Goal: Task Accomplishment & Management: Complete application form

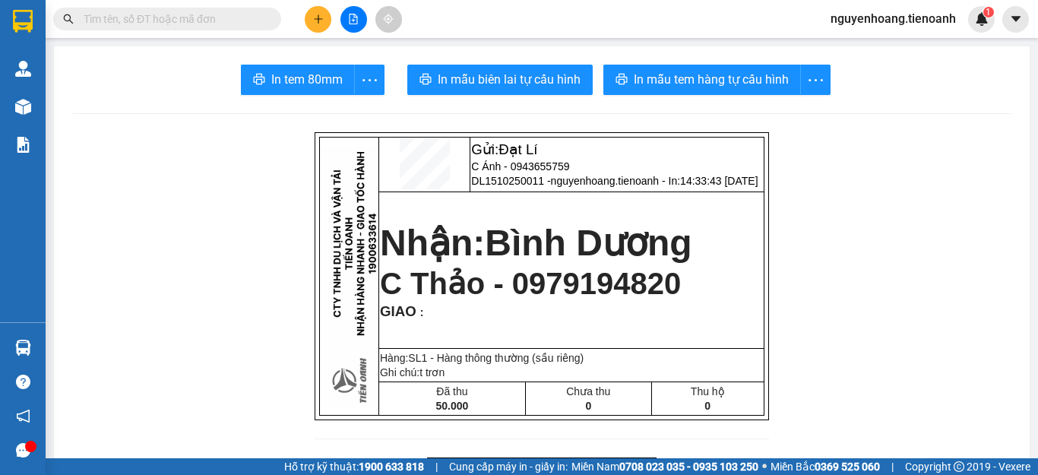
click at [195, 26] on input "text" at bounding box center [173, 19] width 179 height 17
click at [321, 17] on icon "plus" at bounding box center [318, 19] width 11 height 11
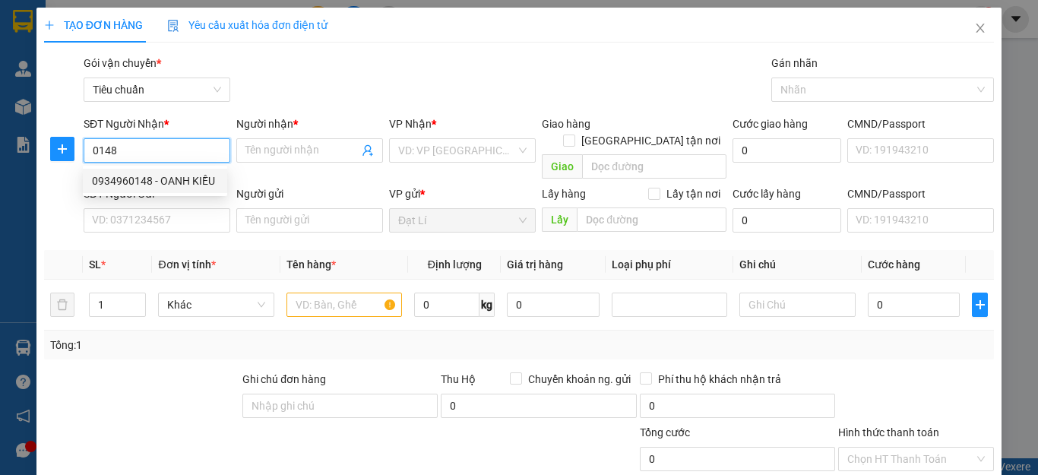
click at [172, 182] on div "0934960148 - OANH KIỀU" at bounding box center [155, 180] width 126 height 17
type input "0934960148"
type input "OANH KIỀU"
type input "180.000"
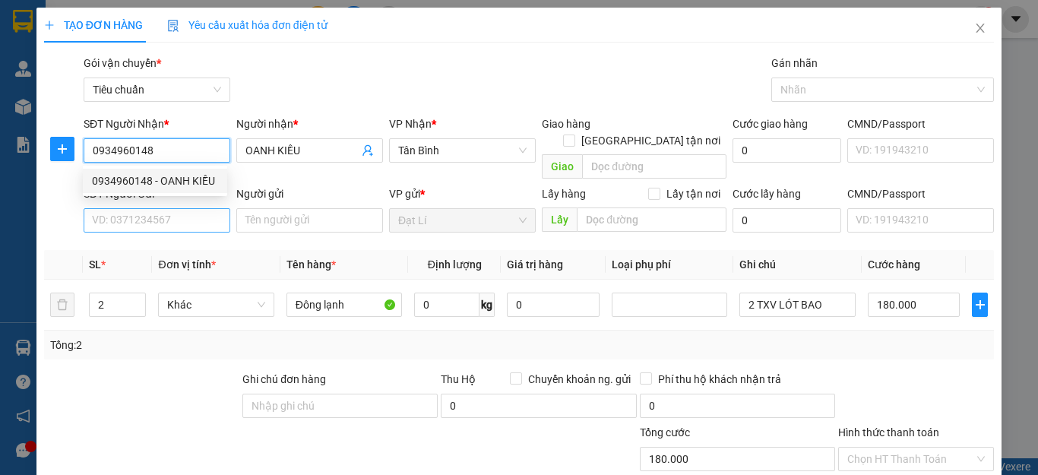
type input "0934960148"
click at [179, 208] on input "SĐT Người Gửi" at bounding box center [157, 220] width 147 height 24
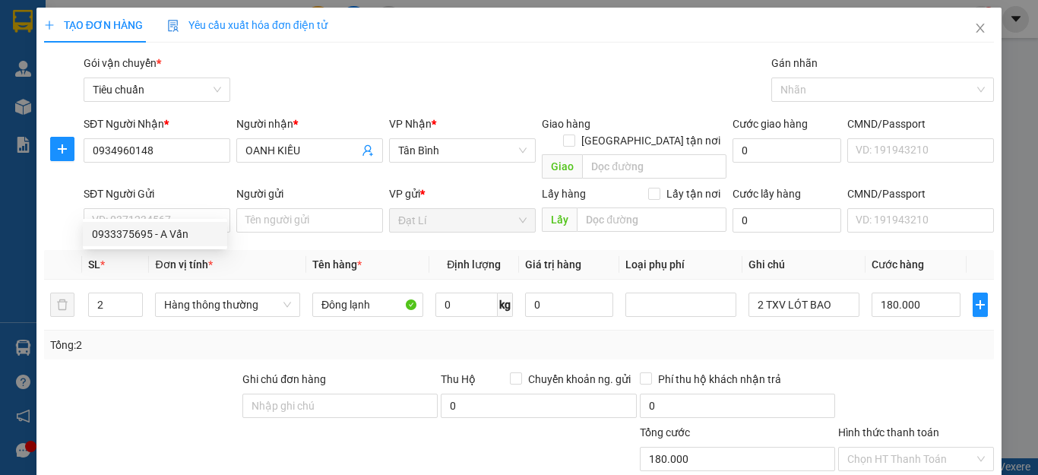
click at [173, 247] on div "0933375695 0933375695 - A Vấn" at bounding box center [155, 234] width 144 height 30
click at [169, 250] on th "Đơn vị tính *" at bounding box center [227, 265] width 157 height 30
click at [169, 208] on input "SĐT Người Gửi" at bounding box center [157, 220] width 147 height 24
click at [169, 223] on div "0933375695 - A Vấn" at bounding box center [155, 234] width 144 height 24
type input "0933375695"
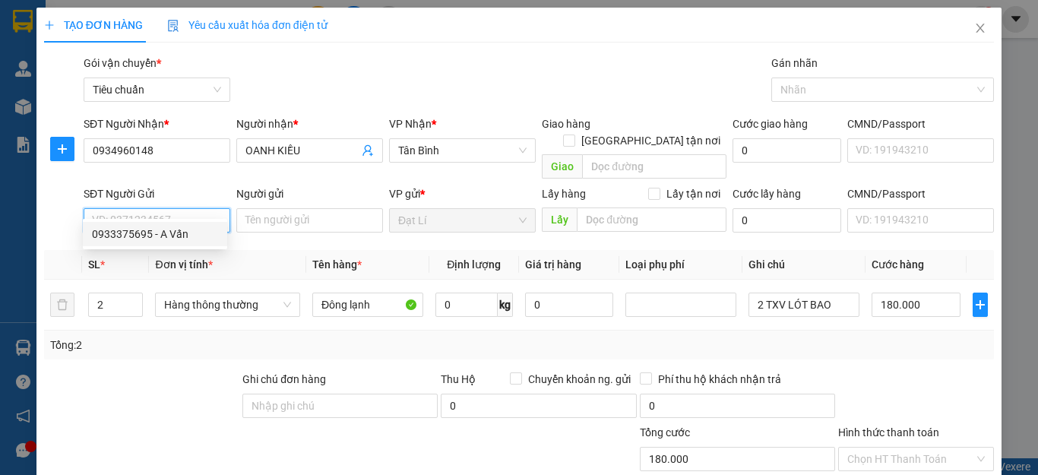
type input "A Vấn"
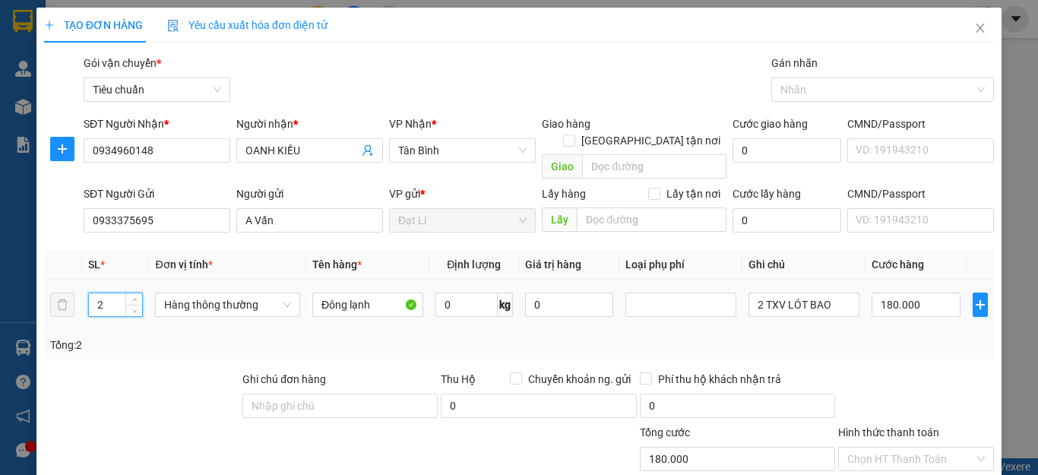
drag, startPoint x: 99, startPoint y: 278, endPoint x: 142, endPoint y: 287, distance: 44.3
click at [142, 287] on td "2" at bounding box center [115, 305] width 67 height 51
type input "4"
drag, startPoint x: 152, startPoint y: 358, endPoint x: 760, endPoint y: 335, distance: 608.3
click at [153, 371] on div at bounding box center [142, 397] width 198 height 53
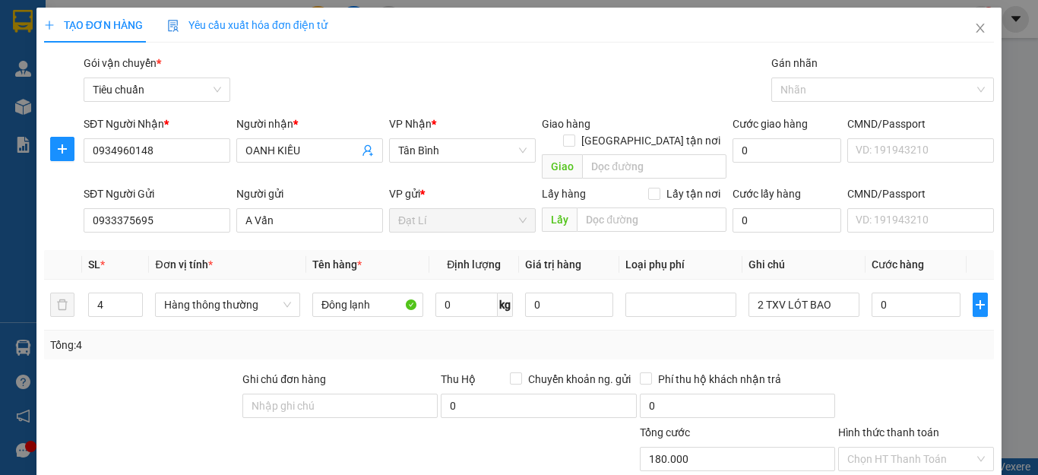
type input "0"
click at [831, 337] on div "Tổng: 4" at bounding box center [519, 345] width 938 height 17
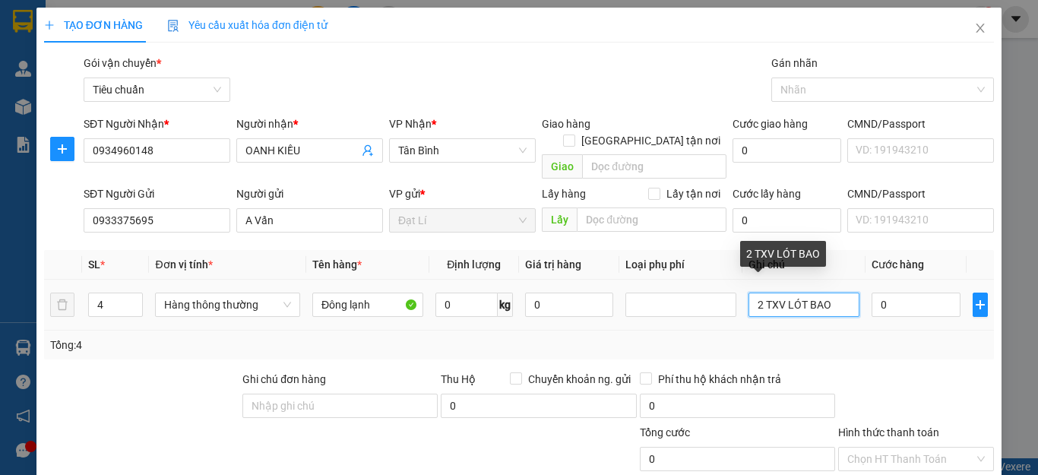
drag, startPoint x: 836, startPoint y: 286, endPoint x: 359, endPoint y: 353, distance: 481.0
click at [364, 353] on div "Transit Pickup Surcharge Ids Transit Deliver Surcharge Ids Transit Deliver Surc…" at bounding box center [519, 353] width 950 height 596
type input "2TXT + 2 TX bk xanh"
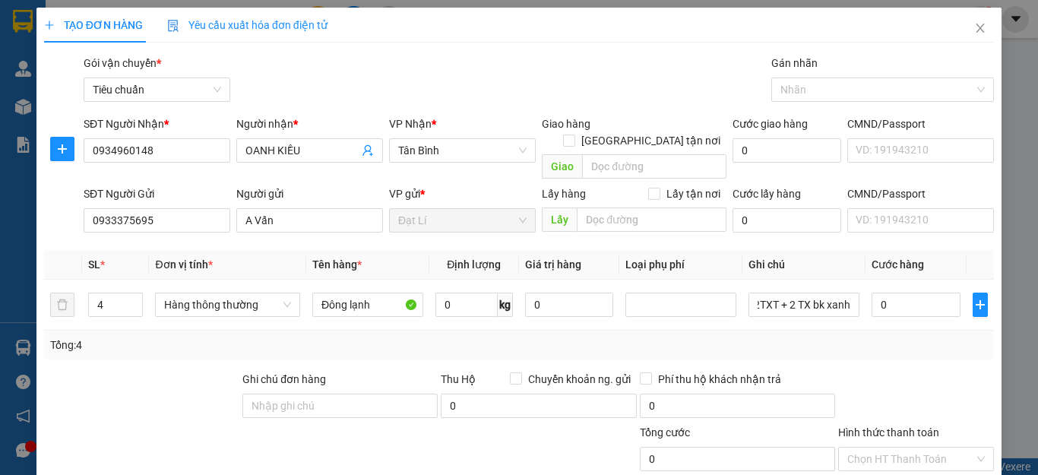
click at [843, 342] on div "Tổng: 4" at bounding box center [519, 345] width 950 height 29
click at [905, 293] on input "0" at bounding box center [916, 305] width 89 height 24
type input "9"
type input "90"
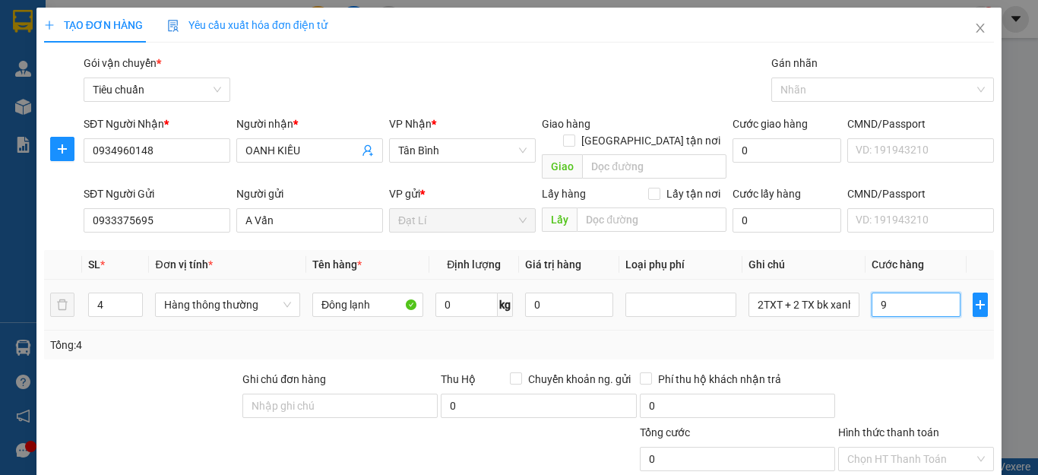
type input "90"
type input "90.000"
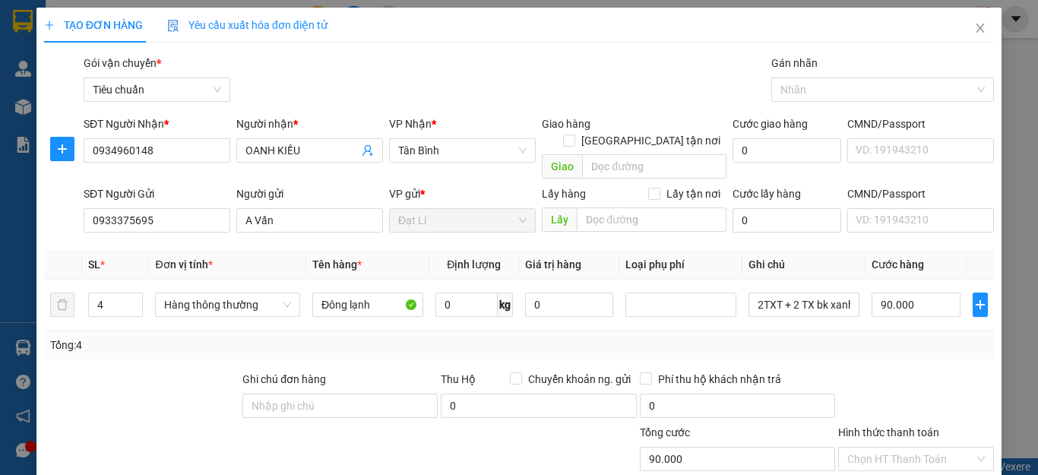
click at [893, 348] on div "Transit Pickup Surcharge Ids Transit Deliver Surcharge Ids Transit Deliver Surc…" at bounding box center [519, 353] width 950 height 596
click at [919, 297] on input "90.000" at bounding box center [916, 305] width 89 height 24
click at [928, 293] on input "90.000" at bounding box center [916, 305] width 89 height 24
type input "0"
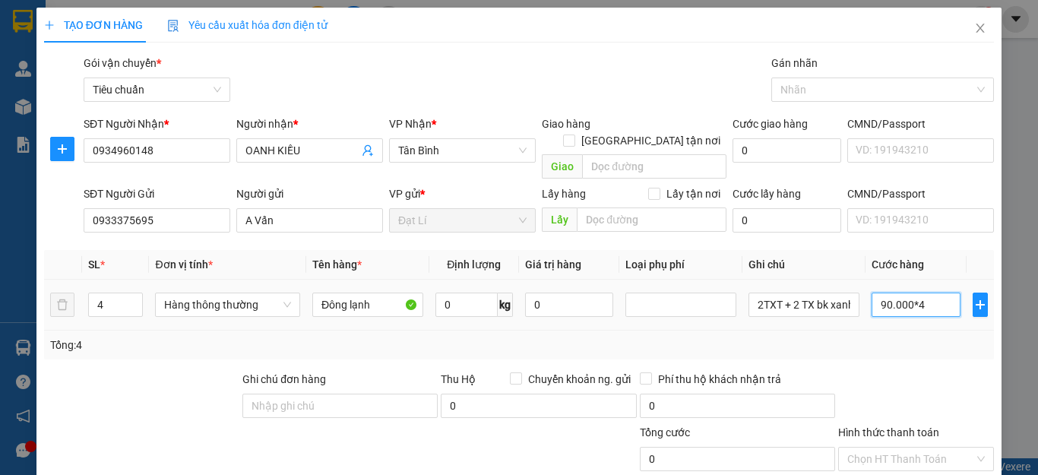
type input "360.000"
click at [959, 384] on div at bounding box center [916, 397] width 159 height 53
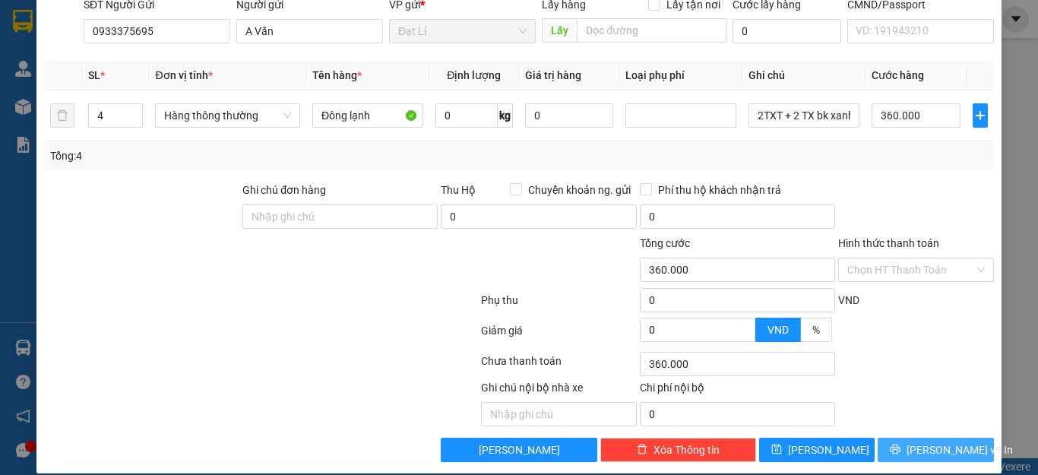
click at [938, 441] on span "[PERSON_NAME] và In" at bounding box center [959, 449] width 106 height 17
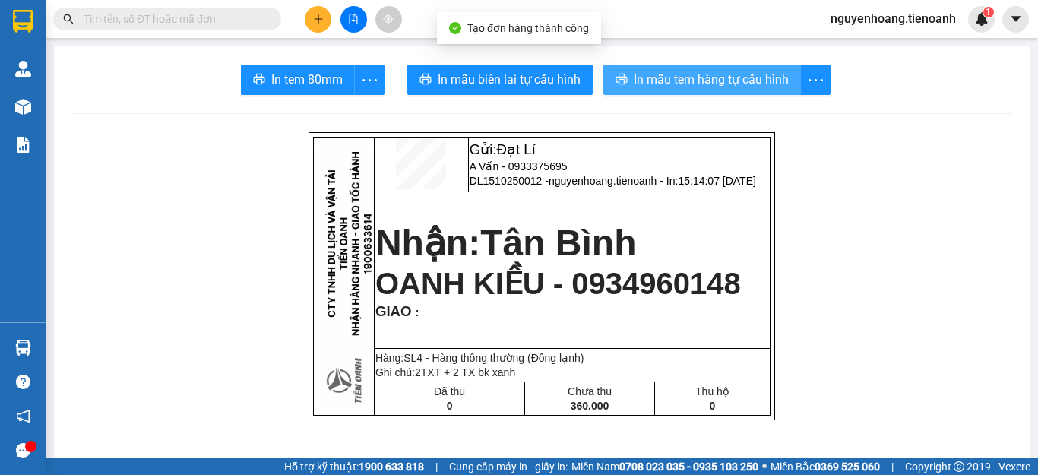
click at [705, 86] on span "In mẫu tem hàng tự cấu hình" at bounding box center [711, 79] width 155 height 19
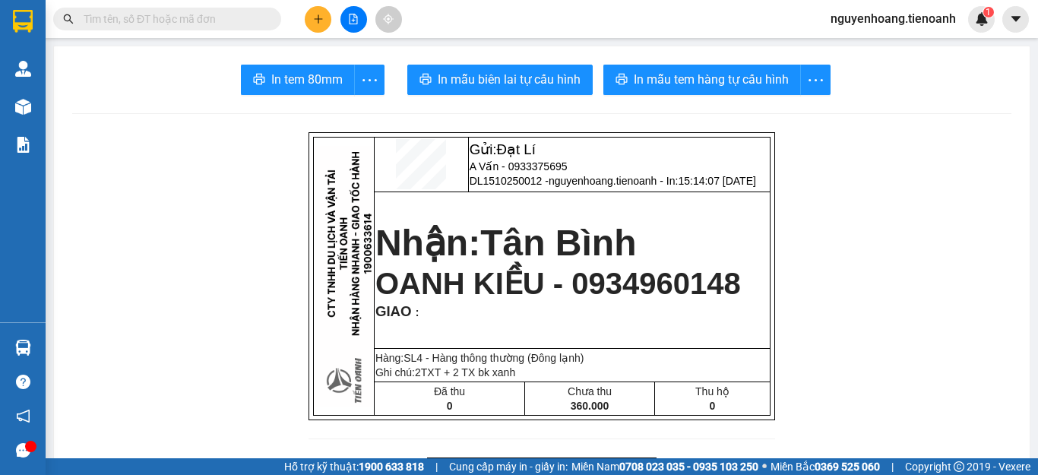
click at [328, 24] on button at bounding box center [318, 19] width 27 height 27
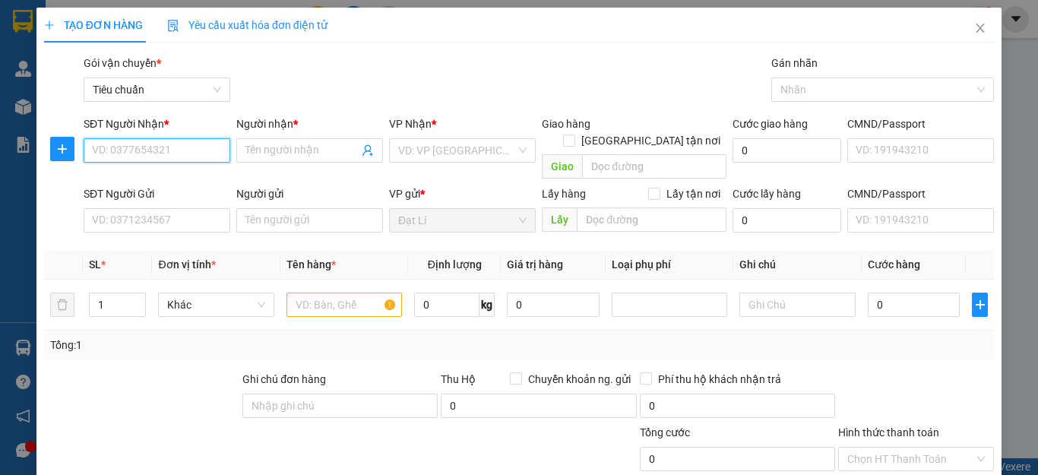
click at [179, 153] on input "SĐT Người Nhận *" at bounding box center [157, 150] width 147 height 24
click at [132, 150] on input "07732102614" at bounding box center [157, 150] width 147 height 24
type input "0773212614"
click at [204, 150] on input "0773212614" at bounding box center [157, 150] width 147 height 24
click at [195, 182] on div "0773212614 - A SANG" at bounding box center [155, 180] width 126 height 17
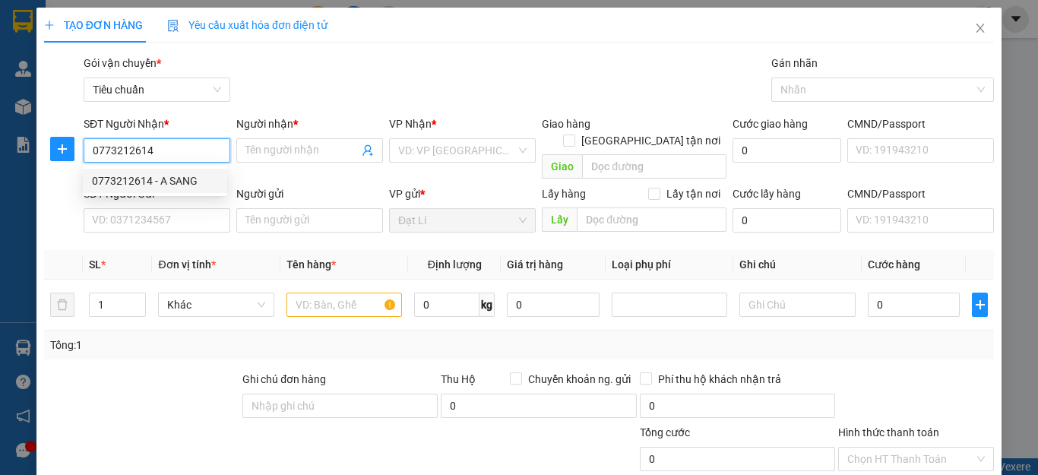
type input "A SANG"
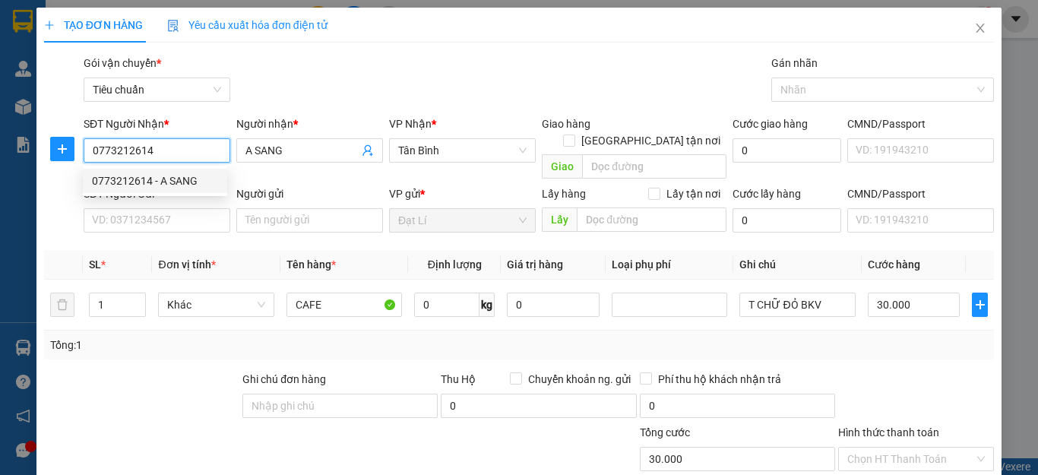
type input "30.000"
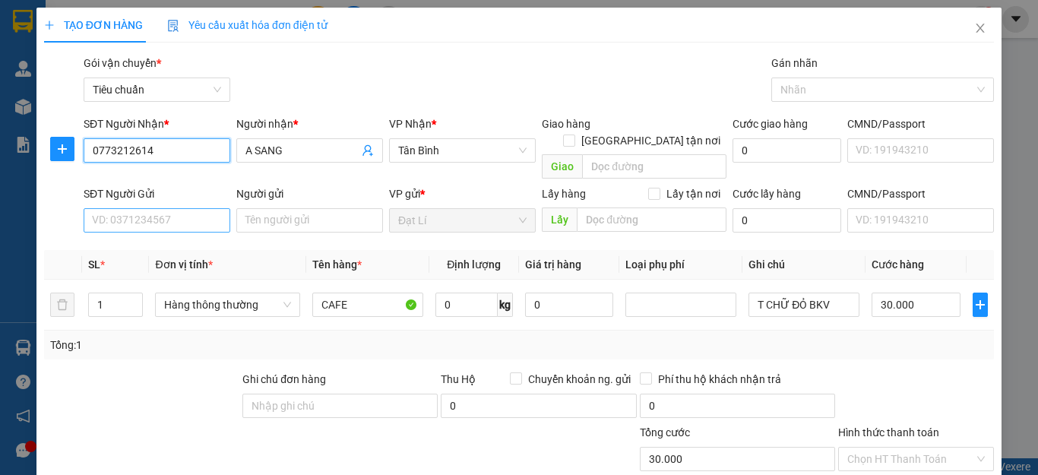
type input "0773212614"
click at [172, 208] on input "SĐT Người Gửi" at bounding box center [157, 220] width 147 height 24
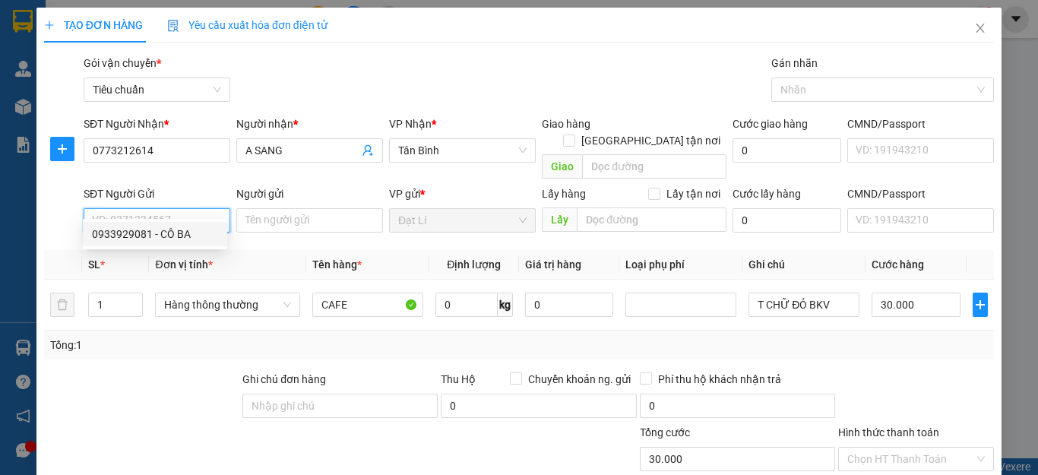
click at [177, 238] on div "0933929081 - CÔ BA" at bounding box center [155, 234] width 126 height 17
type input "0933929081"
type input "CÔ BA"
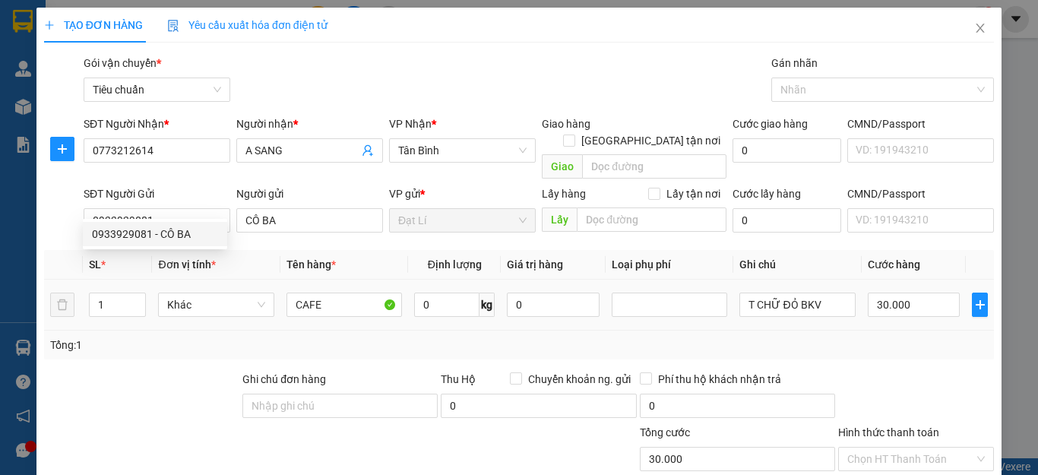
click at [182, 381] on div at bounding box center [142, 397] width 198 height 53
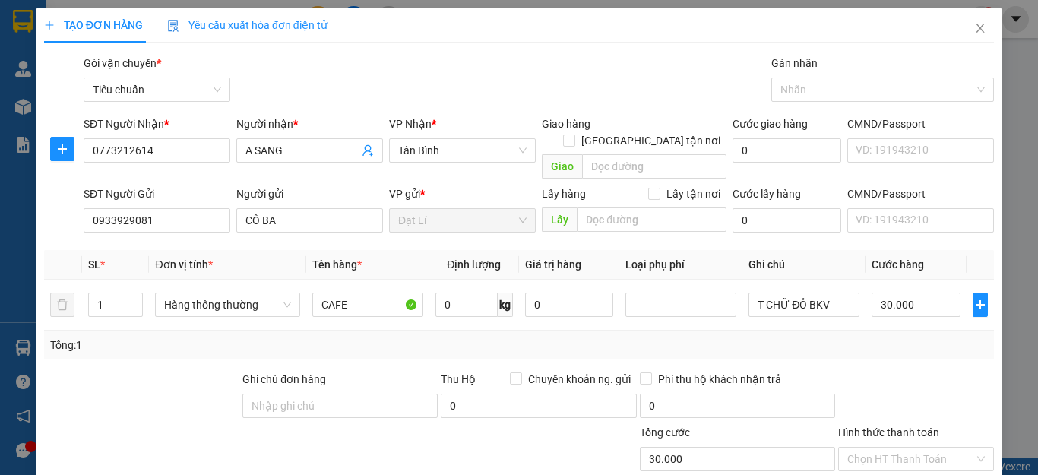
click at [133, 371] on div at bounding box center [142, 397] width 198 height 53
click at [453, 293] on input "0" at bounding box center [466, 305] width 62 height 24
type input "3"
click at [709, 331] on div "Tổng: 1" at bounding box center [519, 345] width 950 height 29
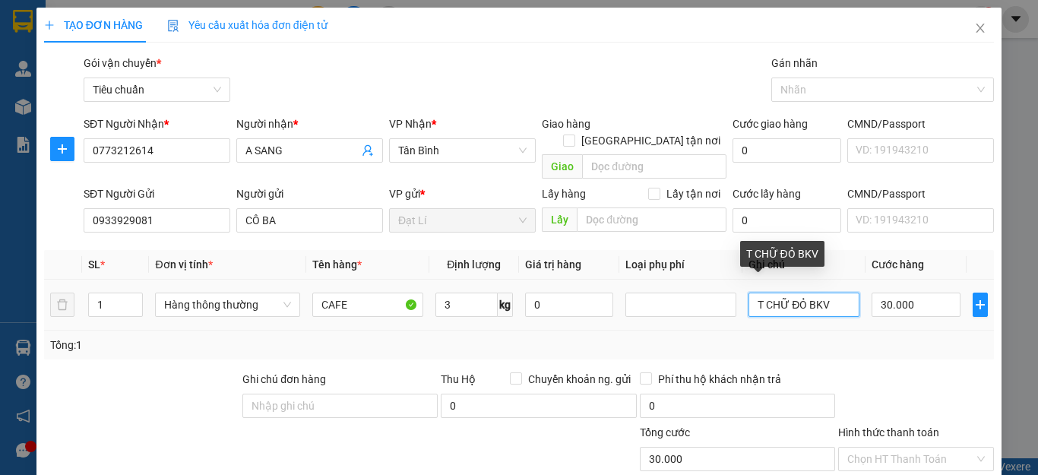
drag, startPoint x: 827, startPoint y: 287, endPoint x: 764, endPoint y: 297, distance: 63.8
click at [764, 297] on input "T CHỮ ĐỎ BKV" at bounding box center [803, 305] width 111 height 24
type input "T C2"
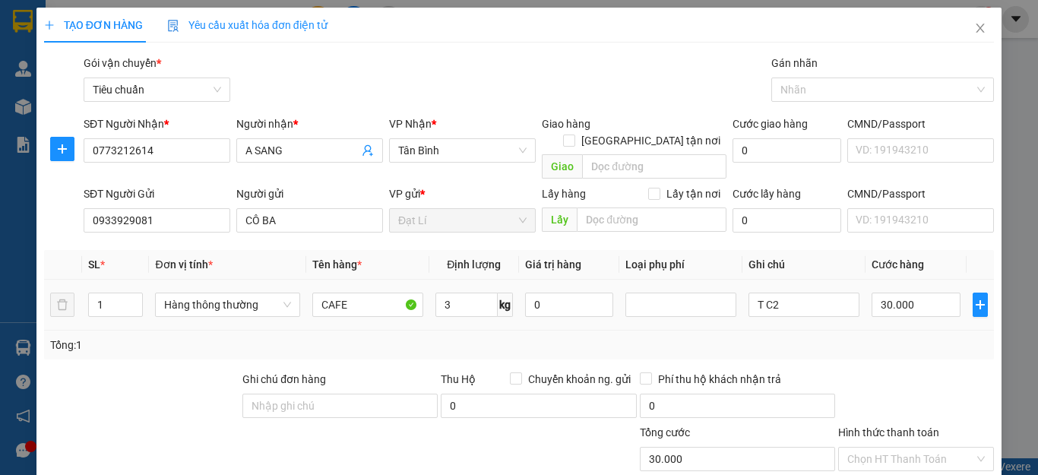
click at [896, 312] on td "30.000" at bounding box center [915, 305] width 101 height 51
click at [922, 337] on div "Tổng: 1" at bounding box center [519, 345] width 938 height 17
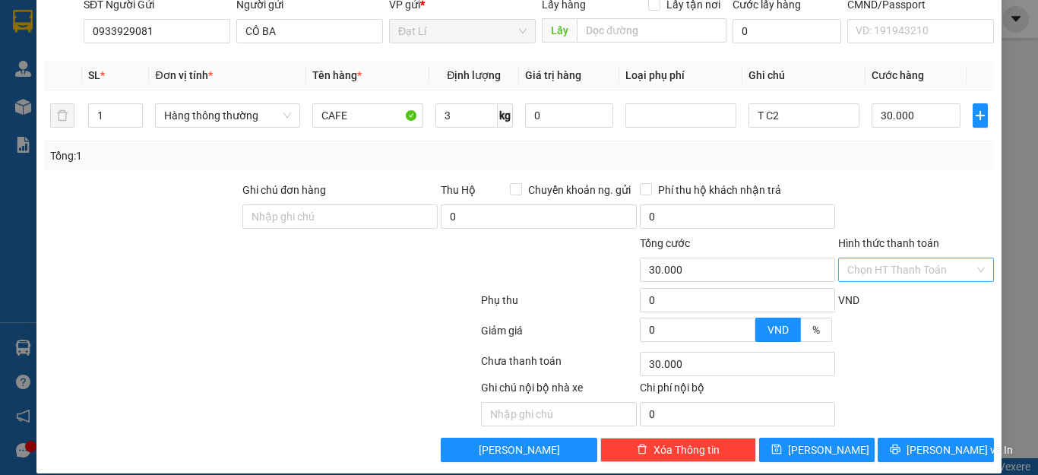
click at [898, 258] on input "Hình thức thanh toán" at bounding box center [910, 269] width 127 height 23
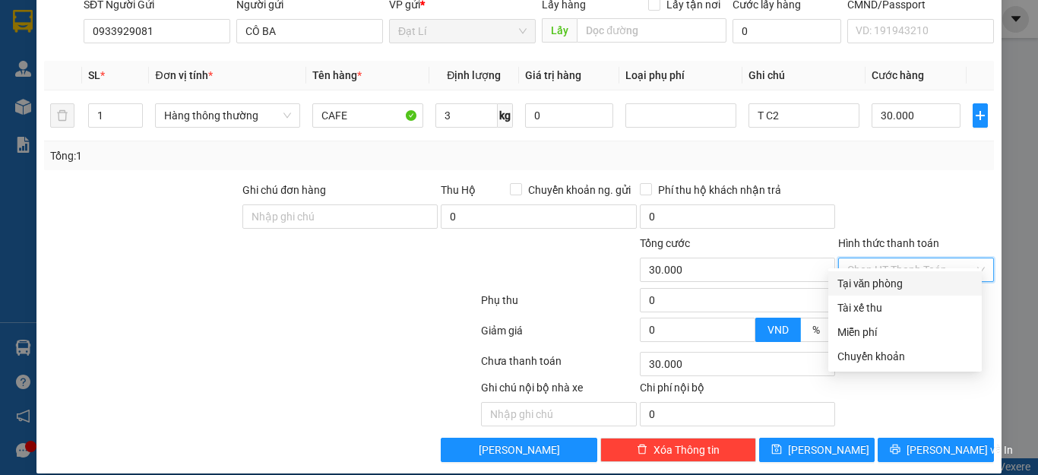
click at [918, 182] on div at bounding box center [916, 208] width 159 height 53
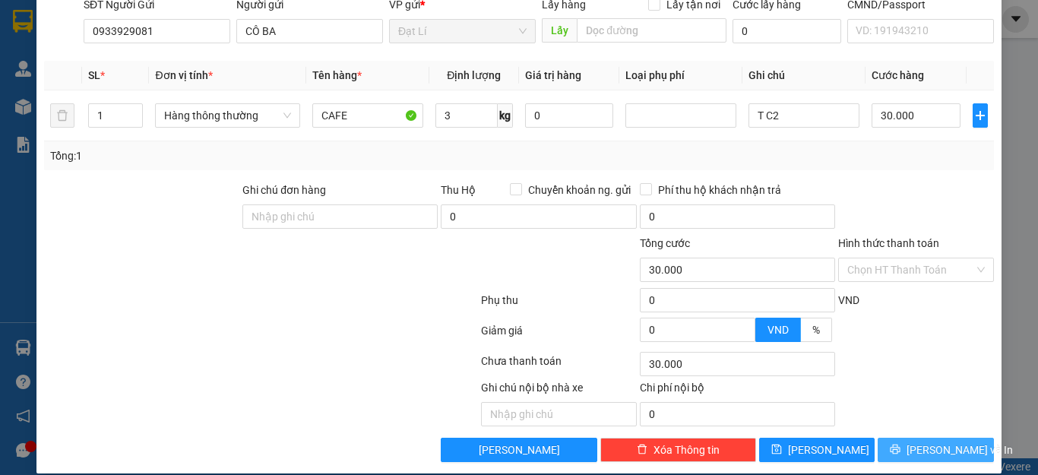
click at [939, 441] on span "[PERSON_NAME] và In" at bounding box center [959, 449] width 106 height 17
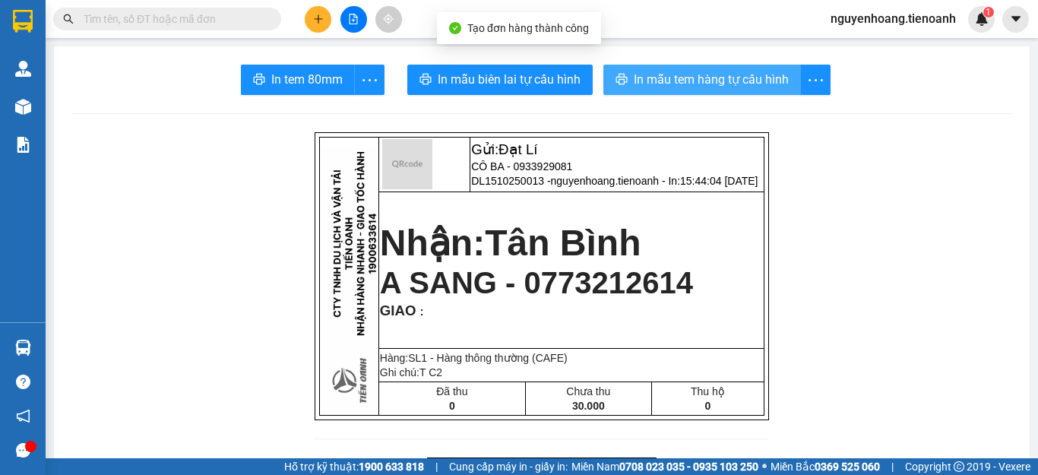
click at [679, 84] on span "In mẫu tem hàng tự cấu hình" at bounding box center [711, 79] width 155 height 19
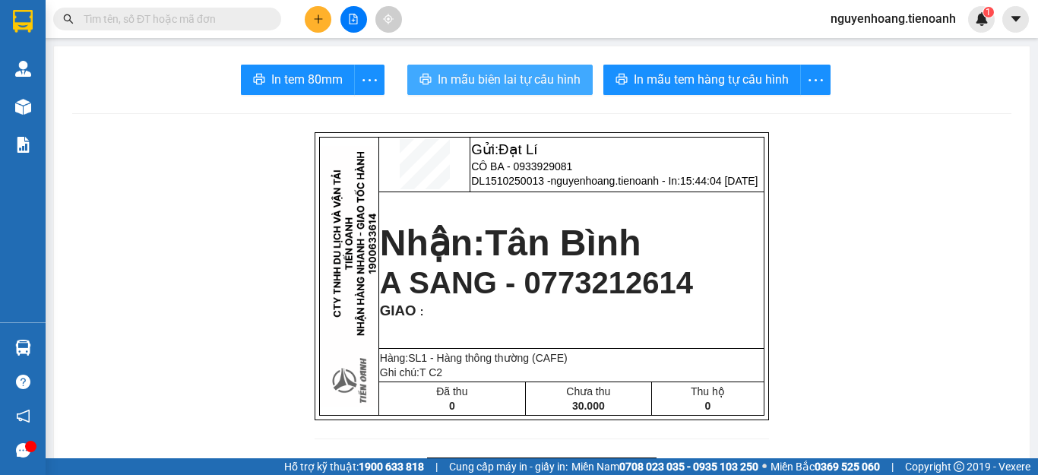
click at [479, 71] on span "In mẫu biên lai tự cấu hình" at bounding box center [509, 79] width 143 height 19
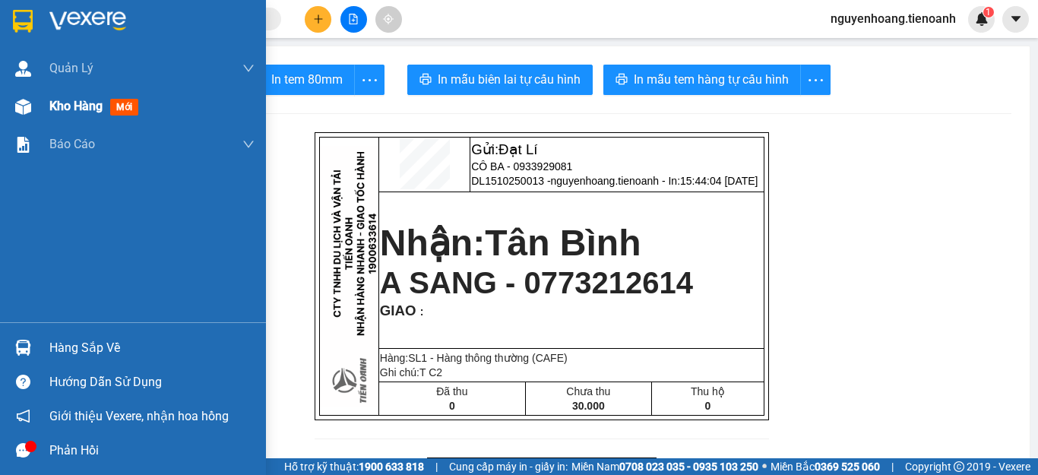
click at [93, 112] on span "Kho hàng" at bounding box center [75, 106] width 53 height 14
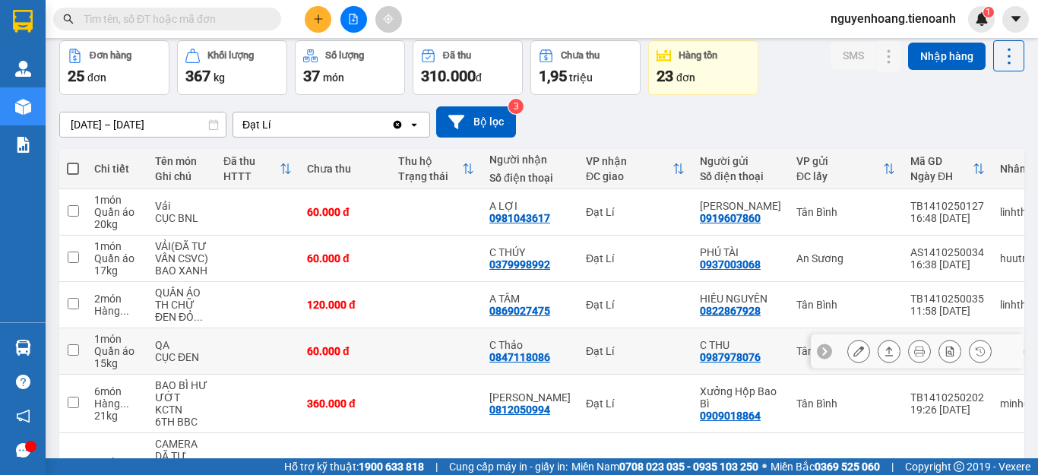
scroll to position [369, 0]
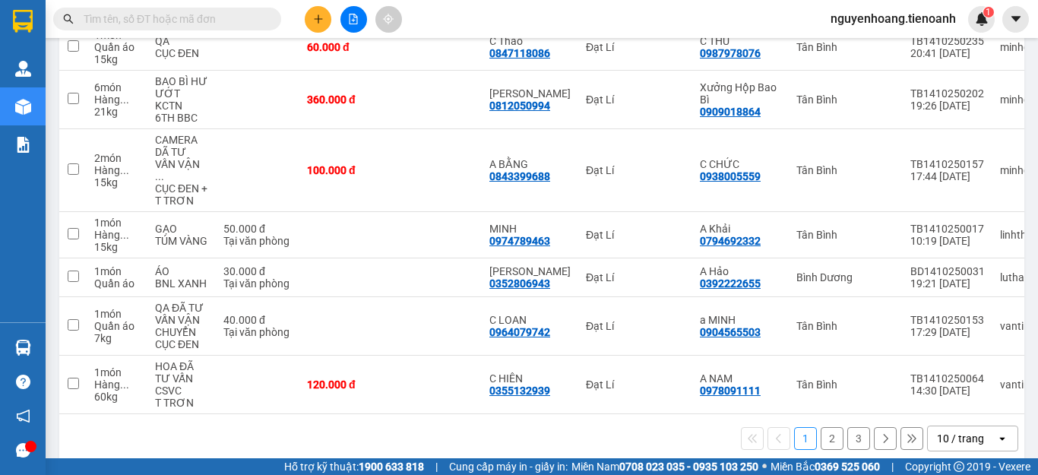
click at [824, 427] on button "2" at bounding box center [832, 438] width 23 height 23
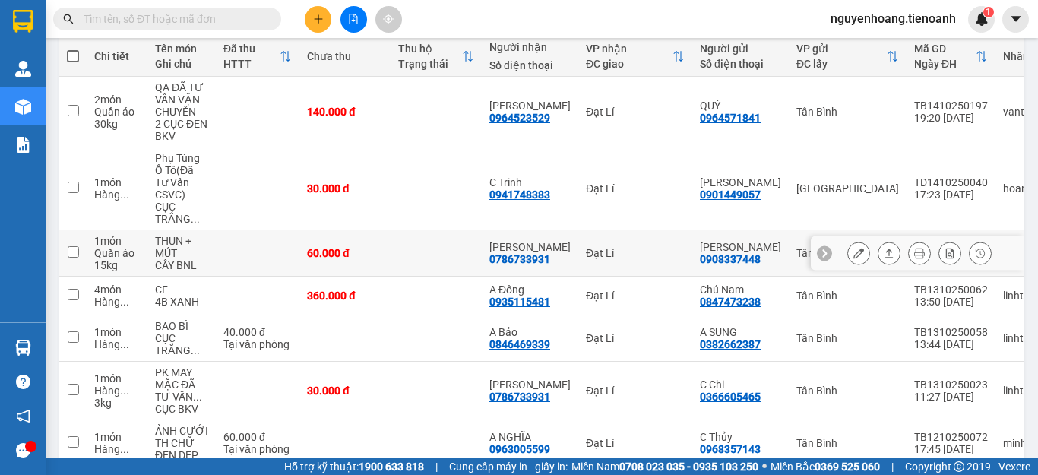
scroll to position [406, 0]
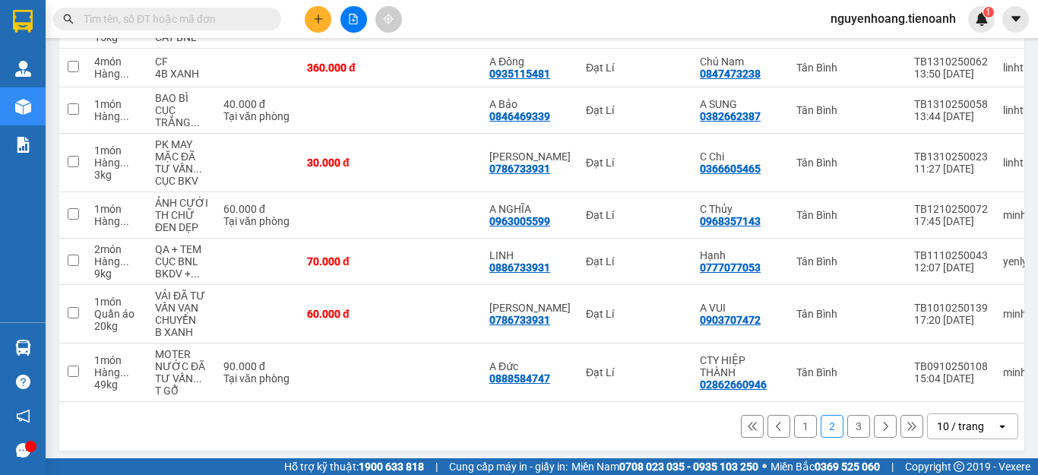
click at [796, 418] on button "1" at bounding box center [805, 426] width 23 height 23
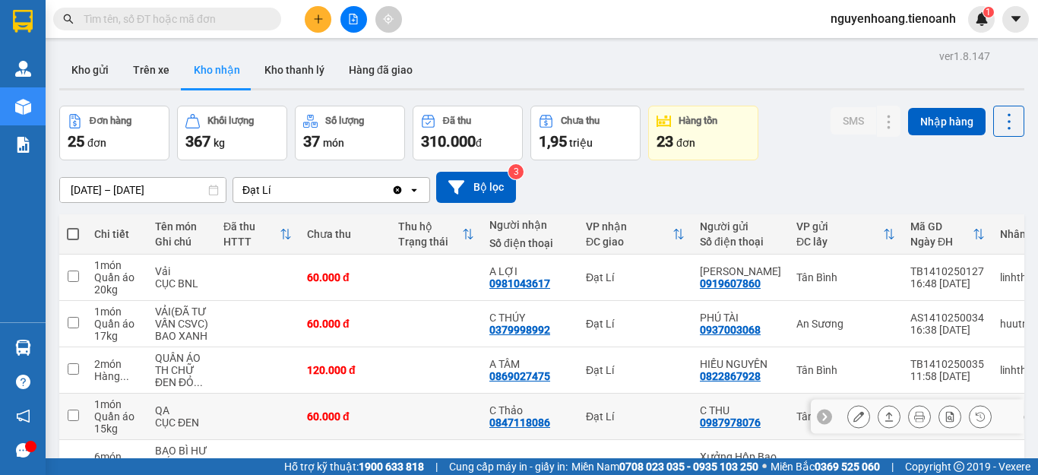
scroll to position [369, 0]
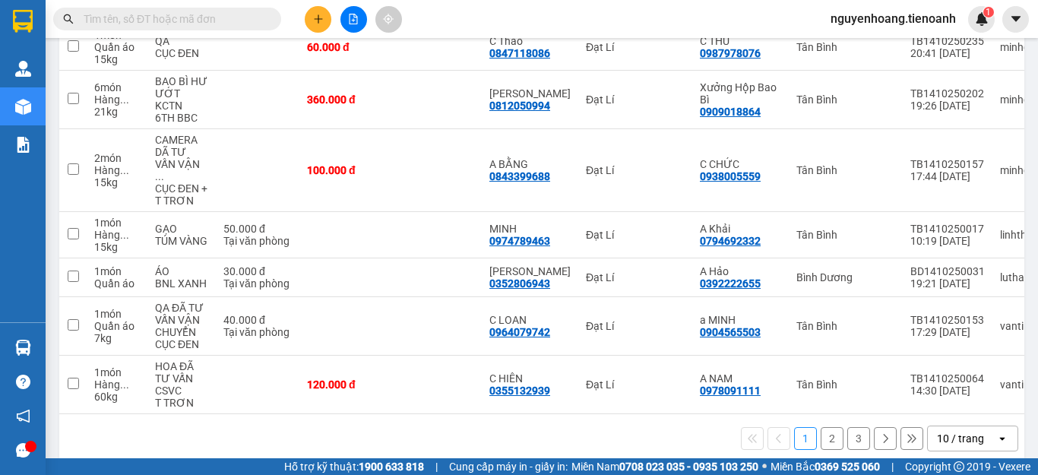
click at [217, 24] on input "text" at bounding box center [173, 19] width 179 height 17
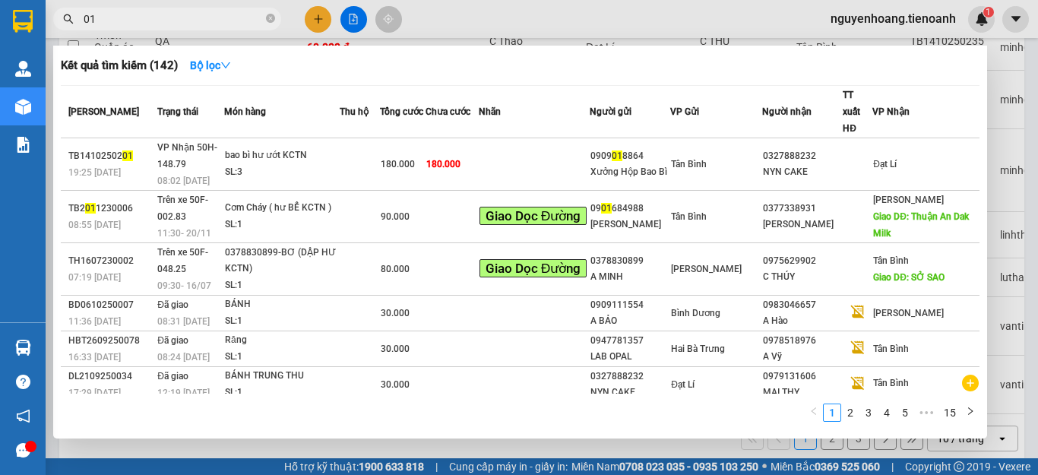
type input "0"
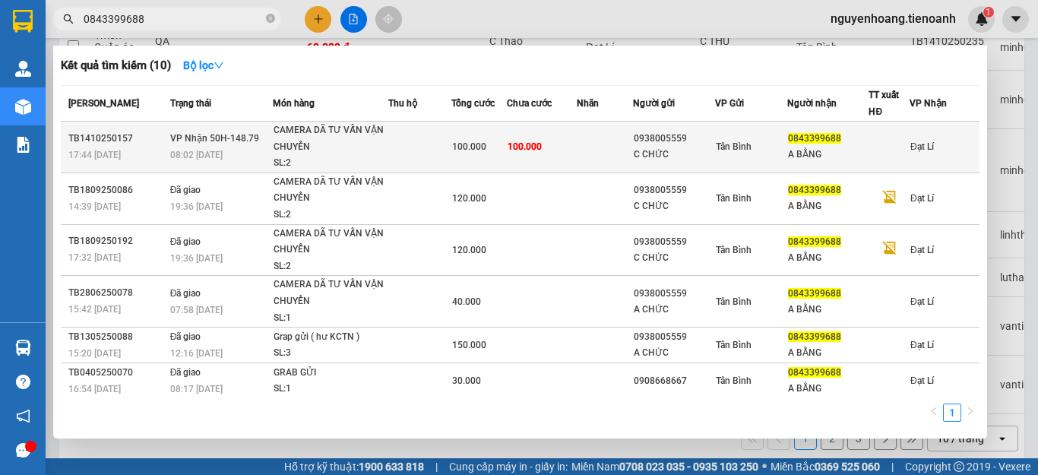
type input "0843399688"
click at [593, 157] on td at bounding box center [604, 148] width 55 height 52
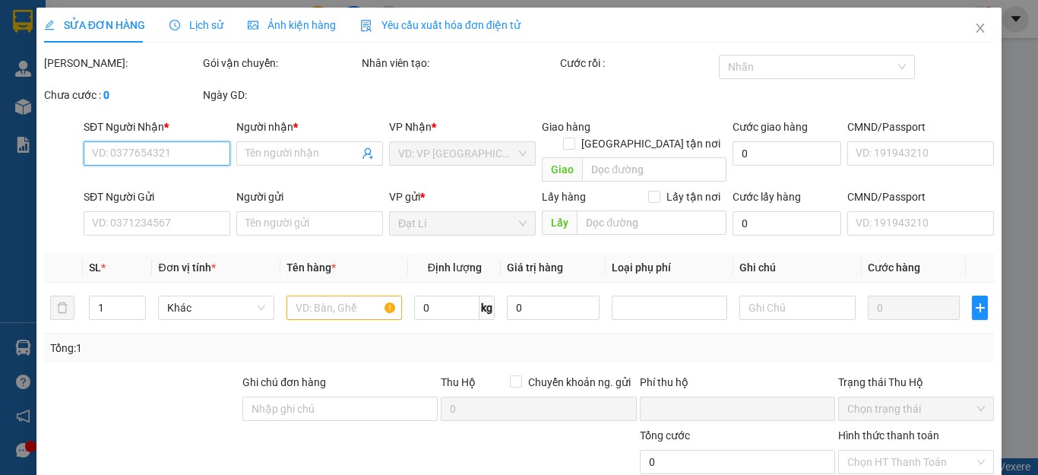
type input "0843399688"
type input "A BẰNG"
type input "0938005559"
type input "C CHỨC"
type input "075202000407"
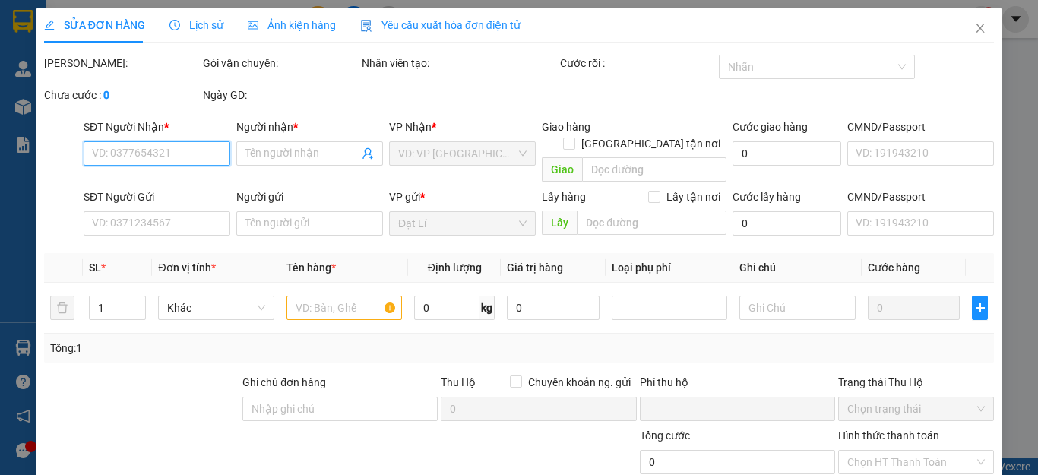
type input "0"
type input "100.000"
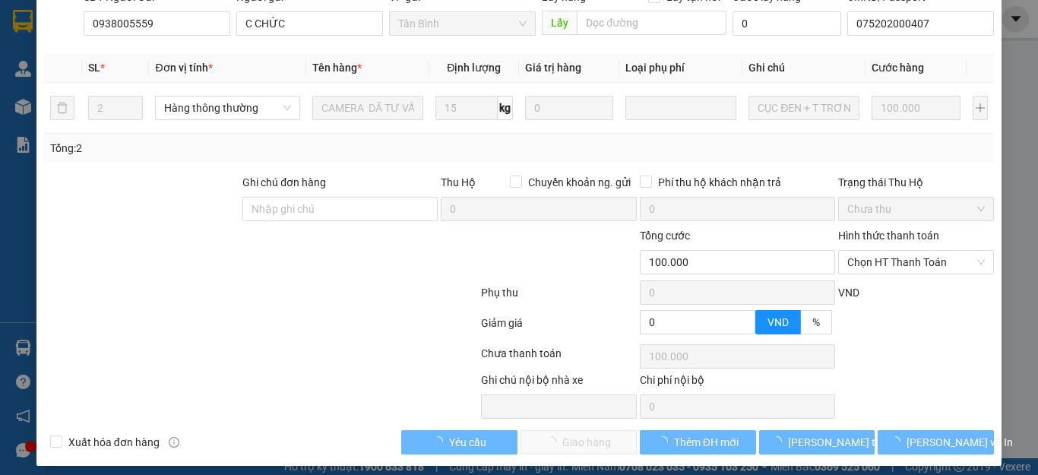
scroll to position [192, 0]
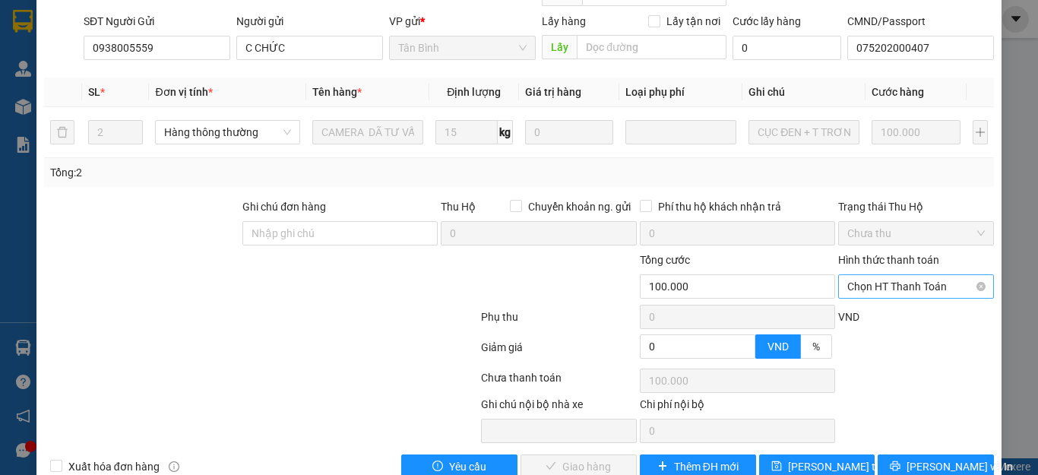
click at [926, 275] on span "Chọn HT Thanh Toán" at bounding box center [916, 286] width 138 height 23
click at [886, 281] on div "Tại văn phòng" at bounding box center [904, 283] width 135 height 17
type input "0"
click at [364, 305] on div at bounding box center [261, 320] width 437 height 30
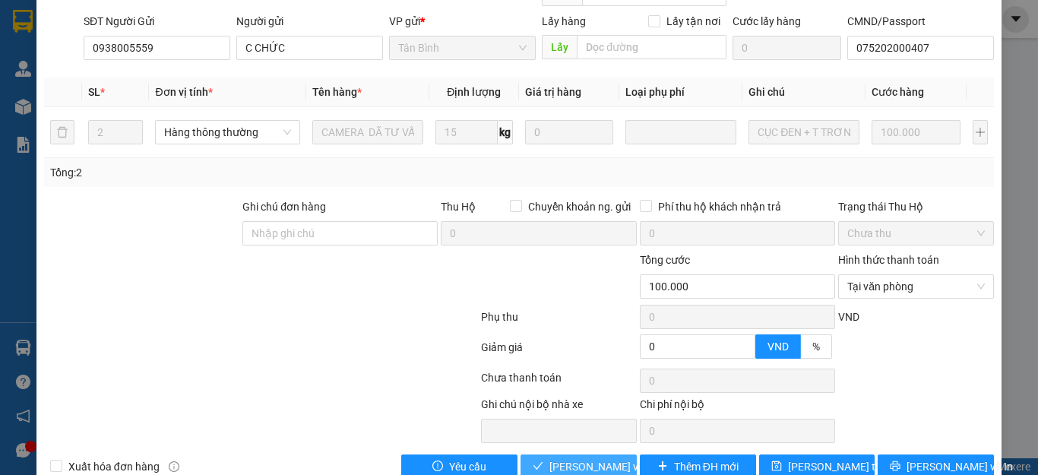
click at [549, 458] on span "Lưu và Giao hàng" at bounding box center [622, 466] width 146 height 17
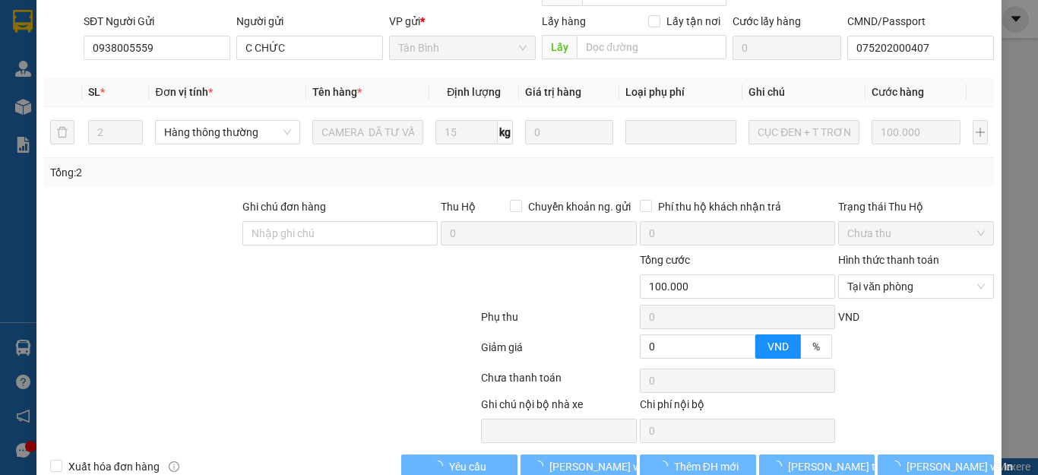
click at [334, 365] on div at bounding box center [261, 380] width 437 height 30
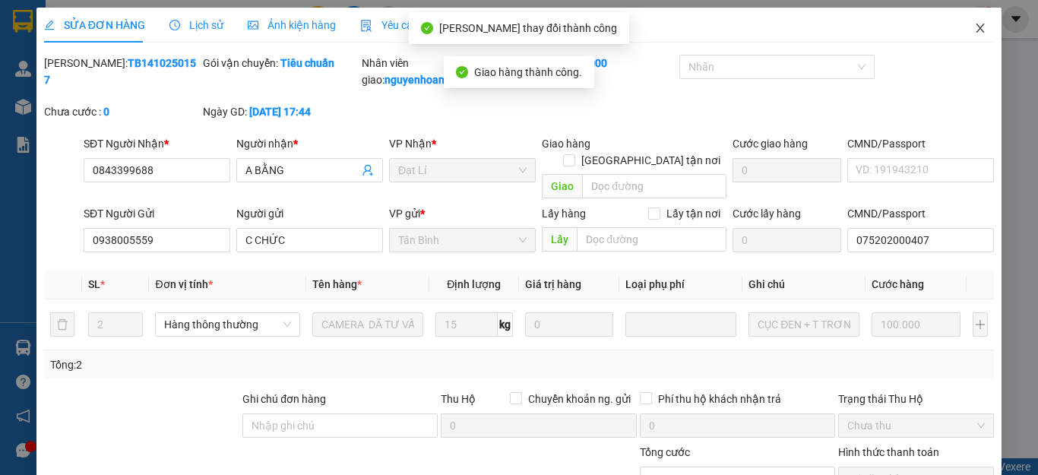
click at [974, 27] on icon "close" at bounding box center [980, 28] width 12 height 12
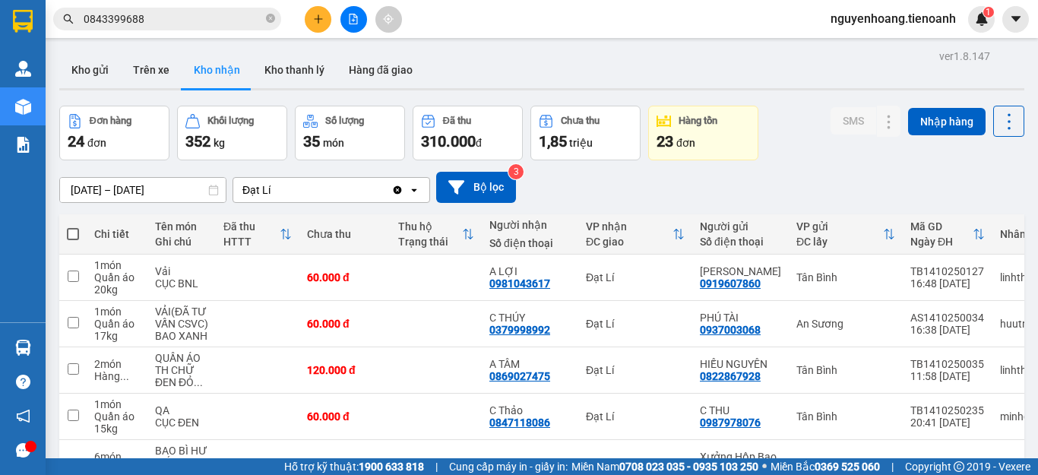
click at [316, 17] on icon "plus" at bounding box center [318, 19] width 11 height 11
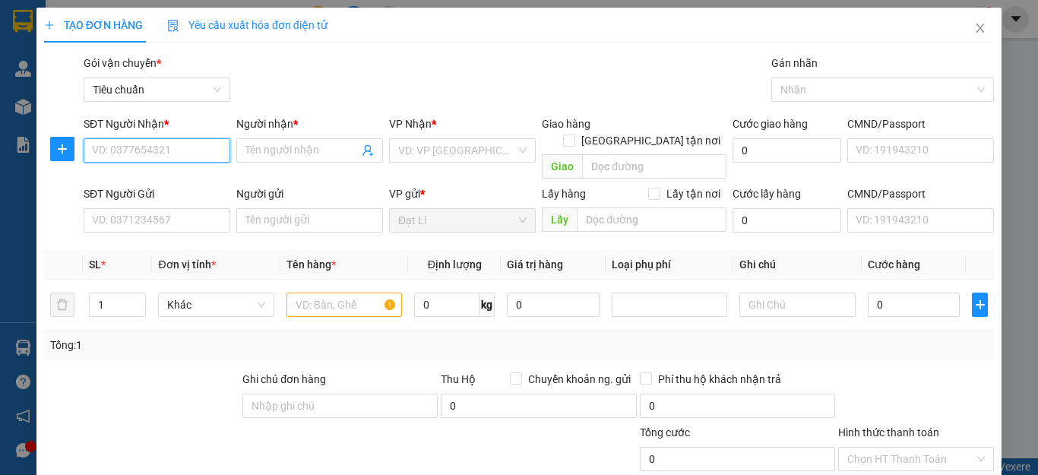
click at [166, 152] on input "SĐT Người Nhận *" at bounding box center [157, 150] width 147 height 24
type input "0938079948"
click at [184, 179] on div "0938079948 - A Đức" at bounding box center [155, 180] width 126 height 17
type input "A Đức"
type input "241348887"
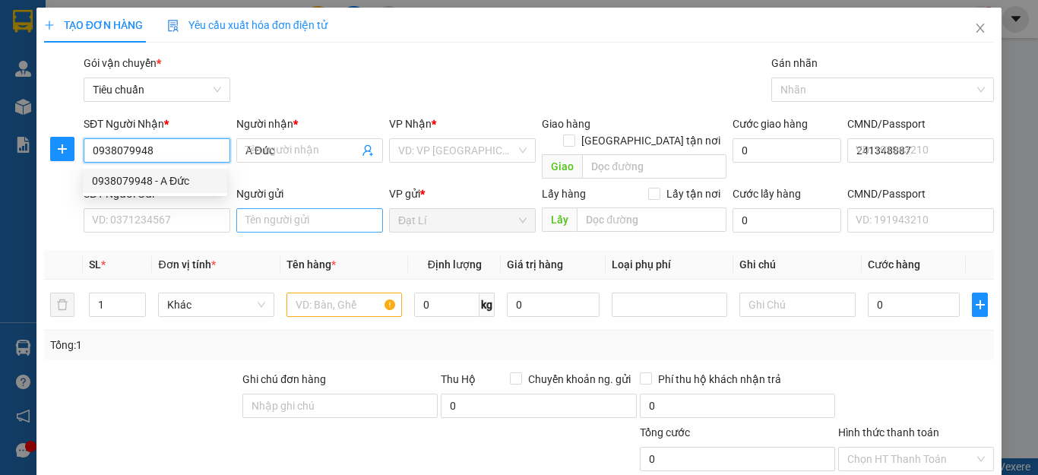
type input "80.000"
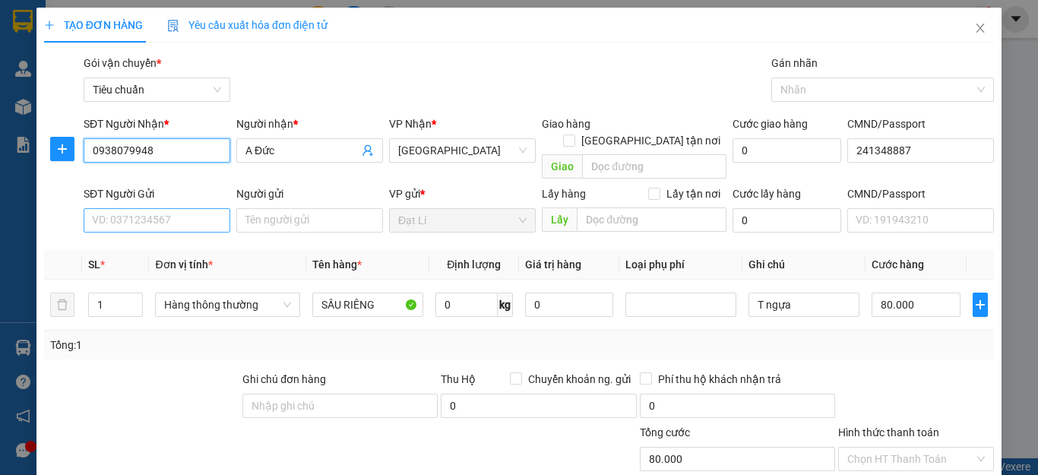
type input "0938079948"
click at [175, 208] on input "SĐT Người Gửi" at bounding box center [157, 220] width 147 height 24
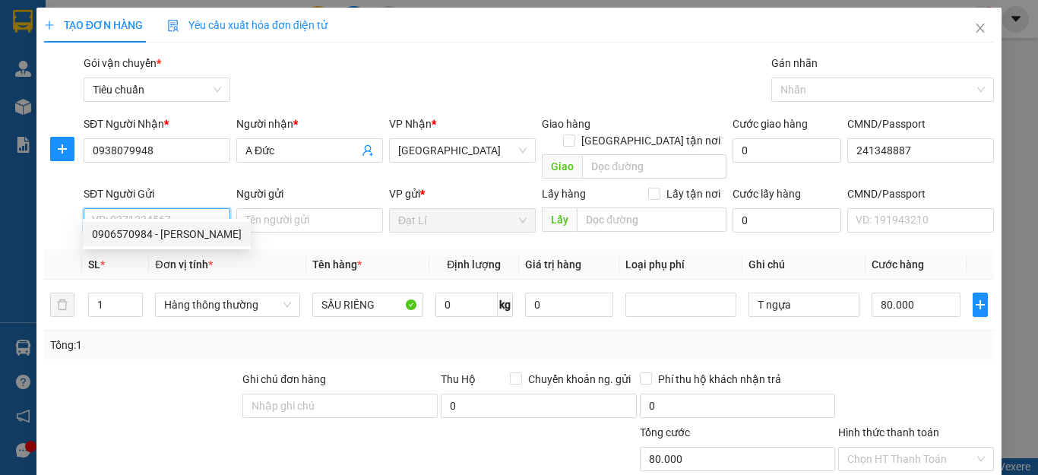
click at [184, 237] on div "0906570984 - C Lệ" at bounding box center [167, 234] width 150 height 17
type input "0906570984"
type input "C Lệ"
type input "046171004688"
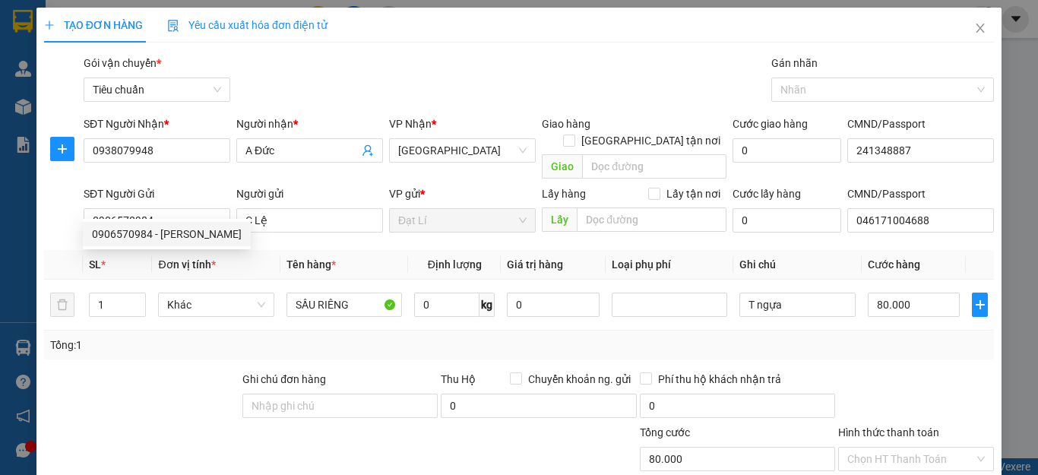
drag, startPoint x: 152, startPoint y: 378, endPoint x: 269, endPoint y: 365, distance: 117.8
click at [153, 378] on div at bounding box center [142, 397] width 198 height 53
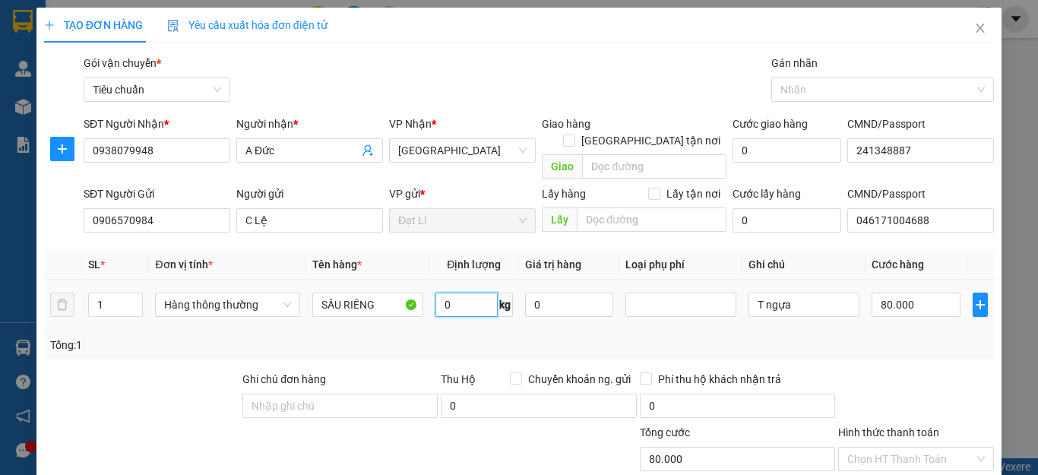
click at [467, 293] on input "0" at bounding box center [466, 305] width 62 height 24
type input "48"
click at [801, 293] on input "T ngựa" at bounding box center [803, 305] width 111 height 24
type input "T ngựa"
type input "90.000"
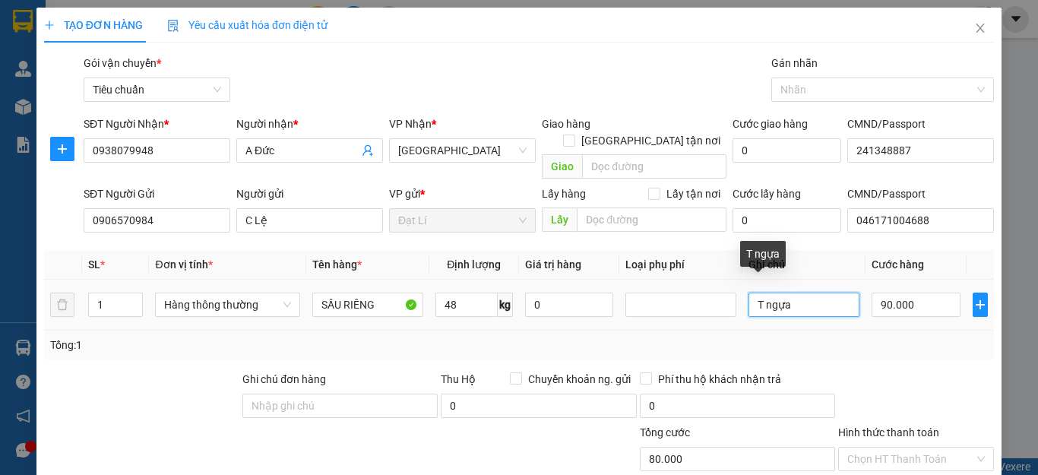
type input "90.000"
type input "T qua dưa"
click at [926, 371] on div at bounding box center [916, 397] width 159 height 53
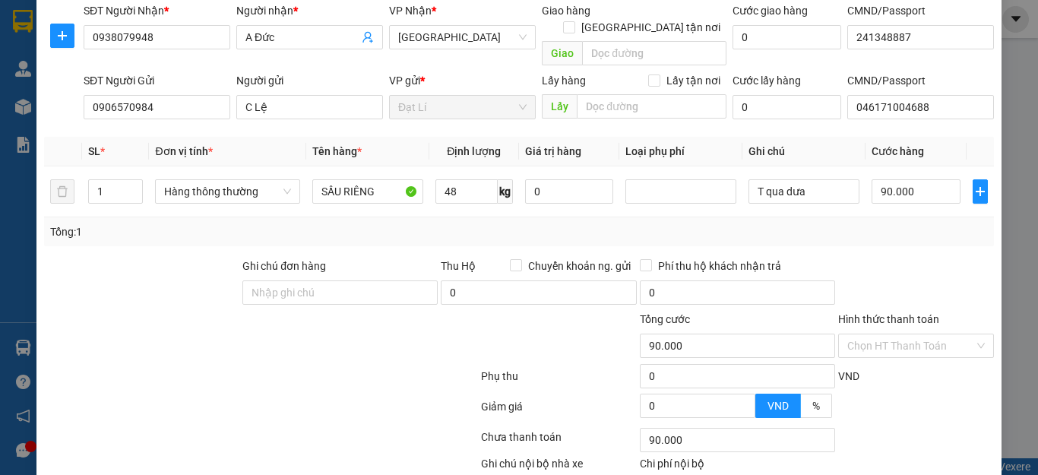
scroll to position [189, 0]
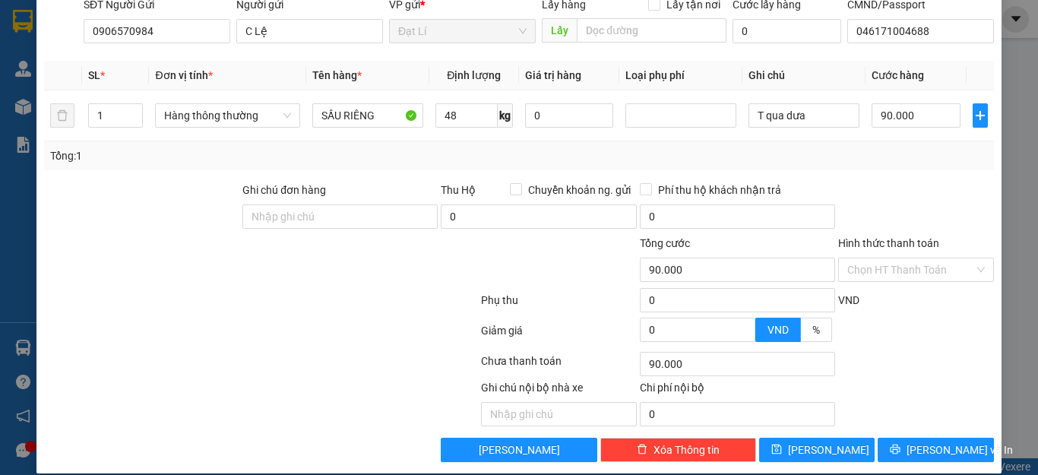
click at [935, 417] on div "Transit Pickup Surcharge Ids Transit Deliver Surcharge Ids Transit Deliver Surc…" at bounding box center [519, 164] width 950 height 596
click at [937, 418] on div "Transit Pickup Surcharge Ids Transit Deliver Surcharge Ids Transit Deliver Surc…" at bounding box center [519, 164] width 950 height 596
click at [938, 441] on span "[PERSON_NAME] và In" at bounding box center [959, 449] width 106 height 17
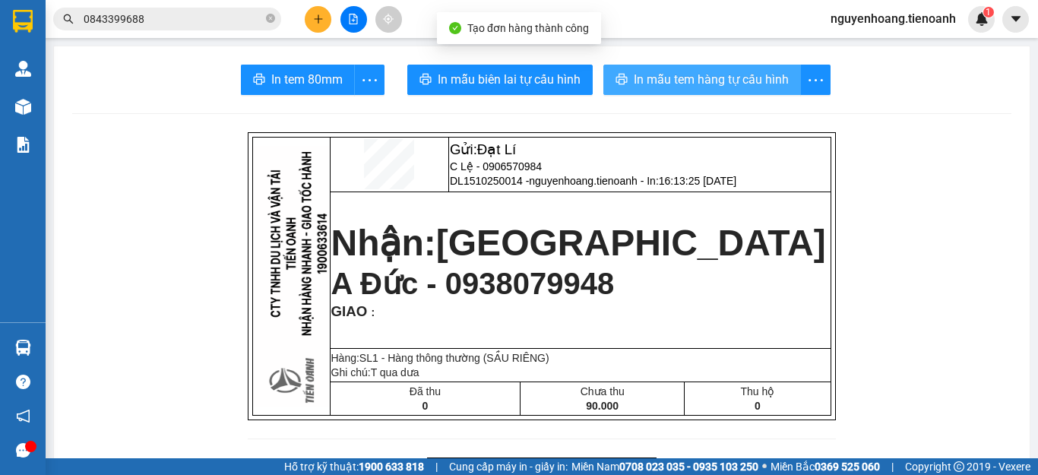
click at [688, 87] on span "In mẫu tem hàng tự cấu hình" at bounding box center [711, 79] width 155 height 19
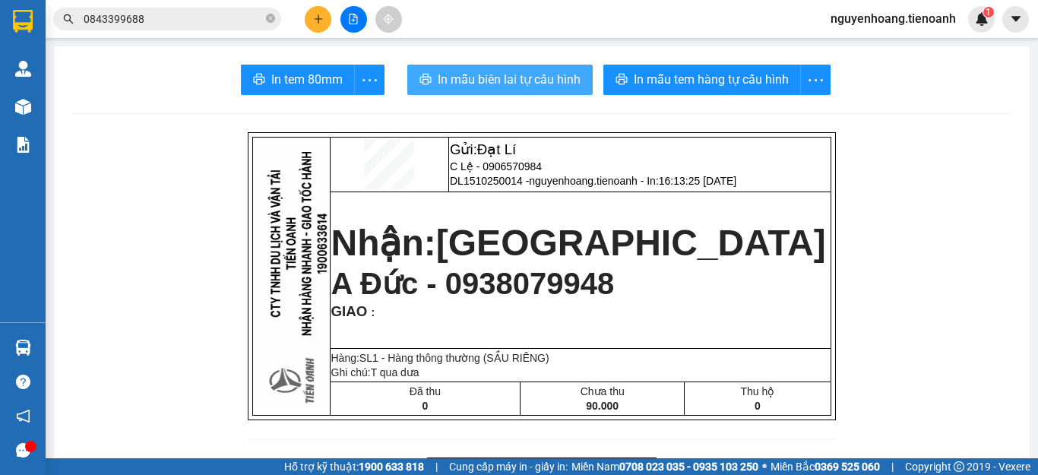
click at [489, 78] on span "In mẫu biên lai tự cấu hình" at bounding box center [509, 79] width 143 height 19
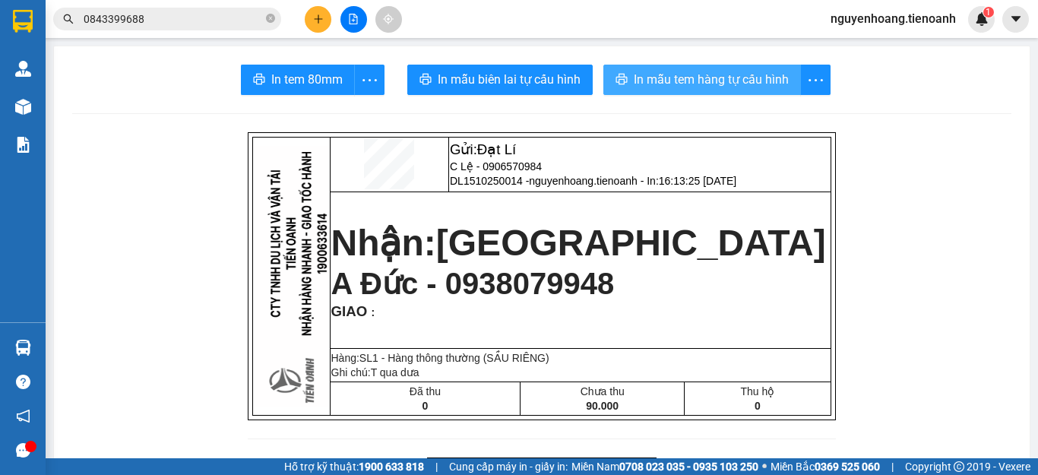
click at [703, 78] on span "In mẫu tem hàng tự cấu hình" at bounding box center [711, 79] width 155 height 19
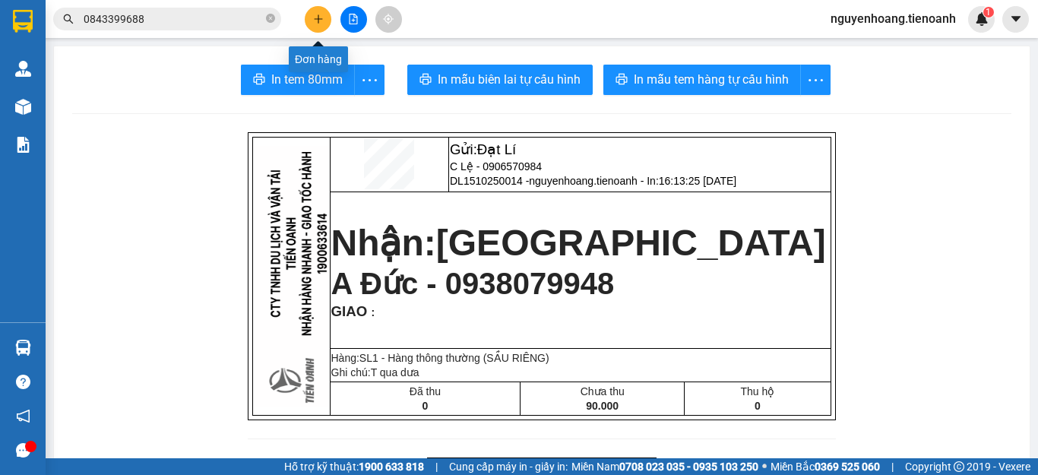
click at [323, 24] on button at bounding box center [318, 19] width 27 height 27
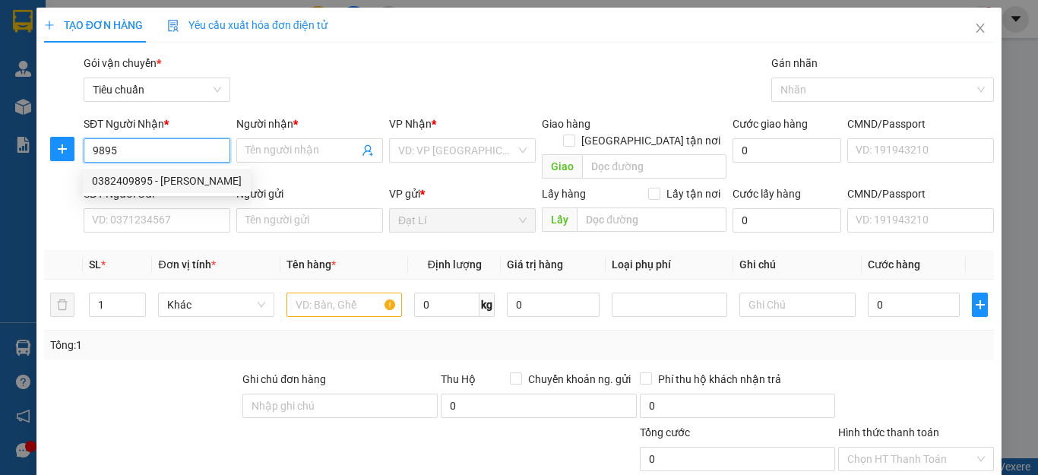
click at [172, 181] on div "0382409895 - C Hằng" at bounding box center [167, 180] width 150 height 17
type input "0382409895"
type input "C Hằng"
type input "0382409895"
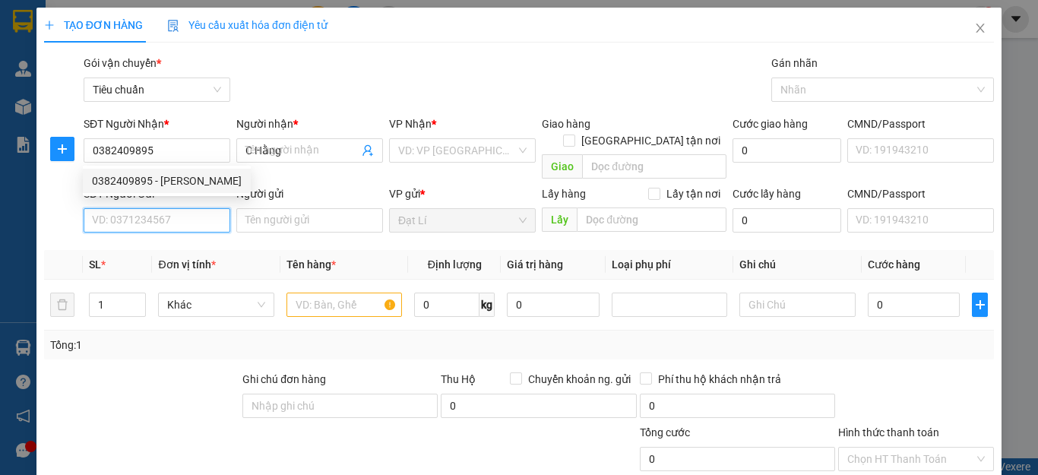
click at [173, 208] on input "SĐT Người Gửi" at bounding box center [157, 220] width 147 height 24
type input "110.000"
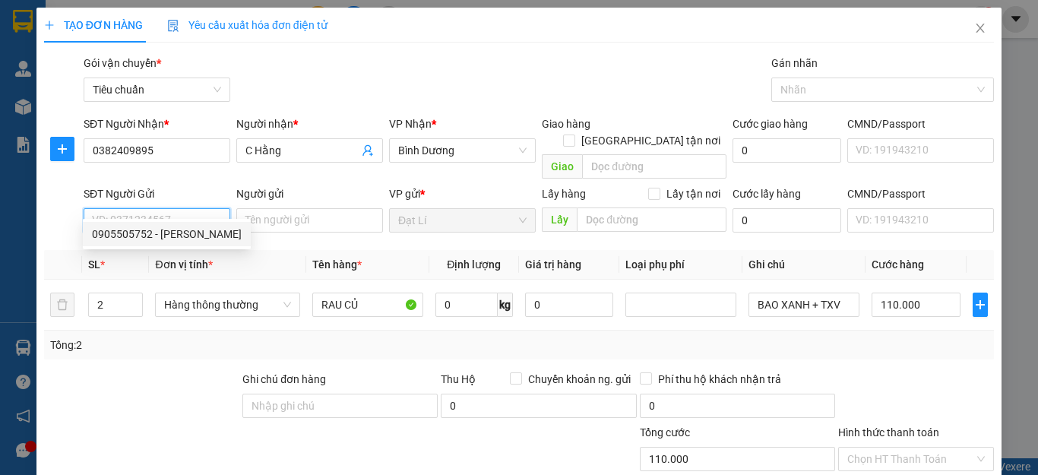
click at [172, 236] on div "0905505752 - H Ban" at bounding box center [167, 234] width 150 height 17
type input "0905505752"
type input "H Ban"
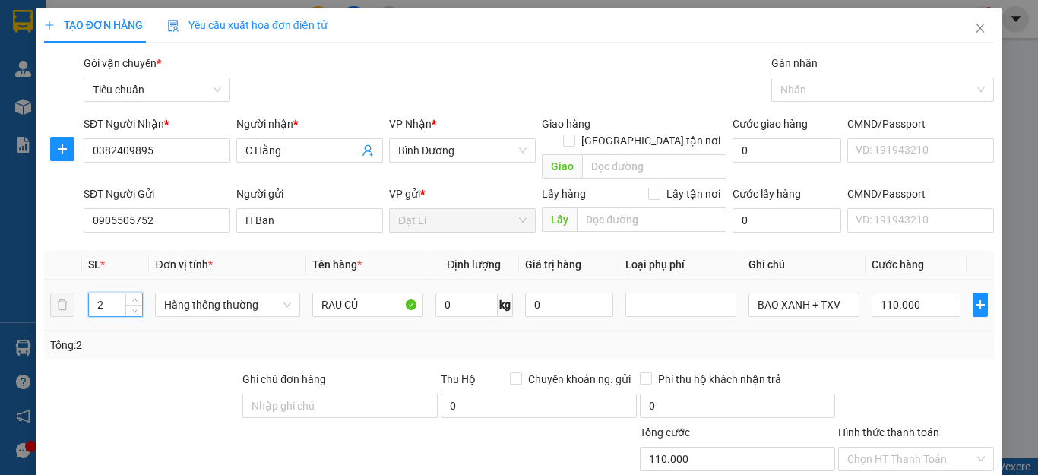
drag, startPoint x: 106, startPoint y: 281, endPoint x: 30, endPoint y: 300, distance: 78.3
click at [30, 300] on div "TẠO ĐƠN HÀNG Yêu cầu xuất hóa đơn điện tử Transit Pickup Surcharge Ids Transit …" at bounding box center [519, 237] width 1038 height 475
type input "1"
click at [860, 337] on div "Tổng: 1" at bounding box center [519, 345] width 938 height 17
type input "0"
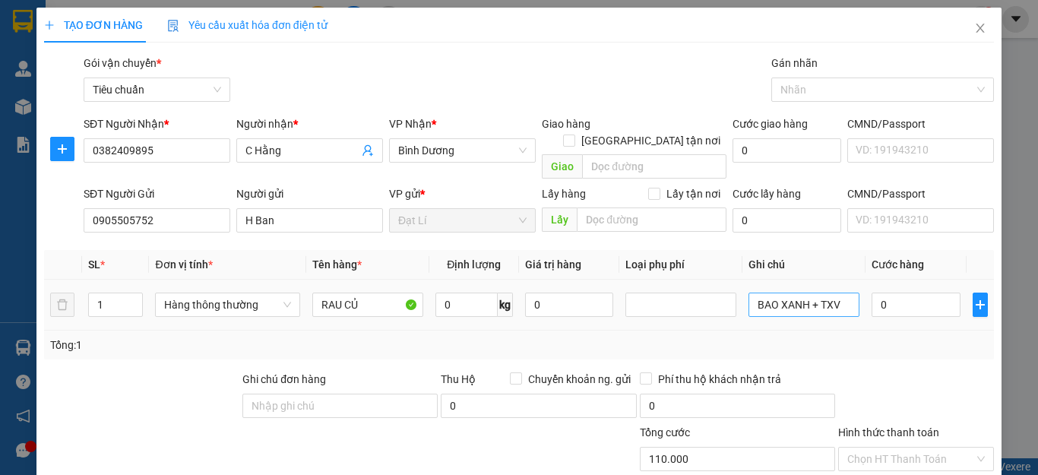
type input "0"
drag, startPoint x: 804, startPoint y: 291, endPoint x: 868, endPoint y: 289, distance: 64.6
click at [868, 289] on tr "1 Hàng thông thường RAU CỦ 0 kg 0 BAO XANH + TXV 0" at bounding box center [519, 305] width 950 height 51
type input "BAO XANH"
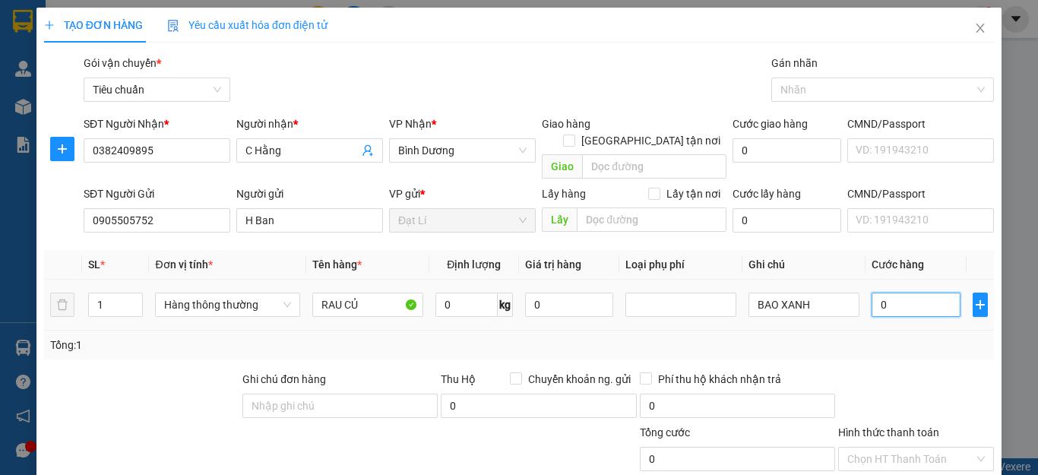
click at [872, 293] on input "0" at bounding box center [916, 305] width 89 height 24
type input "7"
type input "70"
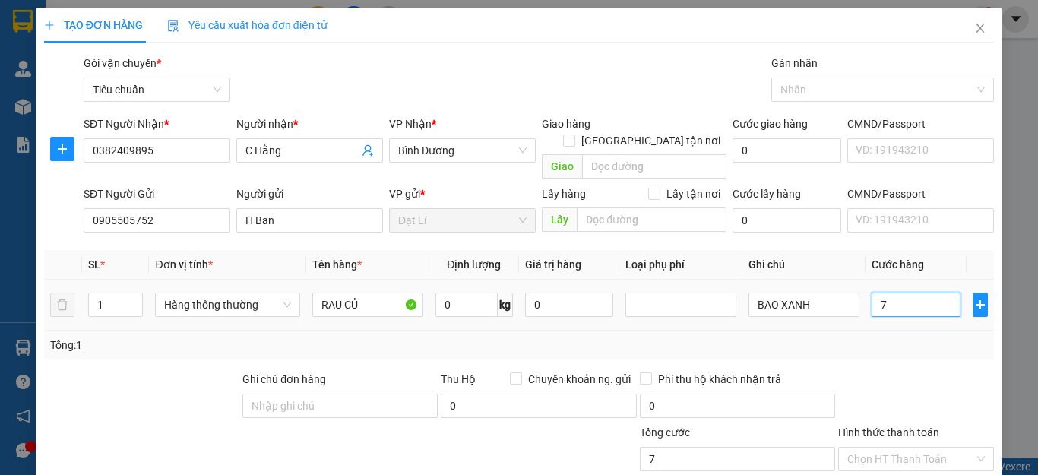
type input "70"
type input "70.000"
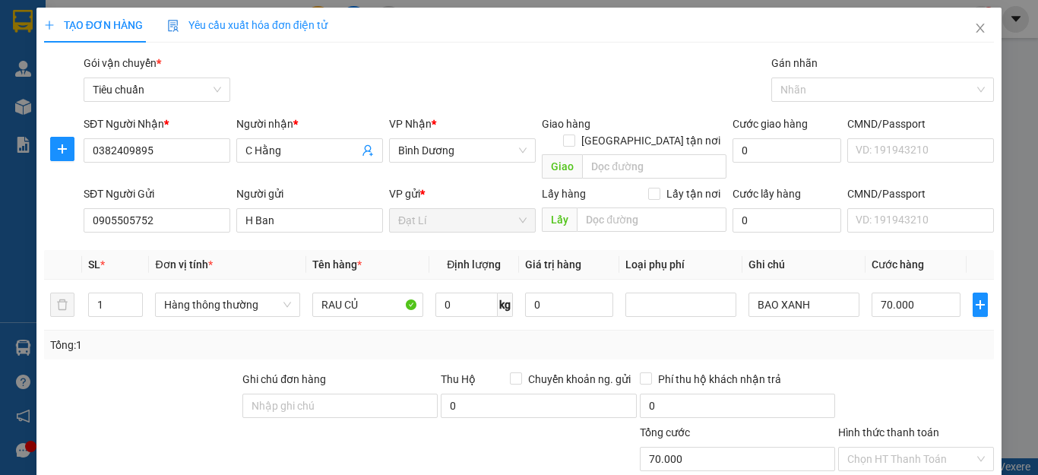
drag, startPoint x: 868, startPoint y: 331, endPoint x: 866, endPoint y: 340, distance: 9.2
click at [868, 337] on div "Tổng: 1" at bounding box center [519, 345] width 938 height 17
click at [879, 293] on input "70.000" at bounding box center [916, 305] width 89 height 24
type input "8"
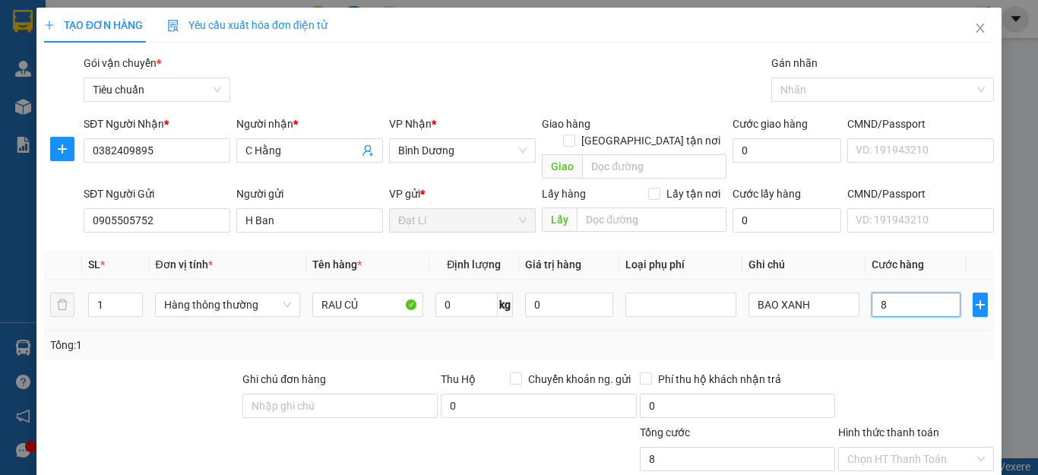
type input "80"
type input "80.000"
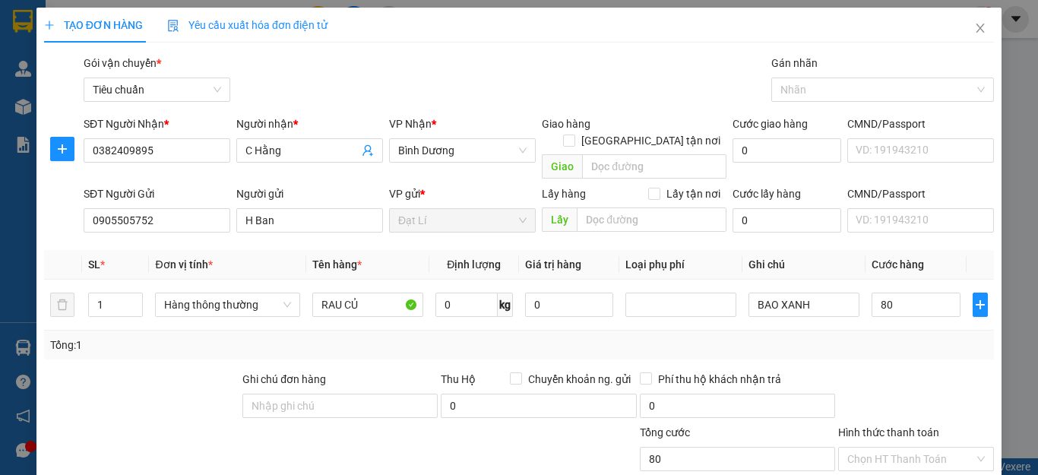
type input "80.000"
click at [959, 337] on div "Tổng: 1" at bounding box center [519, 345] width 938 height 17
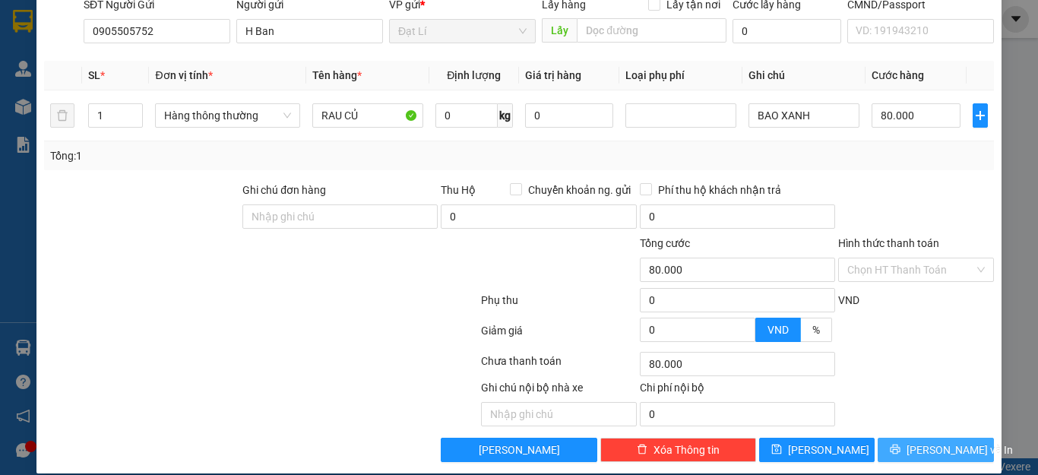
click at [935, 445] on button "[PERSON_NAME] và In" at bounding box center [936, 450] width 116 height 24
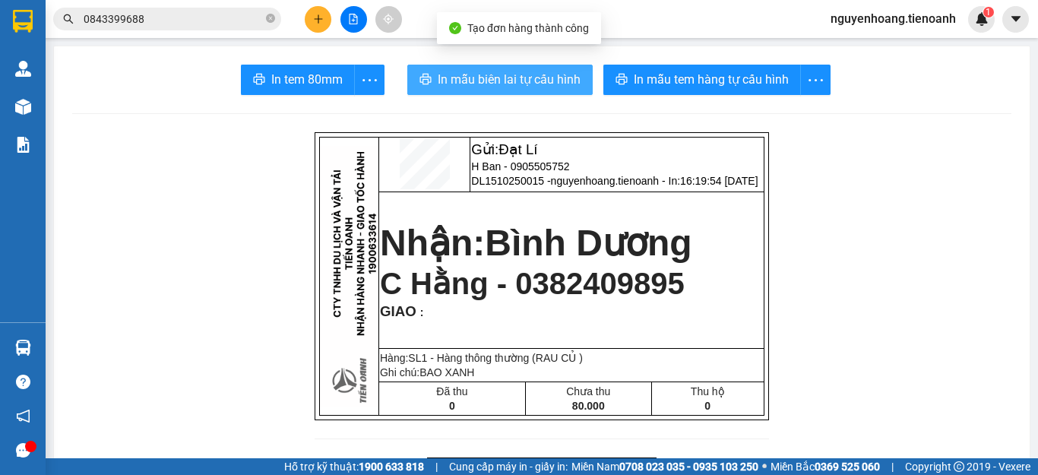
click at [525, 76] on span "In mẫu biên lai tự cấu hình" at bounding box center [509, 79] width 143 height 19
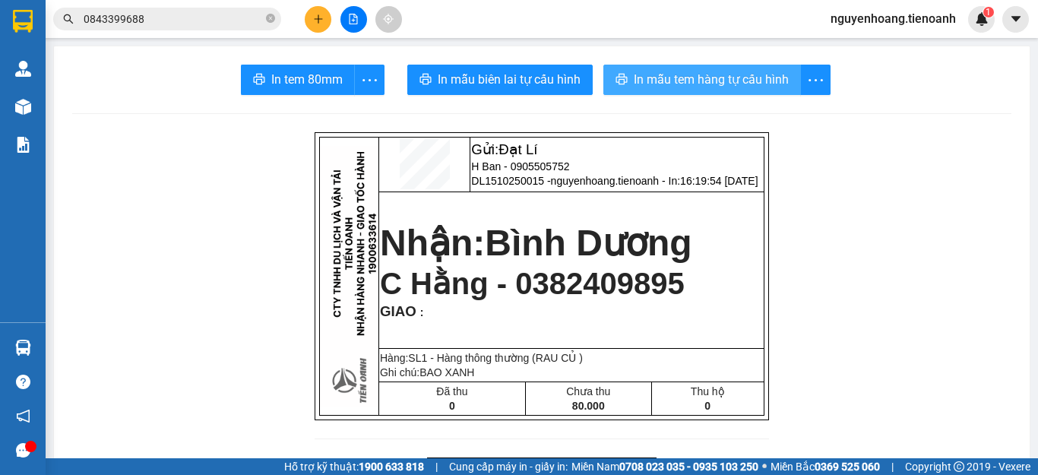
click at [719, 78] on span "In mẫu tem hàng tự cấu hình" at bounding box center [711, 79] width 155 height 19
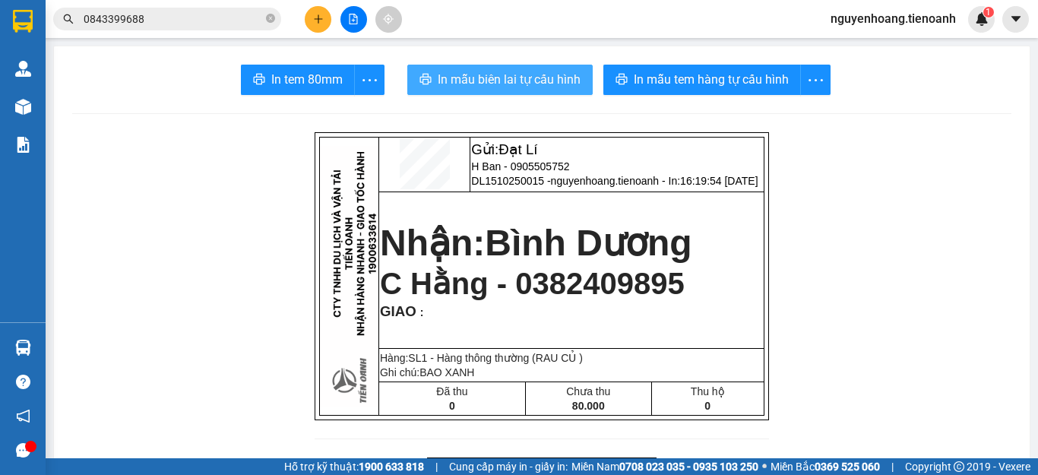
click at [482, 73] on span "In mẫu biên lai tự cấu hình" at bounding box center [509, 79] width 143 height 19
click at [517, 68] on button "In mẫu biên lai tự cấu hình" at bounding box center [499, 80] width 185 height 30
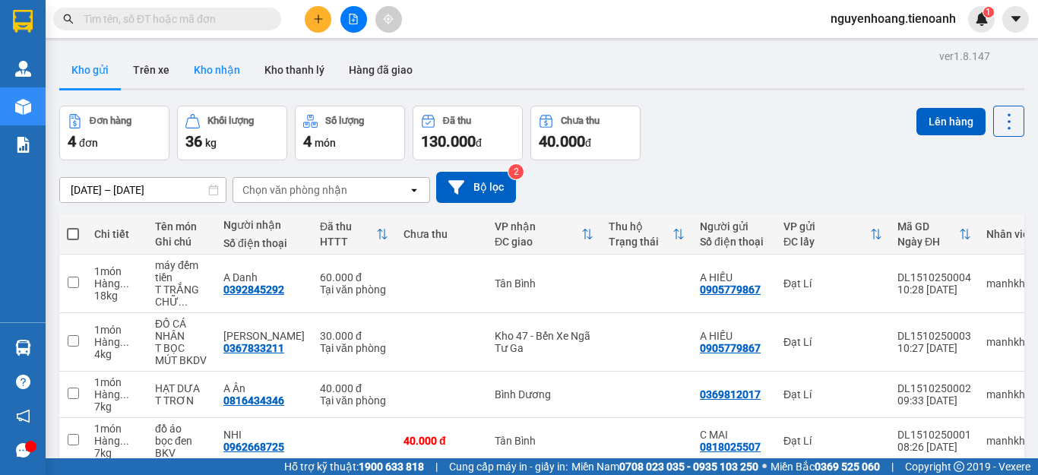
click at [223, 76] on button "Kho nhận" at bounding box center [217, 70] width 71 height 36
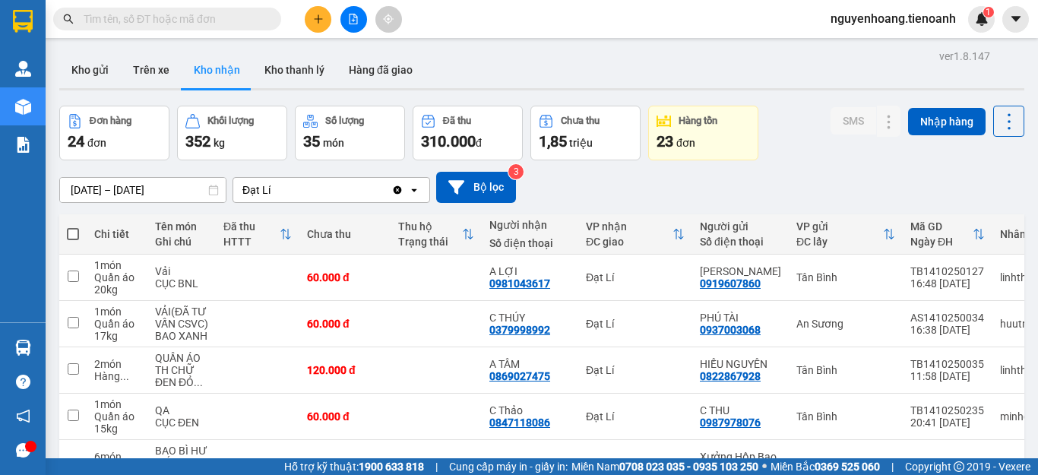
click at [98, 72] on button "Kho gửi" at bounding box center [90, 70] width 62 height 36
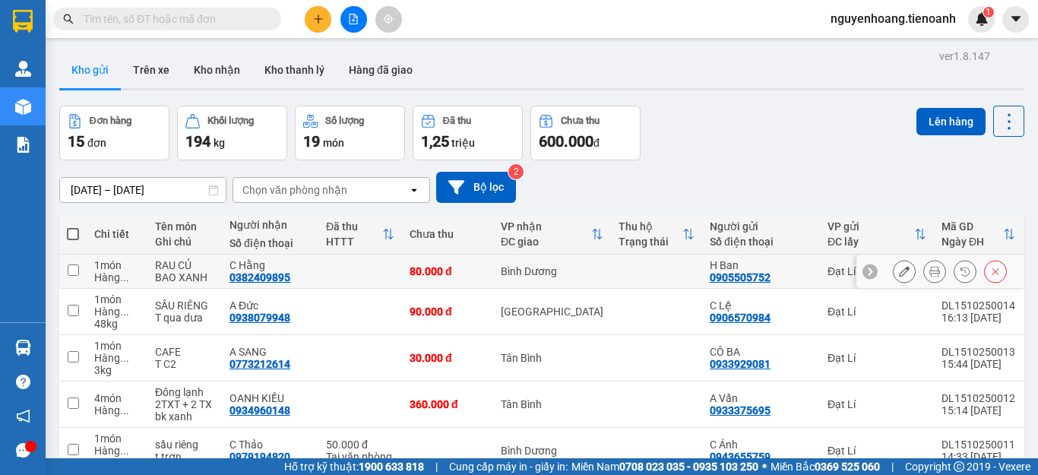
click at [929, 274] on icon at bounding box center [934, 271] width 11 height 11
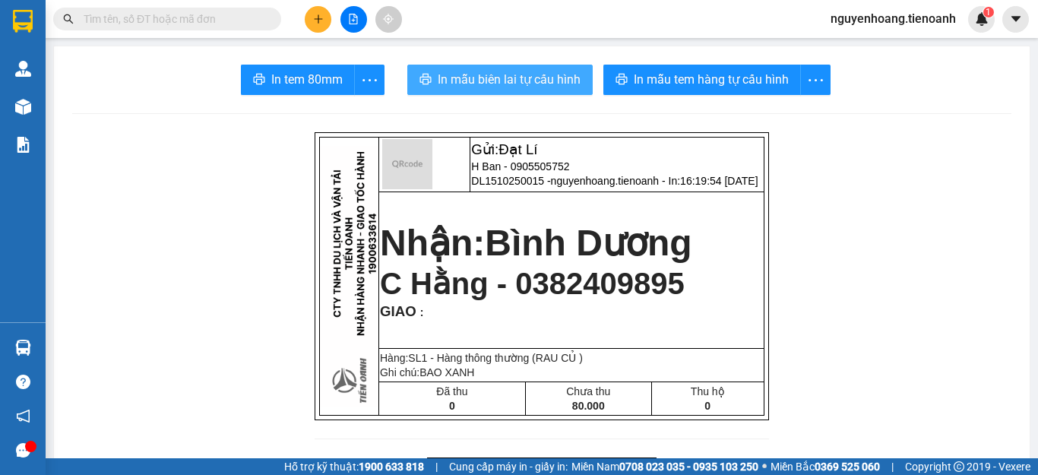
click at [493, 83] on span "In mẫu biên lai tự cấu hình" at bounding box center [509, 79] width 143 height 19
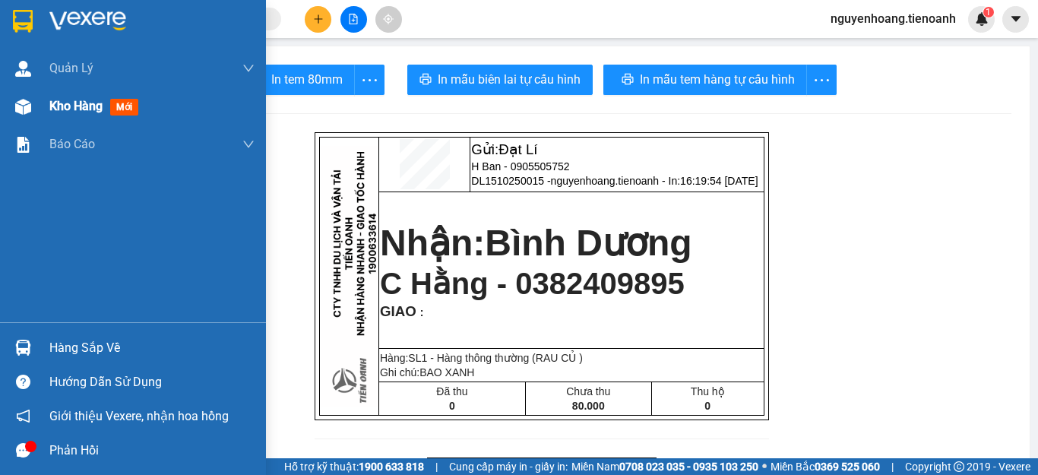
click at [52, 109] on span "Kho hàng" at bounding box center [75, 106] width 53 height 14
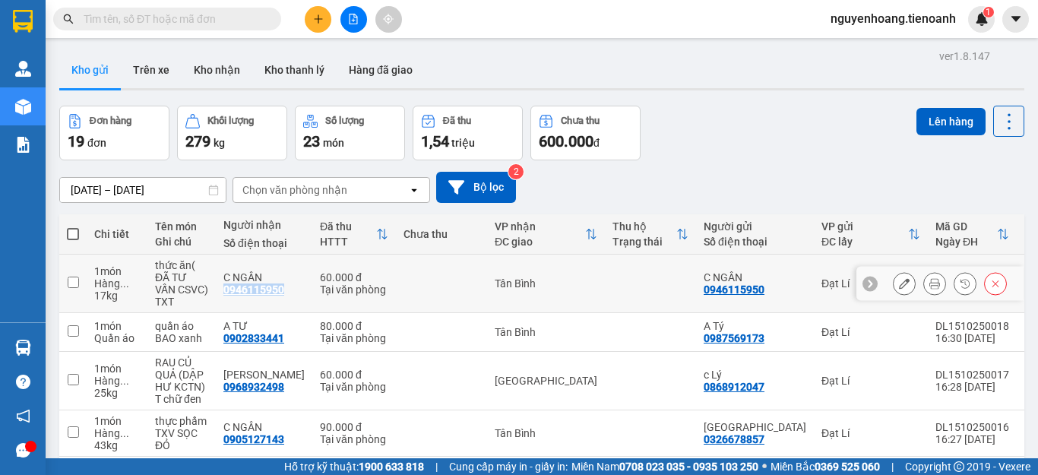
drag, startPoint x: 286, startPoint y: 293, endPoint x: 221, endPoint y: 291, distance: 65.4
click at [221, 291] on td "C NGÂN 0946115950" at bounding box center [264, 284] width 96 height 59
checkbox input "true"
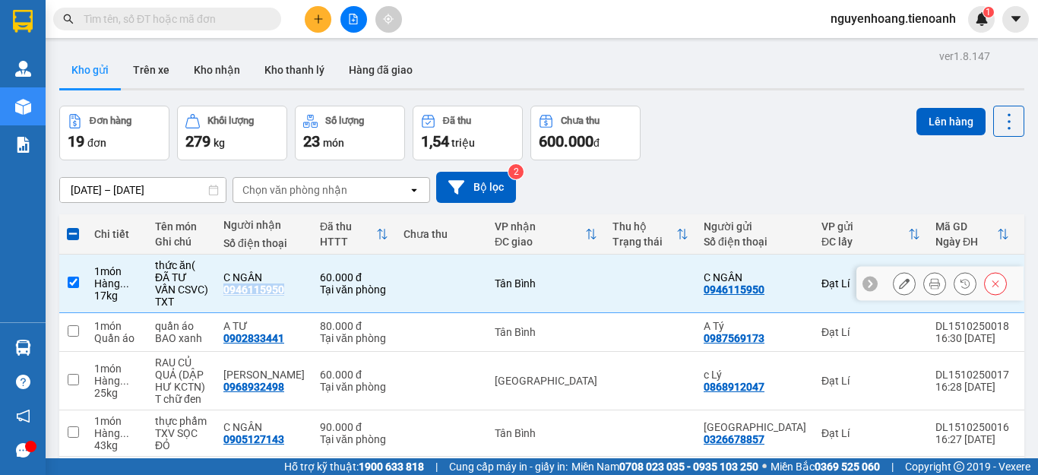
copy div "0946115950"
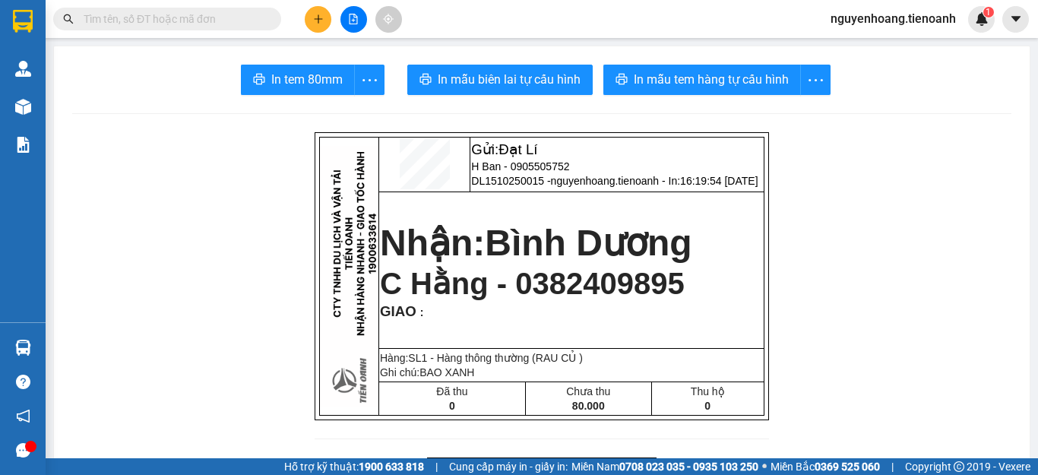
click at [302, 22] on div at bounding box center [353, 19] width 114 height 27
click at [318, 22] on icon "plus" at bounding box center [318, 19] width 11 height 11
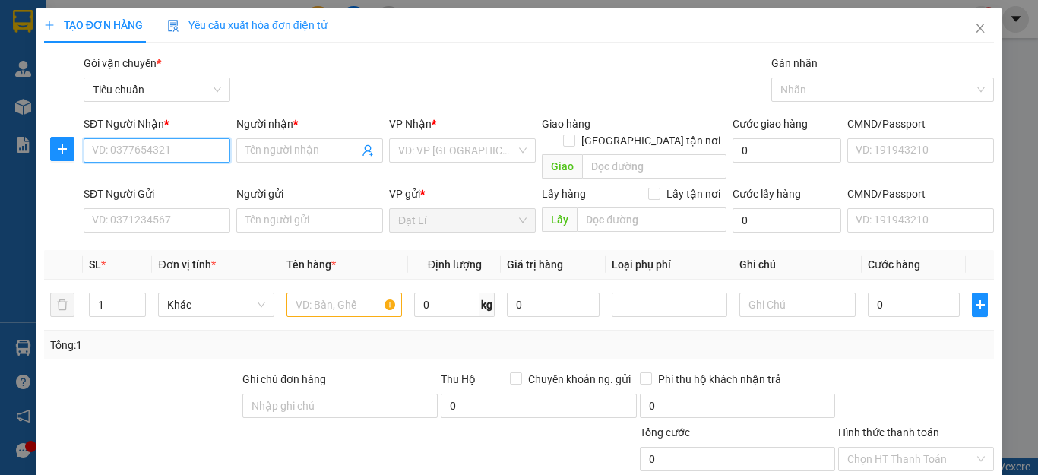
click at [145, 153] on input "SĐT Người Nhận *" at bounding box center [157, 150] width 147 height 24
click at [171, 176] on div "0905127143 - C NGÂN" at bounding box center [155, 180] width 126 height 17
type input "0905127143"
type input "C NGÂN"
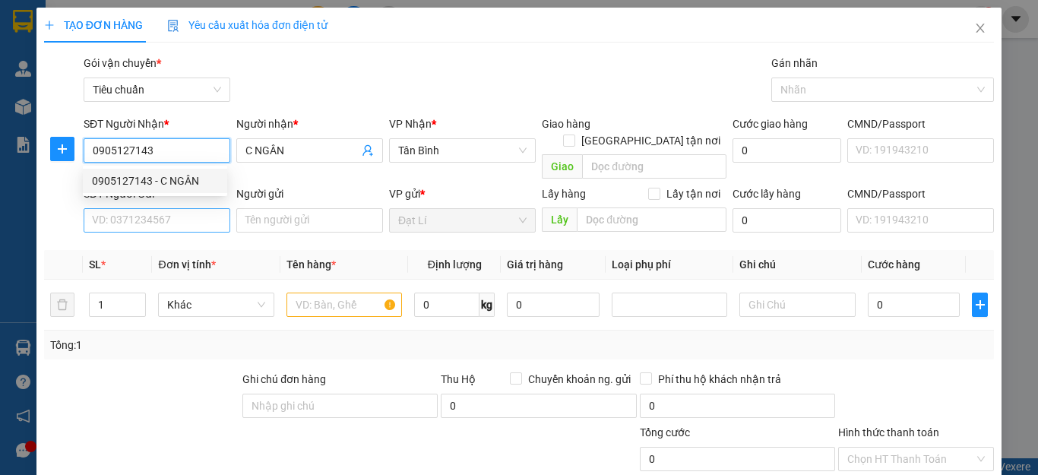
type input "0905127143"
click at [166, 208] on input "SĐT Người Gửi" at bounding box center [157, 220] width 147 height 24
type input "70.000"
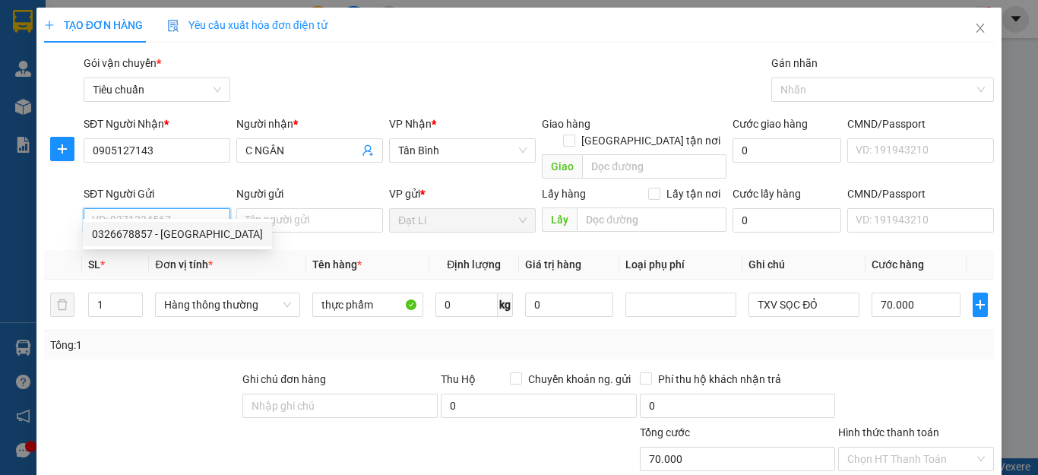
click at [181, 230] on div "0326678857 - Cô Hòa" at bounding box center [177, 234] width 171 height 17
type input "0326678857"
type input "[GEOGRAPHIC_DATA]"
type input "066167003806"
click at [119, 371] on div at bounding box center [142, 397] width 198 height 53
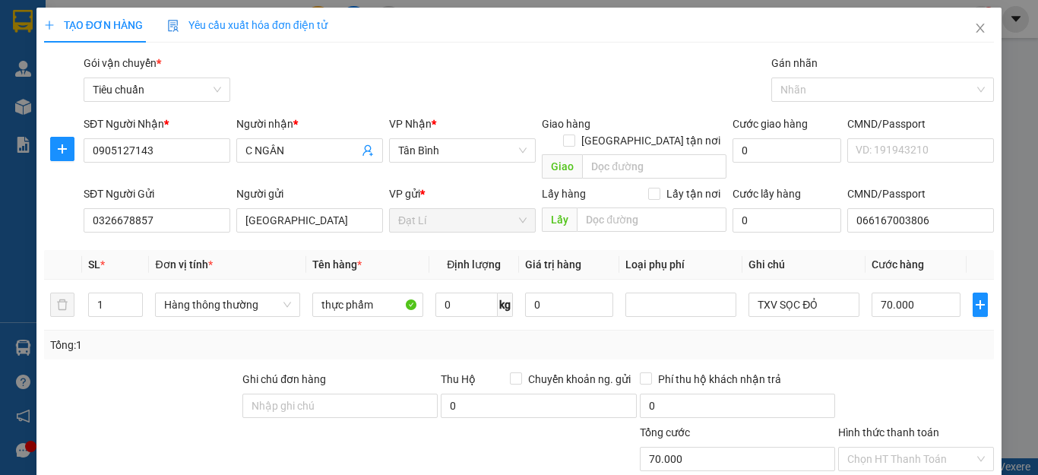
click at [152, 337] on div "Tổng: 1" at bounding box center [519, 345] width 950 height 29
click at [467, 293] on input "0" at bounding box center [466, 305] width 62 height 24
type input "43"
click at [791, 308] on td "TXV SỌC ĐỎ" at bounding box center [803, 305] width 123 height 51
click at [875, 340] on div "Tổng: 1" at bounding box center [519, 345] width 950 height 29
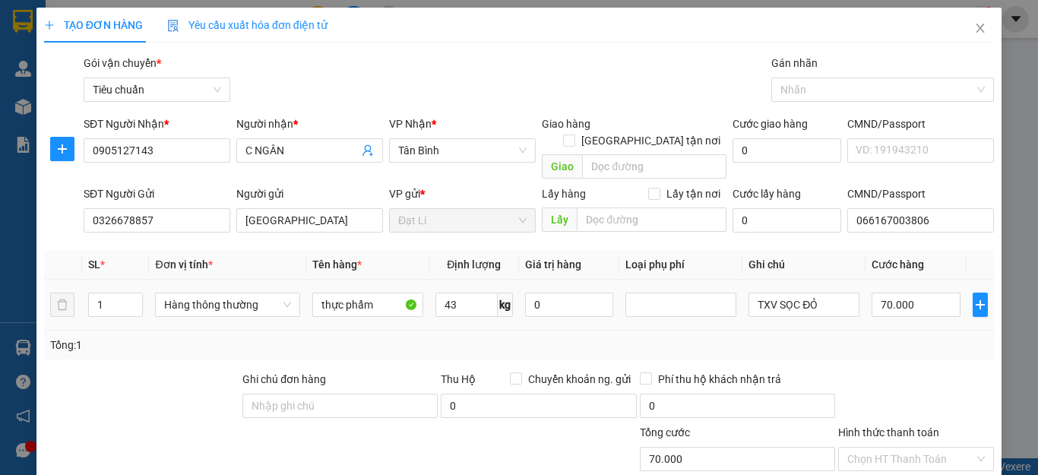
type input "90.000"
click at [881, 338] on div "Tổng: 1" at bounding box center [519, 345] width 950 height 29
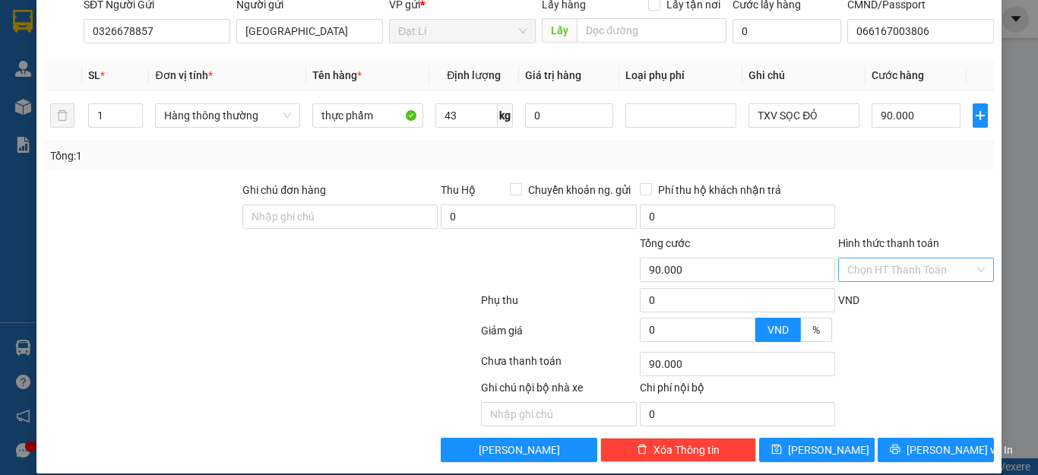
click at [911, 258] on input "Hình thức thanh toán" at bounding box center [910, 269] width 127 height 23
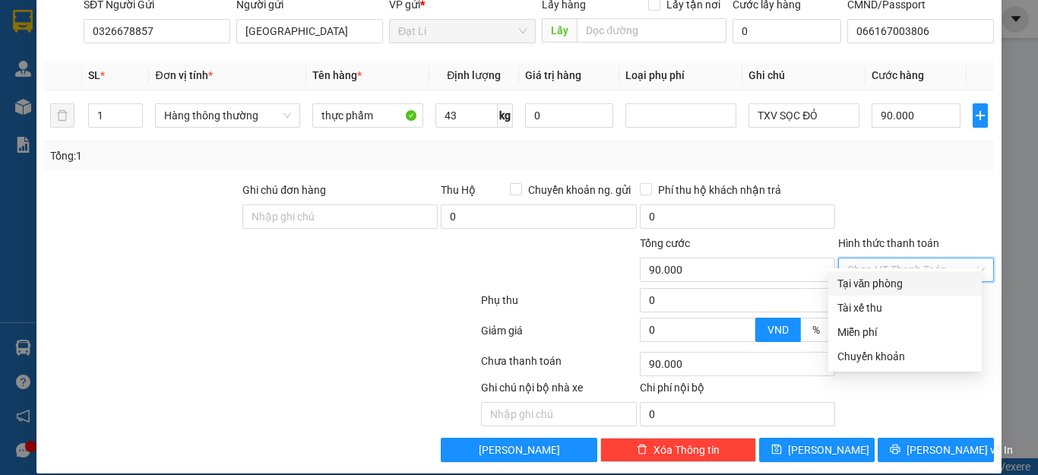
click at [913, 277] on div "Tại văn phòng" at bounding box center [904, 283] width 135 height 17
type input "0"
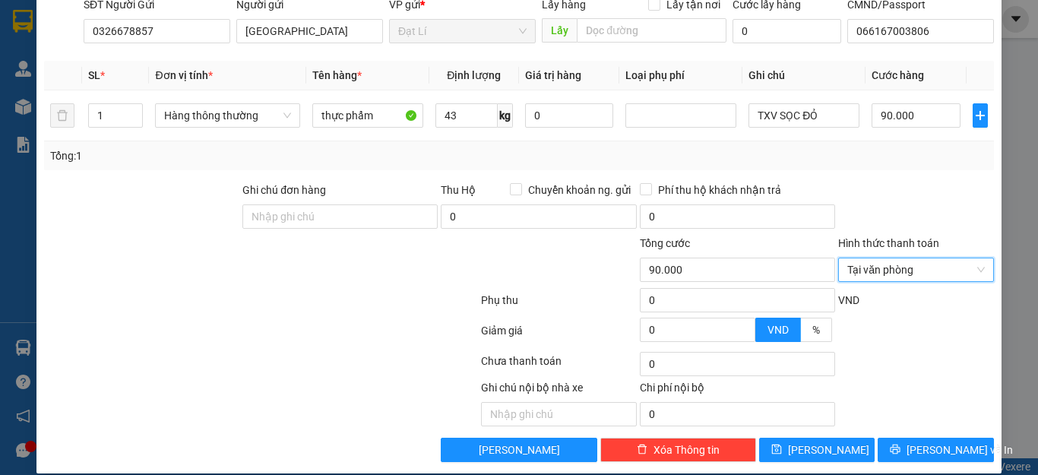
click at [909, 188] on div at bounding box center [916, 208] width 159 height 53
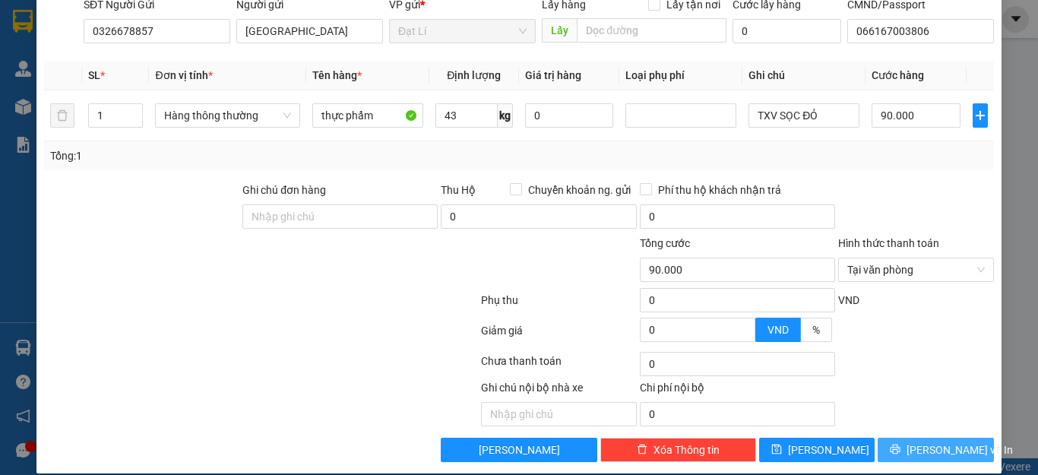
click at [948, 441] on span "[PERSON_NAME] và In" at bounding box center [959, 449] width 106 height 17
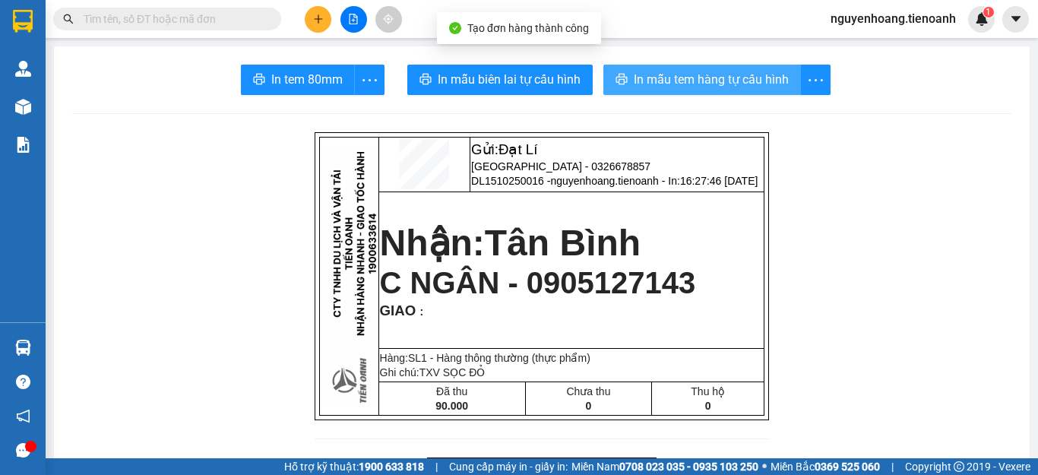
click at [704, 86] on span "In mẫu tem hàng tự cấu hình" at bounding box center [711, 79] width 155 height 19
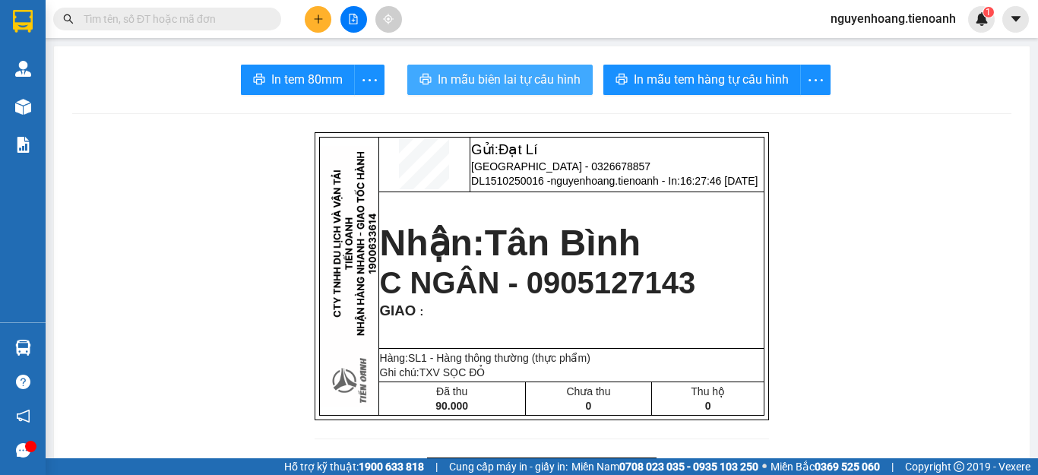
click at [528, 84] on span "In mẫu biên lai tự cấu hình" at bounding box center [509, 79] width 143 height 19
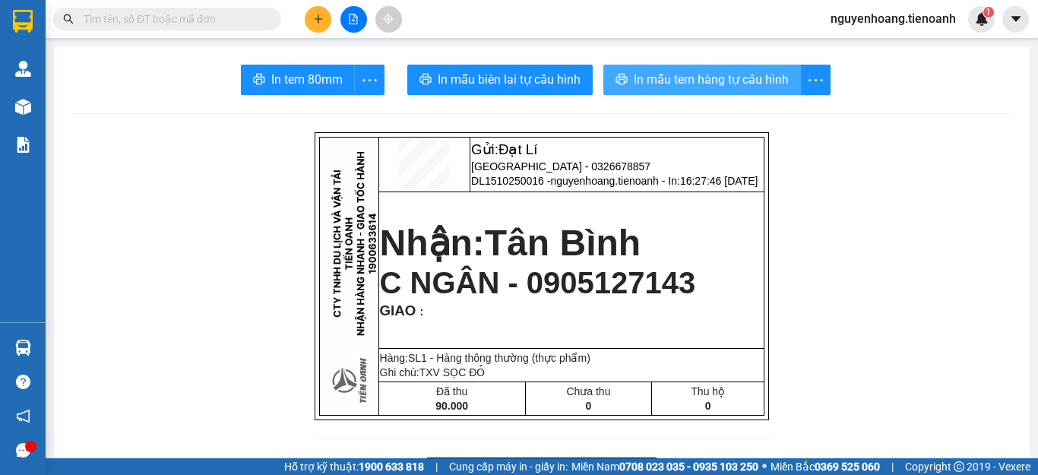
click at [683, 87] on span "In mẫu tem hàng tự cấu hình" at bounding box center [711, 79] width 155 height 19
click at [301, 27] on div at bounding box center [353, 19] width 114 height 27
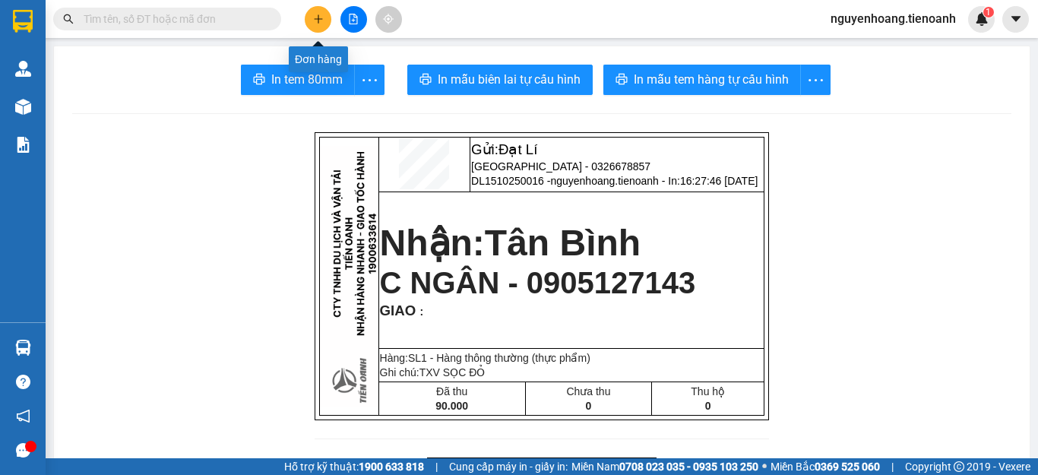
click at [311, 21] on button at bounding box center [318, 19] width 27 height 27
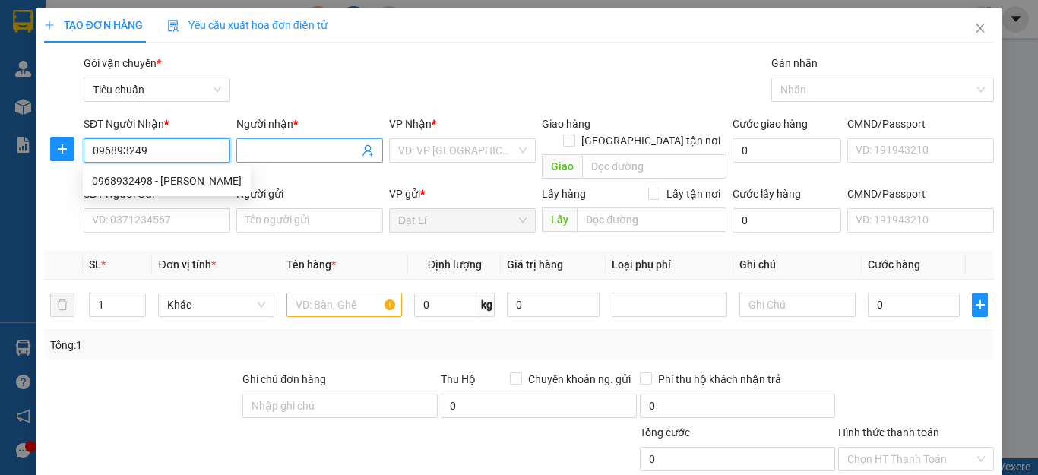
type input "0968932498"
click at [198, 181] on div "0968932498 - C LINH" at bounding box center [167, 180] width 150 height 17
type input "[PERSON_NAME]"
type input "06618000141"
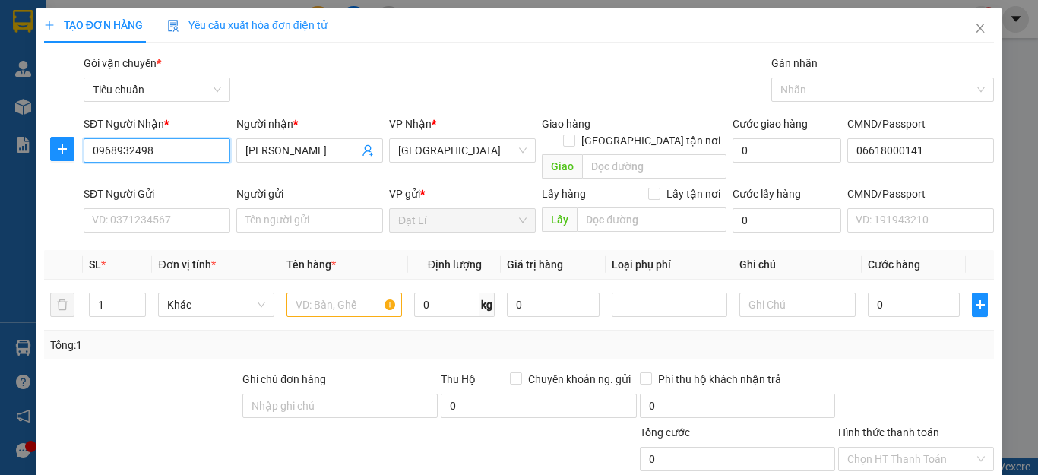
type input "60.000"
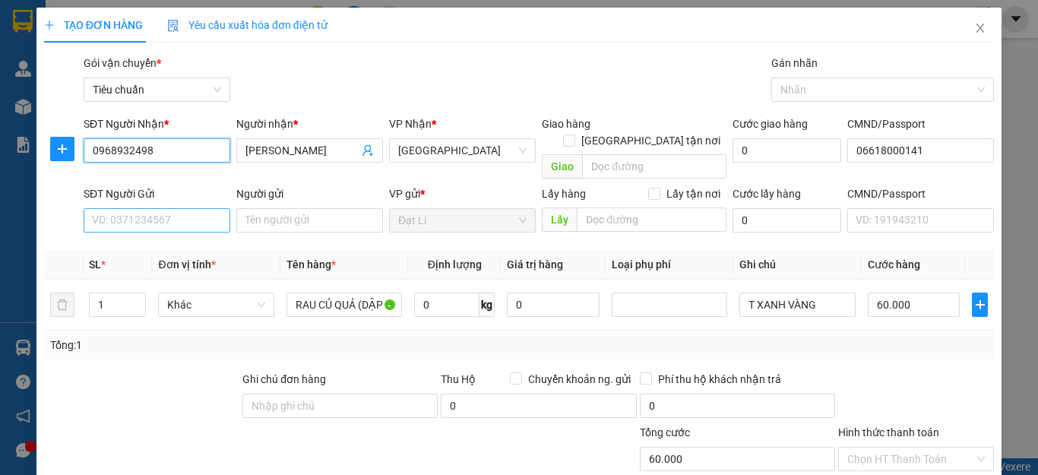
type input "0968932498"
click at [190, 208] on input "SĐT Người Gửi" at bounding box center [157, 220] width 147 height 24
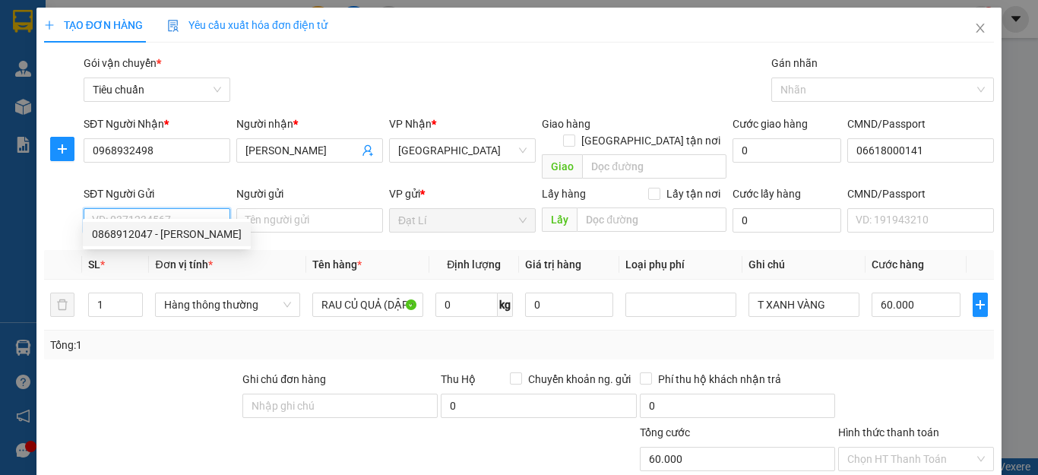
click at [161, 232] on div "0868912047 - c Lý" at bounding box center [167, 234] width 150 height 17
type input "0868912047"
type input "c Lý"
type input "046152008828"
click at [160, 377] on div at bounding box center [142, 397] width 198 height 53
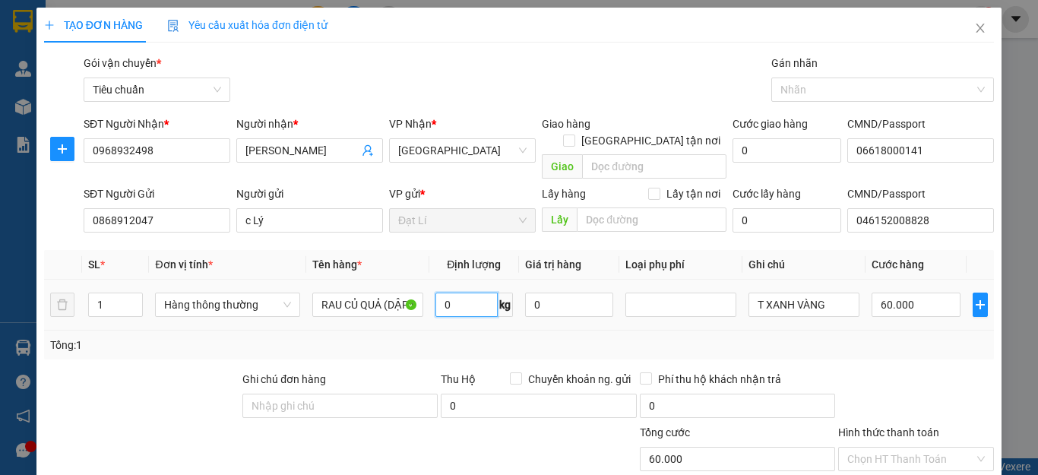
click at [465, 293] on input "0" at bounding box center [466, 305] width 62 height 24
type input "25"
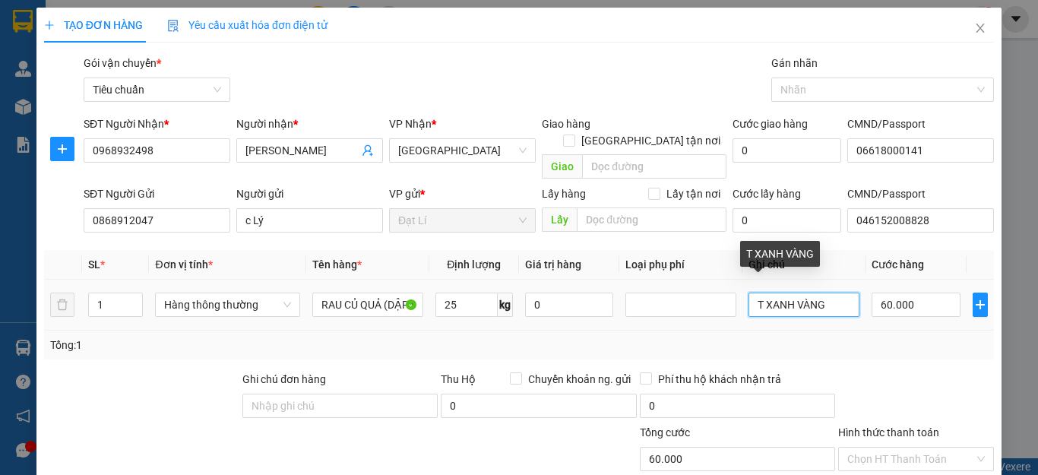
drag, startPoint x: 821, startPoint y: 291, endPoint x: 763, endPoint y: 291, distance: 57.7
click at [763, 293] on input "T XANH VÀNG" at bounding box center [803, 305] width 111 height 24
type input "T chữ đen"
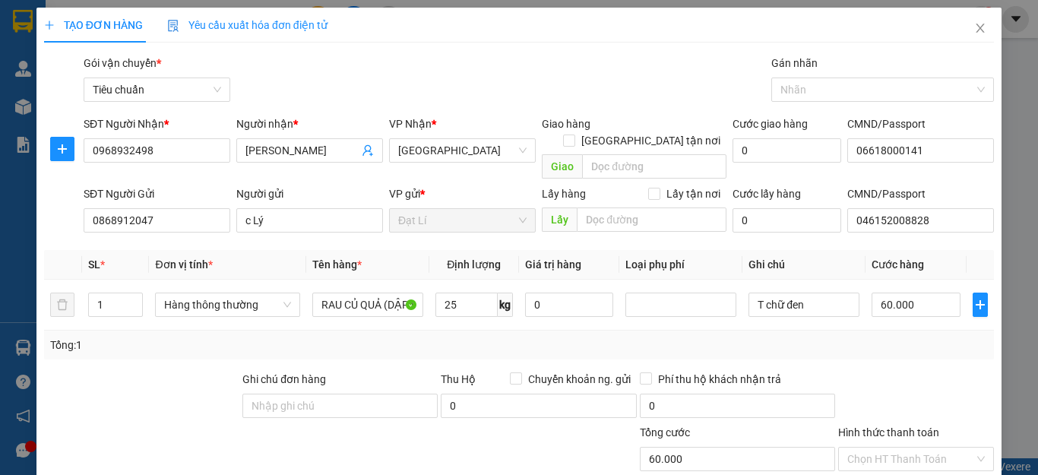
click at [868, 337] on div "Tổng: 1" at bounding box center [519, 345] width 950 height 29
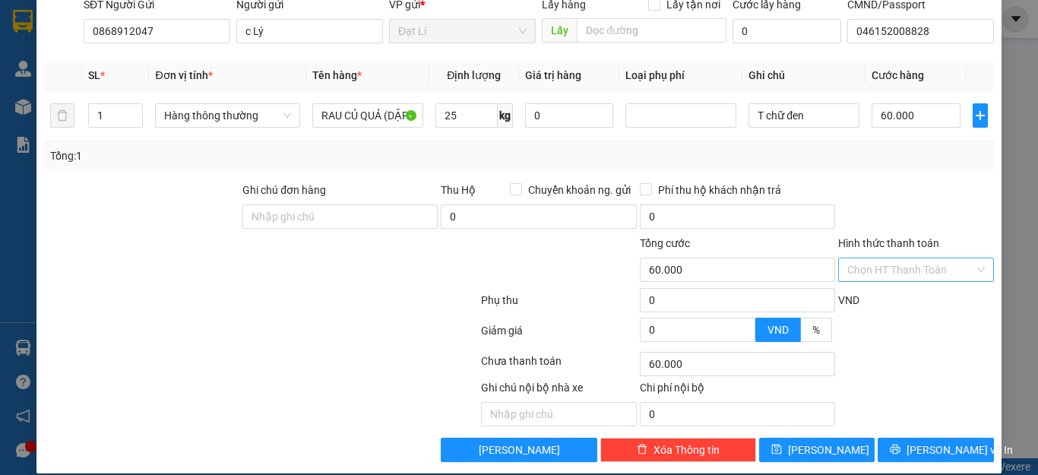
click at [878, 258] on input "Hình thức thanh toán" at bounding box center [910, 269] width 127 height 23
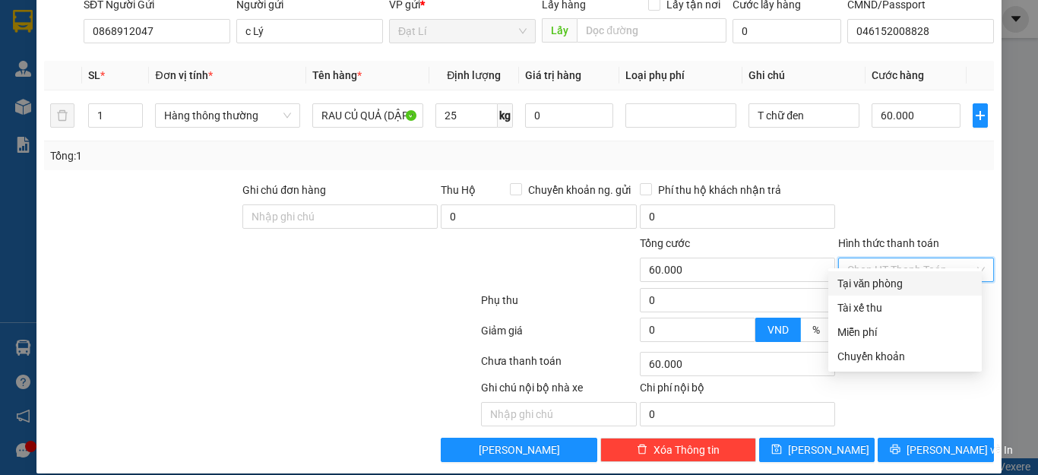
click at [881, 274] on div "Tại văn phòng" at bounding box center [904, 283] width 153 height 24
type input "0"
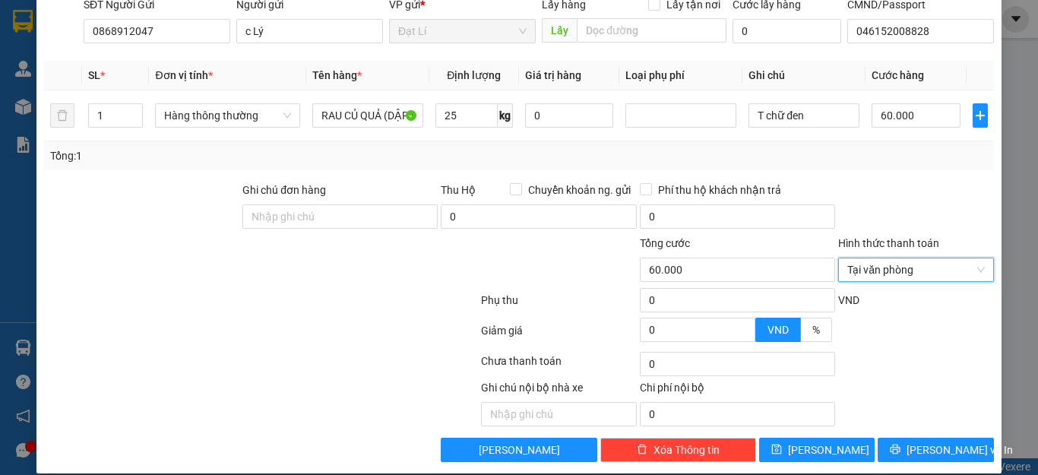
click at [886, 182] on div at bounding box center [916, 208] width 159 height 53
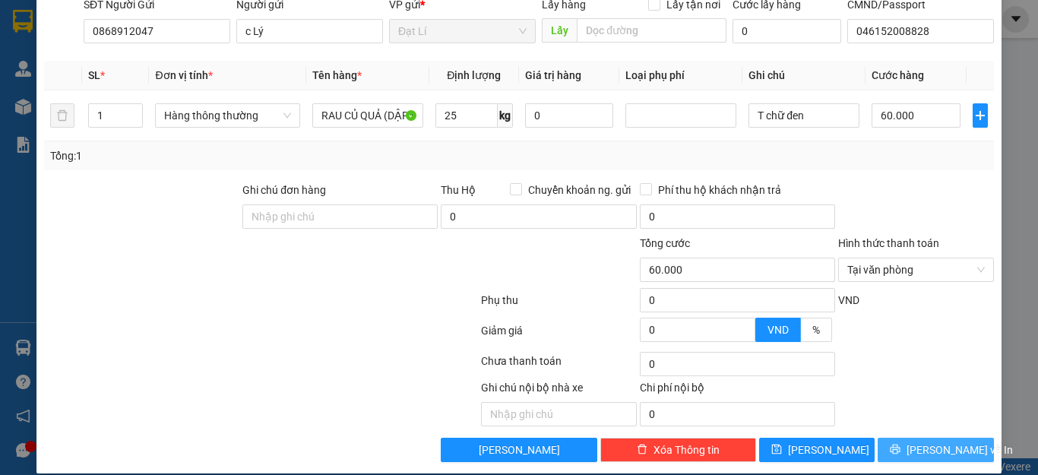
click at [924, 441] on span "[PERSON_NAME] và In" at bounding box center [959, 449] width 106 height 17
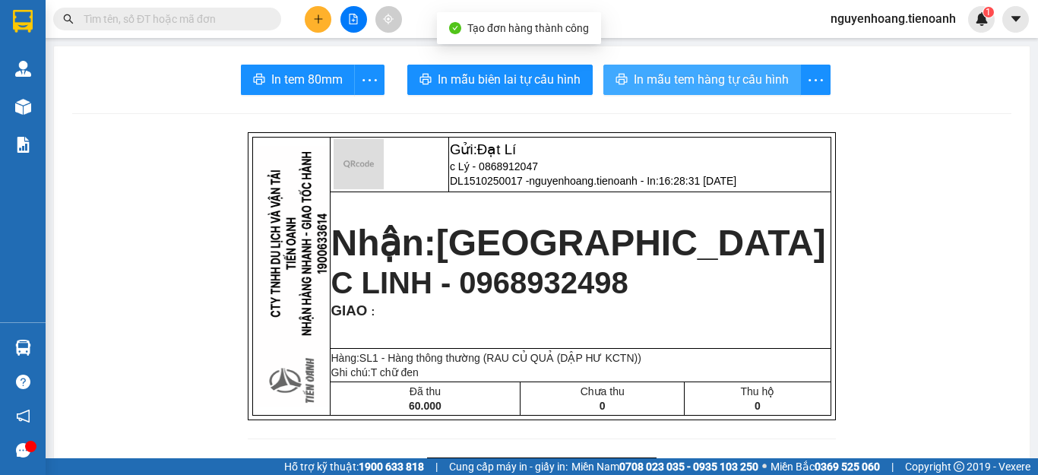
click at [636, 81] on span "In mẫu tem hàng tự cấu hình" at bounding box center [711, 79] width 155 height 19
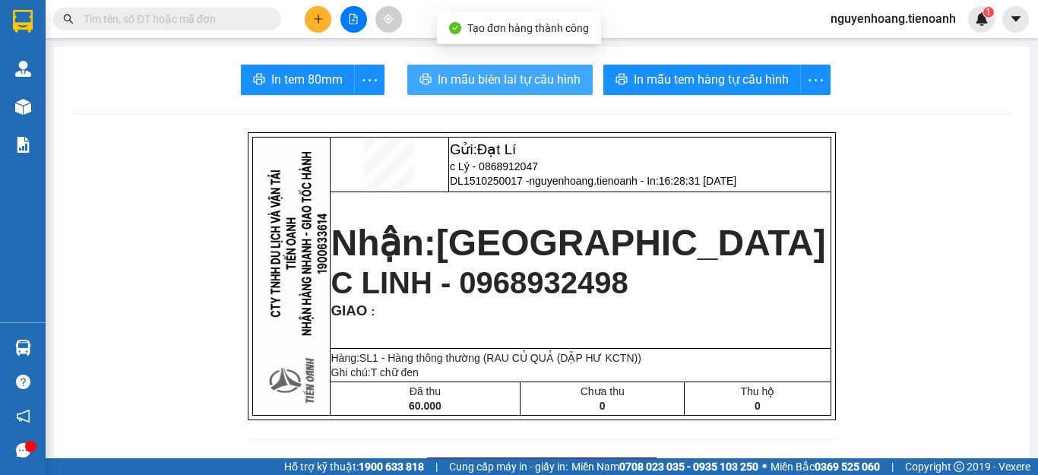
click at [521, 74] on span "In mẫu biên lai tự cấu hình" at bounding box center [509, 79] width 143 height 19
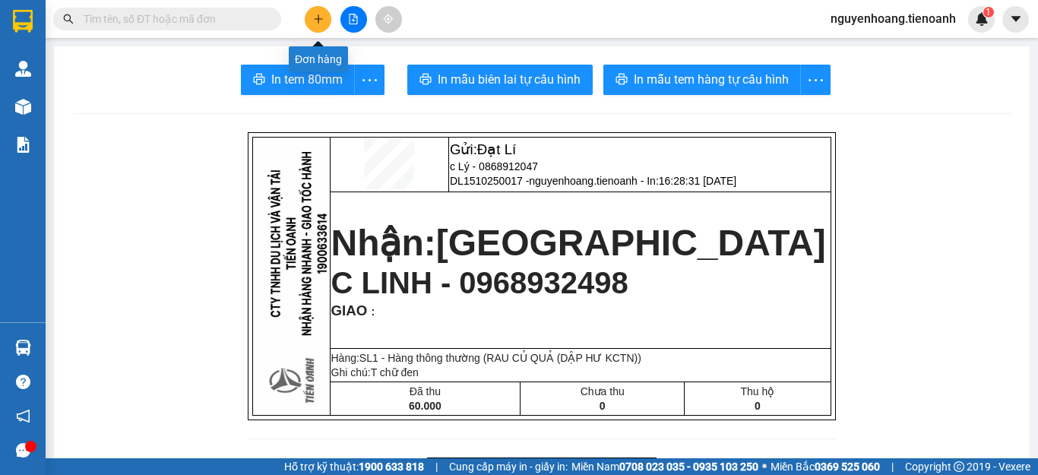
click at [308, 16] on button at bounding box center [318, 19] width 27 height 27
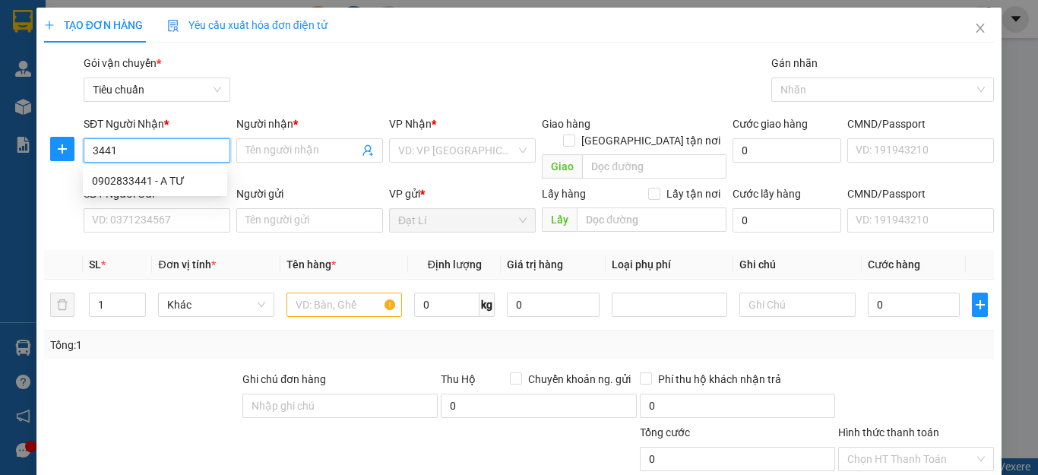
click at [161, 157] on input "3441" at bounding box center [157, 150] width 147 height 24
click at [167, 172] on div "0902833441 - A TƯ" at bounding box center [155, 181] width 144 height 24
type input "0902833441"
type input "A TƯ"
type input "80.000"
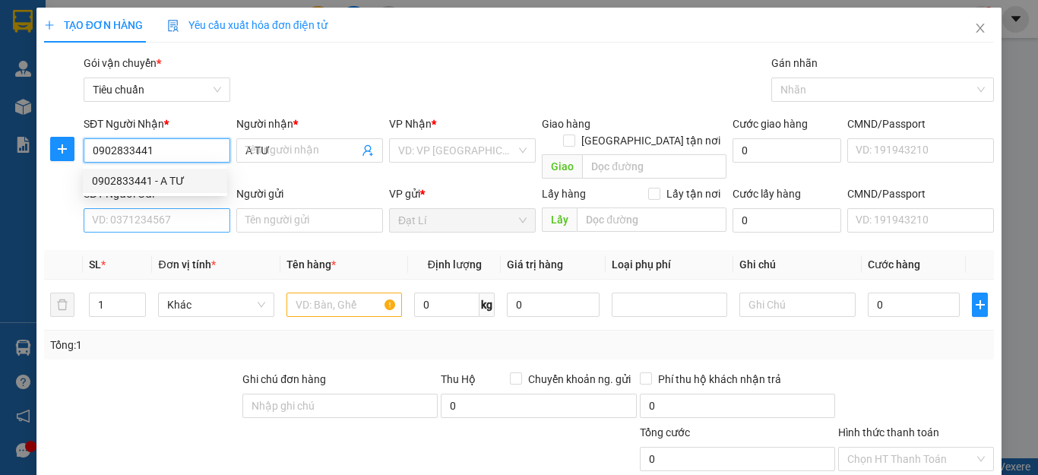
type input "80.000"
type input "0902833441"
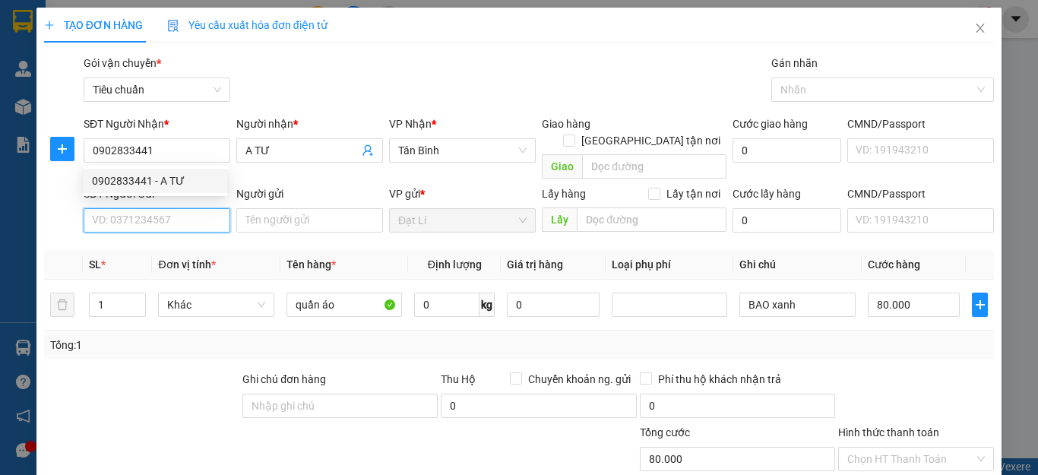
click at [174, 208] on input "SĐT Người Gửi" at bounding box center [157, 220] width 147 height 24
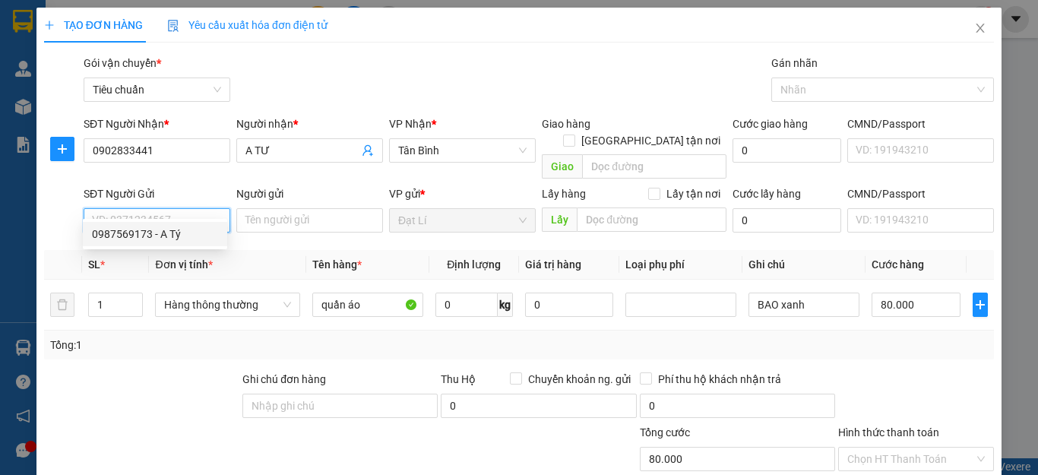
click at [176, 237] on div "0987569173 - A Tý" at bounding box center [155, 234] width 126 height 17
type input "0987569173"
type input "A Tý"
click at [186, 437] on div at bounding box center [182, 450] width 278 height 53
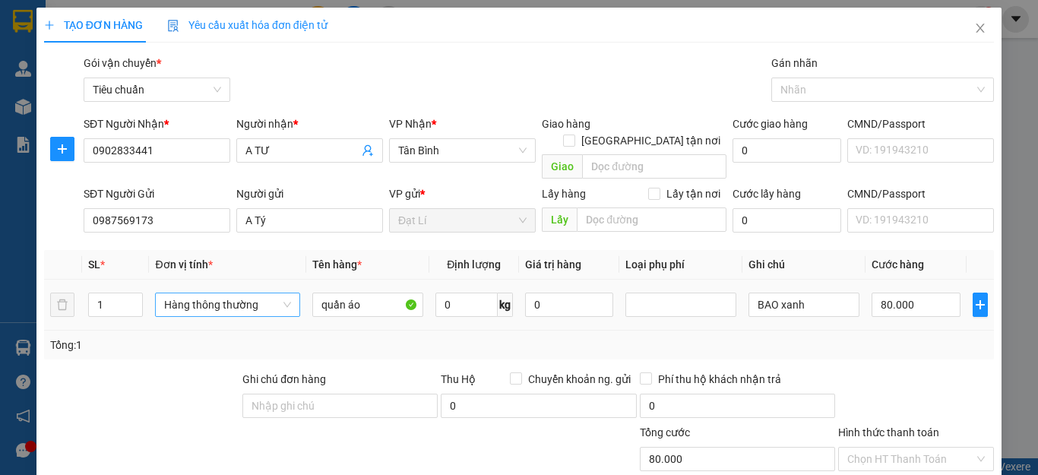
click at [253, 293] on span "Hàng thông thường" at bounding box center [227, 304] width 126 height 23
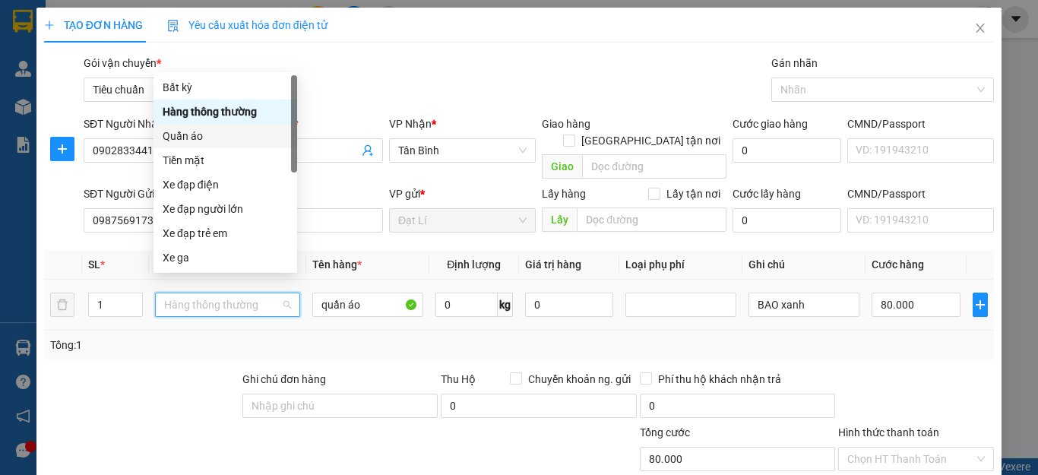
click at [206, 133] on div "Quần áo" at bounding box center [225, 136] width 125 height 17
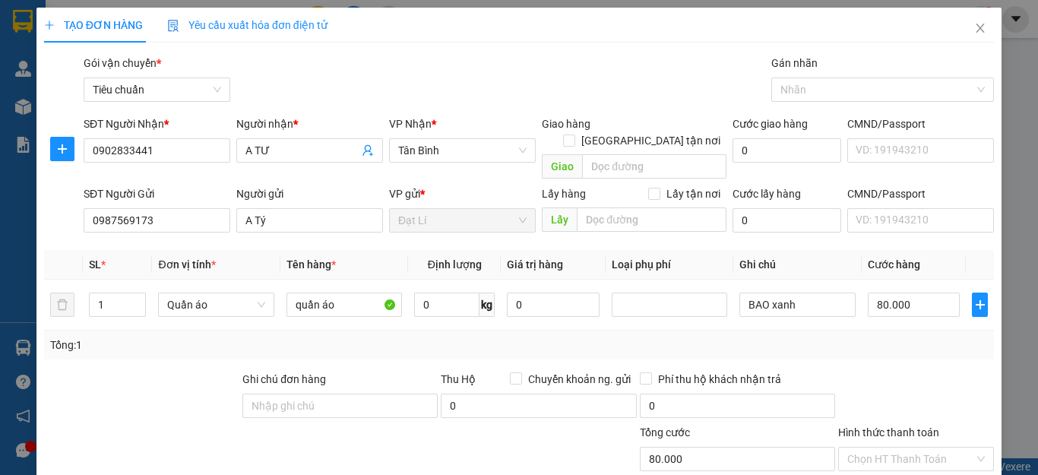
click at [878, 353] on div "Transit Pickup Surcharge Ids Transit Deliver Surcharge Ids Transit Deliver Surc…" at bounding box center [519, 353] width 950 height 596
type input "0"
click at [912, 371] on div at bounding box center [916, 397] width 159 height 53
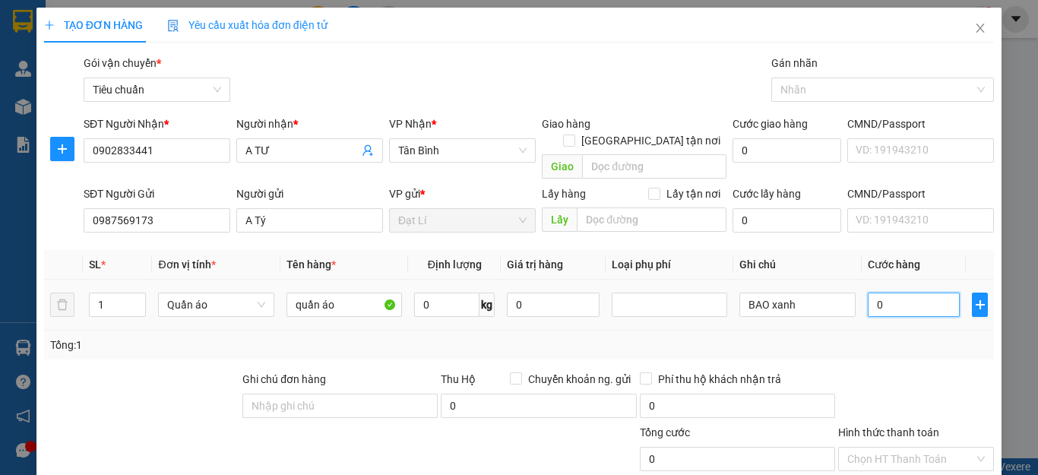
click at [903, 293] on input "0" at bounding box center [914, 305] width 93 height 24
type input "8"
type input "80"
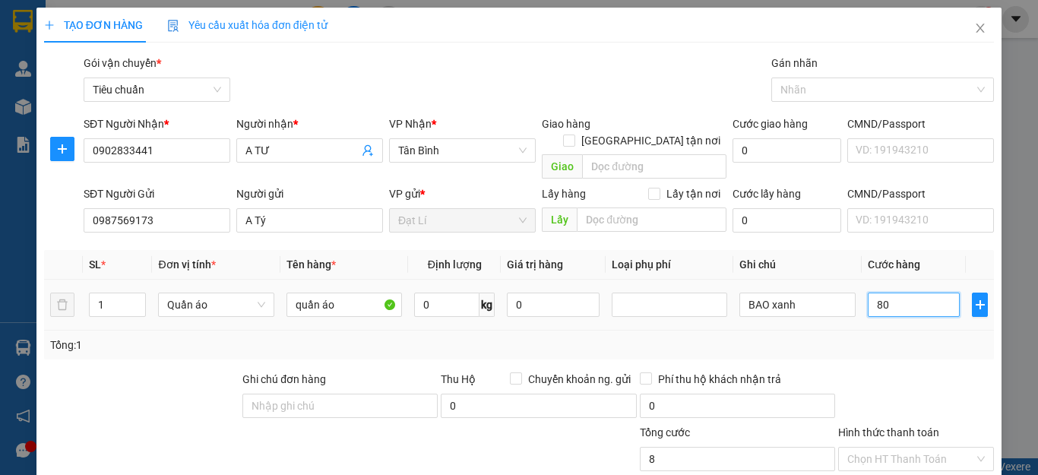
type input "80"
click at [919, 382] on div at bounding box center [916, 397] width 159 height 53
type input "80.000"
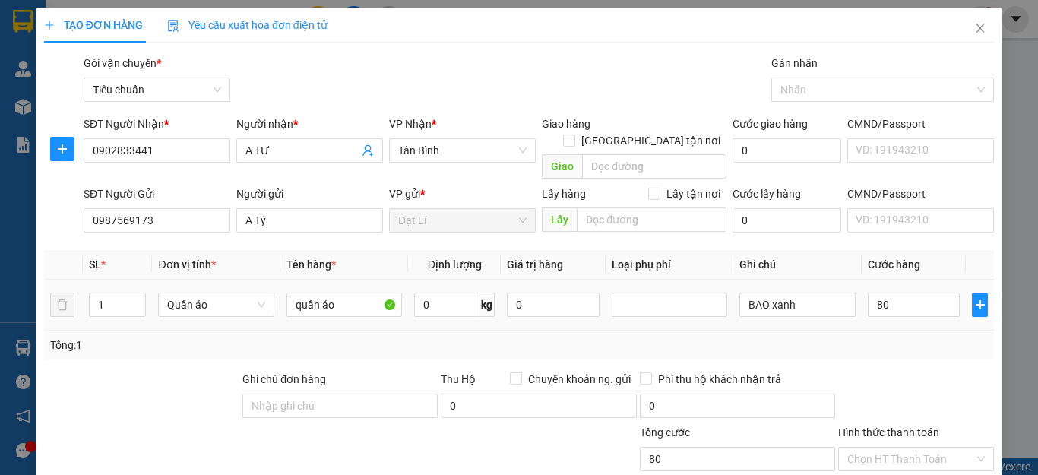
type input "80.000"
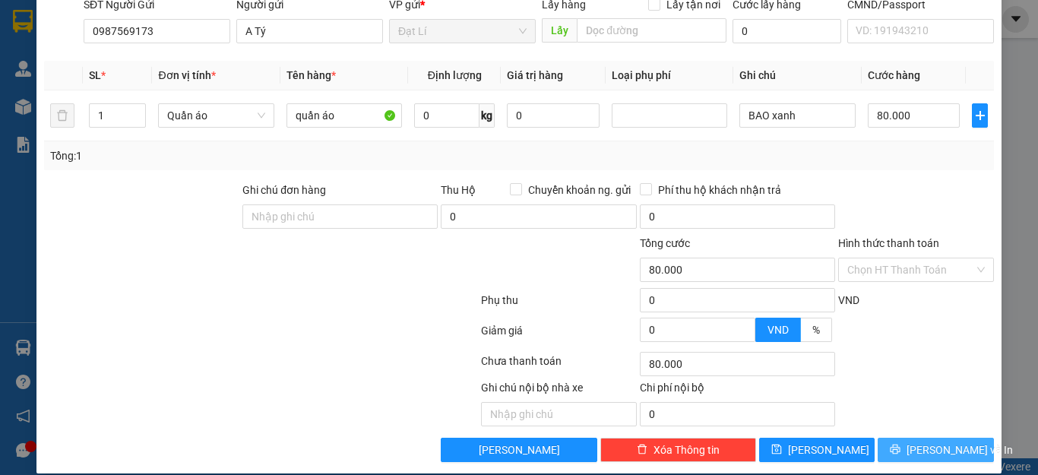
click at [929, 441] on span "[PERSON_NAME] và In" at bounding box center [959, 449] width 106 height 17
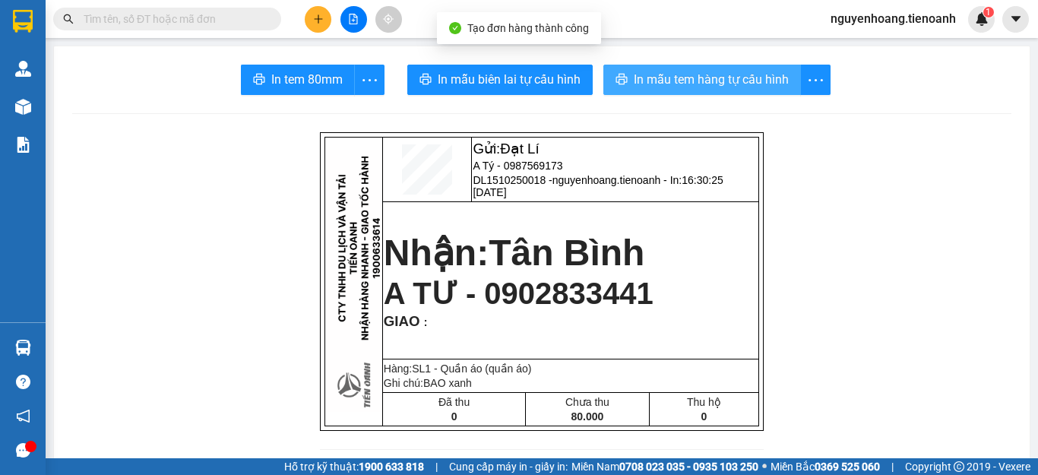
click at [693, 87] on span "In mẫu tem hàng tự cấu hình" at bounding box center [711, 79] width 155 height 19
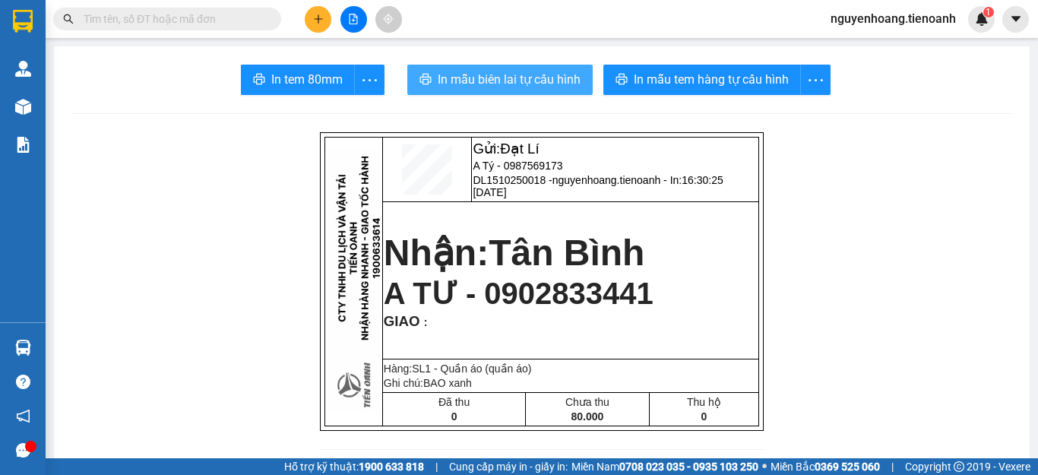
click at [538, 84] on span "In mẫu biên lai tự cấu hình" at bounding box center [509, 79] width 143 height 19
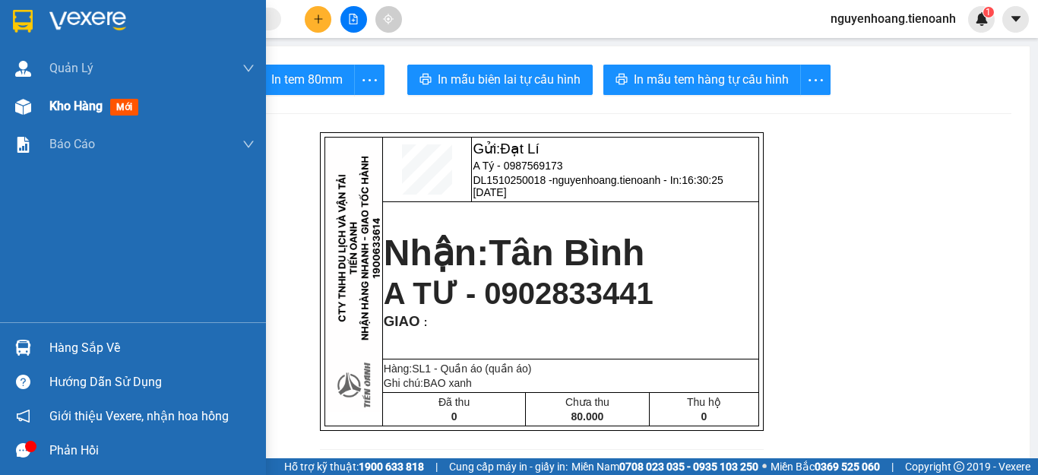
click at [52, 113] on span "Kho hàng" at bounding box center [75, 106] width 53 height 14
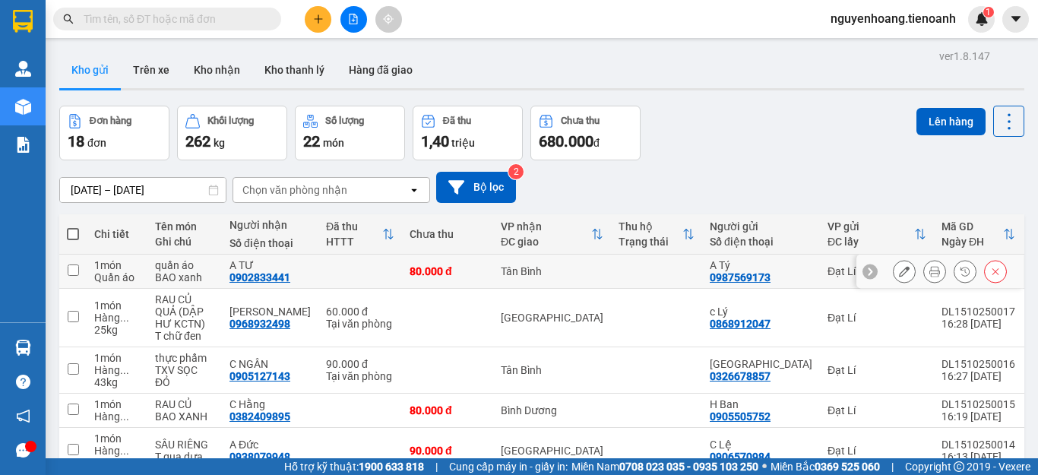
click at [898, 274] on button at bounding box center [904, 271] width 21 height 27
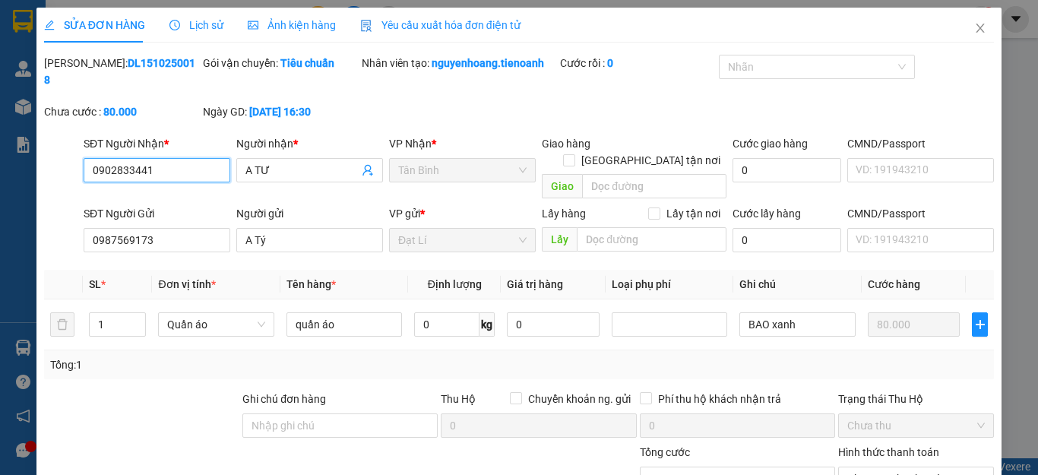
type input "0902833441"
type input "A TƯ"
type input "0987569173"
type input "A Tý"
type input "0"
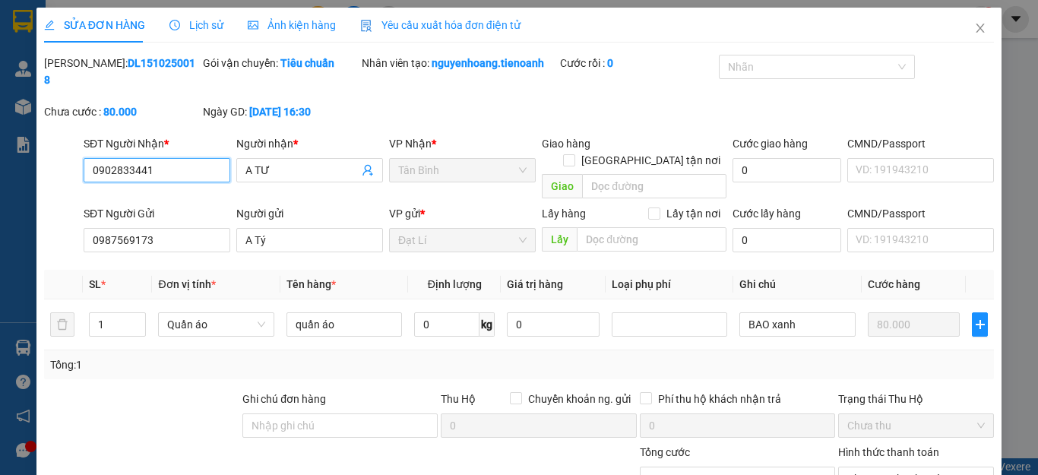
type input "80.000"
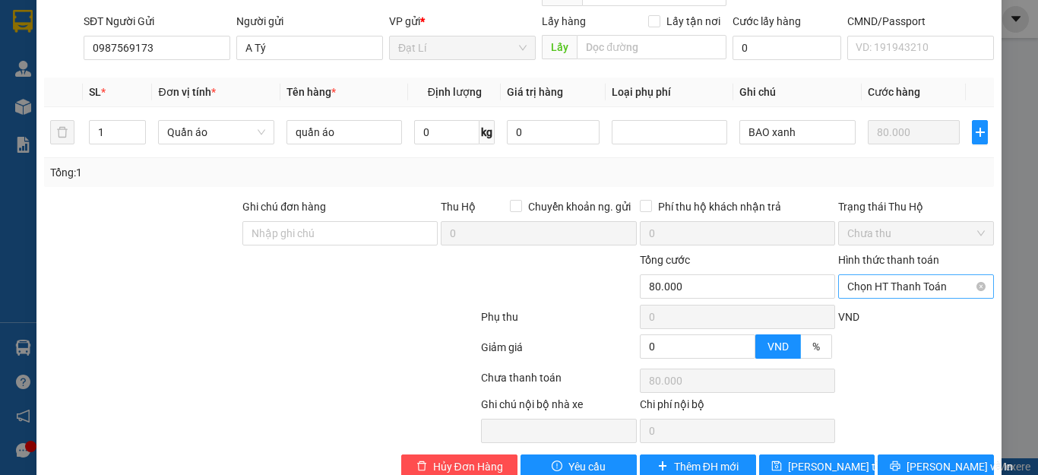
click at [886, 275] on span "Chọn HT Thanh Toán" at bounding box center [916, 286] width 138 height 23
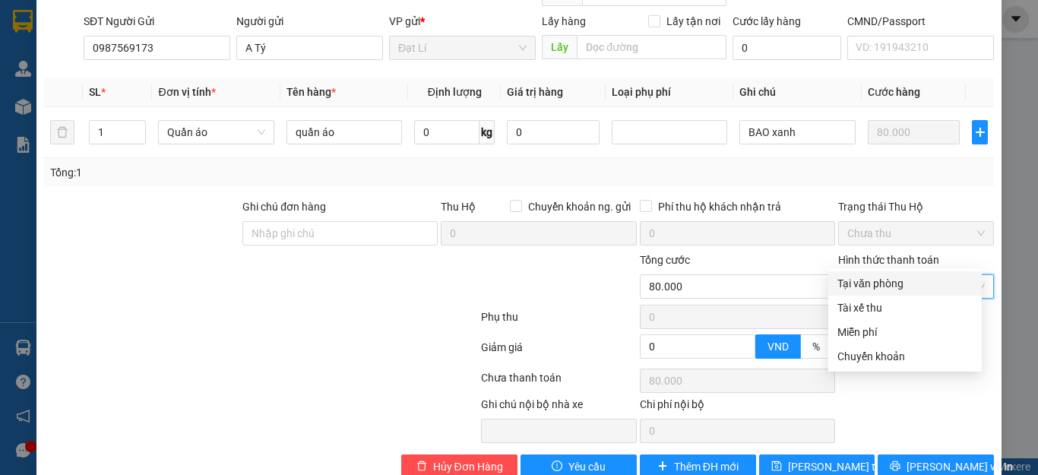
click at [878, 283] on div "Tại văn phòng" at bounding box center [904, 283] width 135 height 17
type input "0"
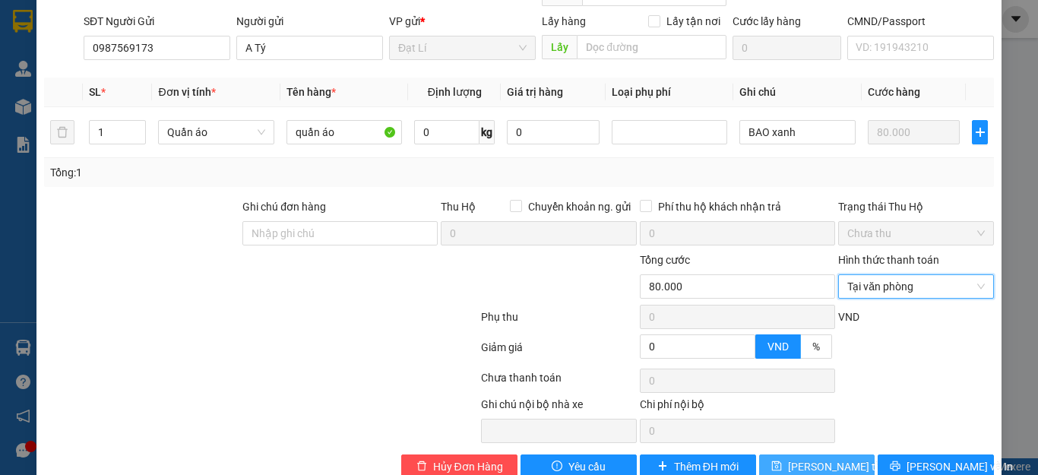
click at [824, 458] on span "Lưu thay đổi" at bounding box center [849, 466] width 122 height 17
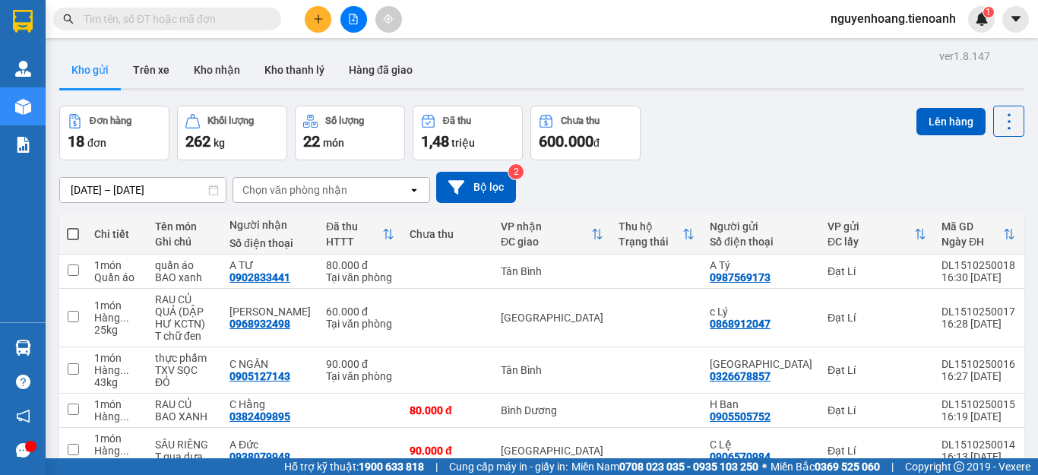
click at [318, 23] on icon "plus" at bounding box center [318, 19] width 11 height 11
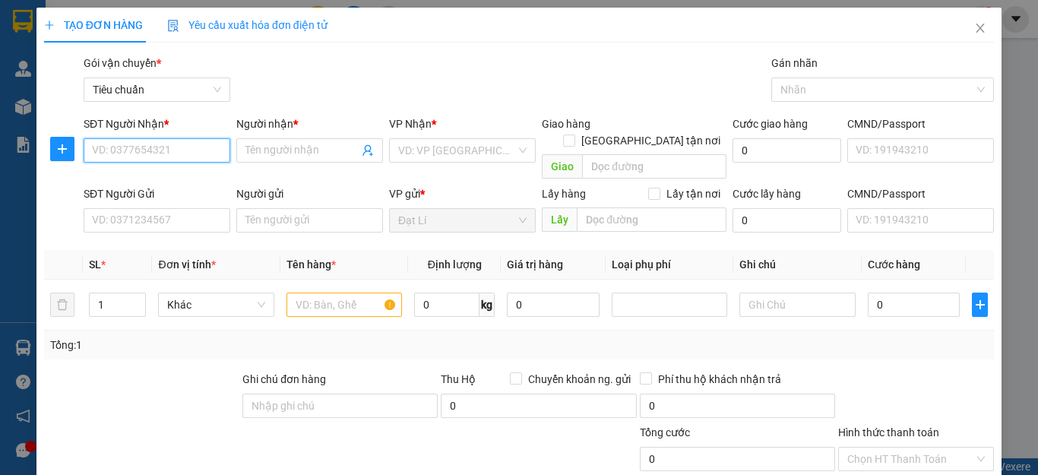
click at [177, 154] on input "SĐT Người Nhận *" at bounding box center [157, 150] width 147 height 24
type input "0946115950"
click at [140, 177] on div "0946115950 - C NGÂN" at bounding box center [155, 180] width 126 height 17
type input "C NGÂN"
type input "60.000"
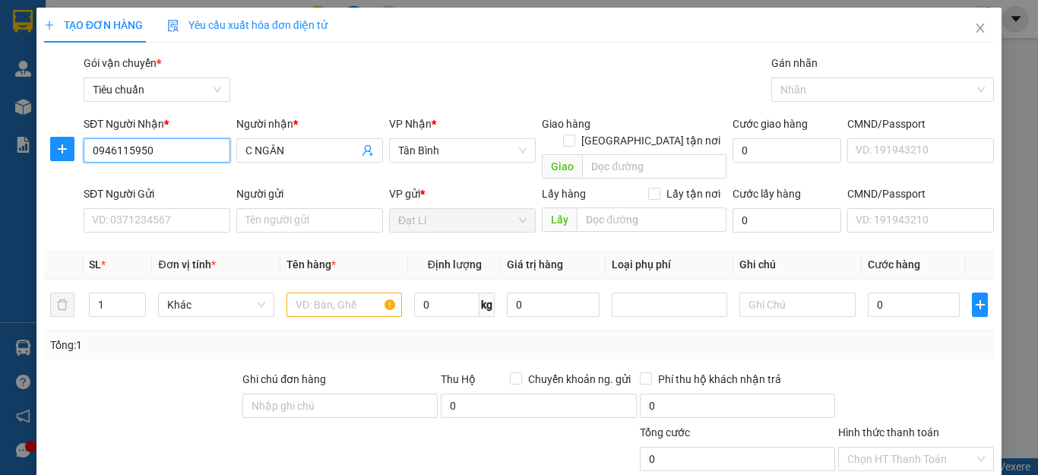
type input "60.000"
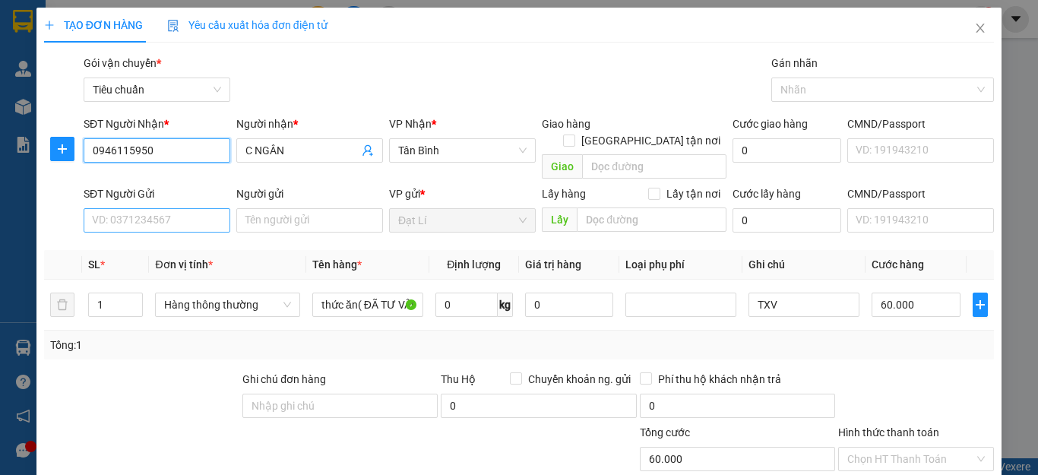
type input "0946115950"
click at [162, 208] on input "SĐT Người Gửi" at bounding box center [157, 220] width 147 height 24
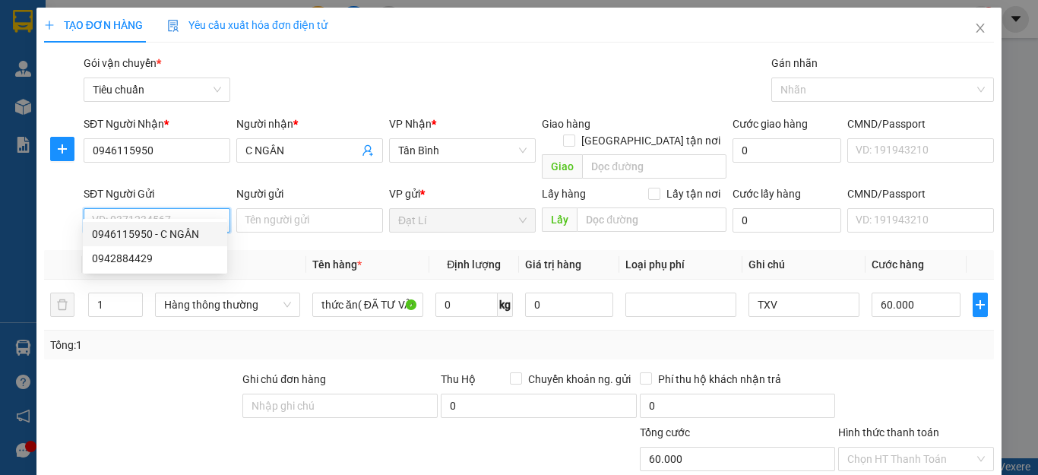
click at [153, 235] on div "0946115950 - C NGÂN" at bounding box center [155, 234] width 126 height 17
type input "0946115950"
type input "C NGÂN"
click at [126, 373] on div at bounding box center [142, 397] width 198 height 53
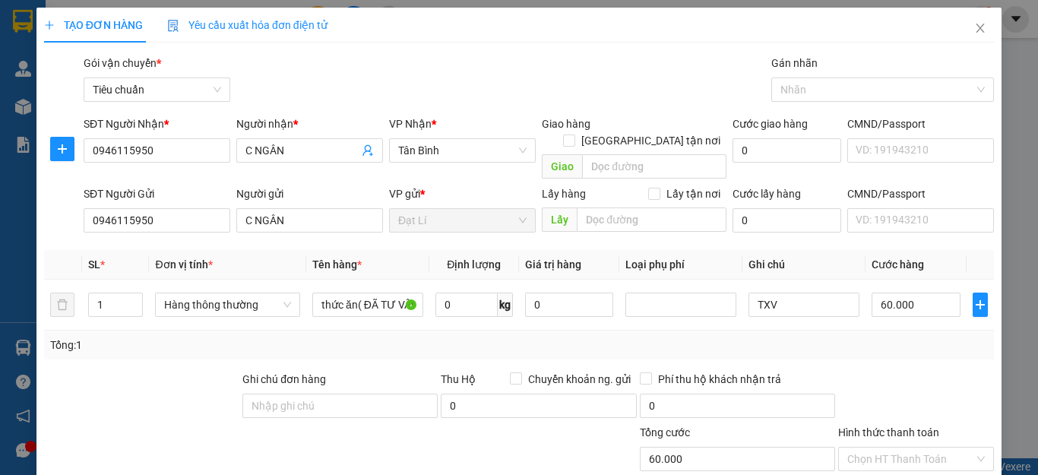
click at [157, 429] on div at bounding box center [182, 450] width 278 height 53
click at [468, 293] on input "0" at bounding box center [466, 305] width 62 height 24
type input "17"
click at [843, 331] on div "Tổng: 1" at bounding box center [519, 345] width 950 height 29
type input "55.000"
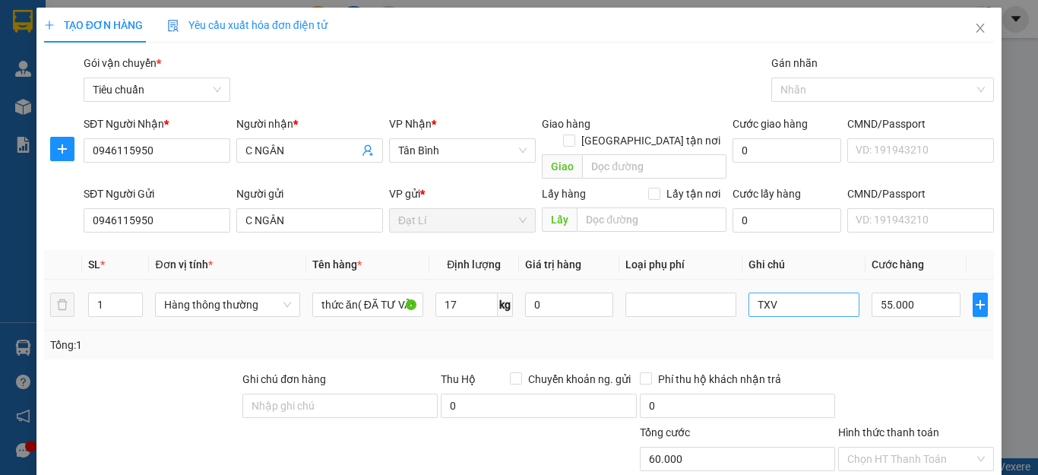
type input "55.000"
click at [780, 293] on input "TXV" at bounding box center [803, 305] width 111 height 24
type input "TXT"
click at [834, 337] on div "Tổng: 1" at bounding box center [519, 345] width 938 height 17
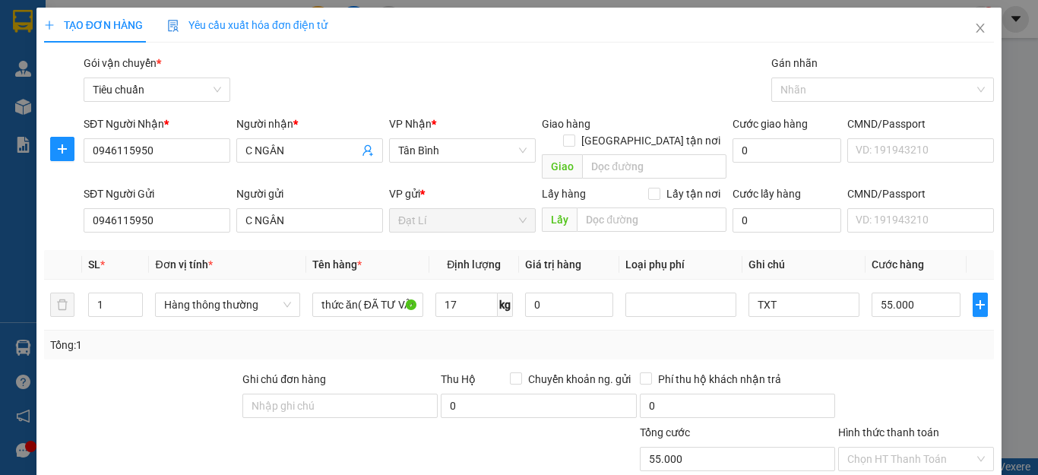
click at [853, 343] on div "Transit Pickup Surcharge Ids Transit Deliver Surcharge Ids Transit Deliver Surc…" at bounding box center [519, 353] width 950 height 596
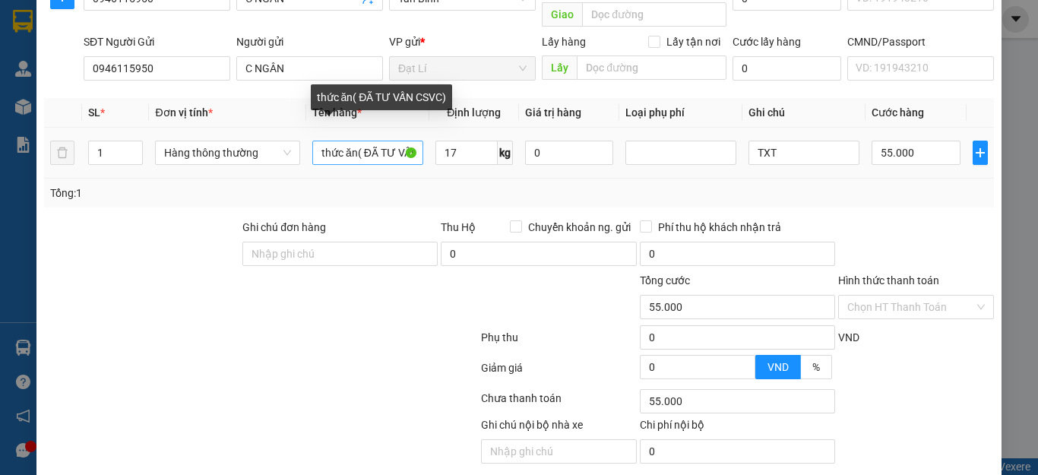
scroll to position [189, 0]
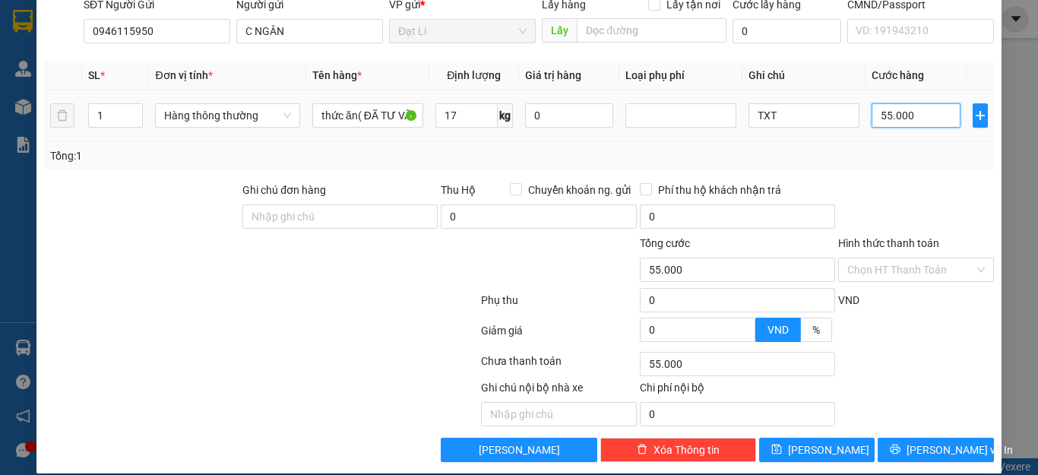
click at [912, 103] on input "55.000" at bounding box center [916, 115] width 89 height 24
type input "6"
type input "60"
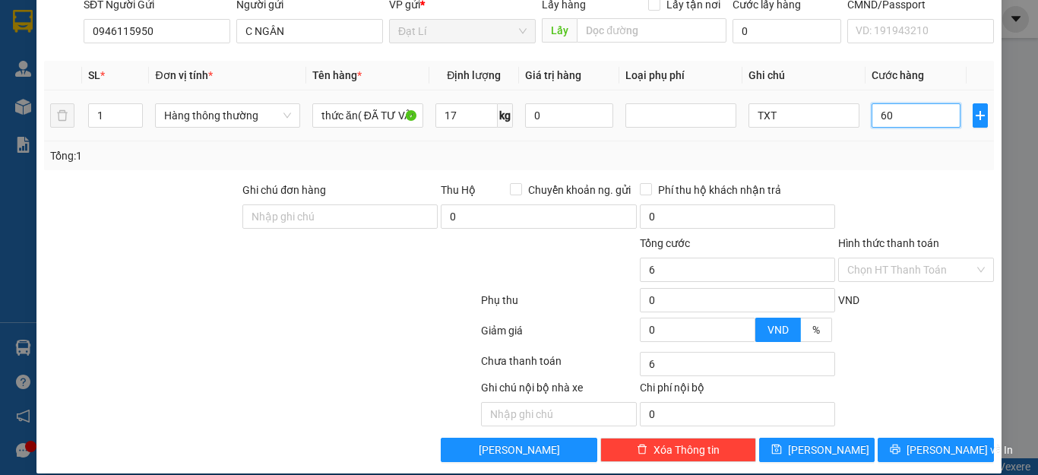
type input "60"
click at [921, 158] on div "Transit Pickup Surcharge Ids Transit Deliver Surcharge Ids Transit Deliver Surc…" at bounding box center [519, 164] width 950 height 596
type input "60.000"
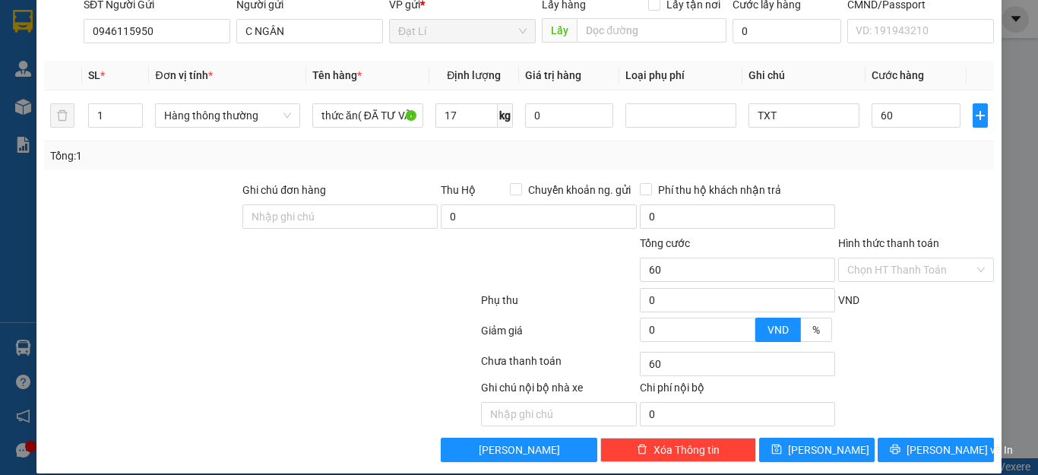
type input "60.000"
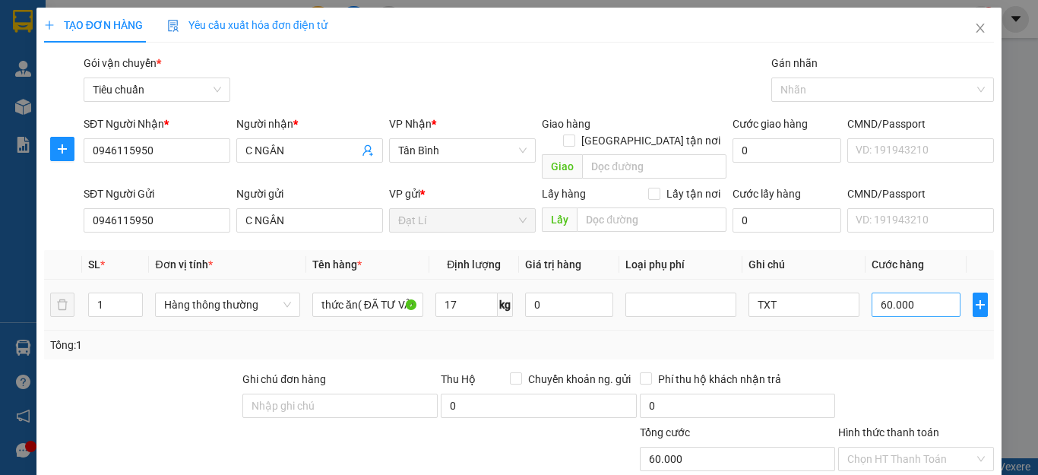
scroll to position [76, 0]
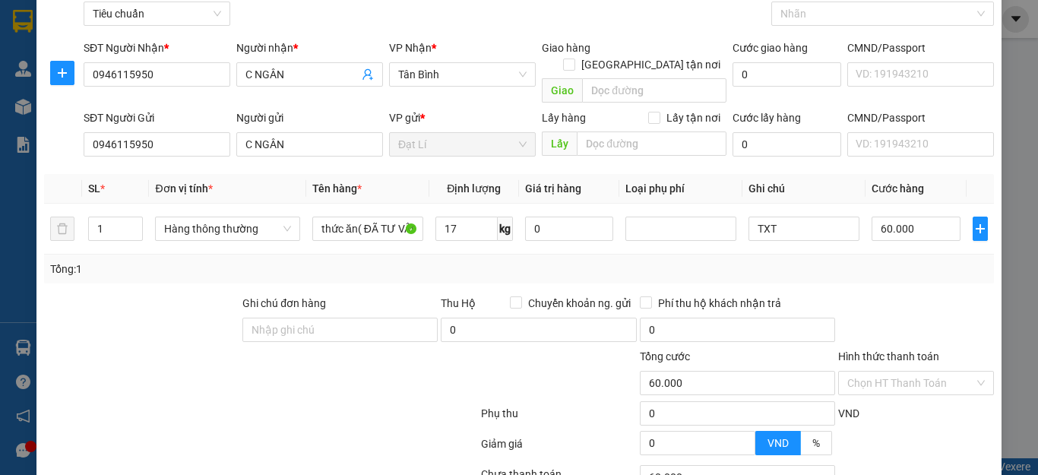
click at [912, 295] on div at bounding box center [916, 321] width 159 height 53
click at [885, 273] on div "Transit Pickup Surcharge Ids Transit Deliver Surcharge Ids Transit Deliver Surc…" at bounding box center [519, 277] width 950 height 596
click at [904, 372] on input "Hình thức thanh toán" at bounding box center [910, 383] width 127 height 23
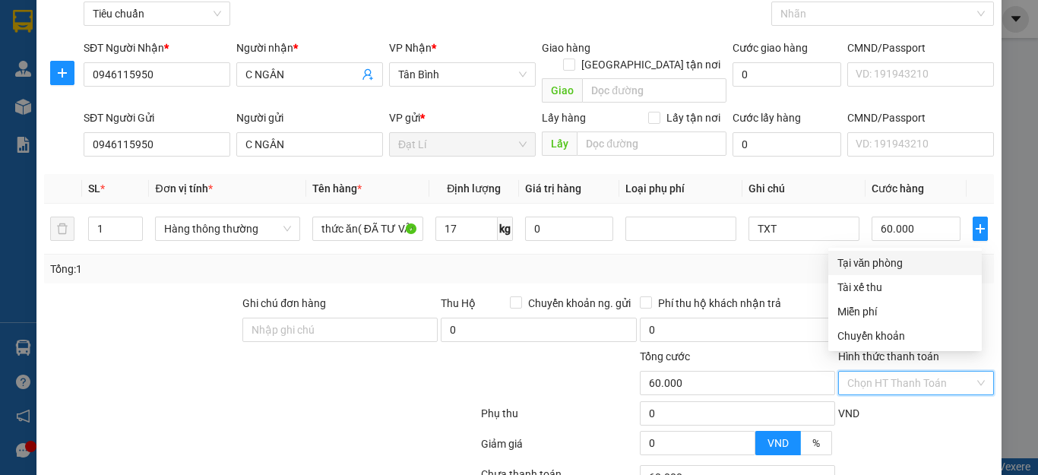
click at [862, 255] on div "Tại văn phòng" at bounding box center [904, 263] width 135 height 17
type input "0"
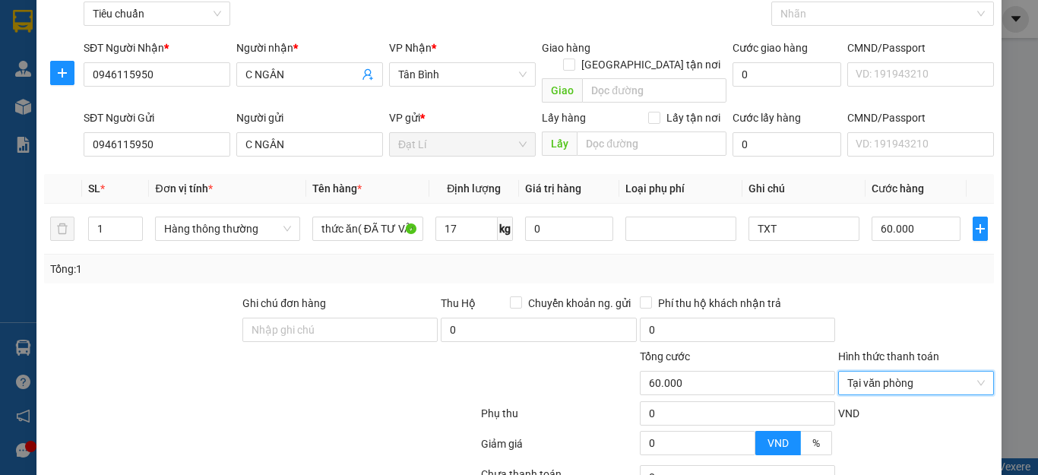
scroll to position [189, 0]
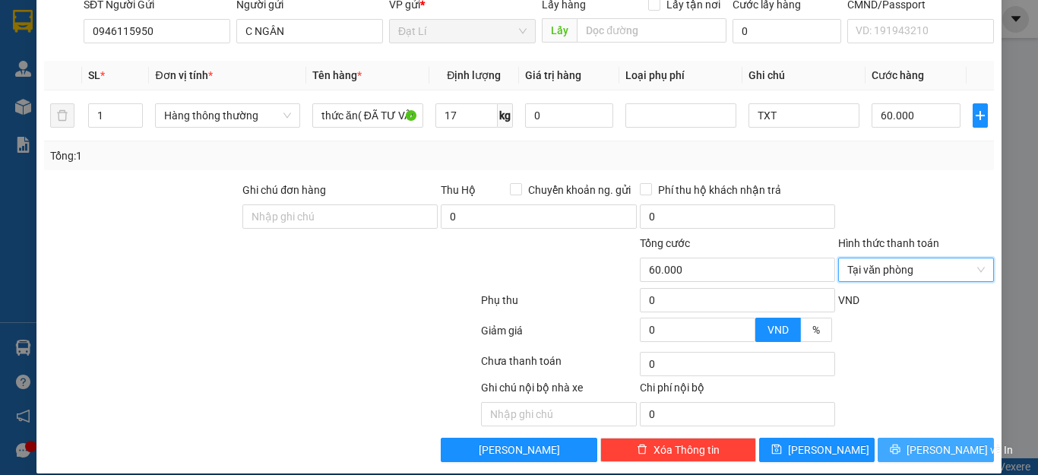
click at [930, 441] on span "[PERSON_NAME] và In" at bounding box center [959, 449] width 106 height 17
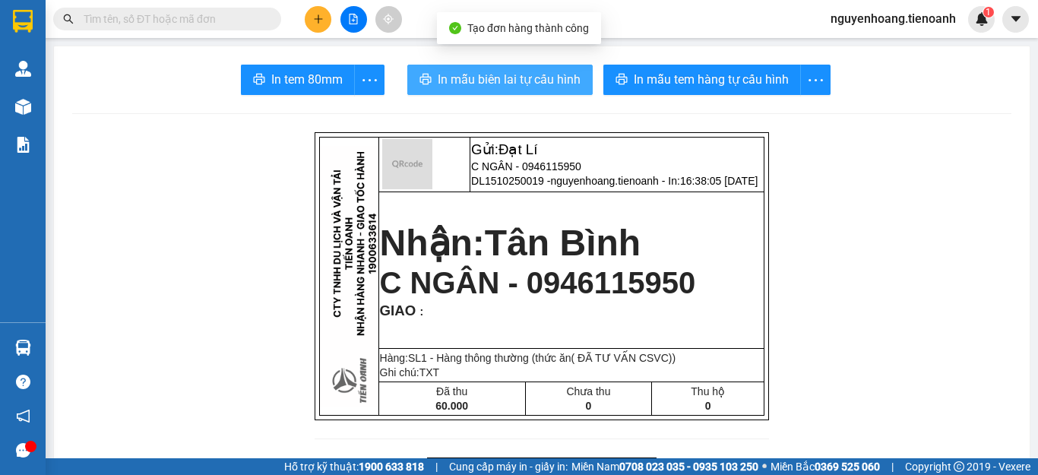
click at [523, 71] on span "In mẫu biên lai tự cấu hình" at bounding box center [509, 79] width 143 height 19
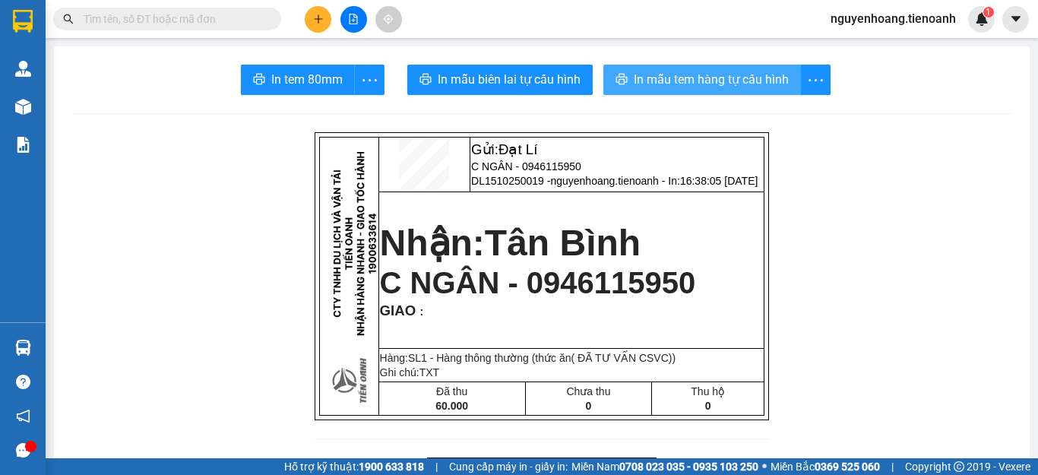
click at [688, 84] on span "In mẫu tem hàng tự cấu hình" at bounding box center [711, 79] width 155 height 19
click at [315, 19] on icon "plus" at bounding box center [318, 18] width 8 height 1
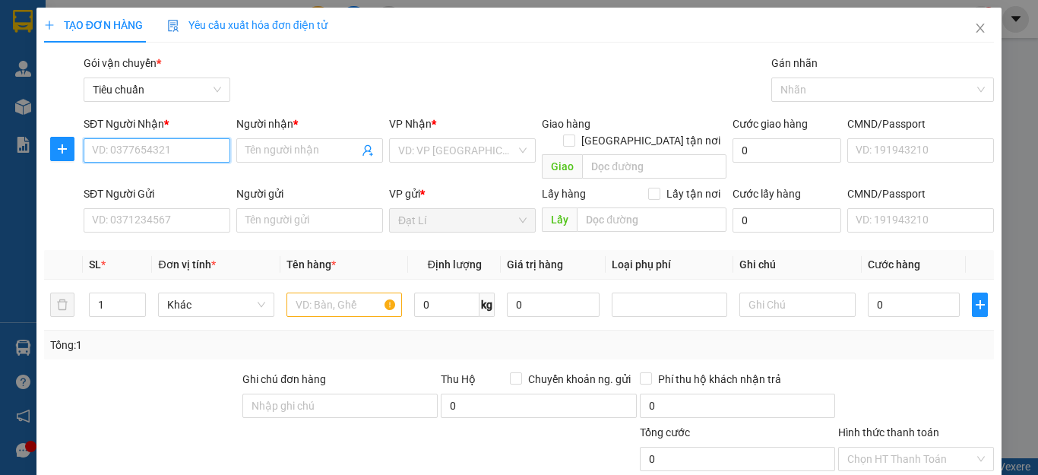
paste input "0946115950"
type input "0946115950"
click at [187, 157] on input "0946115950" at bounding box center [157, 150] width 147 height 24
click at [188, 183] on div "0946115950 - C NGÂN" at bounding box center [155, 180] width 126 height 17
type input "C NGÂN"
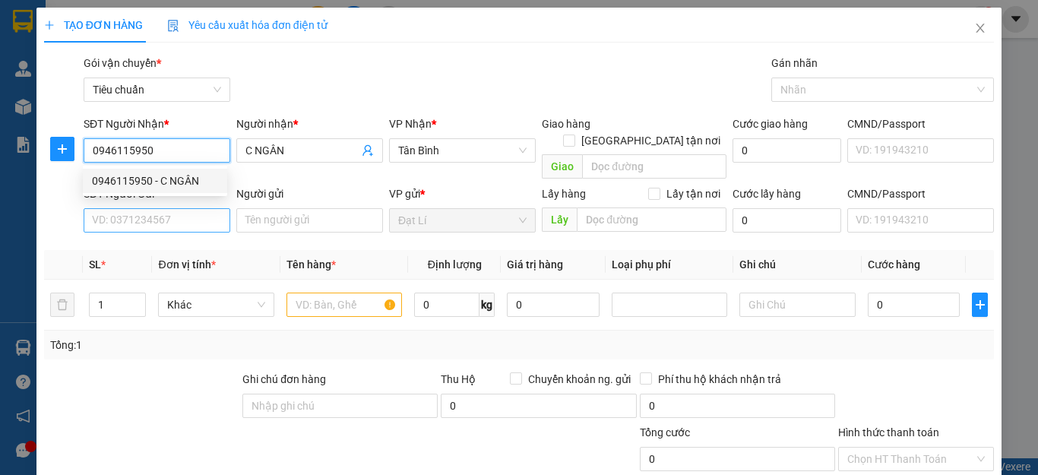
type input "60.000"
type input "0946115950"
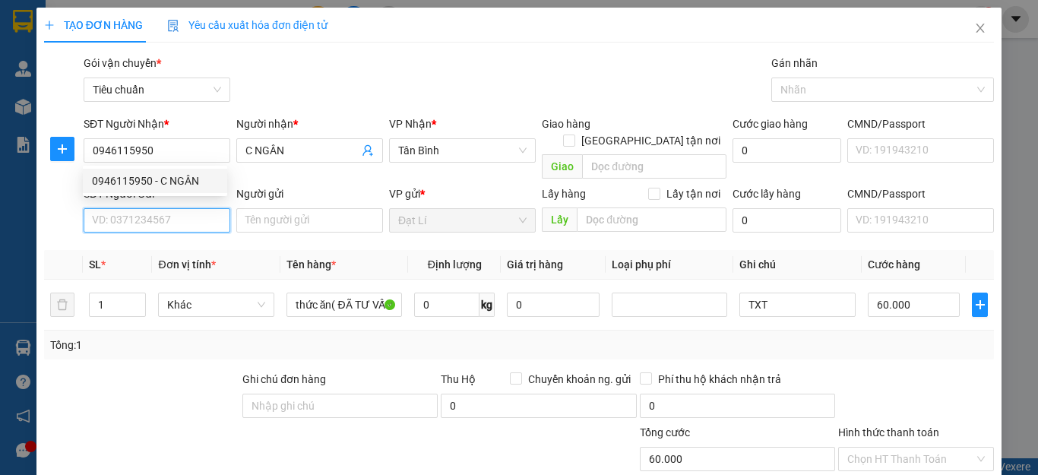
click at [184, 209] on input "SĐT Người Gửi" at bounding box center [157, 220] width 147 height 24
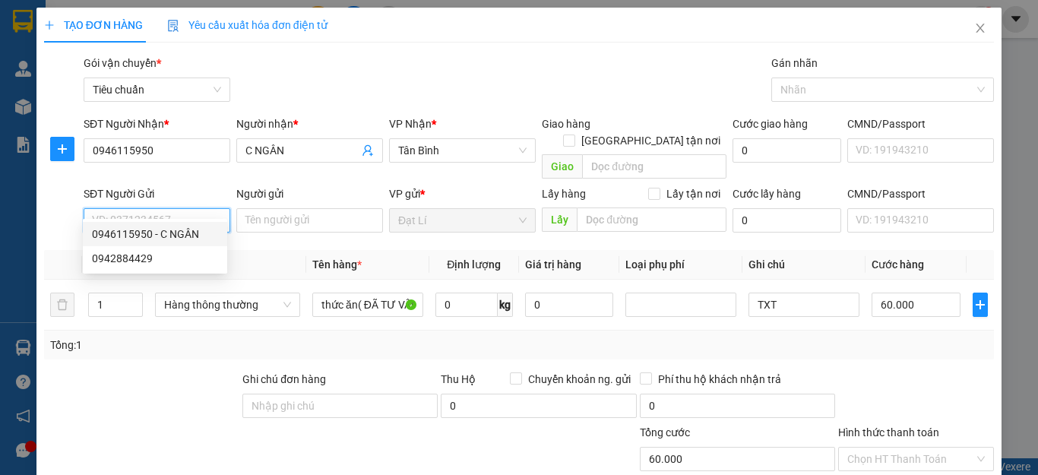
click at [176, 229] on div "0946115950 - C NGÂN" at bounding box center [155, 234] width 126 height 17
type input "0946115950"
type input "C NGÂN"
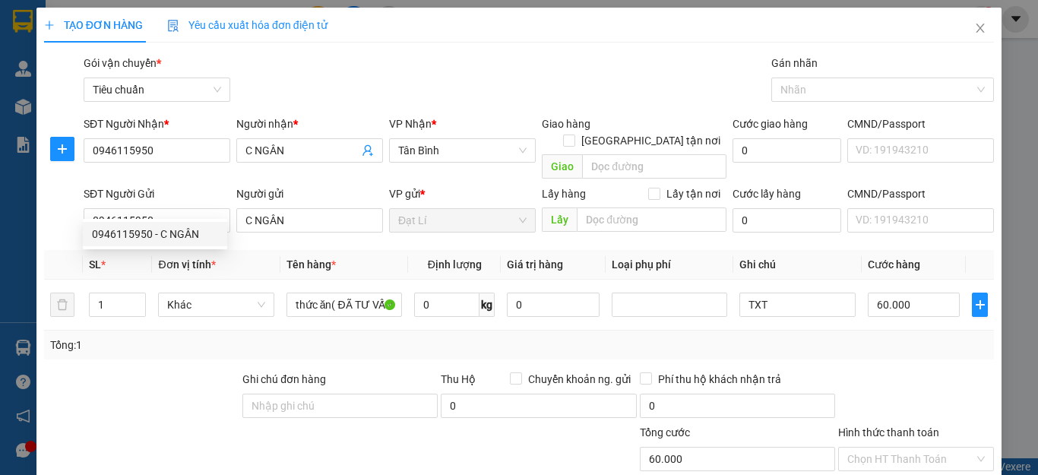
click at [156, 337] on div "Tổng: 1" at bounding box center [226, 345] width 352 height 17
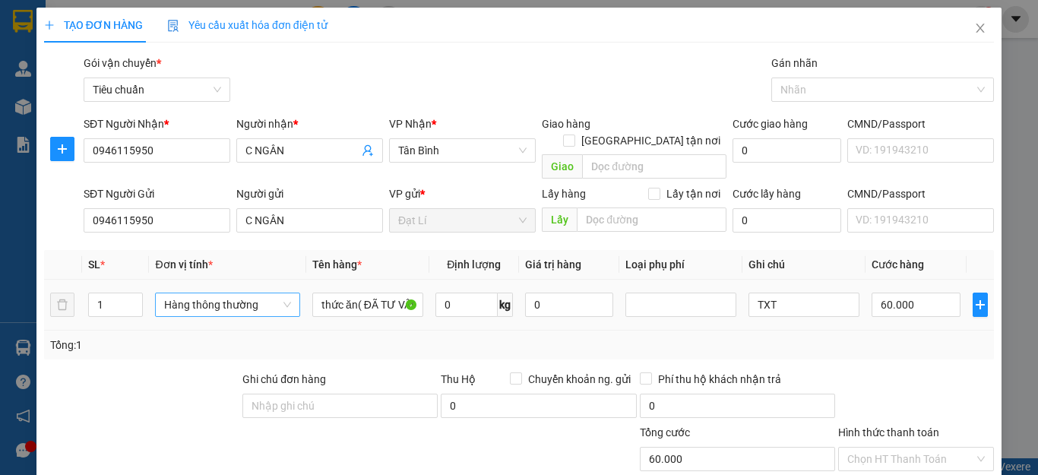
click at [254, 296] on span "Hàng thông thường" at bounding box center [227, 304] width 126 height 23
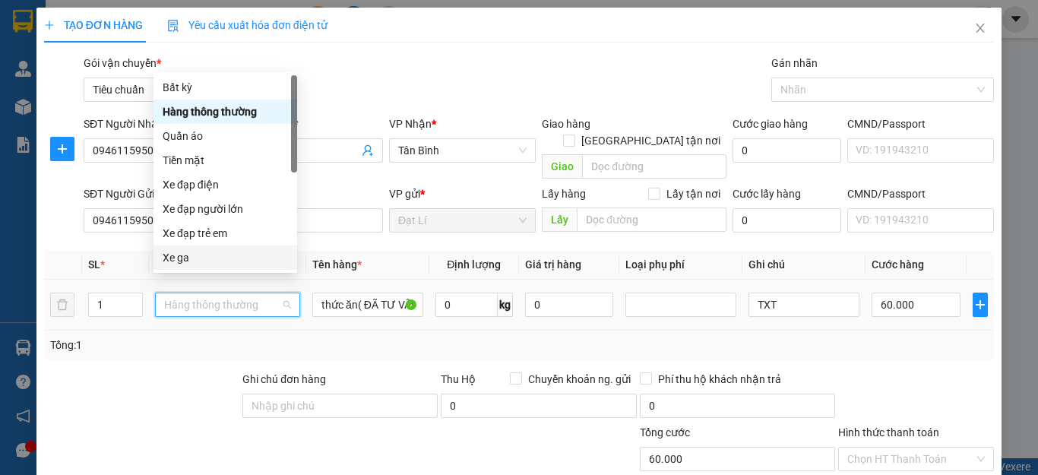
scroll to position [73, 0]
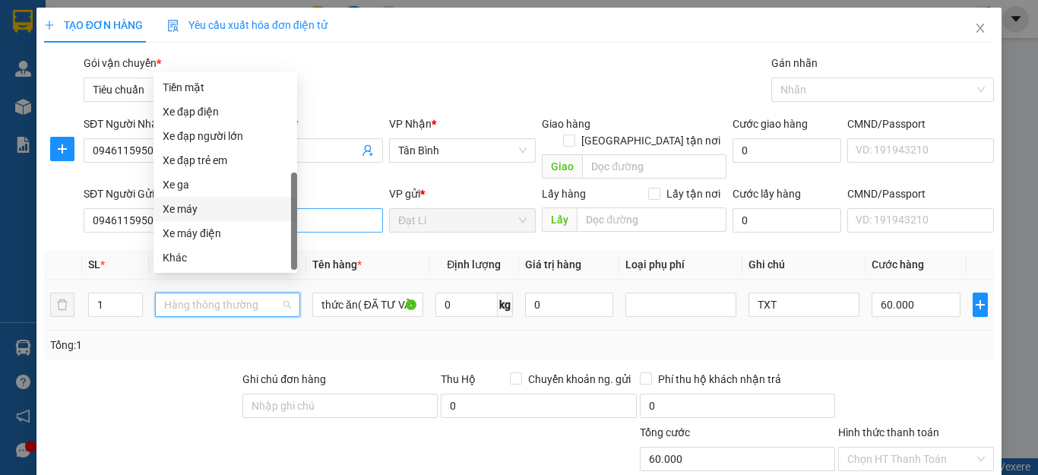
click at [192, 210] on div "Xe máy" at bounding box center [225, 209] width 125 height 17
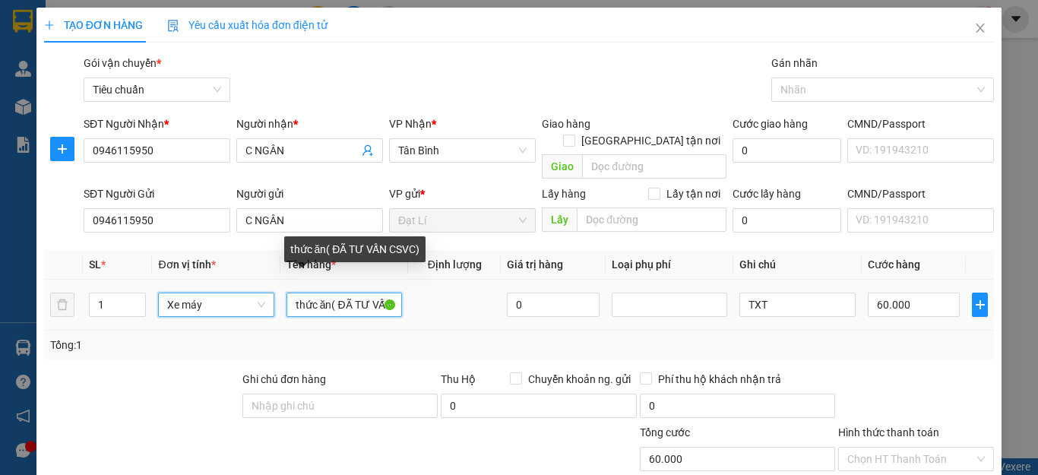
click at [318, 293] on input "thức ăn( ĐÃ TƯ VẤN CSVC)" at bounding box center [343, 305] width 115 height 24
click at [331, 293] on input "thức ăn( ĐÃ TƯ VẤN CSVC)" at bounding box center [343, 305] width 115 height 24
type input "300.000"
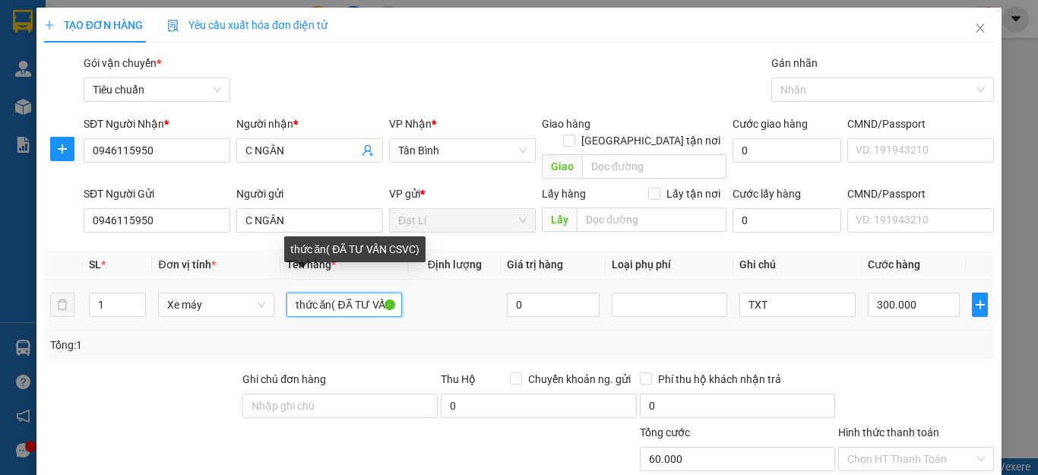
type input "300.000"
drag, startPoint x: 326, startPoint y: 291, endPoint x: 172, endPoint y: 289, distance: 153.5
click at [172, 289] on tr "1 Xe máy thức ăn( ĐÃ TƯ VẤN CSVC) 0 TXT 300.000" at bounding box center [519, 305] width 950 height 51
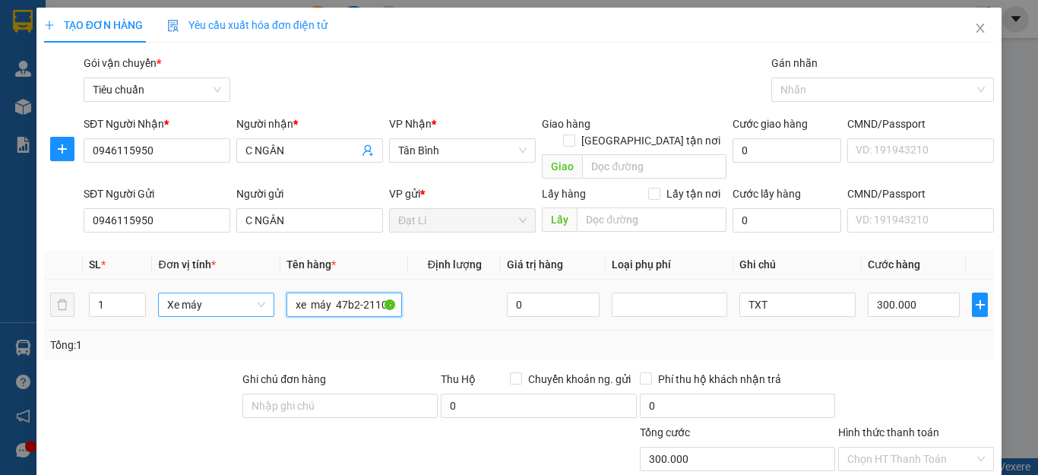
scroll to position [0, 3]
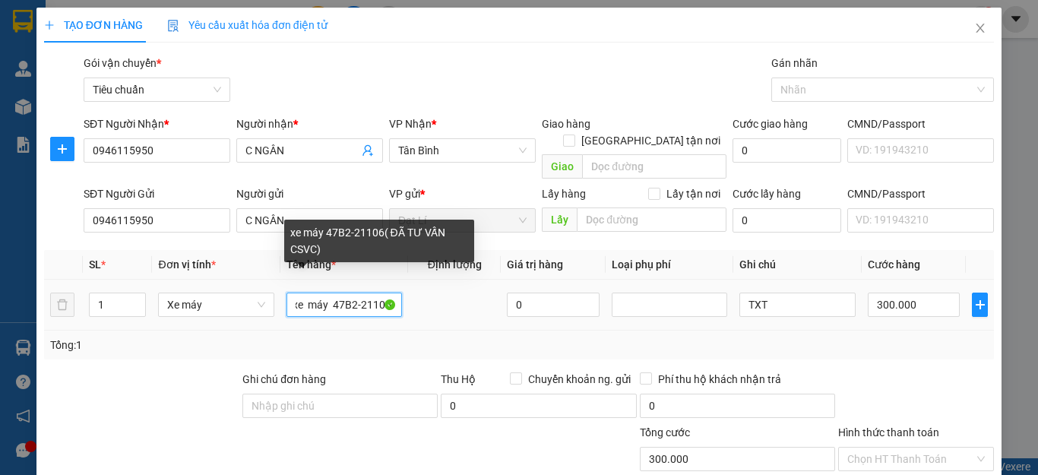
click at [349, 293] on input "xe máy 47B2-21106( ĐÃ TƯ VẤN CSVC)" at bounding box center [343, 305] width 115 height 24
click at [302, 293] on input "xe máy 47B2-21106( ĐÃ TƯ VẤN CSVC)" at bounding box center [343, 305] width 115 height 24
click at [323, 293] on input "xe máy 47B2-21106( ĐÃ TƯ VẤN CSVC)" at bounding box center [343, 305] width 115 height 24
click at [338, 293] on input "xe máy 47B2-21106( ĐÃ TƯ VẤN CSVC)" at bounding box center [343, 305] width 115 height 24
click at [355, 293] on input "xe máy 47B2-21106( ĐÃ TƯ VẤN CSVC)" at bounding box center [343, 305] width 115 height 24
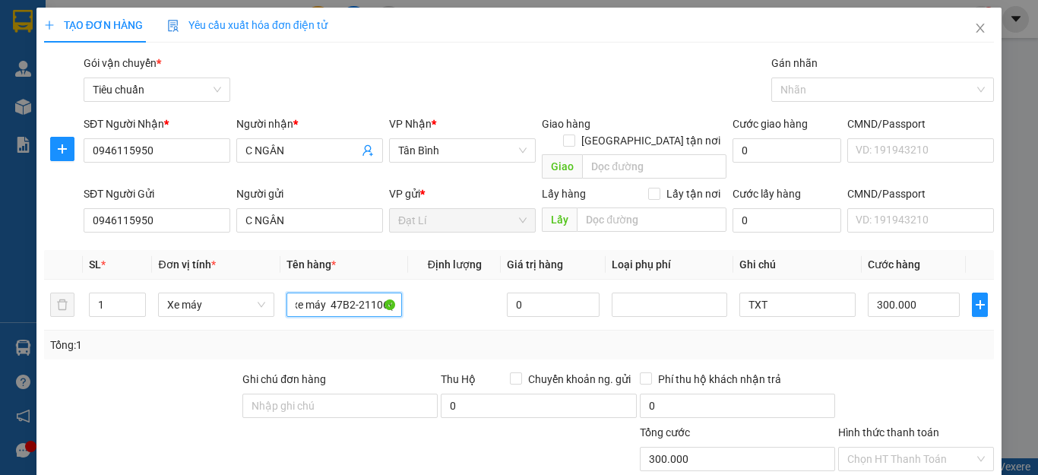
scroll to position [0, 91]
type input "xe máy 47B2-21106( ĐÃ TƯ VẤN CSVC)"
click at [777, 293] on input "TXT" at bounding box center [796, 305] width 115 height 24
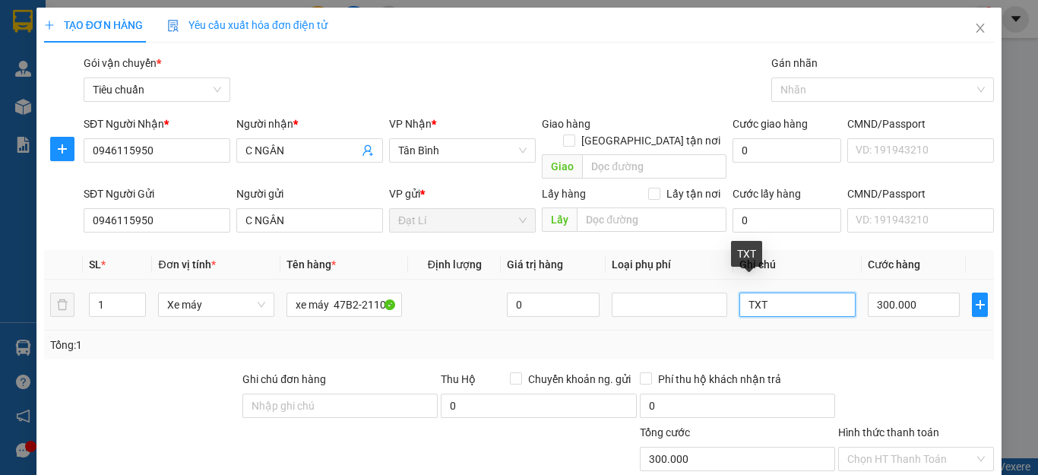
click at [777, 293] on input "TXT" at bounding box center [796, 305] width 115 height 24
type input "xe Wave đen đỏ + CV + ví da"
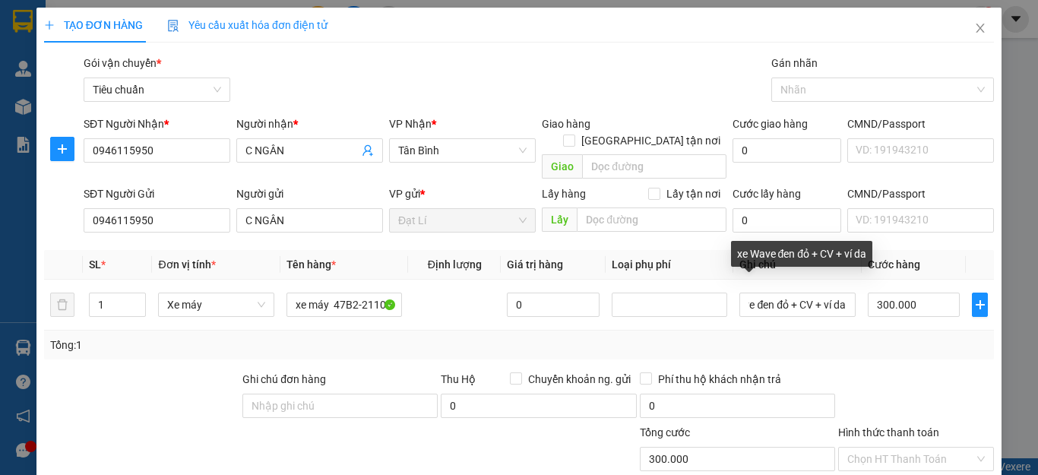
click at [925, 350] on div "Transit Pickup Surcharge Ids Transit Deliver Surcharge Ids Transit Deliver Surc…" at bounding box center [519, 353] width 950 height 596
click at [845, 337] on div "Tổng: 1" at bounding box center [519, 345] width 938 height 17
click at [862, 372] on div at bounding box center [916, 397] width 159 height 53
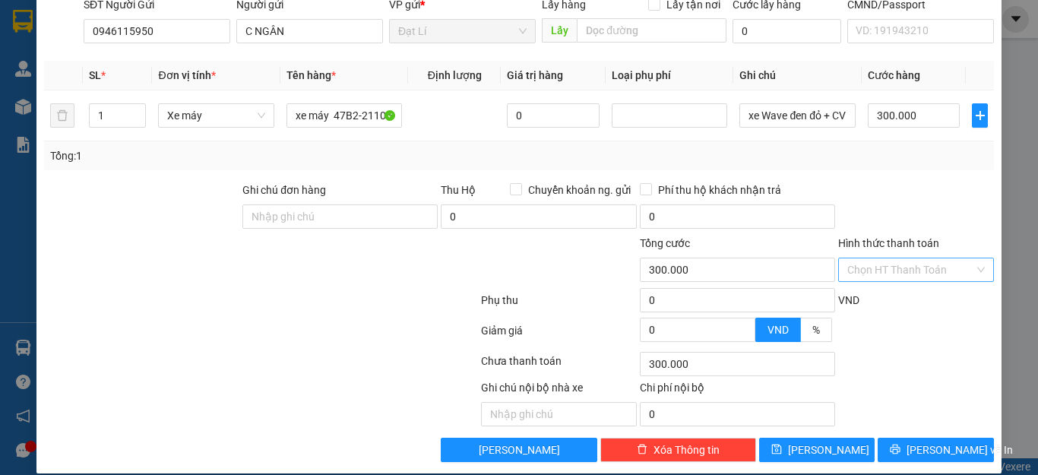
click at [886, 258] on input "Hình thức thanh toán" at bounding box center [910, 269] width 127 height 23
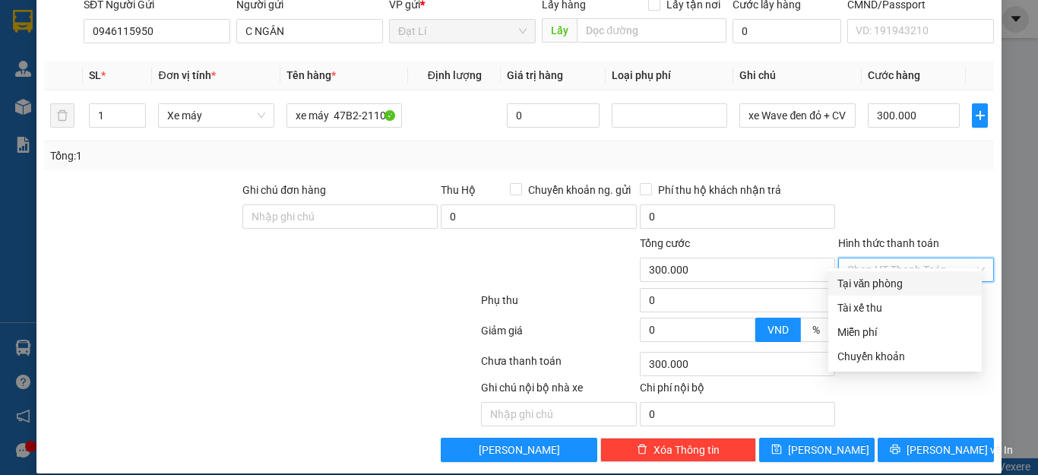
click at [891, 283] on div "Tại văn phòng" at bounding box center [904, 283] width 135 height 17
type input "0"
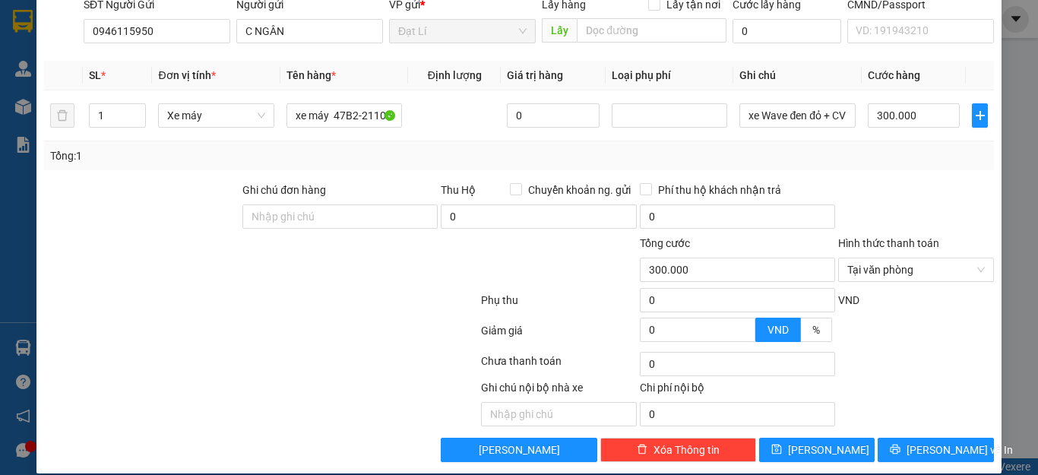
click at [907, 182] on div at bounding box center [916, 208] width 159 height 53
click at [948, 441] on span "[PERSON_NAME] và In" at bounding box center [959, 449] width 106 height 17
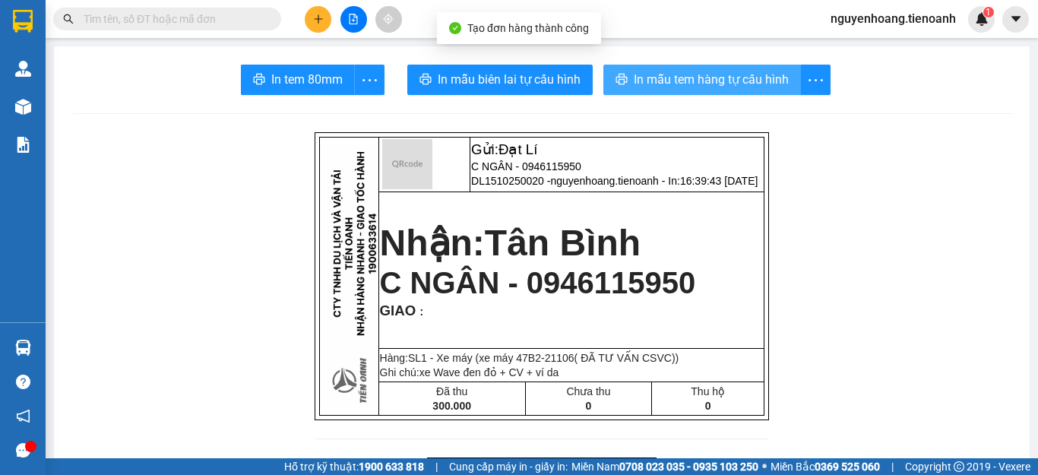
click at [721, 88] on span "In mẫu tem hàng tự cấu hình" at bounding box center [711, 79] width 155 height 19
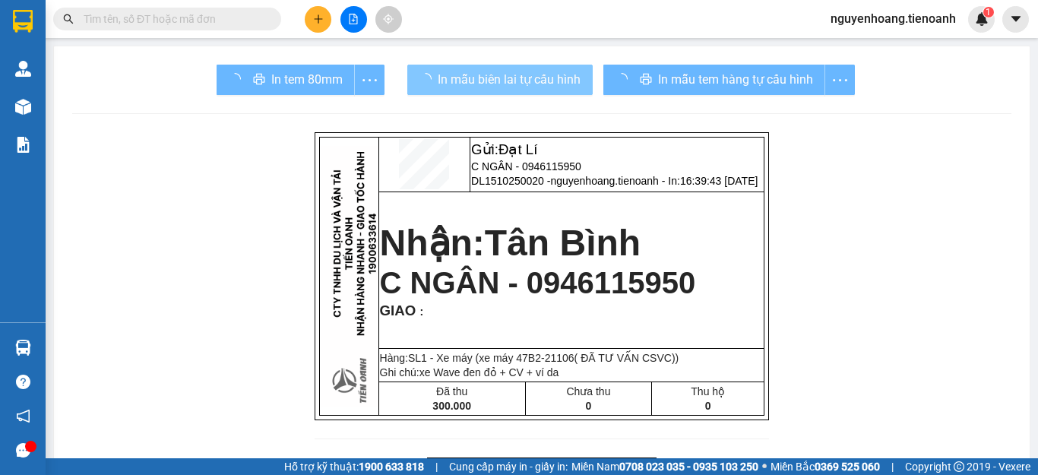
click at [473, 82] on span "In mẫu biên lai tự cấu hình" at bounding box center [509, 79] width 143 height 19
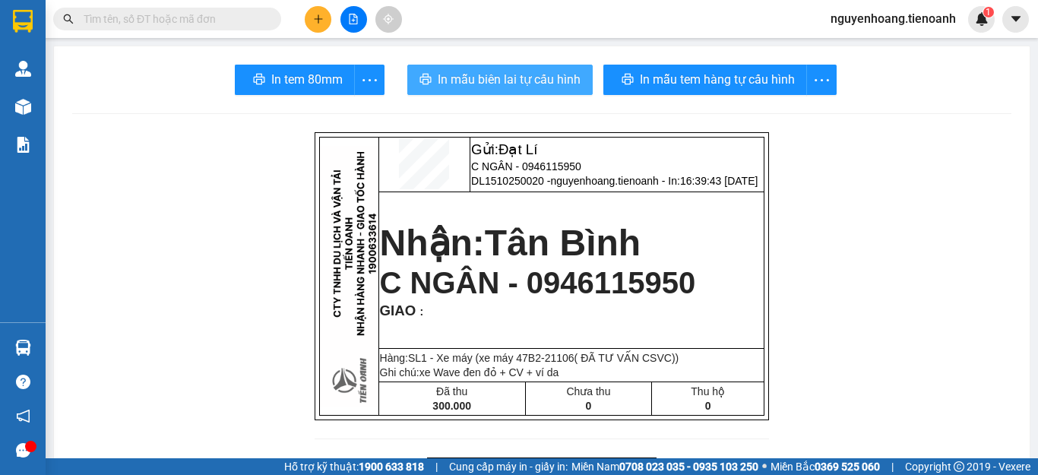
click at [473, 81] on span "In mẫu biên lai tự cấu hình" at bounding box center [509, 79] width 143 height 19
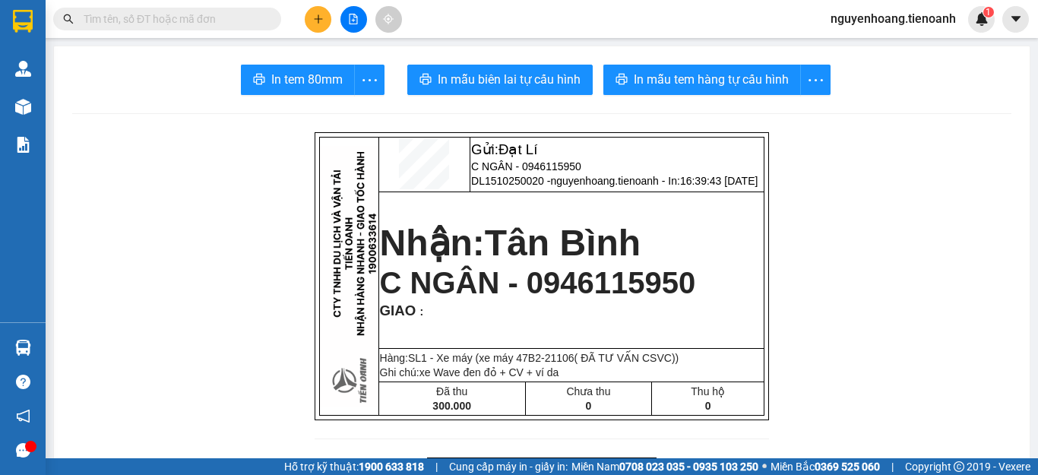
click at [309, 14] on button at bounding box center [318, 19] width 27 height 27
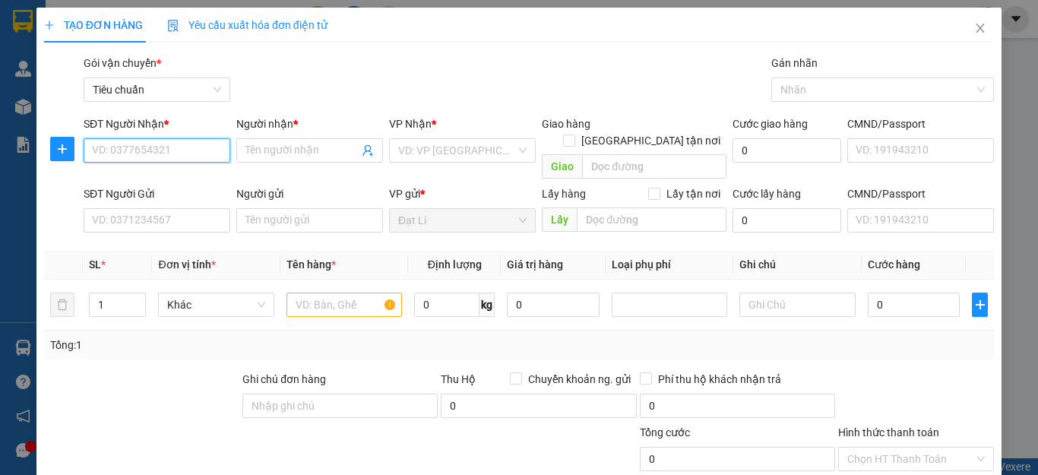
click at [147, 151] on input "SĐT Người Nhận *" at bounding box center [157, 150] width 147 height 24
click at [187, 160] on input "0585134444" at bounding box center [157, 150] width 147 height 24
click at [182, 146] on input "0585134444" at bounding box center [157, 150] width 147 height 24
type input "0585134444"
click at [289, 153] on input "Người nhận *" at bounding box center [301, 150] width 113 height 17
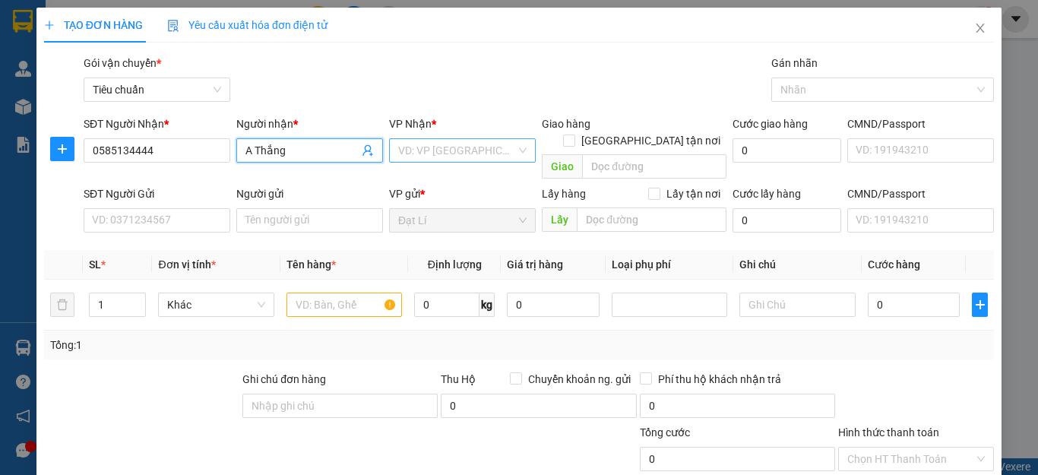
type input "A Thắng"
click at [482, 145] on input "search" at bounding box center [457, 150] width 118 height 23
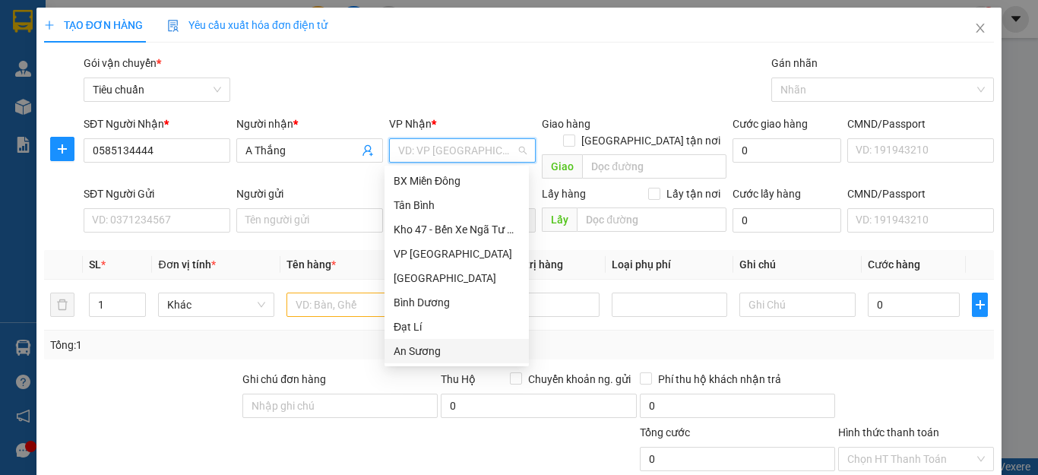
click at [444, 346] on div "An Sương" at bounding box center [457, 351] width 126 height 17
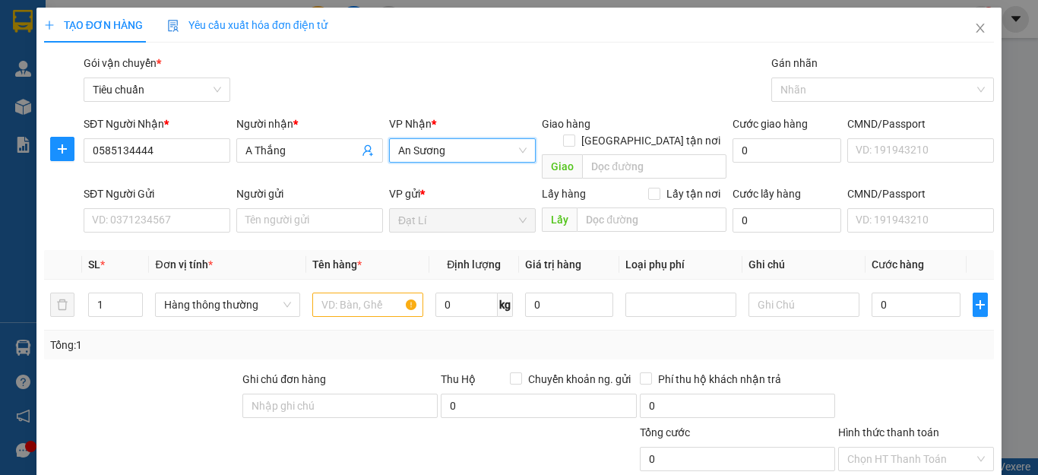
click at [498, 47] on div "TẠO ĐƠN HÀNG Yêu cầu xuất hóa đơn điện tử Transit Pickup Surcharge Ids Transit …" at bounding box center [519, 330] width 950 height 644
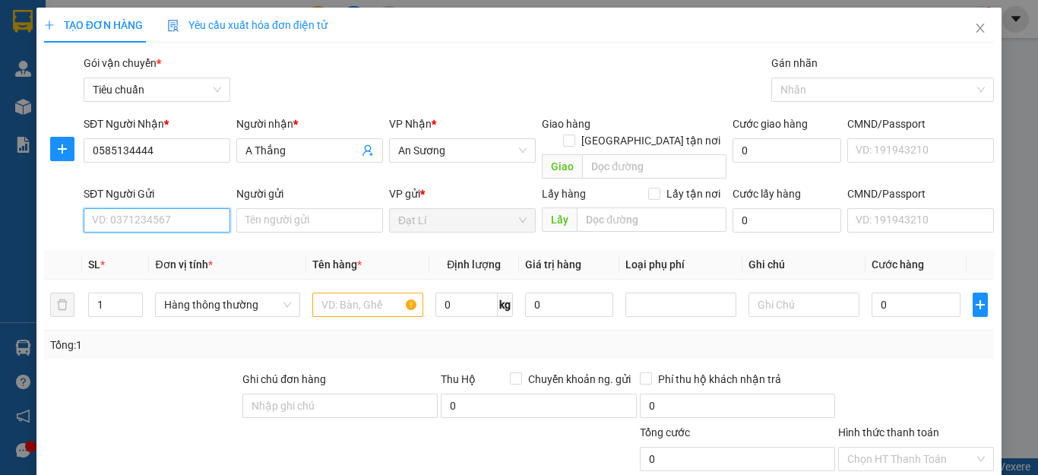
click at [176, 213] on input "SĐT Người Gửi" at bounding box center [157, 220] width 147 height 24
click at [183, 208] on input "SĐT Người Gửi" at bounding box center [157, 220] width 147 height 24
click at [177, 208] on input "0975410605" at bounding box center [157, 220] width 147 height 24
click at [185, 208] on input "0975410605" at bounding box center [157, 220] width 147 height 24
type input "0975410605"
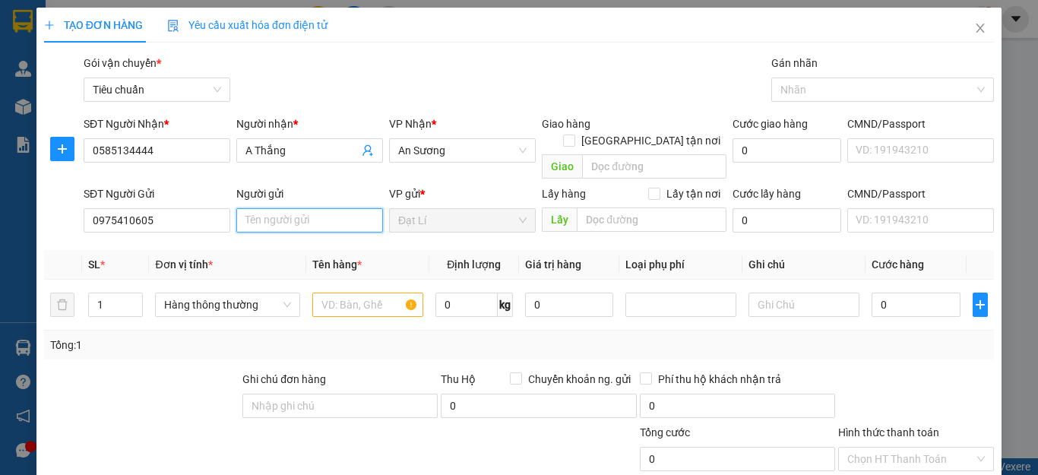
click at [283, 208] on input "Người gửi" at bounding box center [309, 220] width 147 height 24
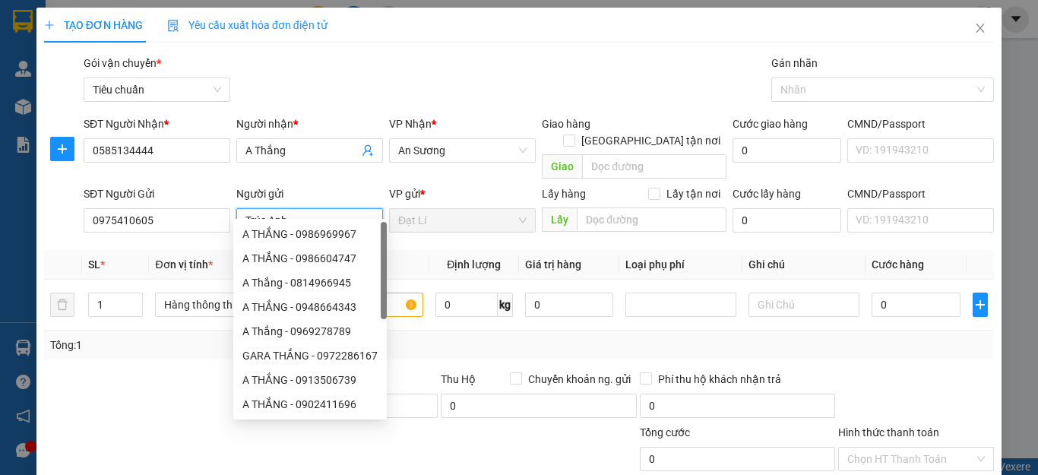
type input "Trúc Anh"
click at [153, 373] on div at bounding box center [142, 397] width 198 height 53
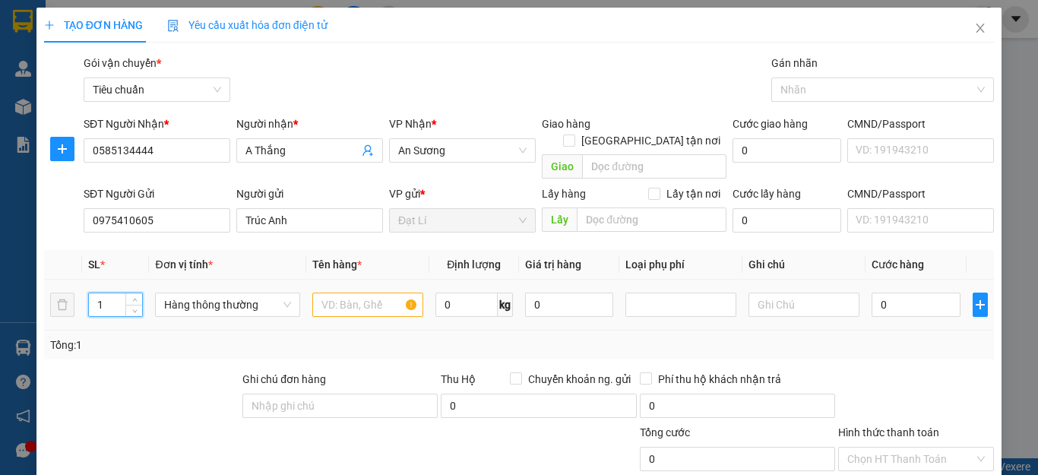
drag, startPoint x: 112, startPoint y: 286, endPoint x: 0, endPoint y: 297, distance: 112.3
click at [0, 295] on div "TẠO ĐƠN HÀNG Yêu cầu xuất hóa đơn điện tử Transit Pickup Surcharge Ids Transit …" at bounding box center [519, 237] width 1038 height 475
type input "3"
click at [188, 424] on div at bounding box center [182, 450] width 278 height 53
click at [351, 293] on input "text" at bounding box center [367, 305] width 111 height 24
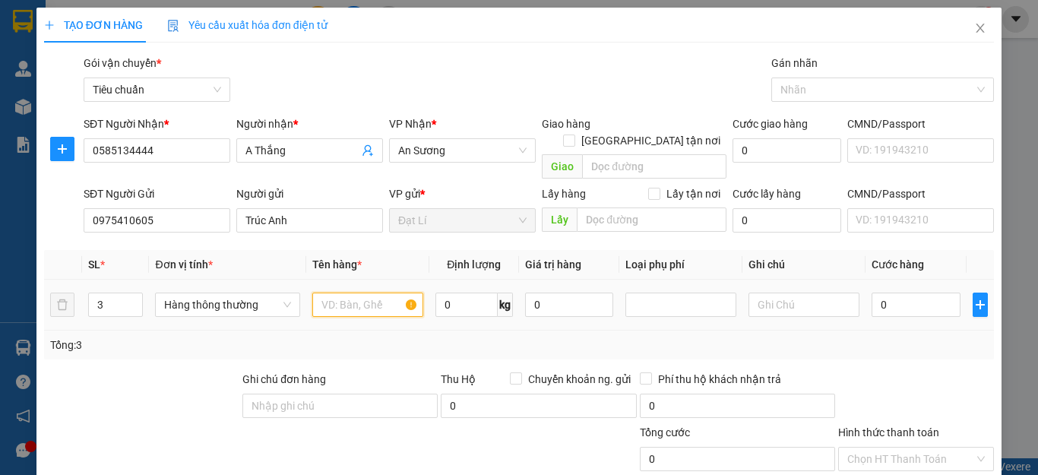
click at [351, 293] on input "text" at bounding box center [367, 305] width 111 height 24
type input "d"
type input "đồ dùng cá nhân"
click at [449, 293] on input "0" at bounding box center [466, 305] width 62 height 24
click at [717, 331] on div "Tổng: 3" at bounding box center [519, 345] width 950 height 29
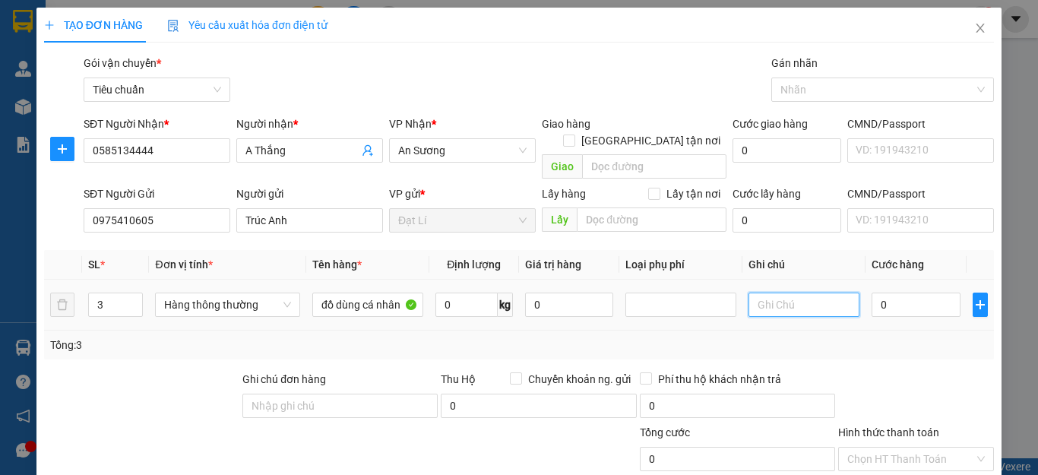
click at [794, 293] on input "text" at bounding box center [803, 305] width 111 height 24
type input "TXV + xe nôi + vali xám"
drag, startPoint x: 876, startPoint y: 331, endPoint x: 910, endPoint y: 285, distance: 57.1
click at [884, 337] on div "Tổng: 3" at bounding box center [519, 345] width 938 height 17
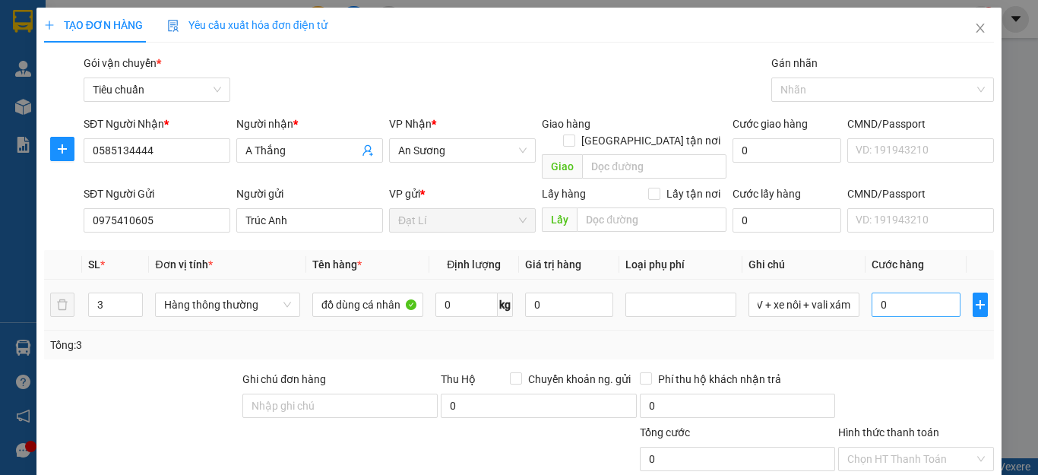
scroll to position [0, 0]
click at [910, 293] on input "0" at bounding box center [916, 305] width 89 height 24
type input "1"
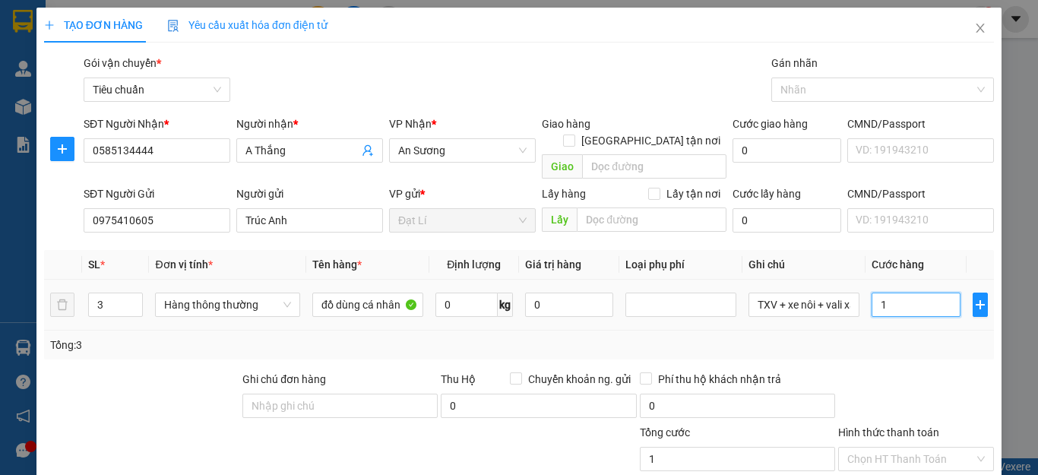
type input "14"
type input "140"
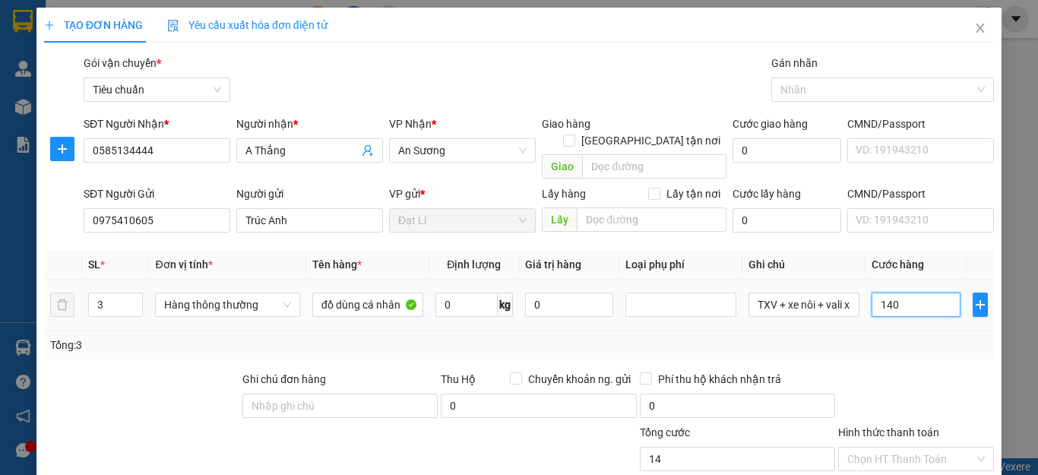
type input "140"
type input "140.000"
click at [906, 337] on div "Tổng: 3" at bounding box center [519, 345] width 938 height 17
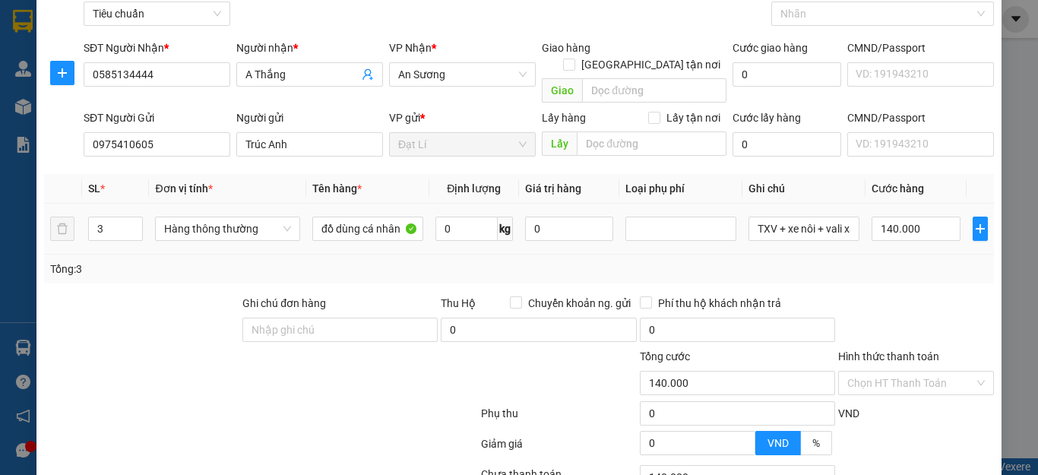
scroll to position [152, 0]
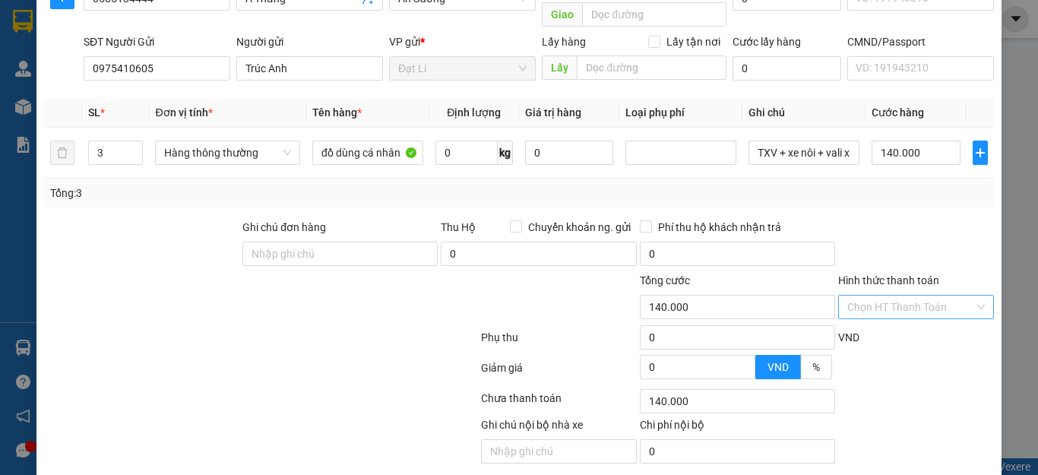
click at [899, 296] on input "Hình thức thanh toán" at bounding box center [910, 307] width 127 height 23
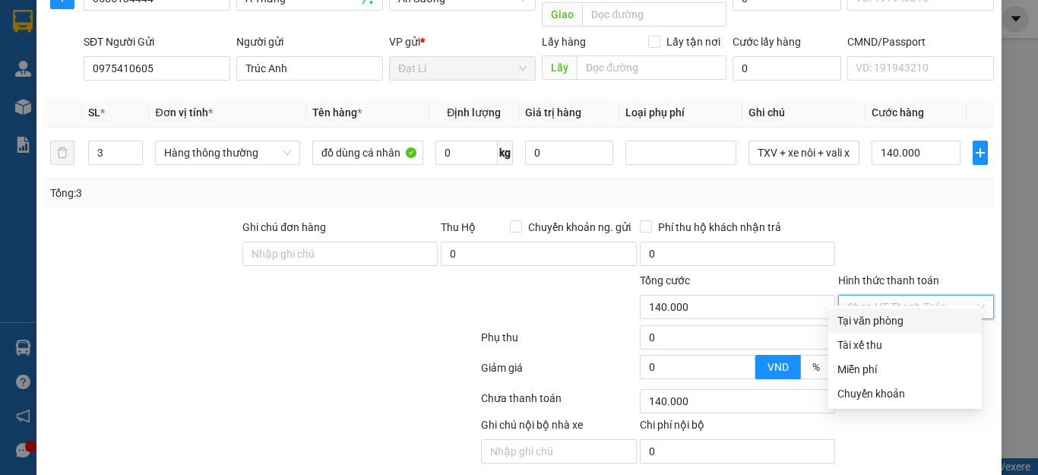
click at [894, 305] on div "Hình thức thanh toán Chọn HT Thanh Toán" at bounding box center [916, 298] width 156 height 53
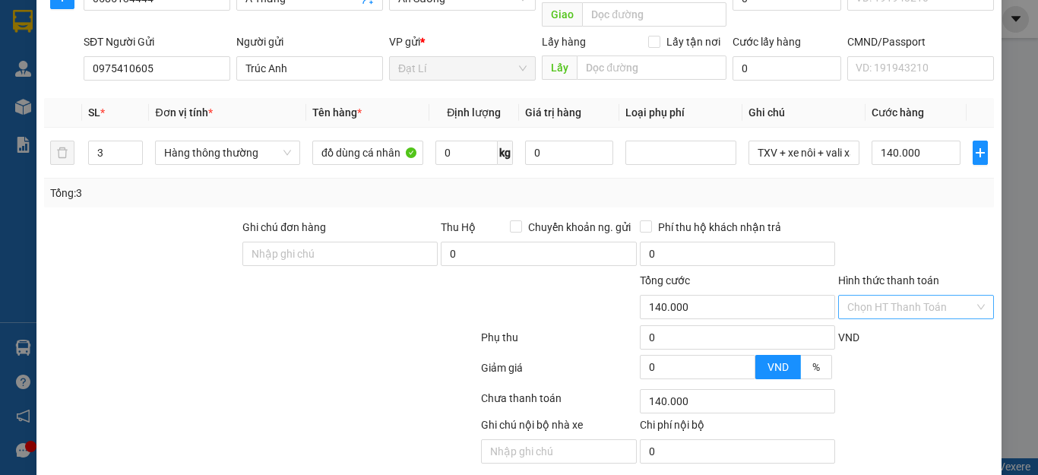
click at [890, 296] on input "Hình thức thanh toán" at bounding box center [910, 307] width 127 height 23
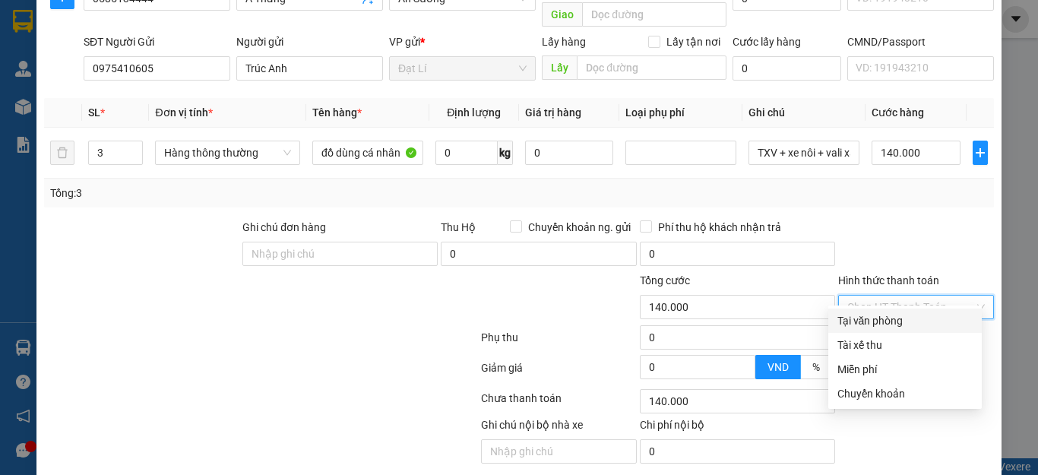
click at [885, 312] on div "Tại văn phòng" at bounding box center [904, 320] width 135 height 17
type input "0"
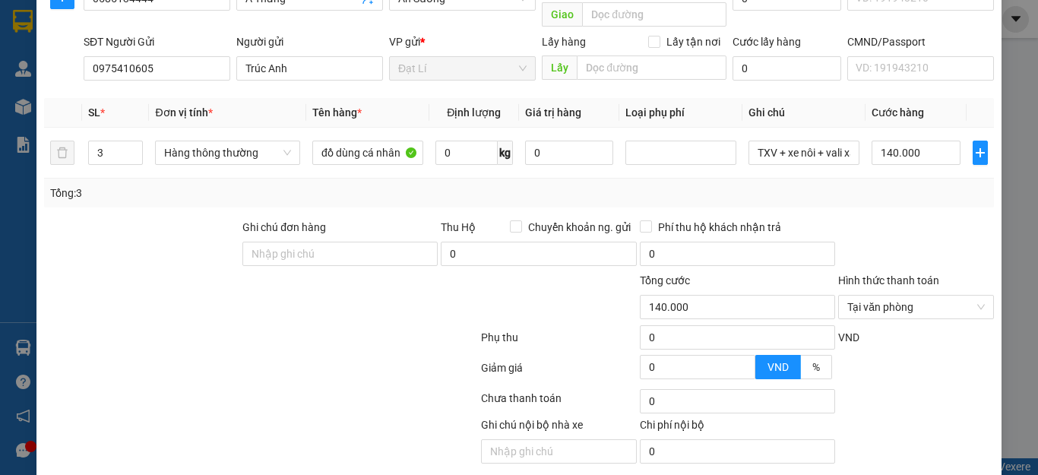
click at [887, 219] on div at bounding box center [916, 245] width 159 height 53
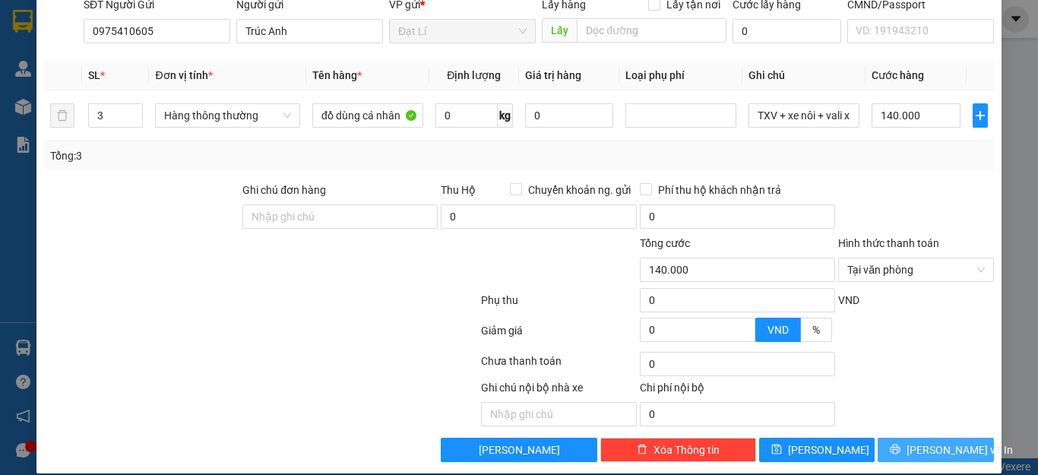
drag, startPoint x: 925, startPoint y: 443, endPoint x: 926, endPoint y: 432, distance: 11.5
click at [925, 441] on button "[PERSON_NAME] và In" at bounding box center [936, 450] width 116 height 24
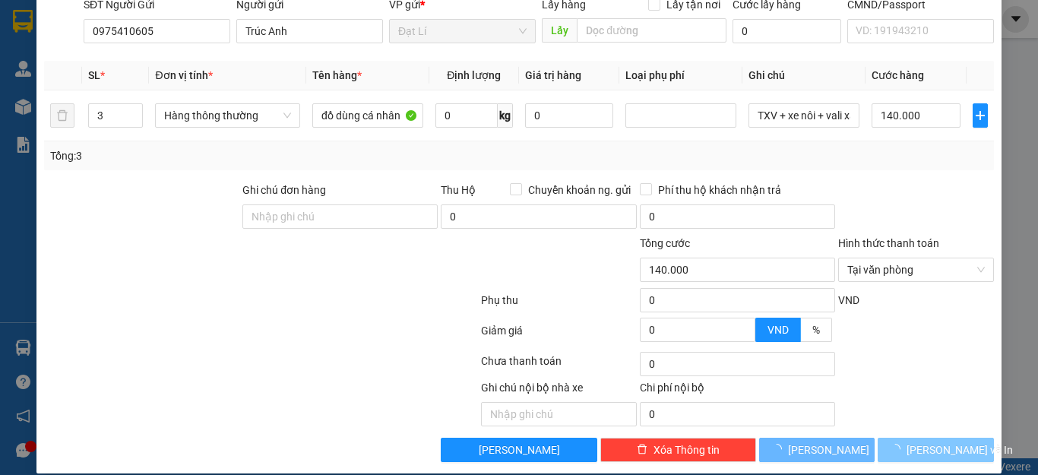
click at [926, 441] on span "[PERSON_NAME] và In" at bounding box center [959, 449] width 106 height 17
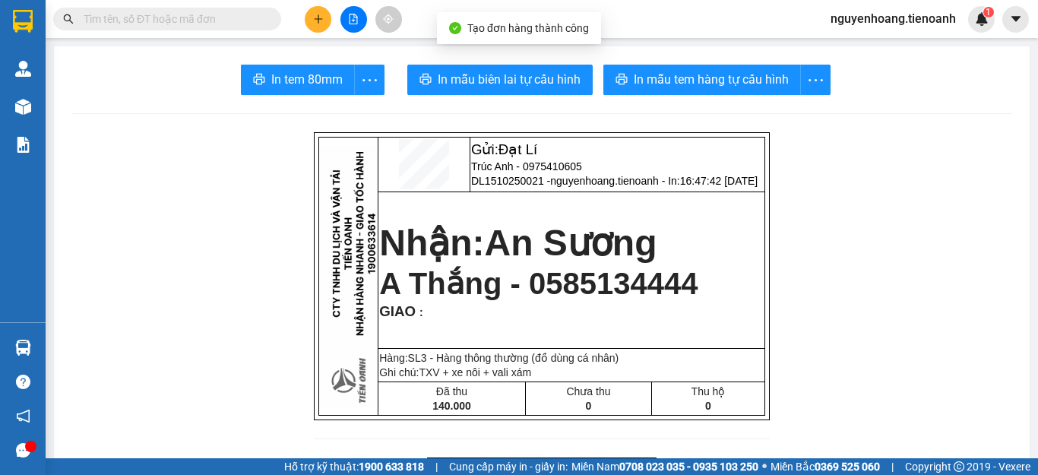
click at [501, 72] on span "In mẫu biên lai tự cấu hình" at bounding box center [509, 79] width 143 height 19
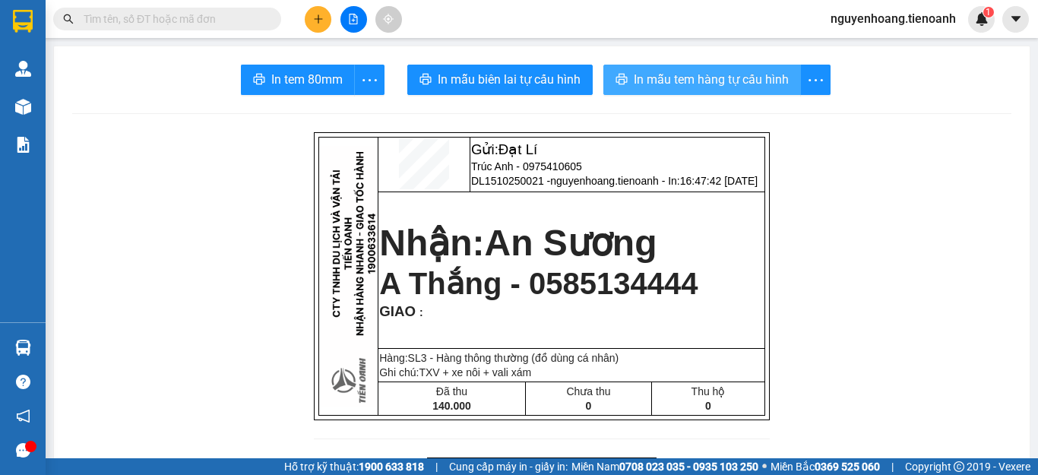
click at [709, 83] on span "In mẫu tem hàng tự cấu hình" at bounding box center [711, 79] width 155 height 19
click at [318, 12] on button at bounding box center [318, 19] width 27 height 27
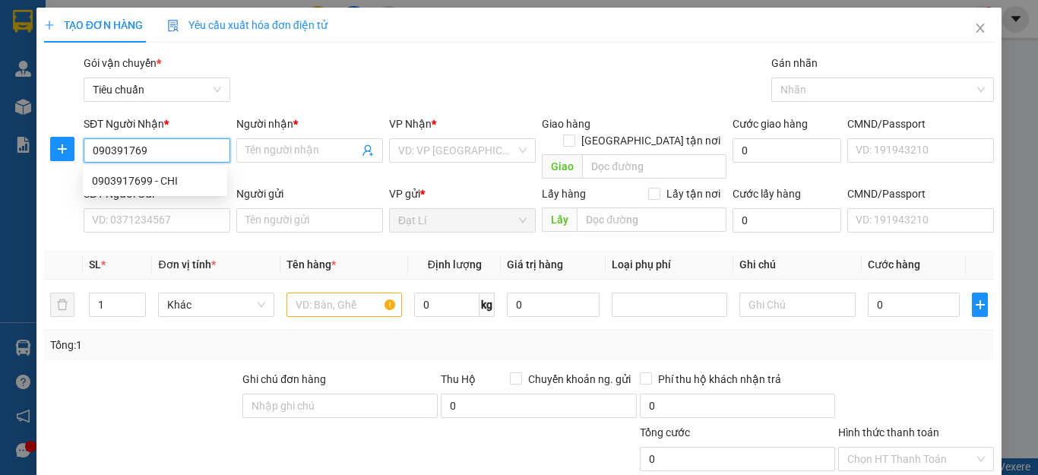
type input "0903917699"
click at [187, 173] on div "0903917699 - CHI" at bounding box center [155, 180] width 126 height 17
type input "CHI"
type input "TH CR"
type input "2.340.000"
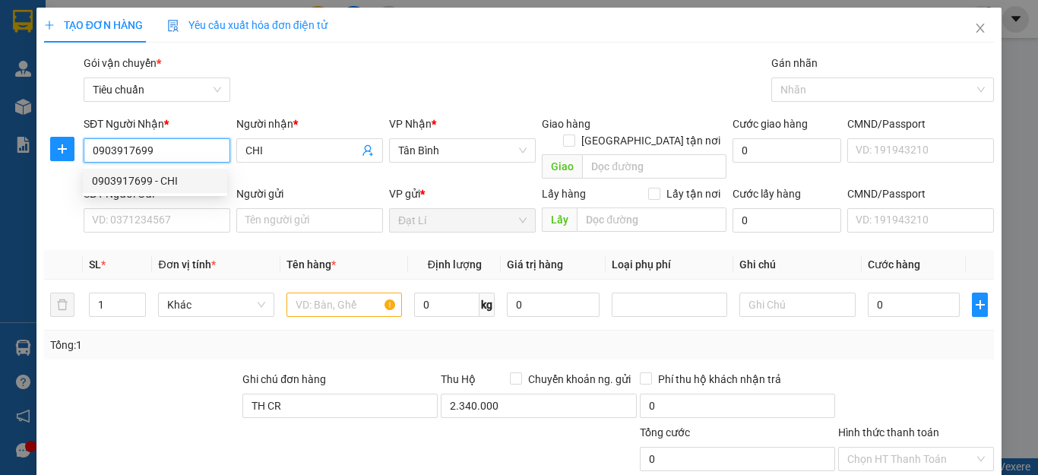
type input "60.000"
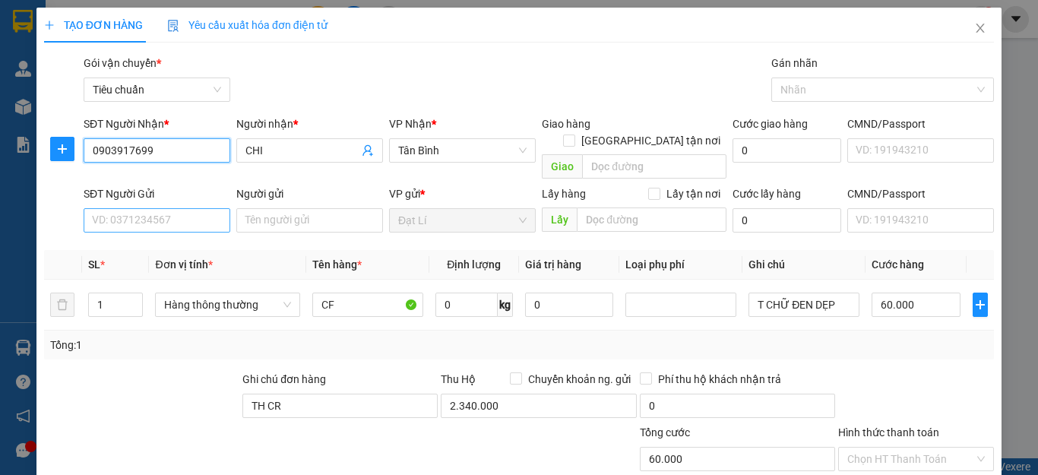
type input "0903917699"
click at [163, 208] on input "SĐT Người Gửi" at bounding box center [157, 220] width 147 height 24
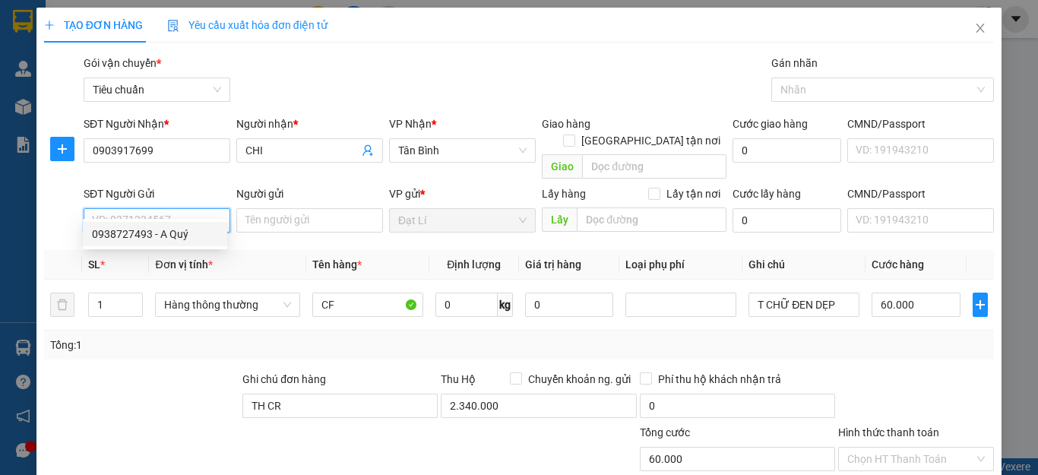
click at [143, 238] on div "0938727493 - A Quý" at bounding box center [155, 234] width 126 height 17
type input "0938727493"
type input "A Quý"
click at [132, 400] on div at bounding box center [142, 397] width 198 height 53
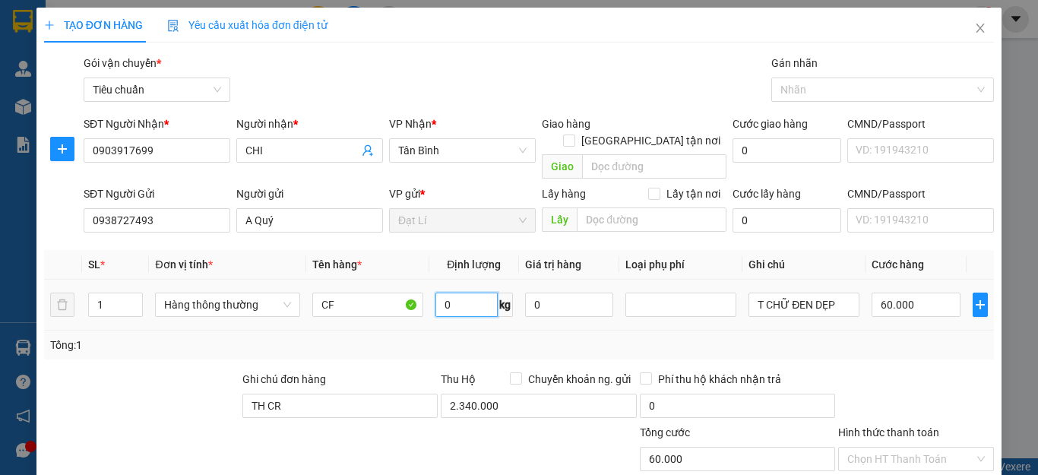
click at [461, 293] on input "0" at bounding box center [466, 305] width 62 height 24
type input "10"
click at [356, 337] on div "Tổng: 1" at bounding box center [226, 345] width 352 height 17
type input "40.000"
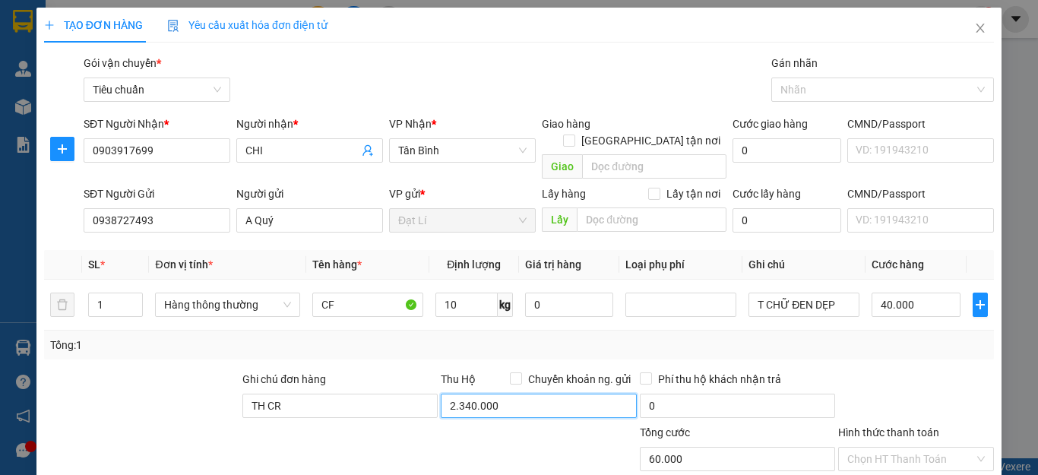
type input "40.000"
click at [467, 394] on input "2.340.000" at bounding box center [538, 406] width 195 height 24
type input "2.600.000"
click at [437, 337] on div "Tổng: 1" at bounding box center [519, 345] width 938 height 17
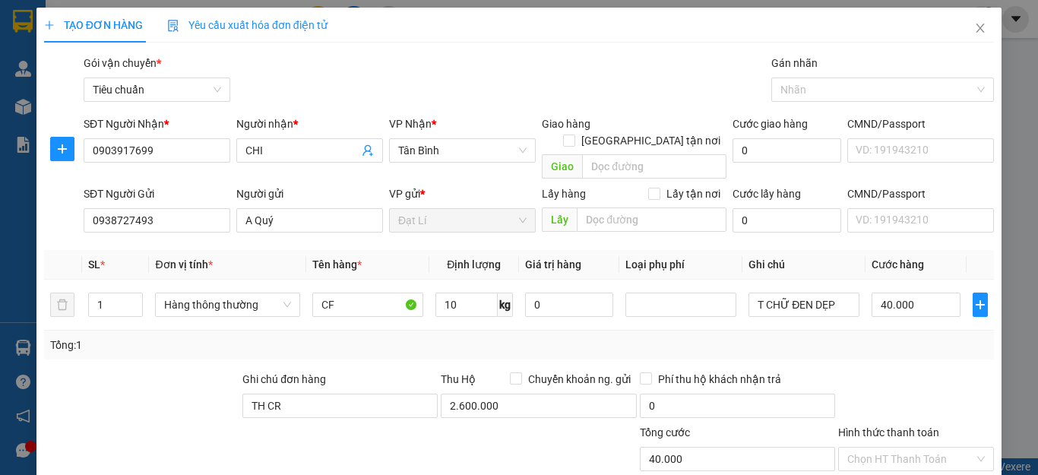
click at [419, 331] on div "Tổng: 1" at bounding box center [519, 345] width 950 height 29
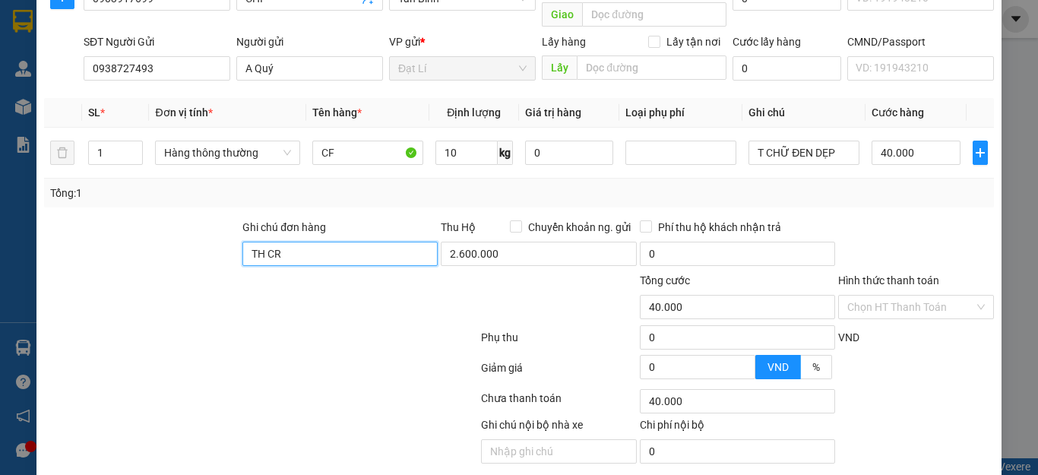
click at [309, 242] on input "TH CR" at bounding box center [339, 254] width 195 height 24
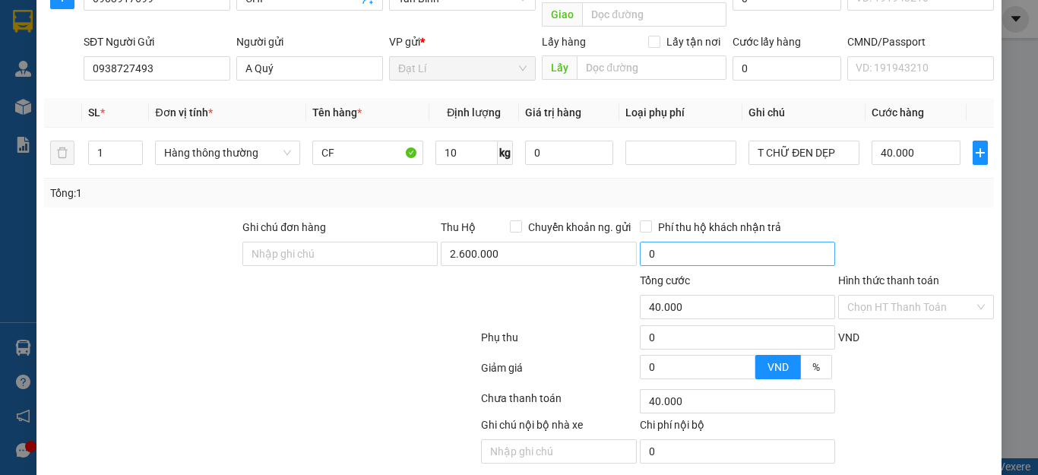
click at [289, 334] on div at bounding box center [261, 340] width 437 height 30
click at [894, 179] on div "Tổng: 1" at bounding box center [519, 193] width 950 height 29
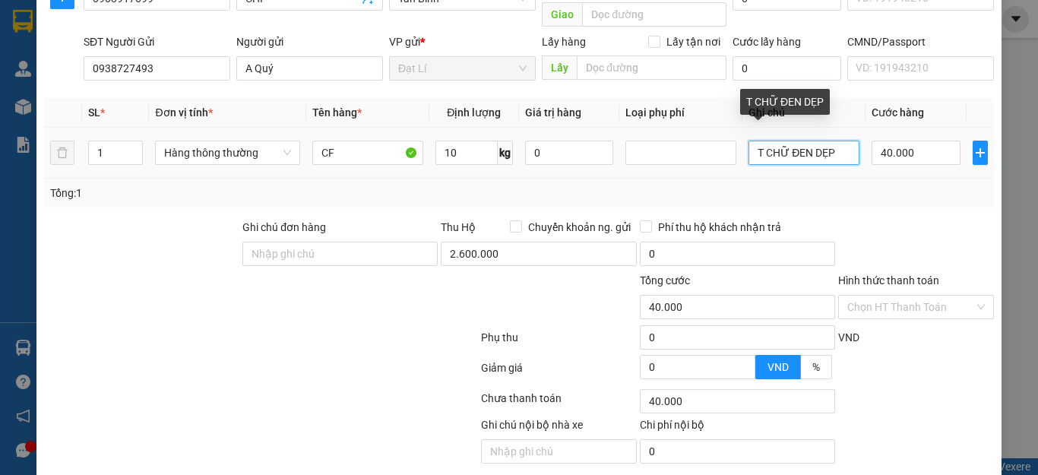
click at [833, 141] on input "T CHỮ ĐEN DẸP" at bounding box center [803, 153] width 111 height 24
type input "T CHỮ đỏ"
click at [924, 196] on div "Transit Pickup Surcharge Ids Transit Deliver Surcharge Ids Transit Deliver Surc…" at bounding box center [519, 201] width 950 height 596
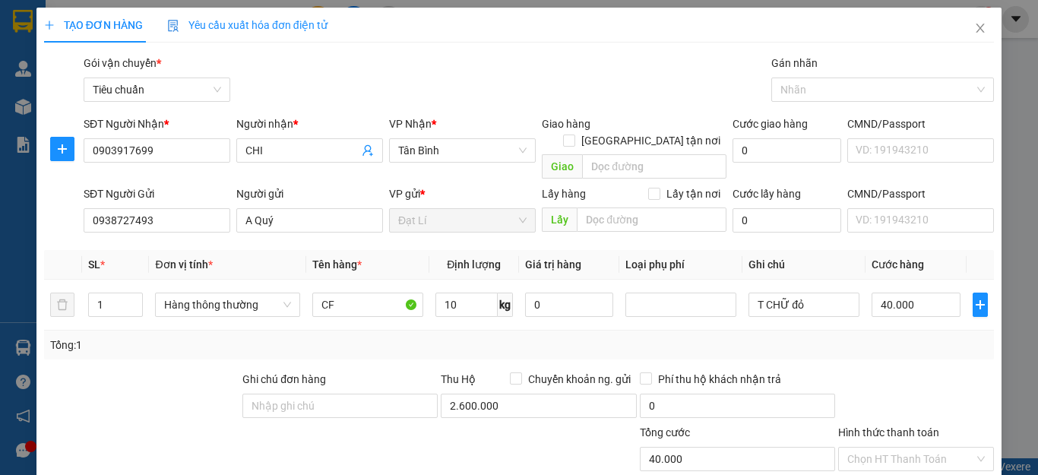
scroll to position [189, 0]
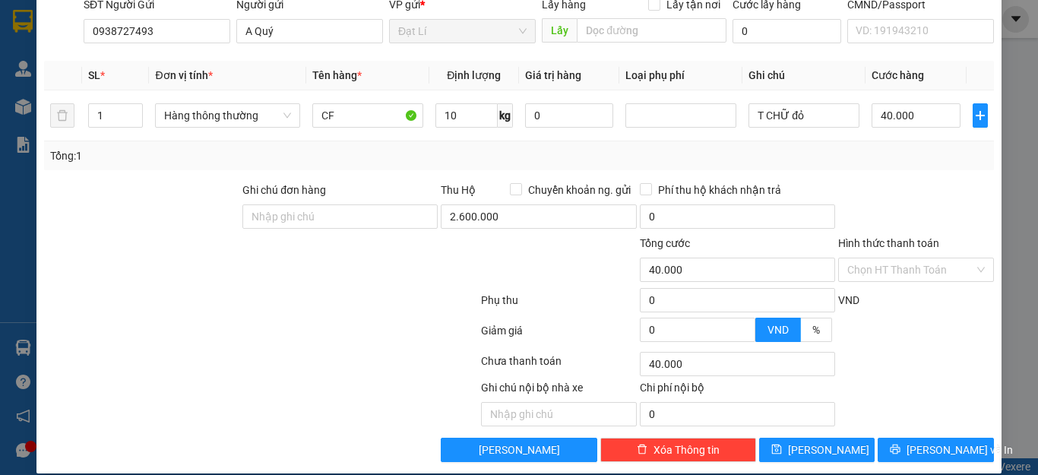
click at [919, 322] on div at bounding box center [916, 335] width 159 height 27
click at [935, 442] on button "[PERSON_NAME] và In" at bounding box center [936, 450] width 116 height 24
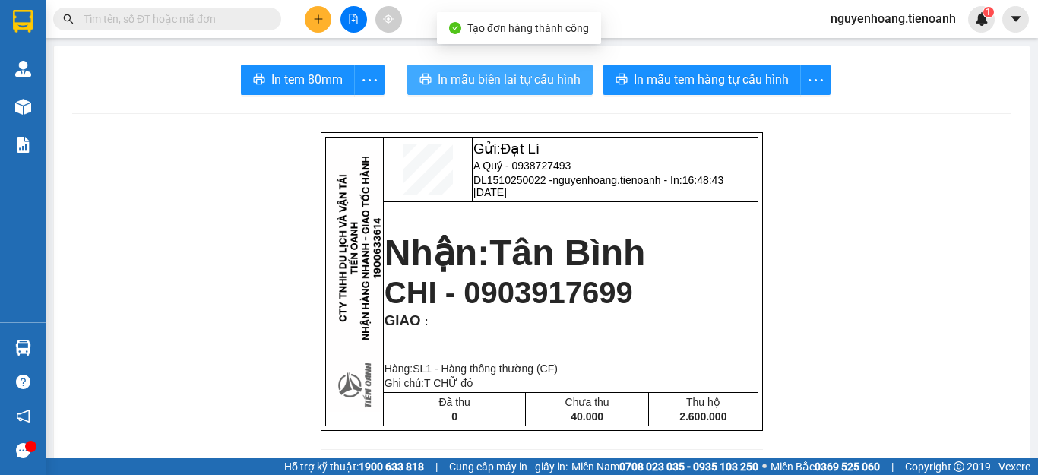
drag, startPoint x: 508, startPoint y: 76, endPoint x: 516, endPoint y: 78, distance: 8.5
click at [510, 75] on span "In mẫu biên lai tự cấu hình" at bounding box center [509, 79] width 143 height 19
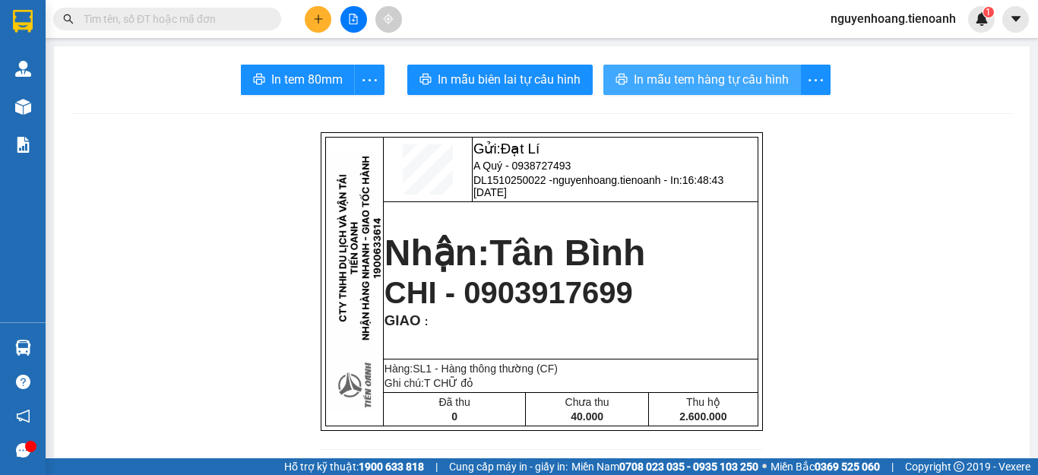
click at [665, 69] on button "In mẫu tem hàng tự cấu hình" at bounding box center [702, 80] width 198 height 30
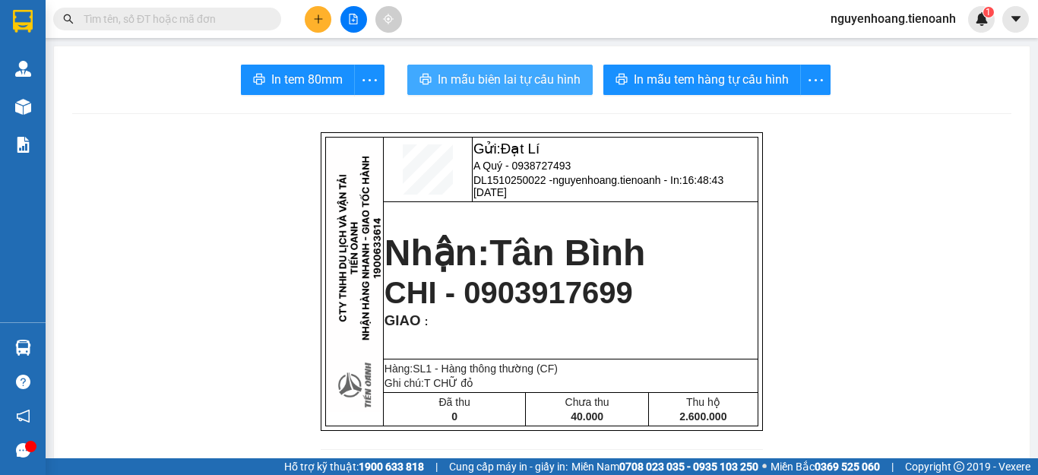
click at [492, 68] on button "In mẫu biên lai tự cấu hình" at bounding box center [499, 80] width 185 height 30
click at [315, 13] on button at bounding box center [318, 19] width 27 height 27
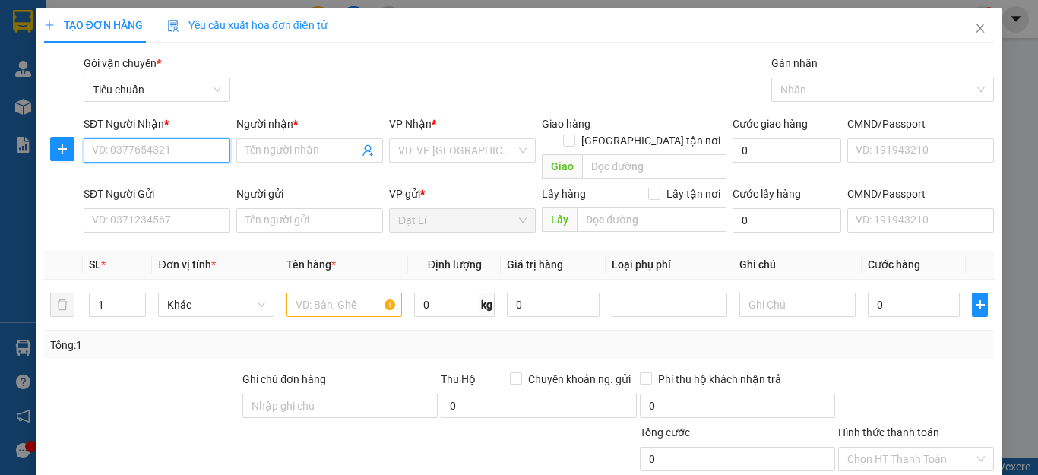
click at [190, 157] on input "SĐT Người Nhận *" at bounding box center [157, 150] width 147 height 24
type input "0967460520"
click at [194, 160] on input "0967460520" at bounding box center [157, 150] width 147 height 24
click at [181, 176] on div "0967460520 - HIỀN" at bounding box center [155, 180] width 126 height 17
type input "HIỀN"
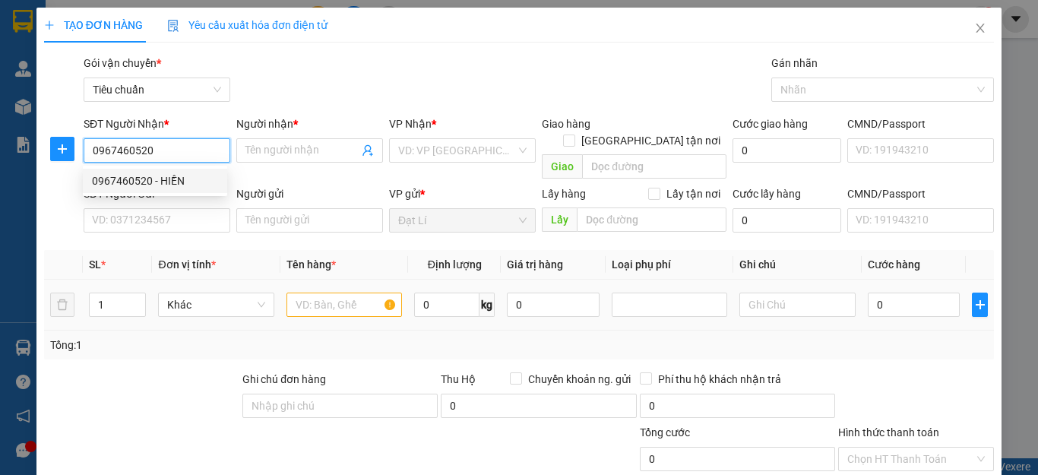
type input "241266856"
type input "40.000"
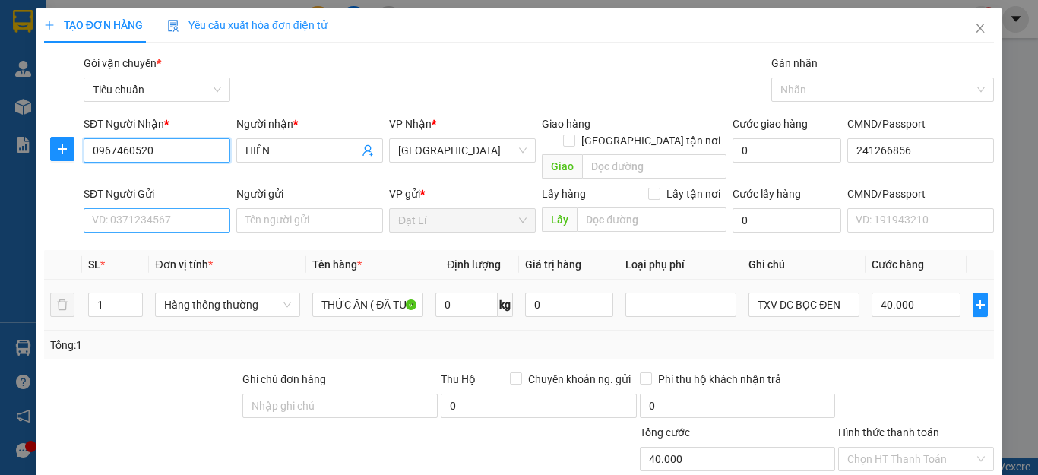
type input "0967460520"
click at [193, 209] on input "SĐT Người Gửi" at bounding box center [157, 220] width 147 height 24
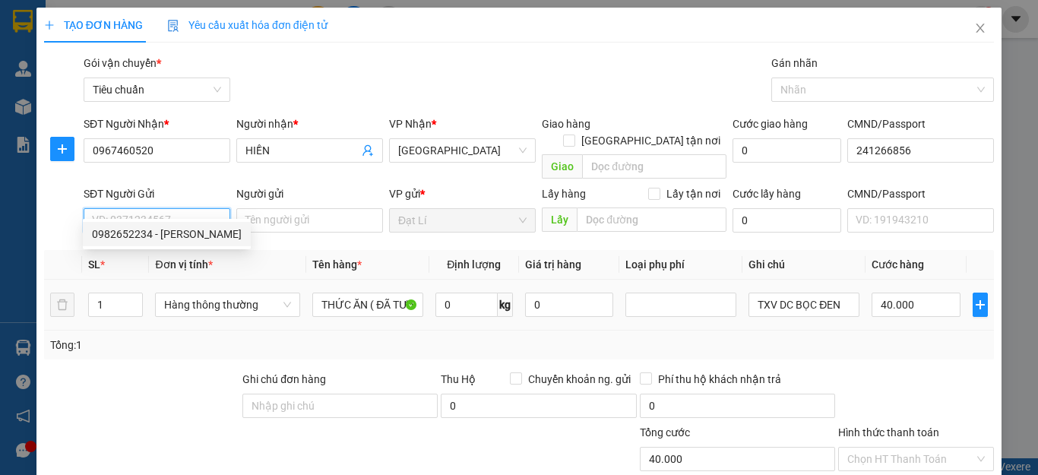
click at [158, 226] on div "0982652234 - C THANH" at bounding box center [167, 234] width 150 height 17
type input "0982652234"
type input "C THANH"
click at [153, 397] on div at bounding box center [142, 397] width 198 height 53
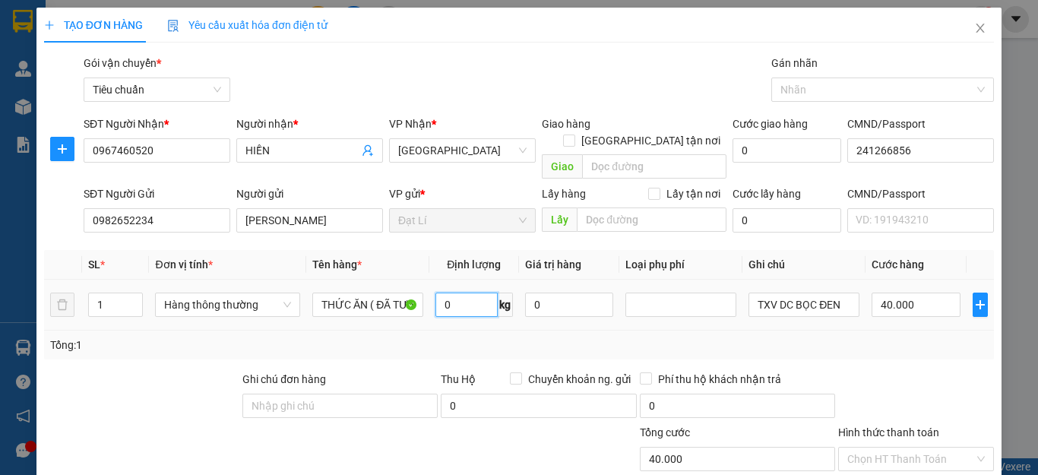
click at [445, 293] on input "0" at bounding box center [466, 305] width 62 height 24
type input "7"
click at [692, 337] on div "Tổng: 1" at bounding box center [519, 345] width 938 height 17
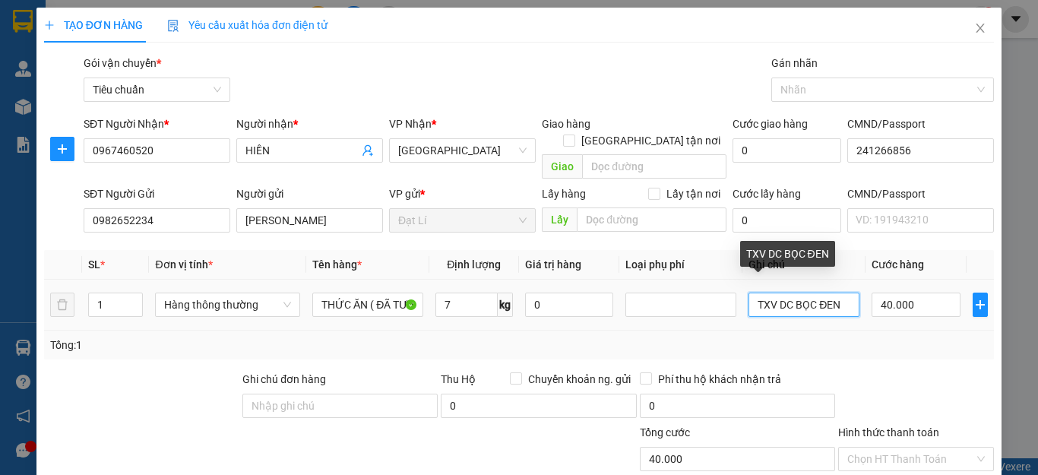
drag, startPoint x: 789, startPoint y: 293, endPoint x: 767, endPoint y: 293, distance: 22.0
click at [767, 293] on input "TXV DC BỌC ĐEN" at bounding box center [803, 305] width 111 height 24
type input "TXV"
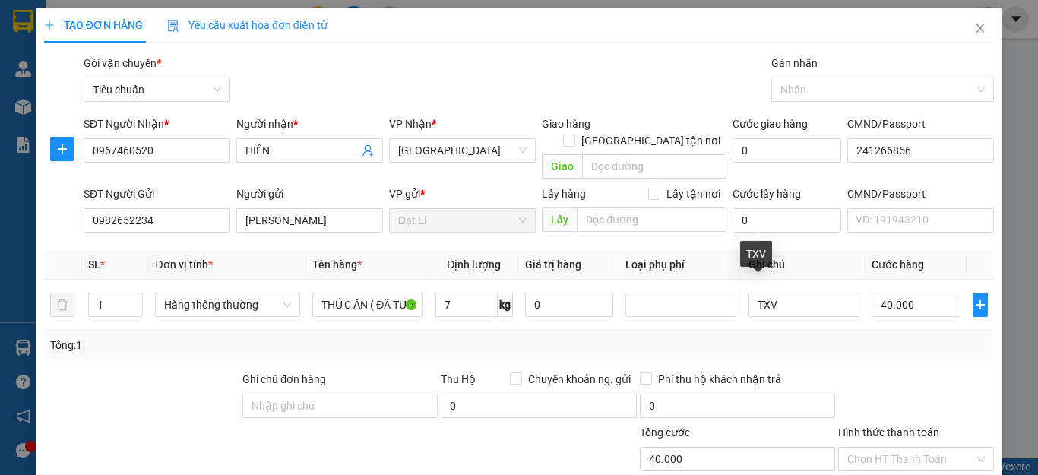
click at [827, 336] on div "Tổng: 1" at bounding box center [519, 345] width 950 height 29
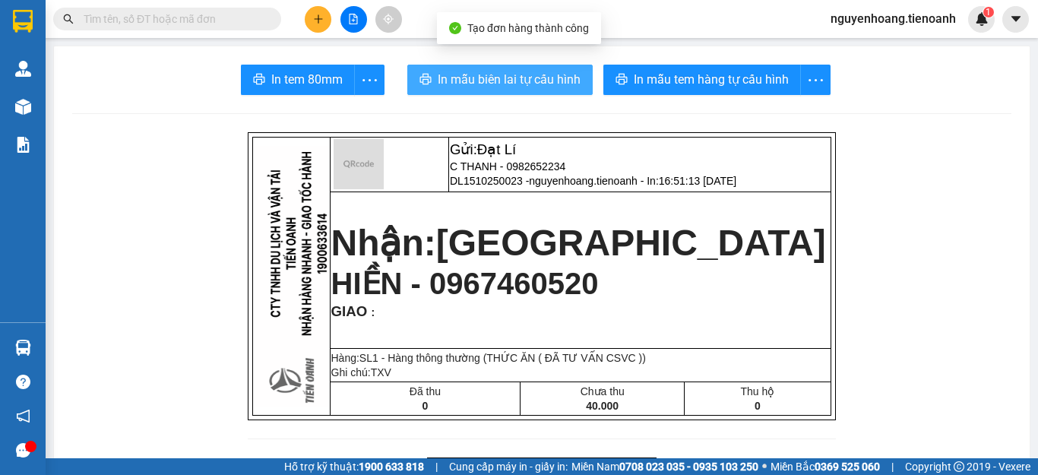
click at [546, 70] on span "In mẫu biên lai tự cấu hình" at bounding box center [509, 79] width 143 height 19
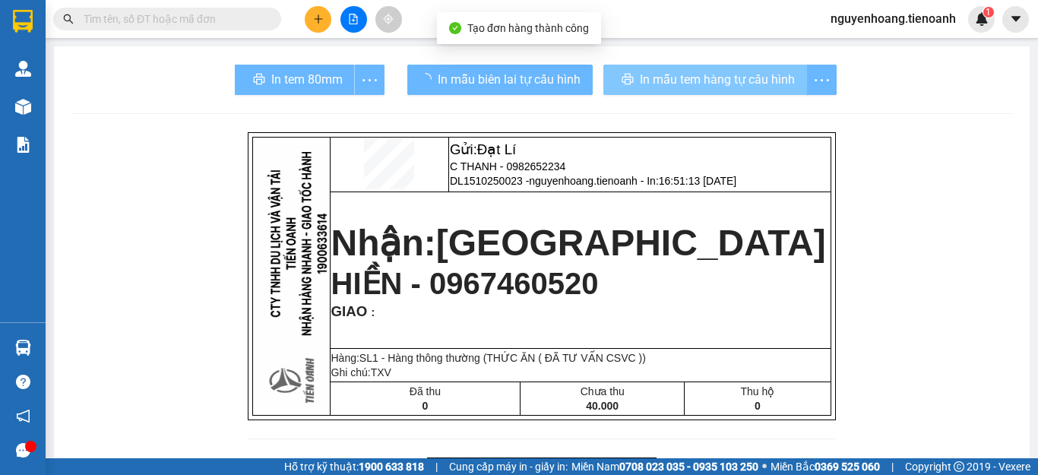
drag, startPoint x: 546, startPoint y: 70, endPoint x: 716, endPoint y: 68, distance: 169.5
click at [716, 68] on button "In mẫu tem hàng tự cấu hình" at bounding box center [705, 80] width 204 height 30
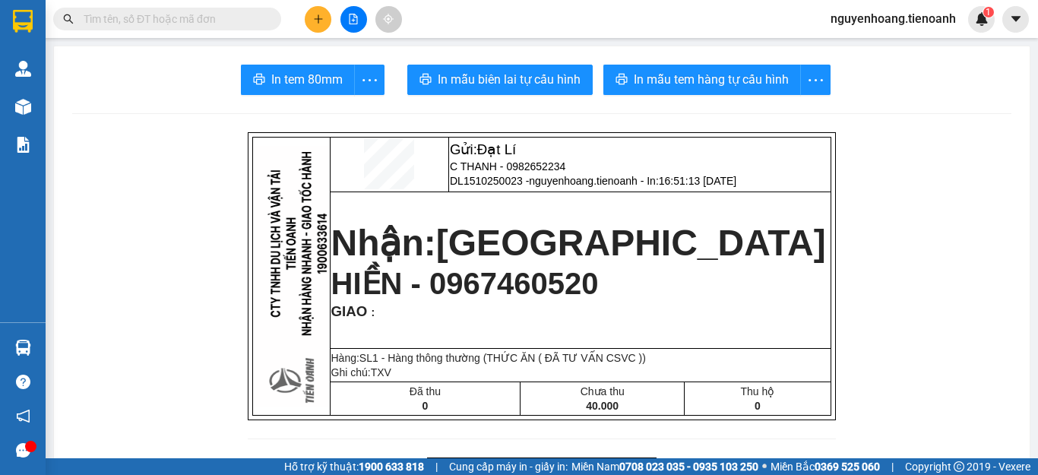
click at [308, 15] on button at bounding box center [318, 19] width 27 height 27
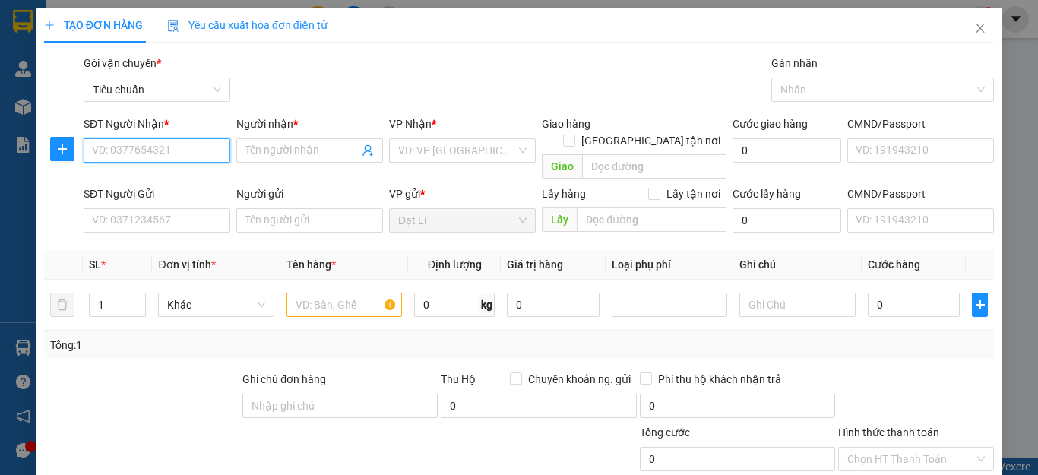
click at [188, 156] on input "SĐT Người Nhận *" at bounding box center [157, 150] width 147 height 24
click at [160, 148] on input "SĐT Người Nhận *" at bounding box center [157, 150] width 147 height 24
type input "0968812659"
click at [179, 184] on div "0968812659 - TUẤN" at bounding box center [155, 180] width 126 height 17
type input "TUẤN"
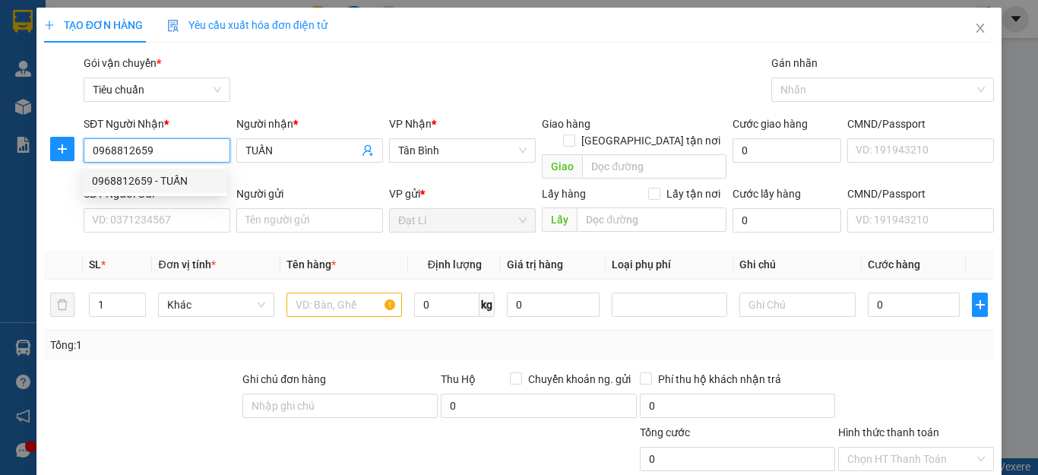
type input "120.000"
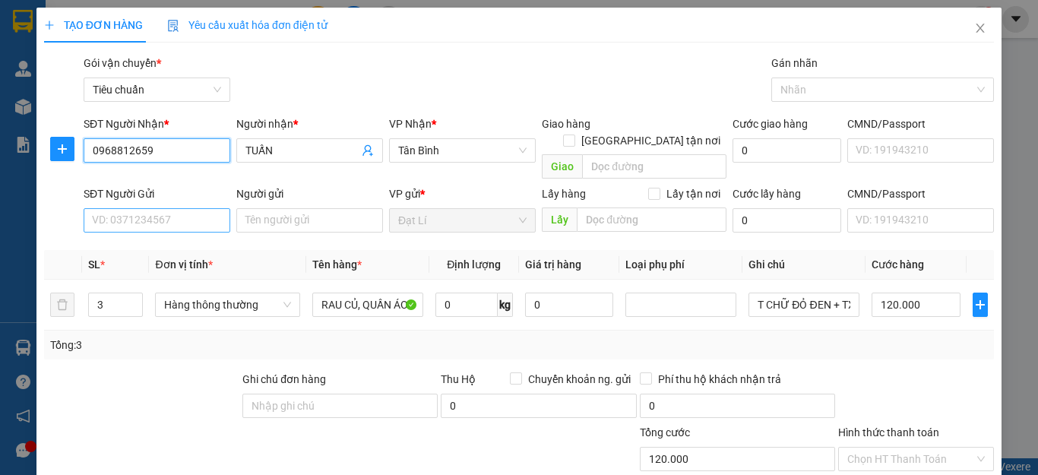
type input "0968812659"
click at [143, 208] on input "SĐT Người Gửi" at bounding box center [157, 220] width 147 height 24
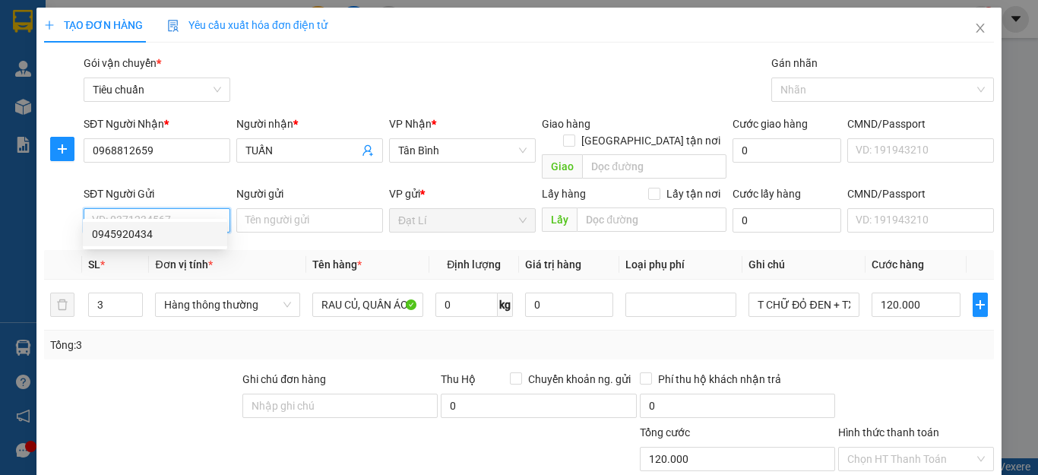
click at [155, 208] on input "SĐT Người Gửi" at bounding box center [157, 220] width 147 height 24
click at [108, 235] on div "0945920434" at bounding box center [155, 234] width 126 height 17
type input "0945920434"
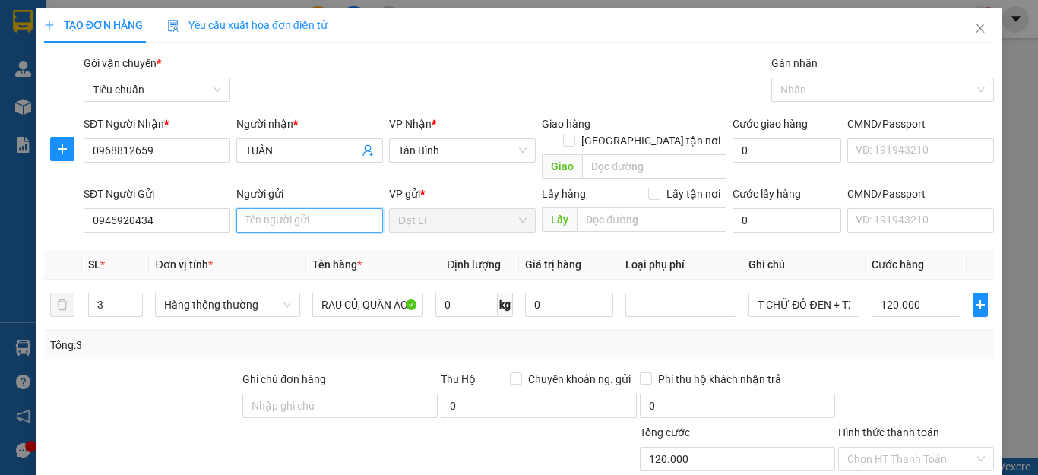
click at [248, 208] on input "Người gửi" at bounding box center [309, 220] width 147 height 24
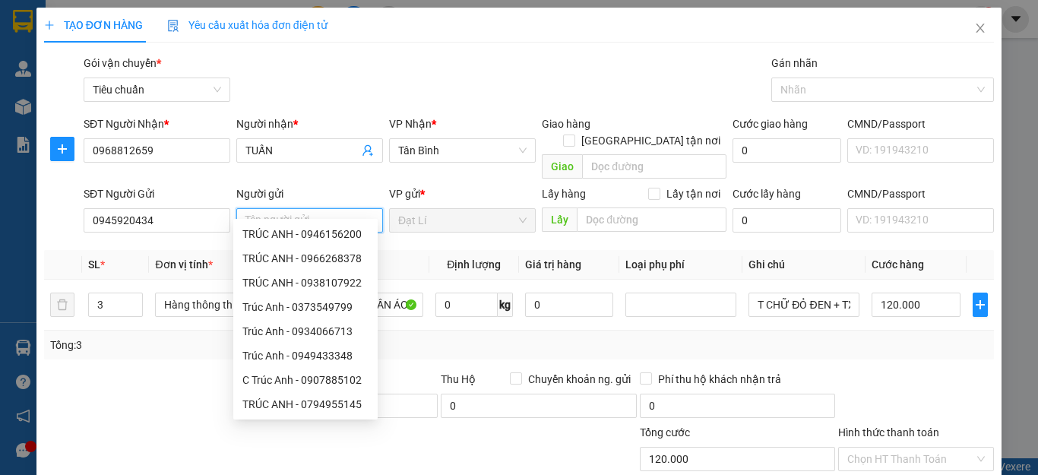
type input "C"
type input "A [DEMOGRAPHIC_DATA]"
click at [96, 371] on div at bounding box center [142, 397] width 198 height 53
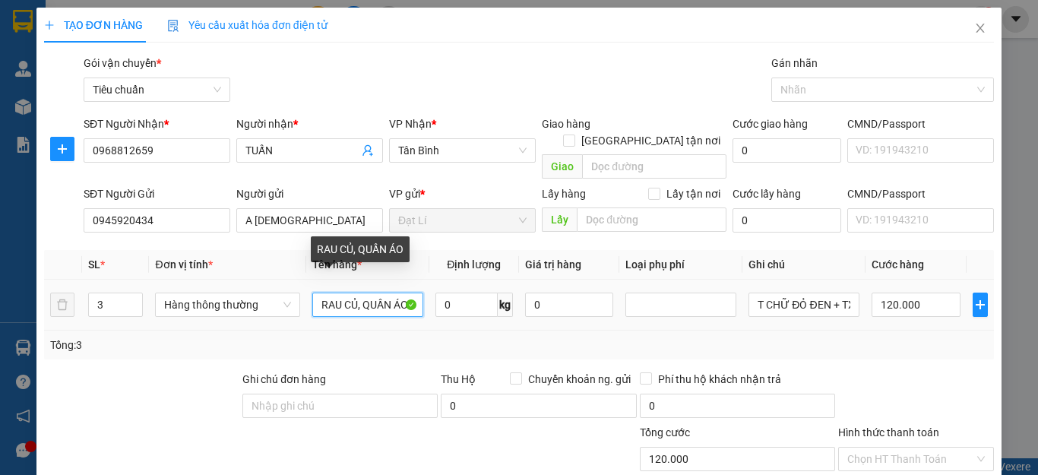
click at [372, 293] on input "RAU CỦ, QUẦN ÁO" at bounding box center [367, 305] width 111 height 24
click at [362, 293] on input "RAU CỦ, QUẦN ÁO" at bounding box center [367, 305] width 111 height 24
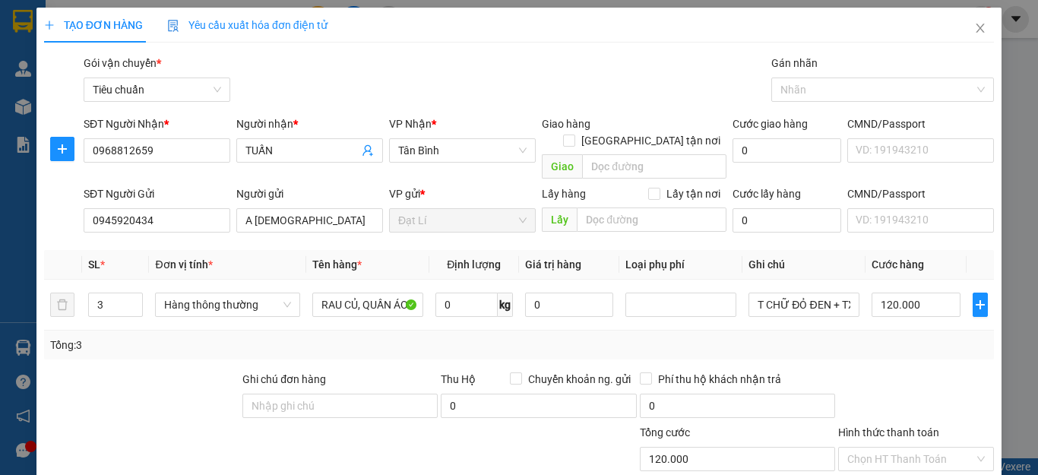
drag, startPoint x: 432, startPoint y: 327, endPoint x: 446, endPoint y: 323, distance: 15.1
click at [437, 337] on div "Tổng: 3" at bounding box center [519, 345] width 938 height 17
click at [473, 295] on input "0" at bounding box center [466, 305] width 62 height 24
type input "11"
click at [643, 311] on div "SL * Đơn vị tính * Tên hàng * Định lượng Giá trị hàng Loại phụ phí Ghi chú Cước…" at bounding box center [519, 304] width 950 height 109
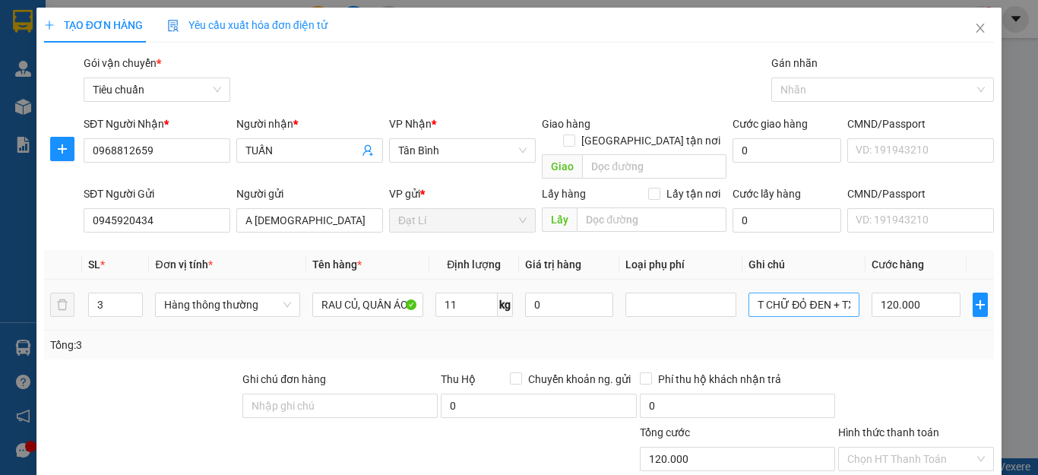
click at [794, 293] on input "T CHỮ ĐỎ ĐEN + TXV + T TRẮNG XANH" at bounding box center [803, 305] width 111 height 24
type input "50.000"
click at [794, 293] on input "T CHỮ ĐỎ ĐEN + TXV + T TRẮNG XANH" at bounding box center [803, 305] width 111 height 24
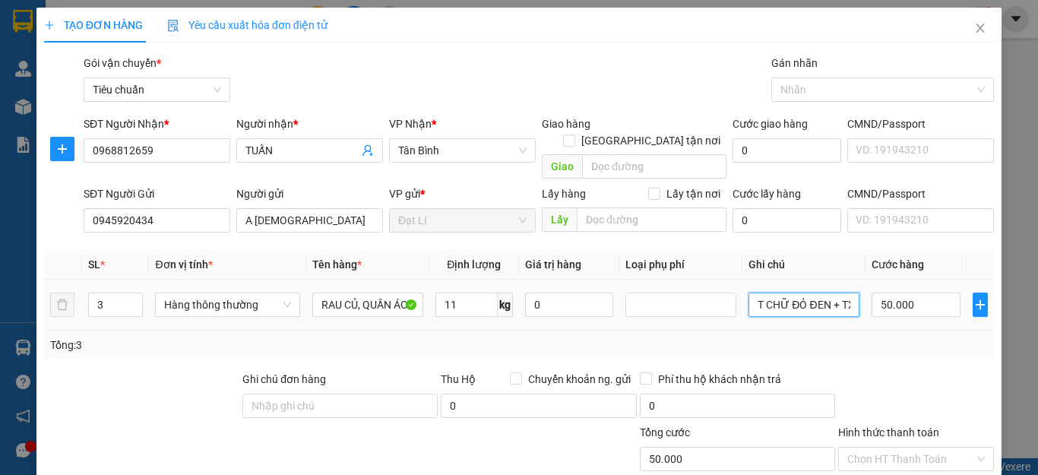
click at [794, 293] on input "T CHỮ ĐỎ ĐEN + TXV + T TRẮNG XANH" at bounding box center [803, 305] width 111 height 24
type input "2 T chữ đen + vali xám"
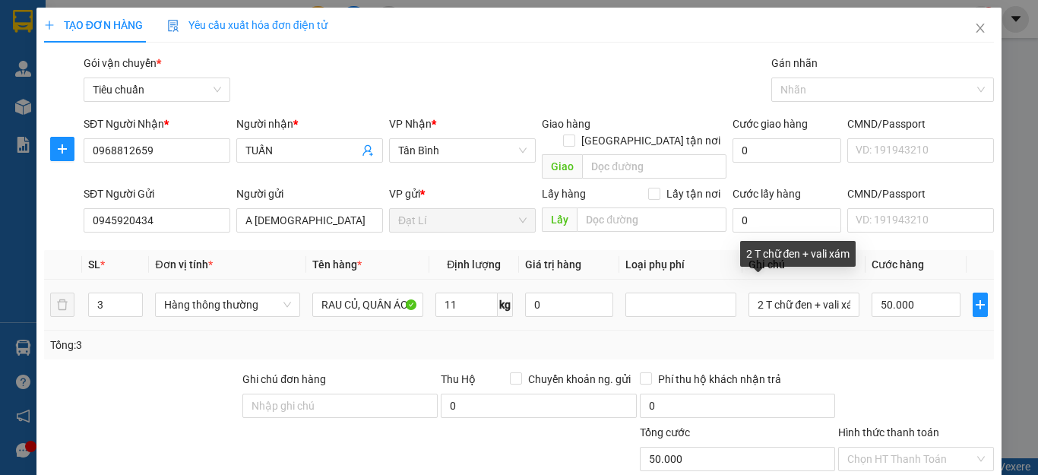
drag, startPoint x: 907, startPoint y: 340, endPoint x: 951, endPoint y: 276, distance: 77.1
click at [911, 339] on div "Tổng: 3" at bounding box center [519, 345] width 950 height 29
click at [937, 280] on td "50.000" at bounding box center [915, 305] width 101 height 51
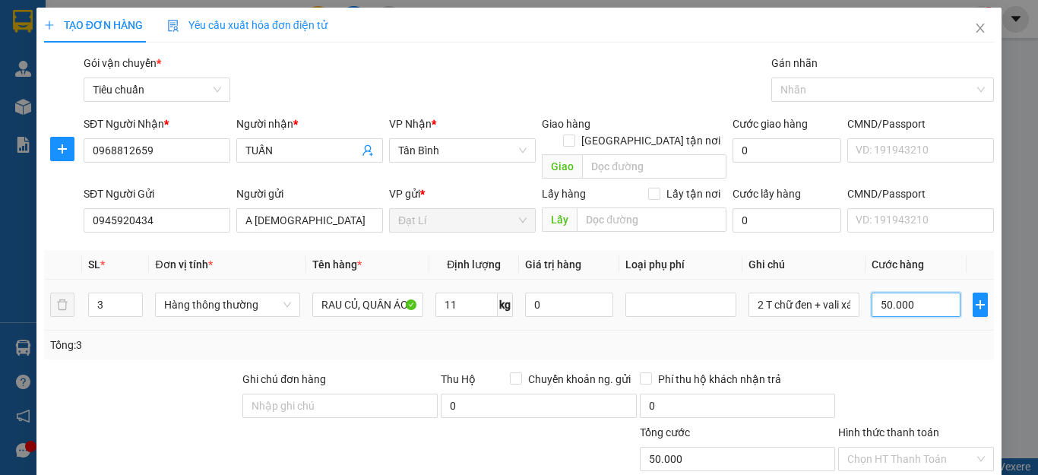
click at [931, 293] on input "50.000" at bounding box center [916, 305] width 89 height 24
type input "15"
type input "150"
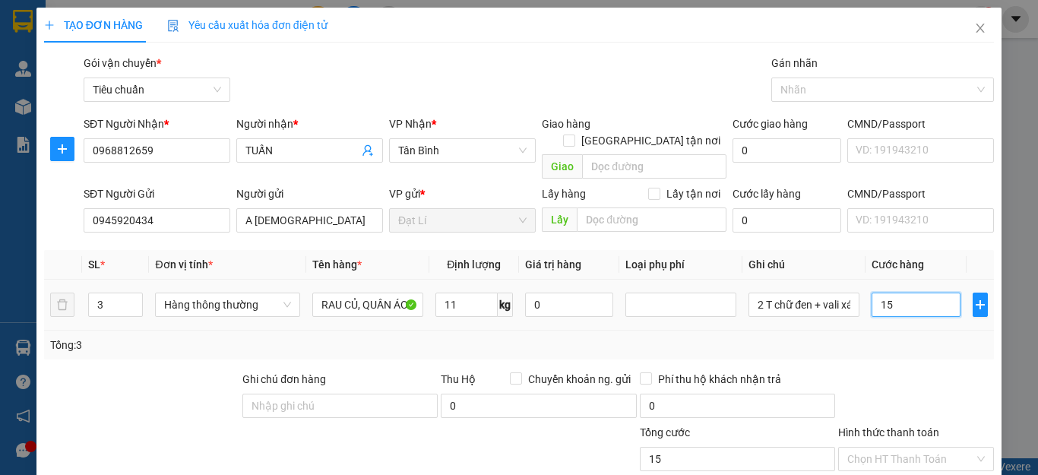
type input "150"
click at [906, 371] on div at bounding box center [916, 397] width 159 height 53
type input "150.000"
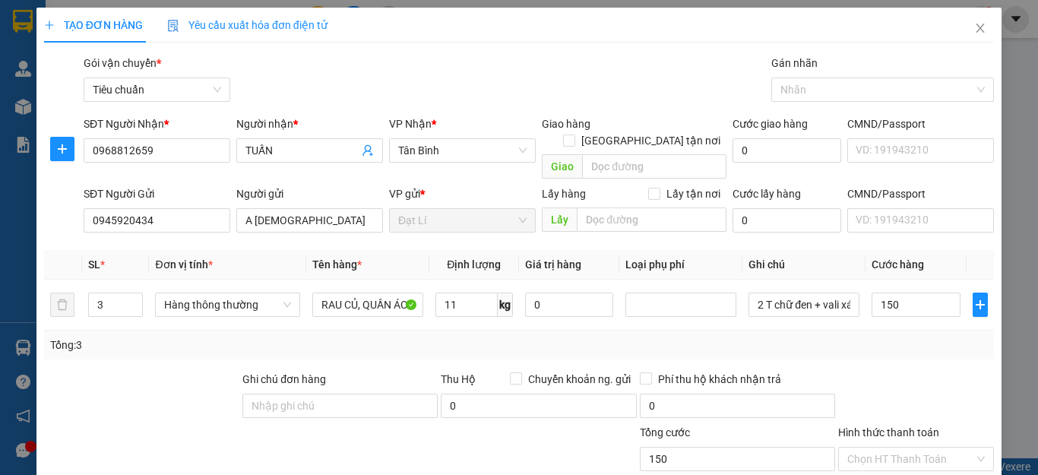
type input "150.000"
click at [896, 448] on input "Hình thức thanh toán" at bounding box center [910, 459] width 127 height 23
click at [904, 464] on div "Tại văn phòng" at bounding box center [904, 472] width 135 height 17
type input "0"
click at [914, 371] on div at bounding box center [916, 397] width 159 height 53
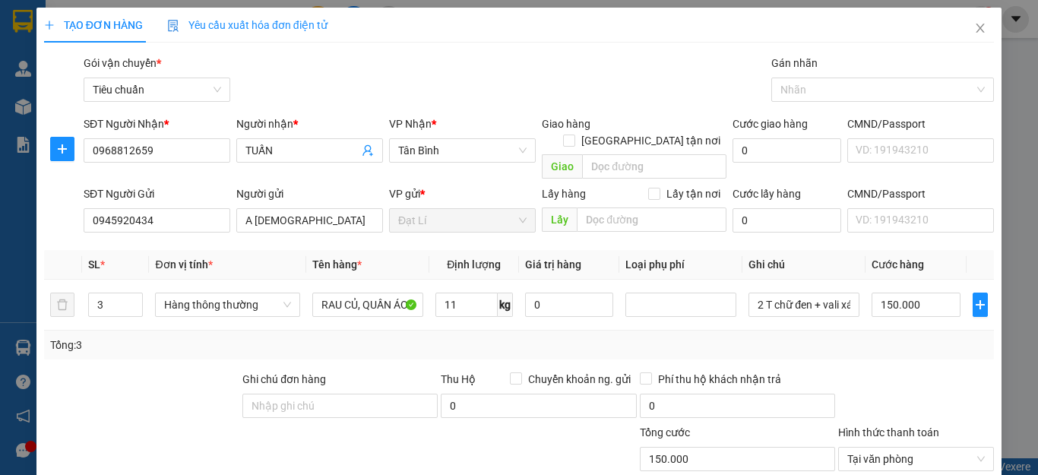
drag, startPoint x: 930, startPoint y: 414, endPoint x: 930, endPoint y: 422, distance: 8.4
click at [930, 422] on div "Transit Pickup Surcharge Ids Transit Deliver Surcharge Ids Transit Deliver Surc…" at bounding box center [519, 353] width 950 height 596
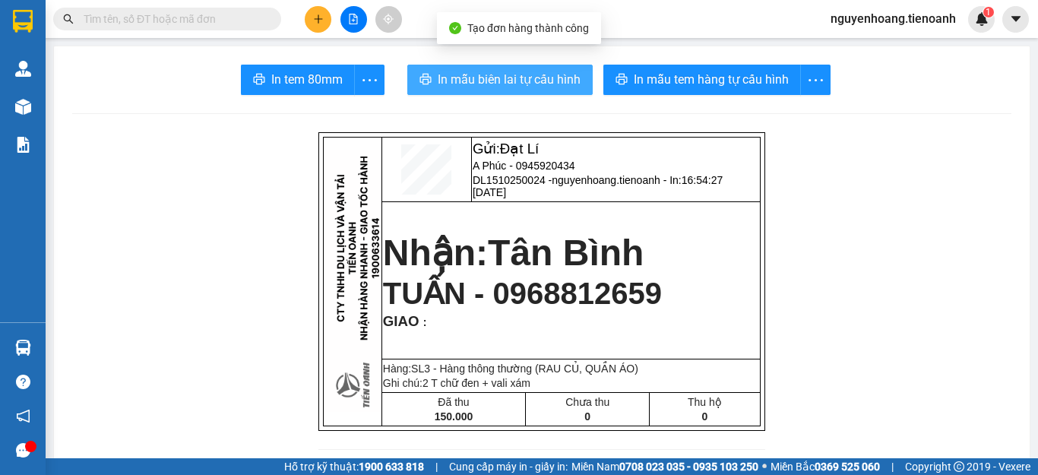
click at [530, 82] on span "In mẫu biên lai tự cấu hình" at bounding box center [509, 79] width 143 height 19
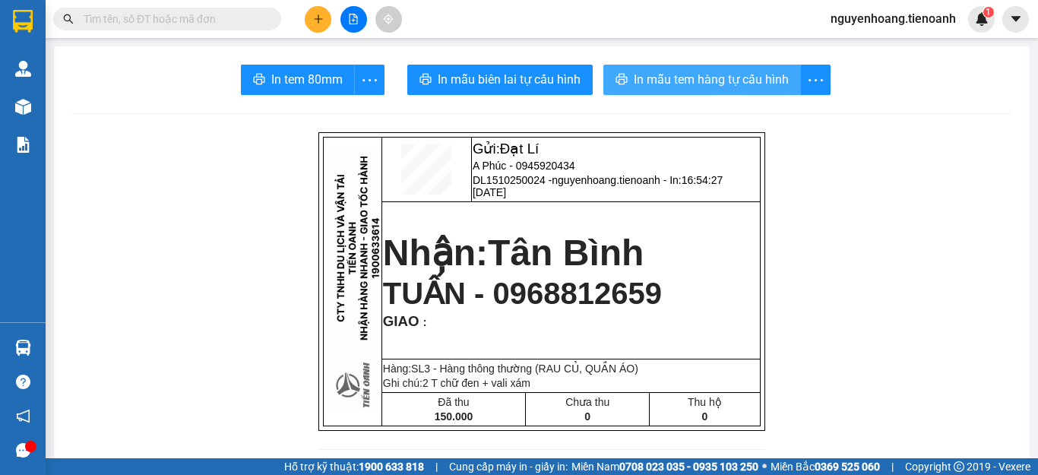
click at [679, 85] on span "In mẫu tem hàng tự cấu hình" at bounding box center [711, 79] width 155 height 19
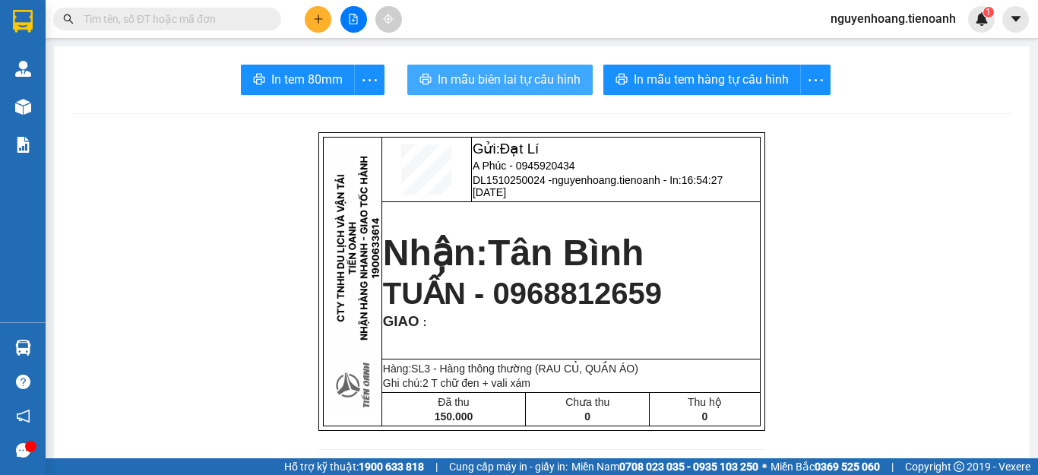
click at [525, 74] on span "In mẫu biên lai tự cấu hình" at bounding box center [509, 79] width 143 height 19
click at [313, 16] on icon "plus" at bounding box center [318, 19] width 11 height 11
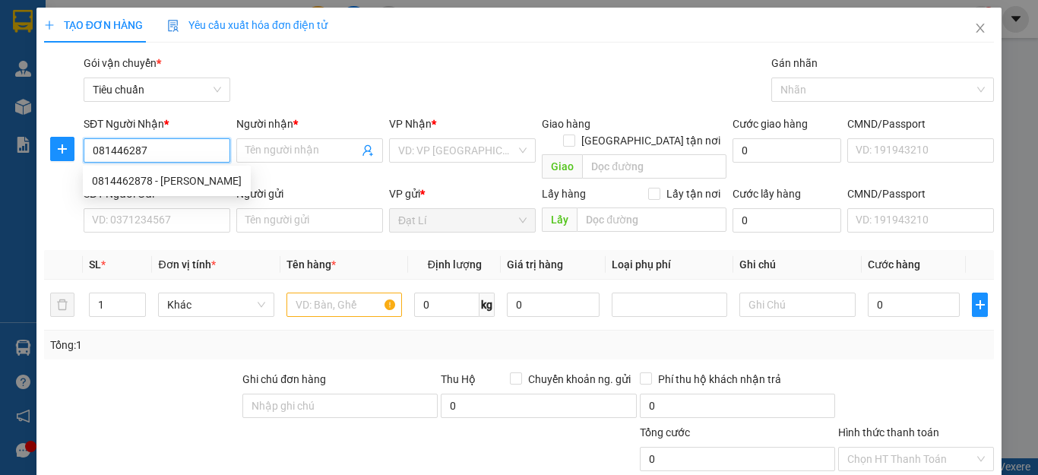
type input "0814462878"
click at [169, 181] on div "0814462878 - ĐỨC HÙNG" at bounding box center [167, 180] width 150 height 17
type input "ĐỨC HÙNG"
type input "LÁI THIÊU- BD"
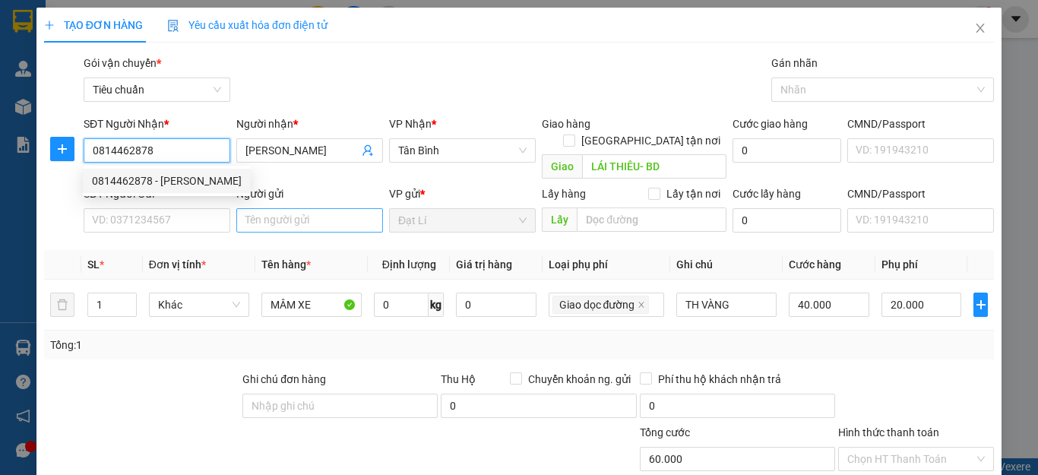
type input "60.000"
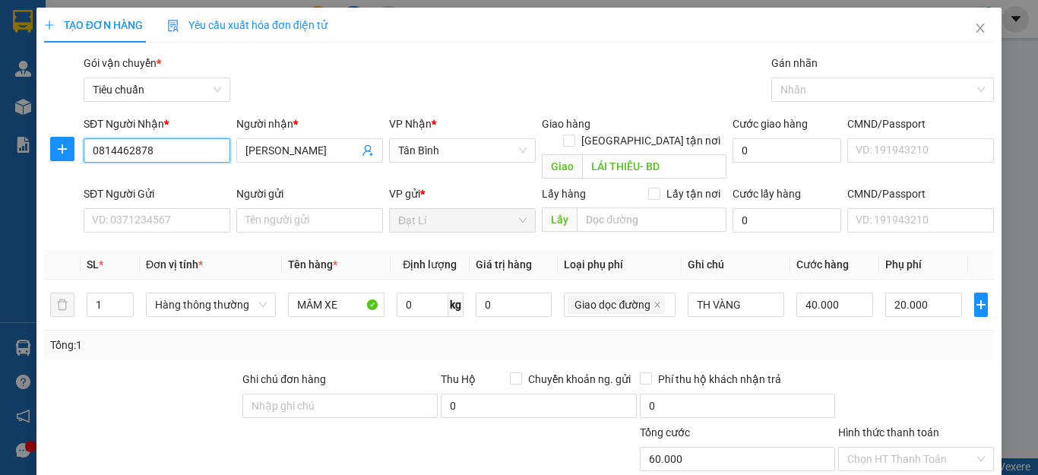
type input "0814462878"
click at [549, 75] on div "Gói vận chuyển * Tiêu chuẩn Gán nhãn Nhãn" at bounding box center [539, 81] width 916 height 53
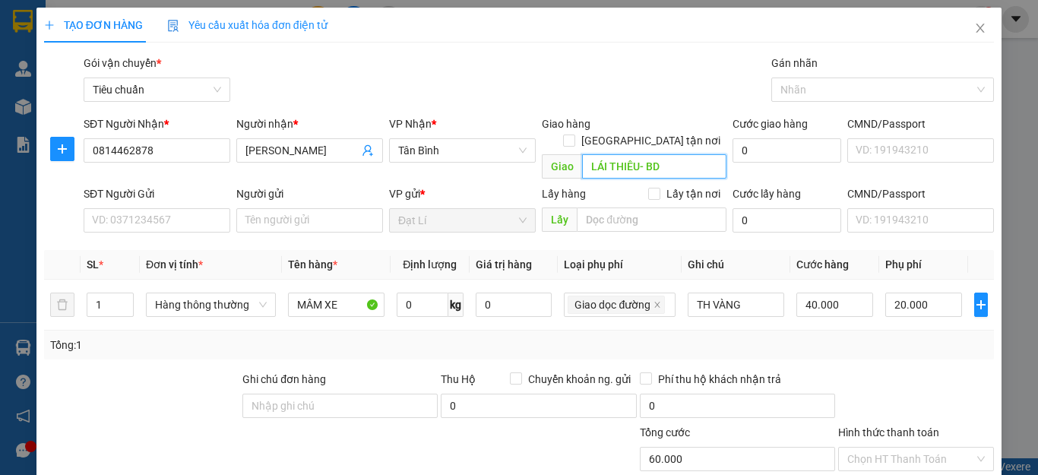
click at [679, 154] on input "LÁI THIÊU- BD" at bounding box center [654, 166] width 144 height 24
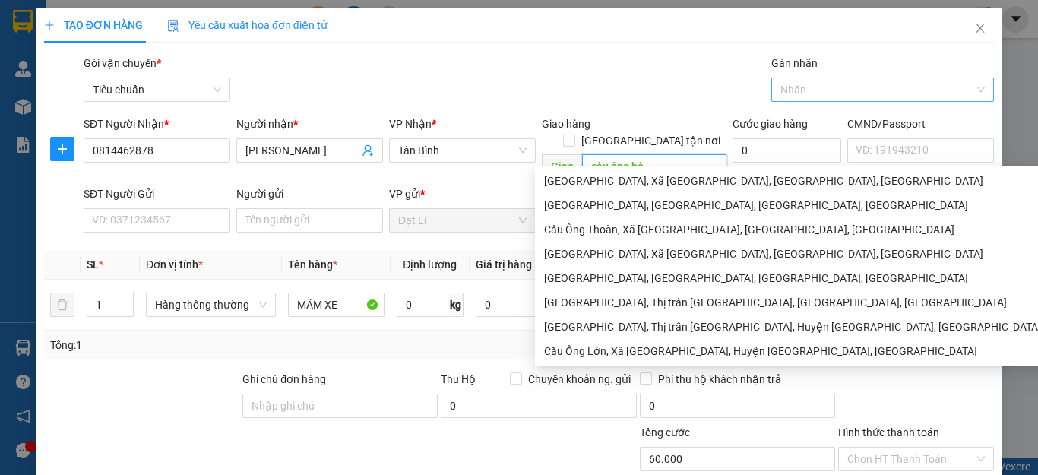
click at [835, 87] on div at bounding box center [875, 90] width 201 height 18
type input "cầu ông bố"
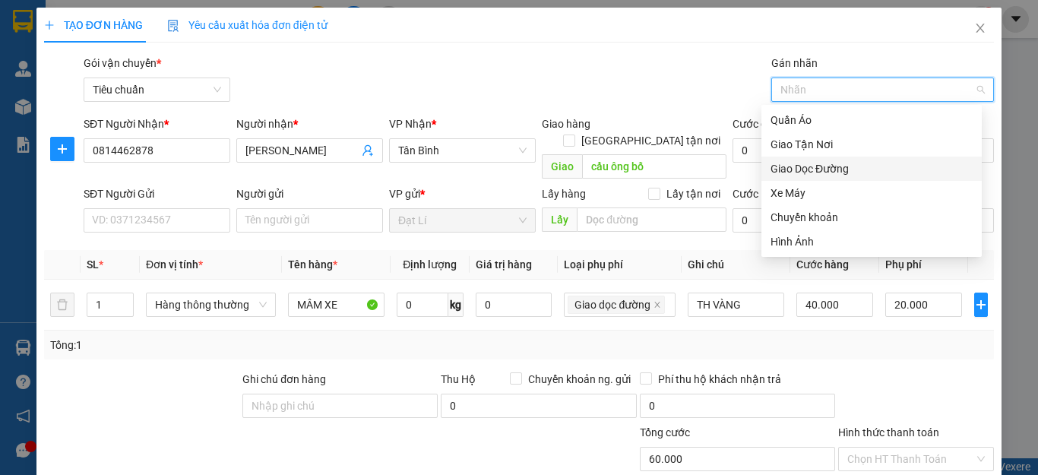
click at [831, 164] on div "Giao Dọc Đường" at bounding box center [871, 168] width 202 height 17
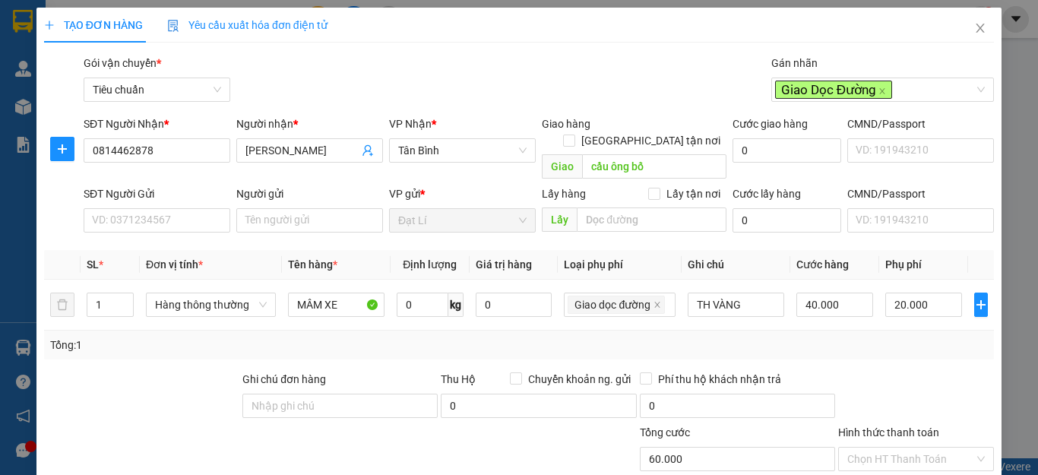
click at [536, 55] on div "Gói vận chuyển * Tiêu chuẩn Gán nhãn Giao Dọc Đường" at bounding box center [539, 81] width 916 height 53
click at [160, 208] on input "SĐT Người Gửi" at bounding box center [157, 220] width 147 height 24
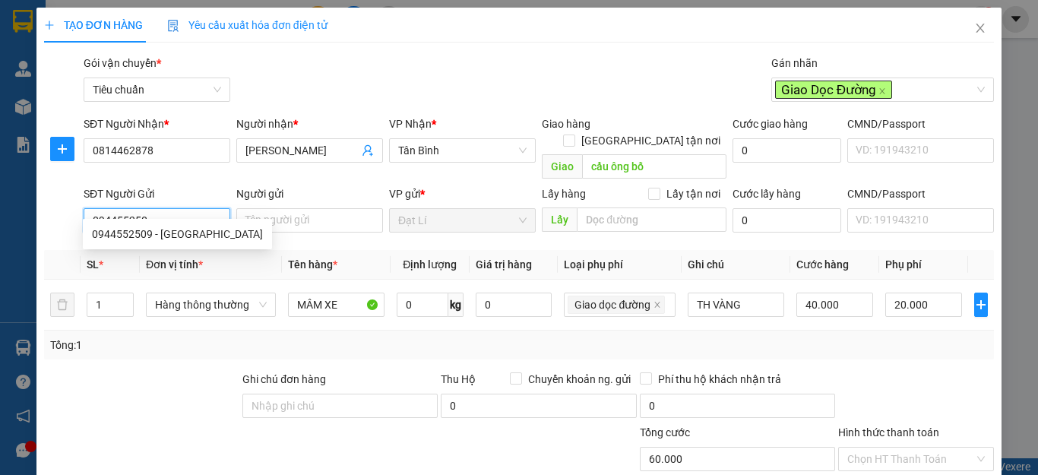
type input "0944552509"
click at [177, 224] on div "0944552509 - C Thụy" at bounding box center [177, 234] width 189 height 24
type input "C Thụy"
type input "0944552509"
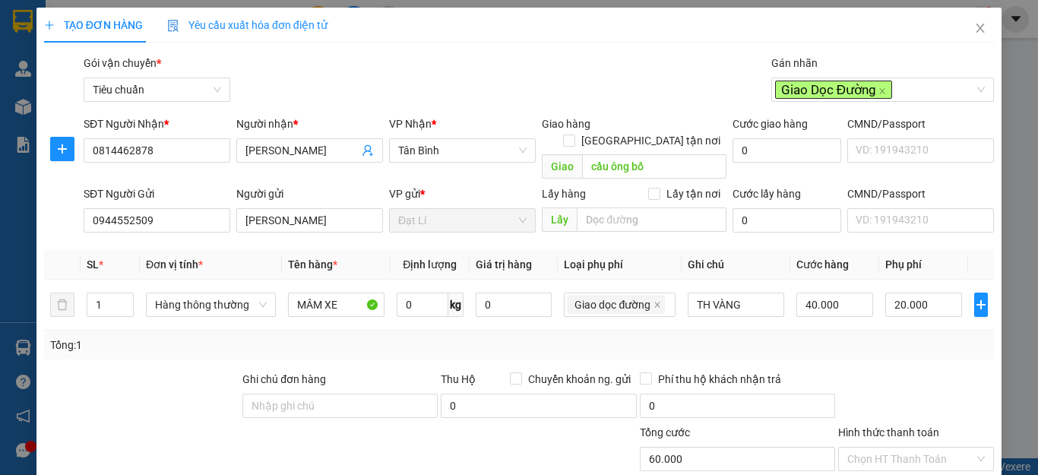
click at [144, 371] on div at bounding box center [142, 397] width 198 height 53
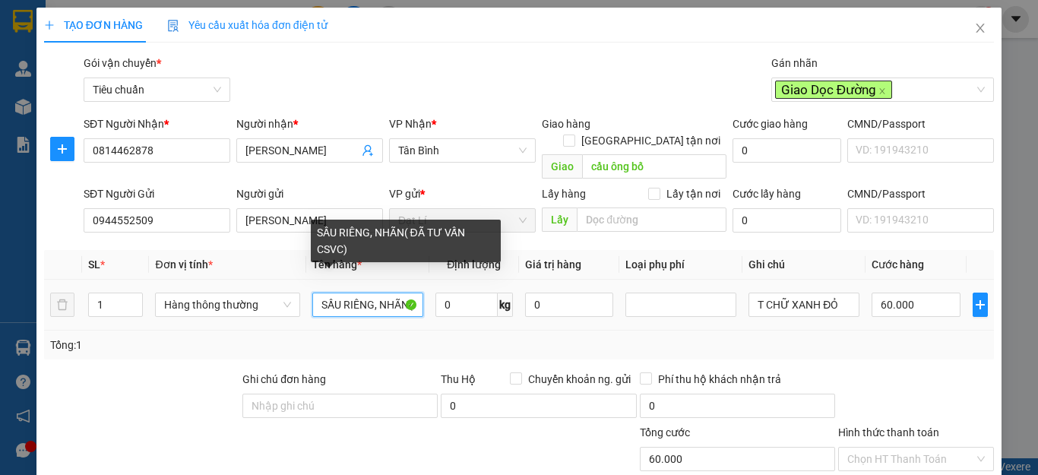
click at [348, 293] on input "SẦU RIÊNG, NHÃN( ĐÃ TƯ VẤN CSVC)" at bounding box center [367, 305] width 111 height 24
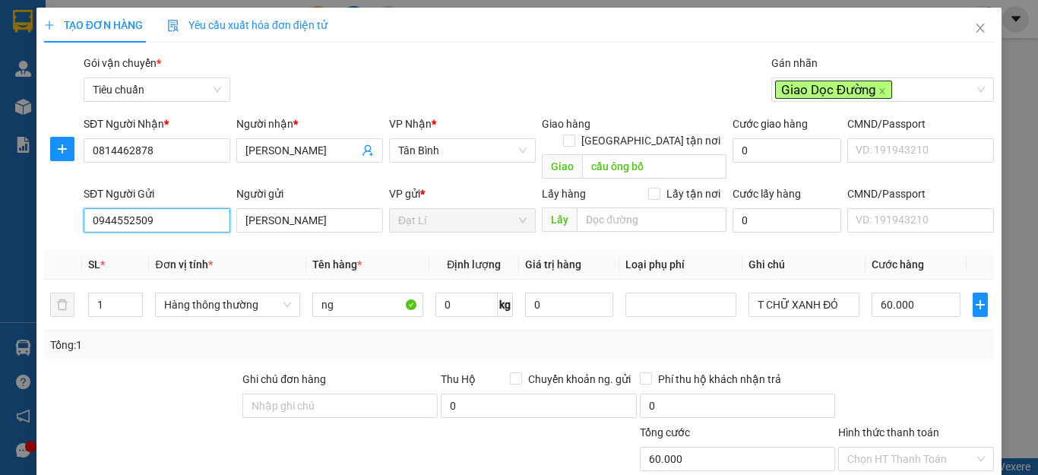
click at [175, 208] on input "0944552509" at bounding box center [157, 220] width 147 height 24
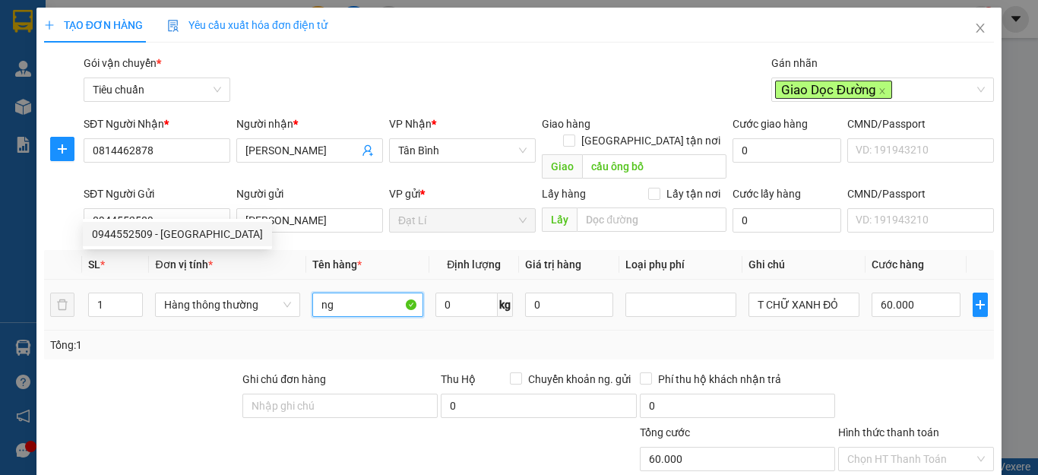
click at [370, 293] on input "ng" at bounding box center [367, 305] width 111 height 24
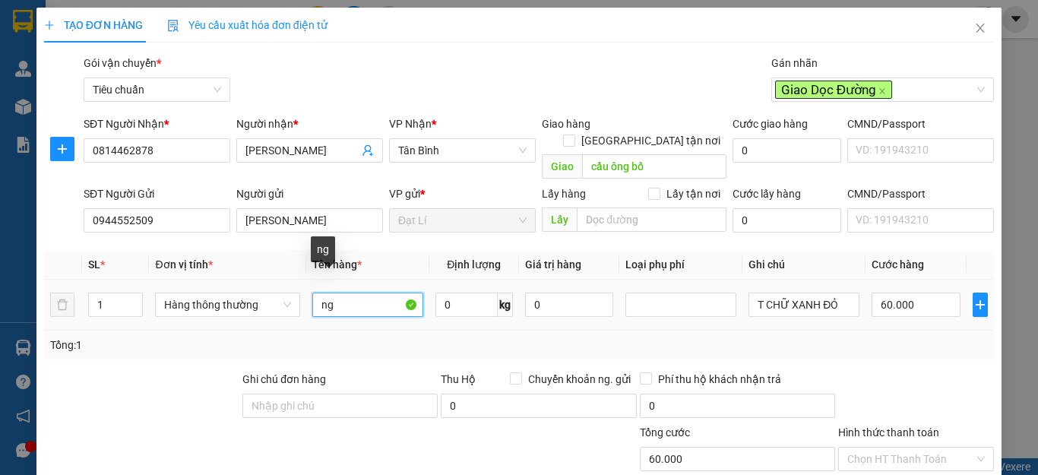
paste input "0944552509"
type input "ng 0944552509"
click at [384, 337] on div "Tổng: 1" at bounding box center [226, 345] width 352 height 17
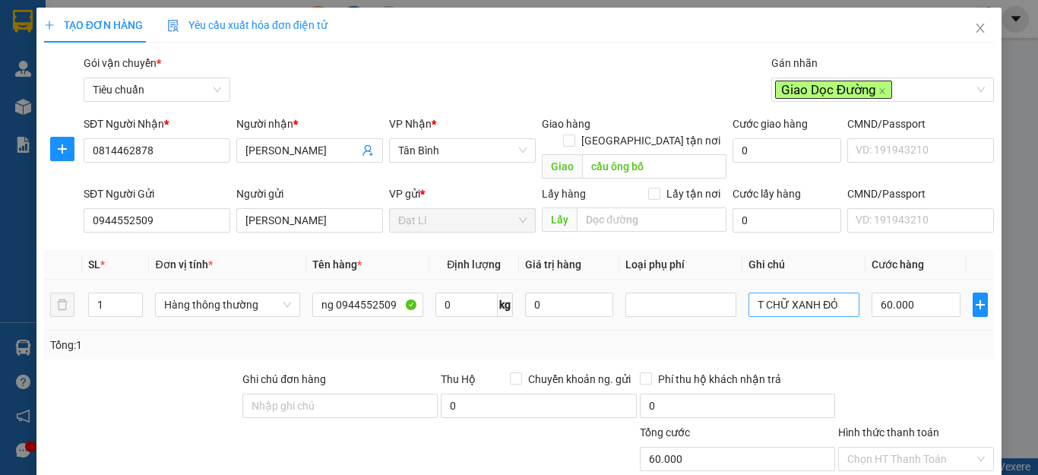
drag, startPoint x: 832, startPoint y: 345, endPoint x: 766, endPoint y: 296, distance: 82.5
click at [834, 343] on div "Transit Pickup Surcharge Ids Transit Deliver Surcharge Ids Transit Deliver Surc…" at bounding box center [519, 353] width 950 height 596
click at [707, 296] on div at bounding box center [680, 305] width 103 height 18
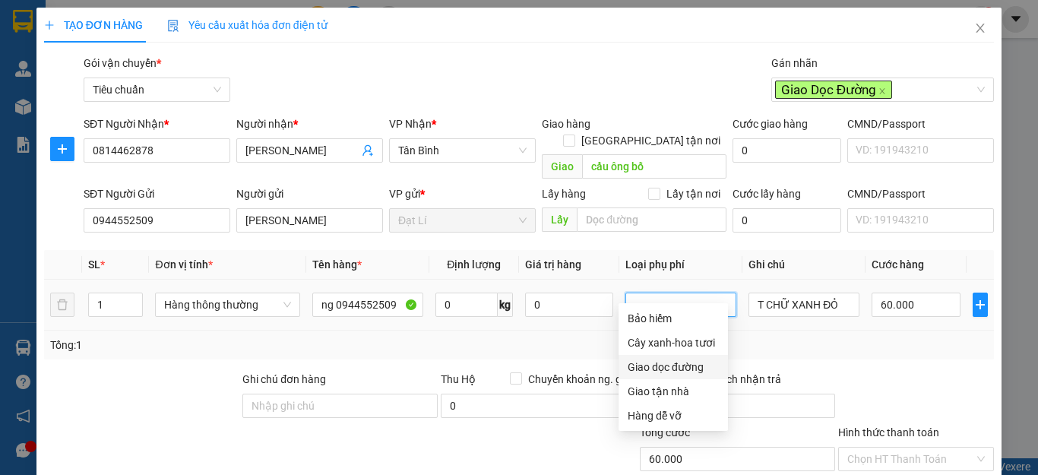
click at [654, 364] on div "Giao dọc đường" at bounding box center [673, 367] width 91 height 17
click at [789, 336] on div "Tổng: 1" at bounding box center [519, 345] width 950 height 29
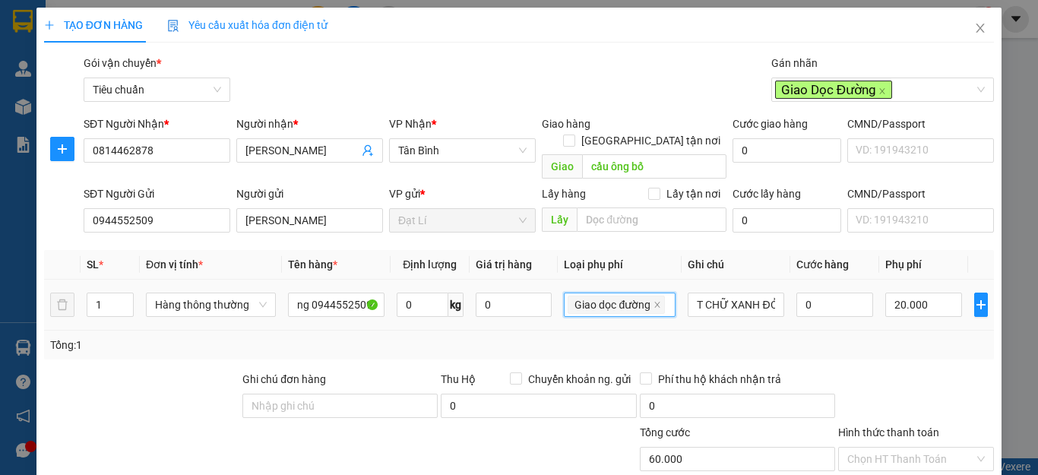
type input "20.000"
type input "0"
click at [790, 286] on td "0" at bounding box center [834, 305] width 89 height 51
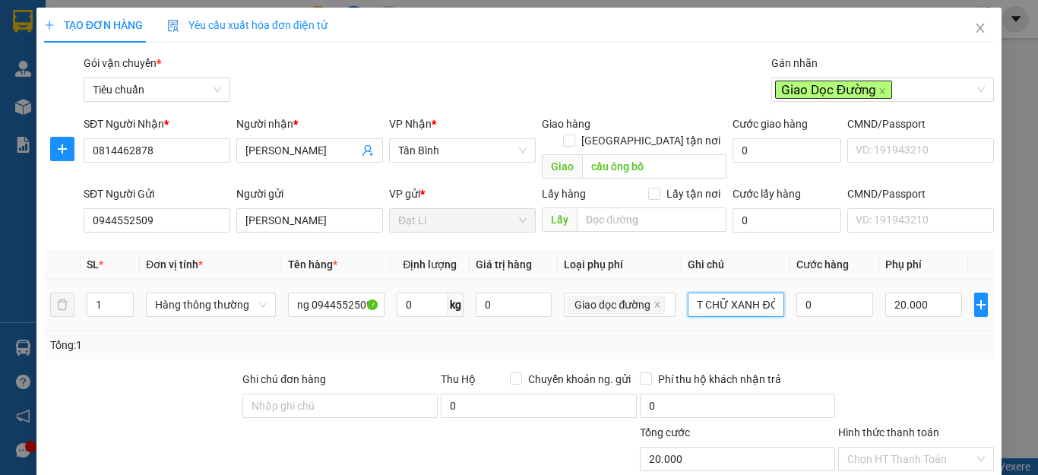
click at [753, 296] on input "T CHỮ XANH ĐỎ" at bounding box center [736, 305] width 96 height 24
type input "TXV"
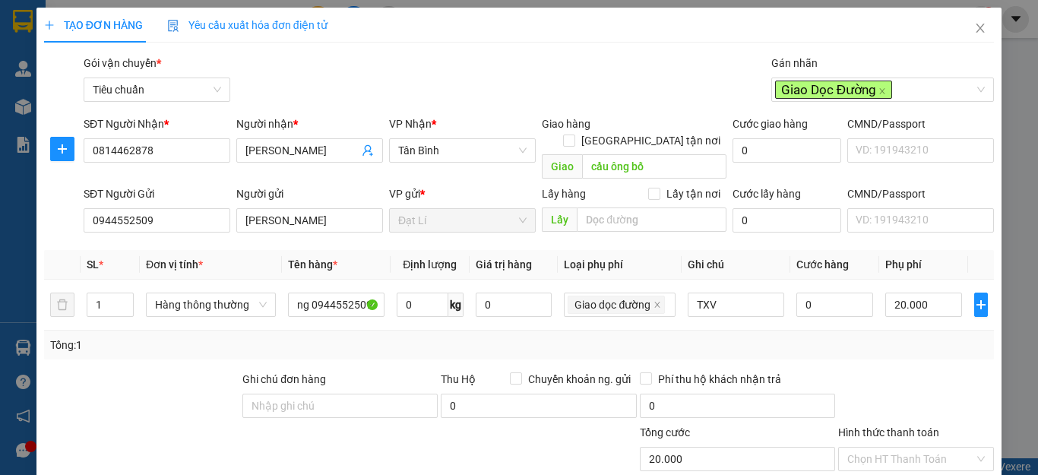
click at [932, 371] on div at bounding box center [916, 397] width 159 height 53
click at [417, 293] on input "0" at bounding box center [423, 305] width 52 height 24
type input "5"
click at [899, 337] on div "Tổng: 1" at bounding box center [519, 345] width 938 height 17
click at [905, 337] on div "Tổng: 1" at bounding box center [519, 345] width 938 height 17
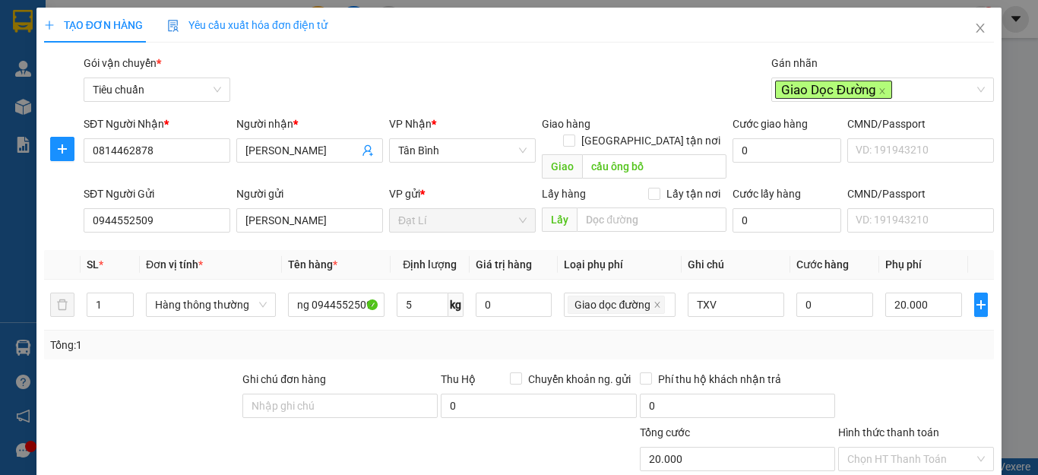
type input "50.000"
type input "30.000"
click at [888, 371] on div at bounding box center [916, 397] width 159 height 53
click at [893, 448] on input "Hình thức thanh toán" at bounding box center [910, 459] width 127 height 23
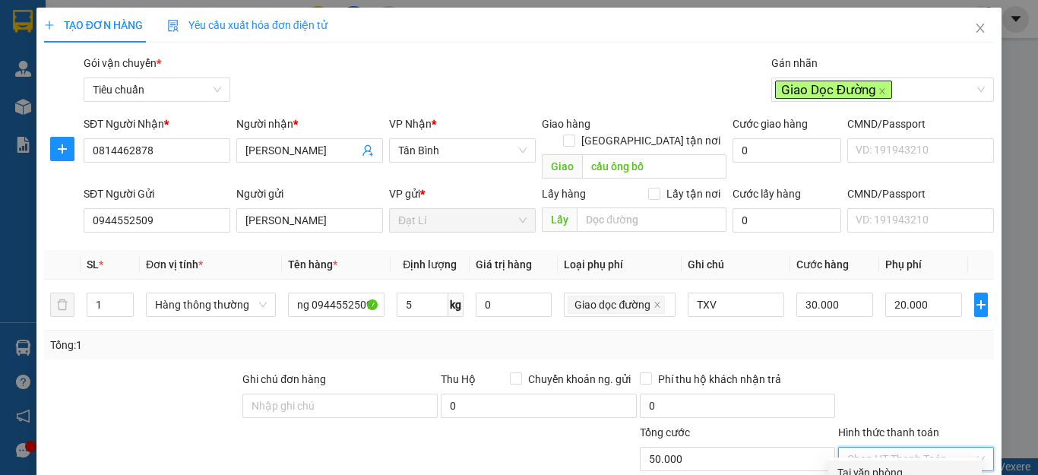
click at [890, 464] on div "Tại văn phòng" at bounding box center [904, 472] width 135 height 17
type input "0"
click at [909, 371] on div at bounding box center [916, 397] width 159 height 53
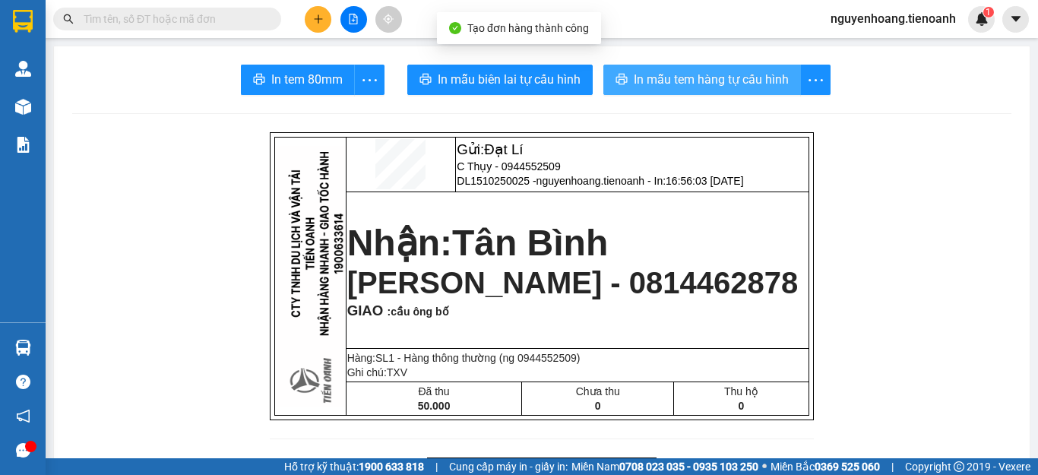
click at [676, 93] on button "In mẫu tem hàng tự cấu hình" at bounding box center [702, 80] width 198 height 30
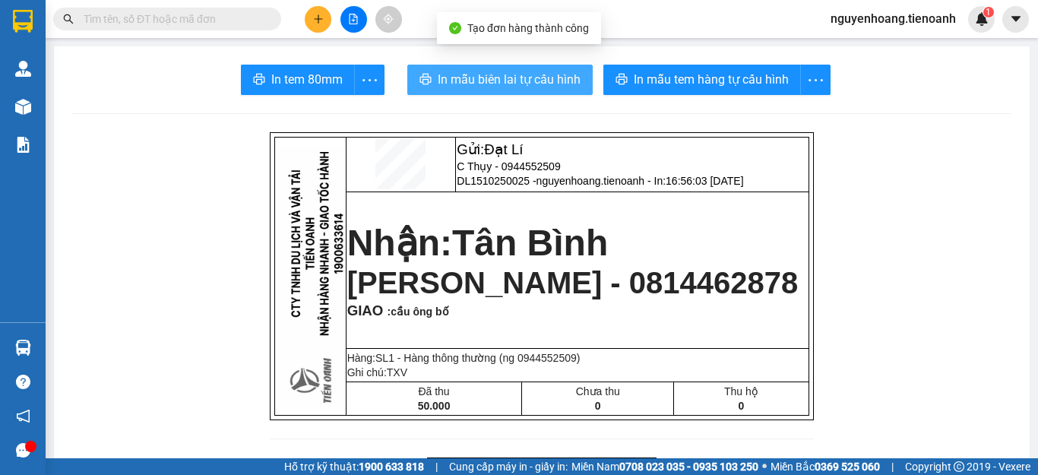
click at [465, 73] on span "In mẫu biên lai tự cấu hình" at bounding box center [509, 79] width 143 height 19
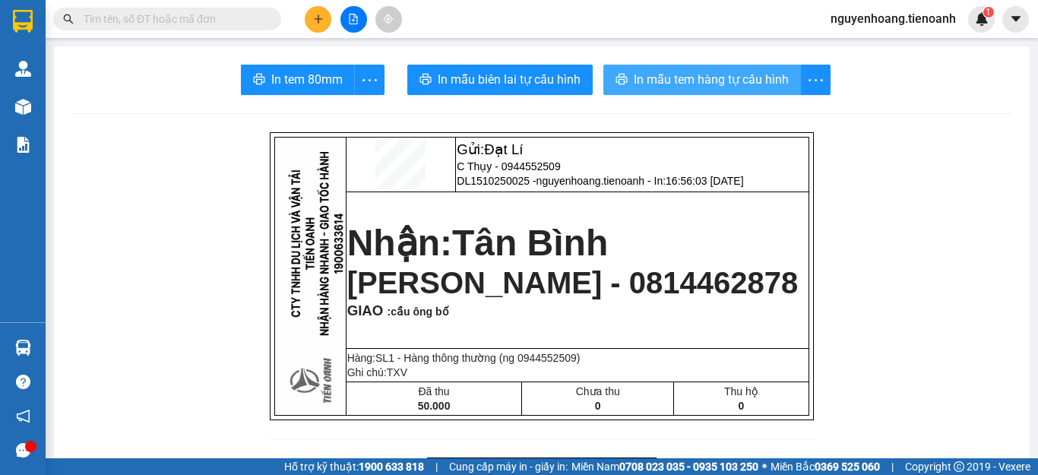
click at [706, 74] on span "In mẫu tem hàng tự cấu hình" at bounding box center [711, 79] width 155 height 19
click at [324, 17] on button at bounding box center [318, 19] width 27 height 27
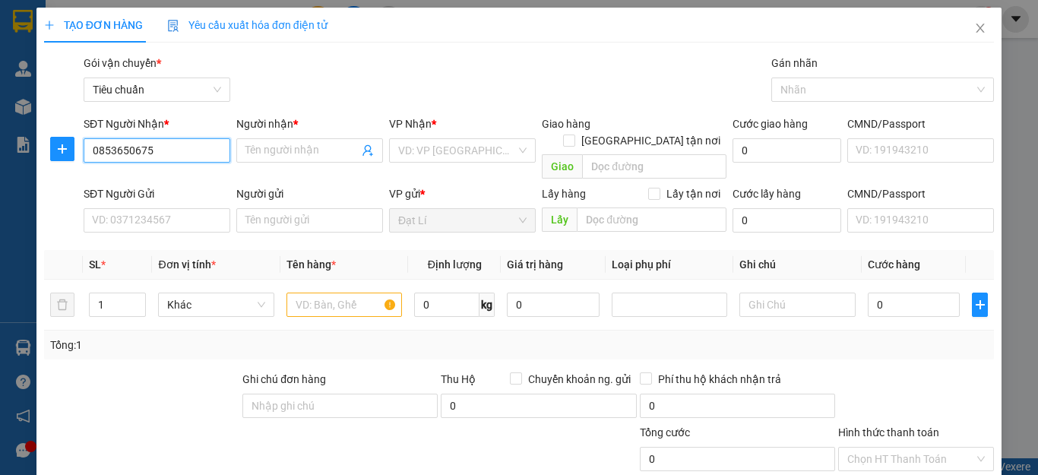
click at [188, 150] on input "0853650675" at bounding box center [157, 150] width 147 height 24
type input "0853650675"
click at [248, 150] on input "Người nhận *" at bounding box center [301, 150] width 113 height 17
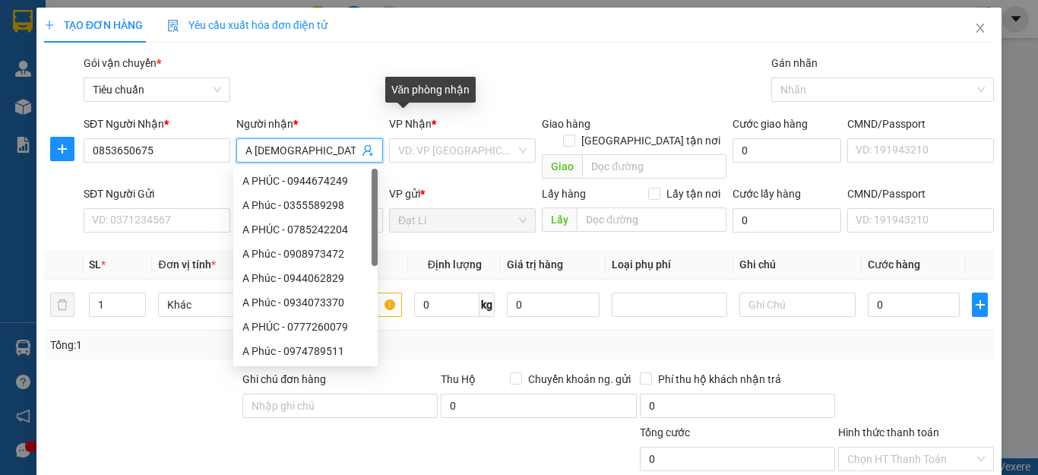
type input "A [DEMOGRAPHIC_DATA]"
click at [440, 148] on input "search" at bounding box center [457, 150] width 118 height 23
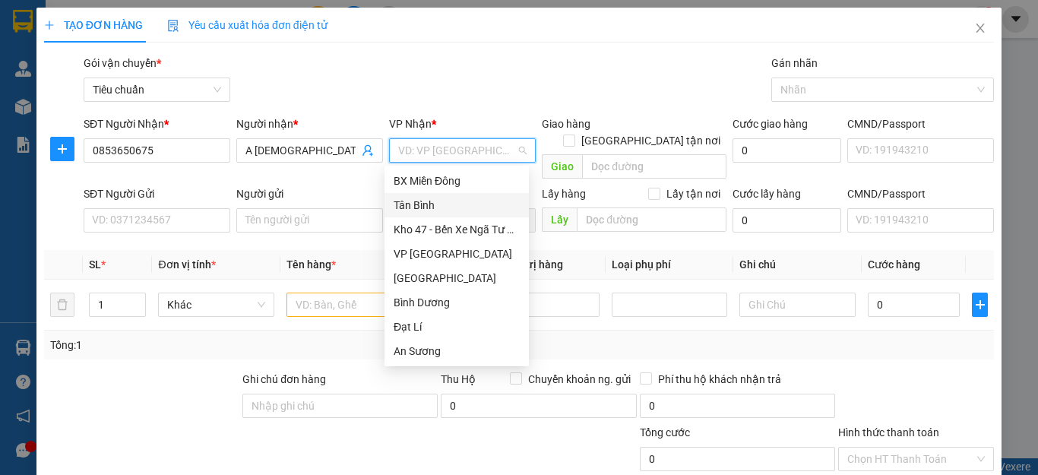
click at [430, 207] on div "Tân Bình" at bounding box center [457, 205] width 126 height 17
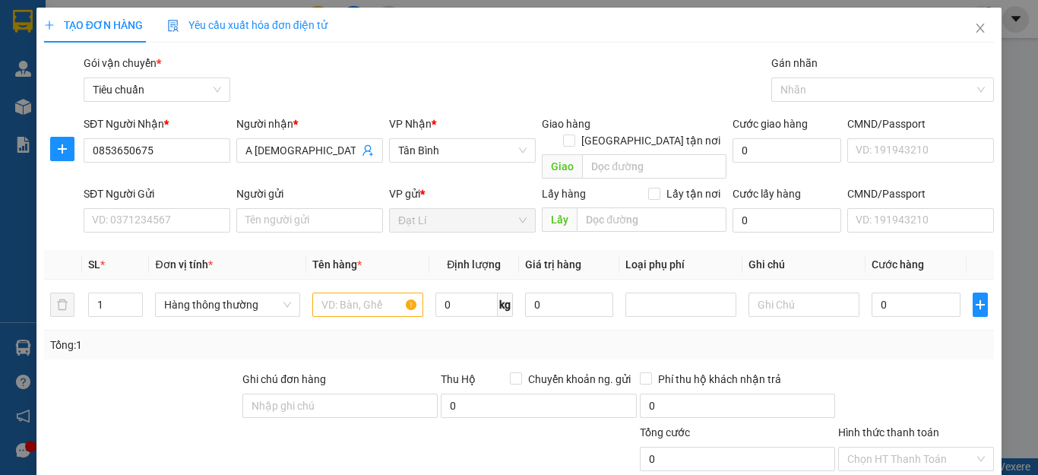
drag, startPoint x: 479, startPoint y: 74, endPoint x: 475, endPoint y: 63, distance: 11.6
click at [479, 72] on div "Gói vận chuyển * Tiêu chuẩn Gán nhãn Nhãn" at bounding box center [539, 81] width 916 height 53
click at [181, 208] on input "SĐT Người Gửi" at bounding box center [157, 220] width 147 height 24
type input "0818191393"
click at [173, 223] on div "0818191393 - C NGA" at bounding box center [155, 234] width 144 height 24
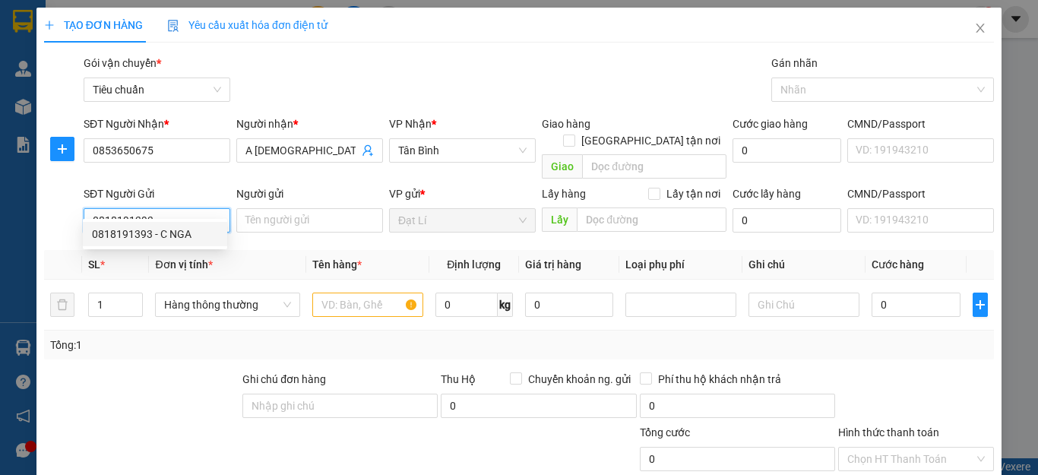
type input "C NGA"
type input "60.000"
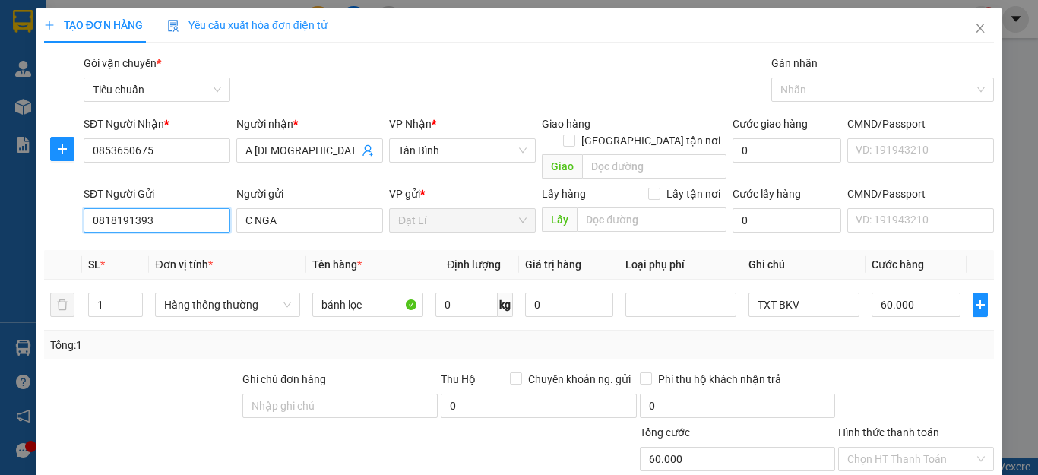
type input "0818191393"
drag, startPoint x: 134, startPoint y: 371, endPoint x: 149, endPoint y: 366, distance: 15.1
click at [136, 371] on div at bounding box center [142, 397] width 198 height 53
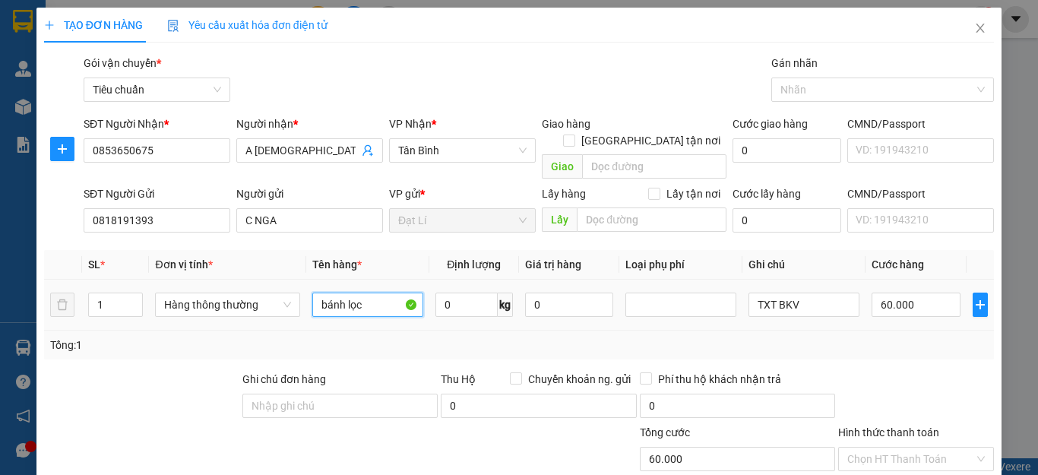
click at [364, 293] on input "bánh lọc" at bounding box center [367, 305] width 111 height 24
type input "d"
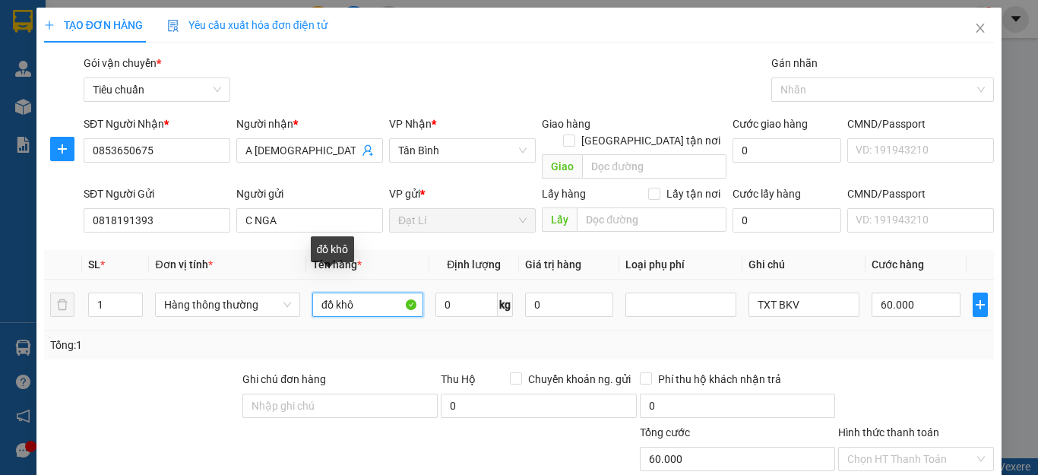
click at [334, 293] on input "đồ khô" at bounding box center [367, 305] width 111 height 24
type input "đồ ăn khô"
click at [467, 293] on input "0" at bounding box center [466, 305] width 62 height 24
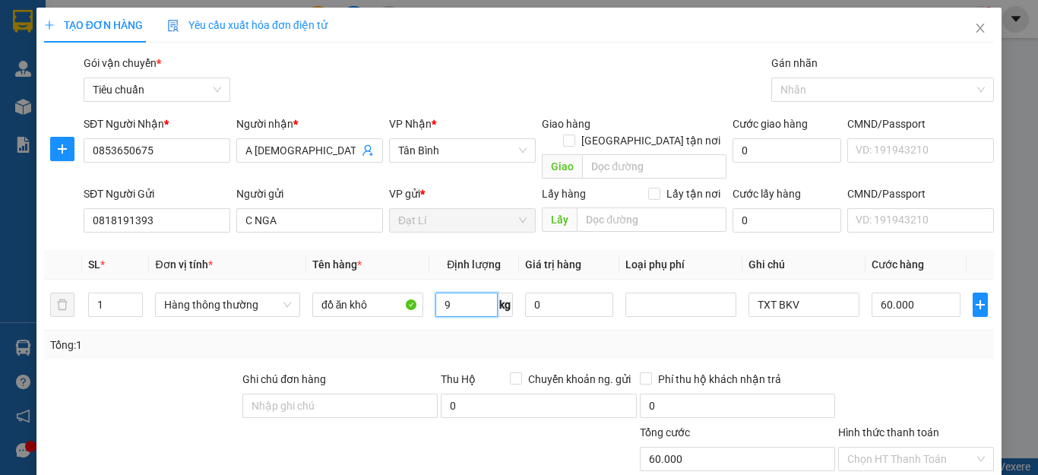
type input "9"
drag, startPoint x: 767, startPoint y: 327, endPoint x: 781, endPoint y: 291, distance: 38.2
click at [772, 337] on div "Tổng: 1" at bounding box center [519, 345] width 938 height 17
click at [814, 293] on input "TXT BKV" at bounding box center [803, 305] width 111 height 24
type input "40.000"
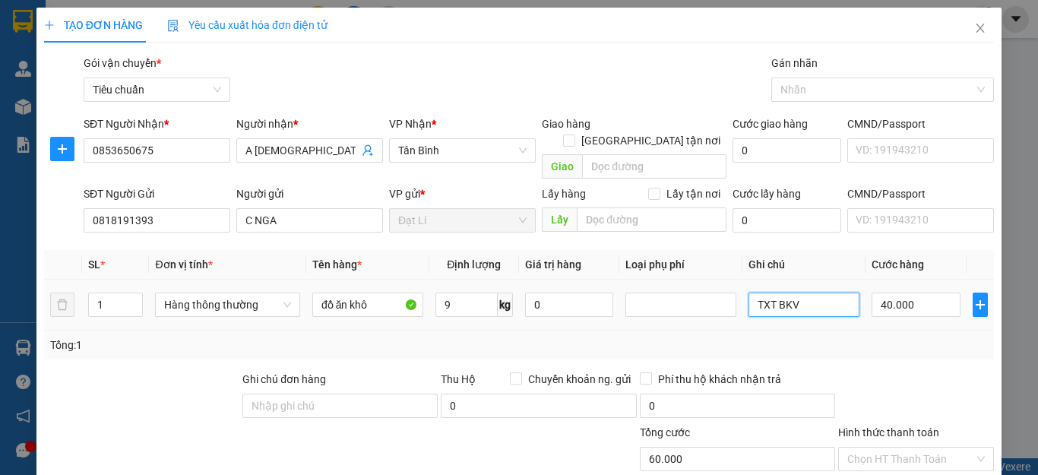
type input "40.000"
click at [766, 293] on input "TXT BKV" at bounding box center [803, 305] width 111 height 24
click at [813, 293] on input "TXV BKV" at bounding box center [803, 305] width 111 height 24
type input "TXV BKDV"
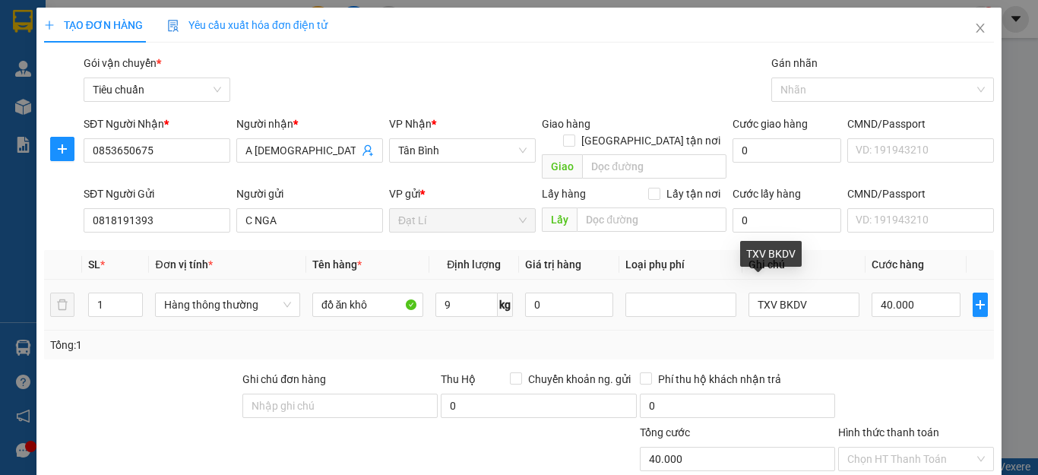
drag, startPoint x: 849, startPoint y: 325, endPoint x: 881, endPoint y: 331, distance: 33.2
click at [856, 337] on div "Tổng: 1" at bounding box center [519, 345] width 938 height 17
click at [881, 337] on div "Tổng: 1" at bounding box center [519, 345] width 938 height 17
click at [899, 448] on input "Hình thức thanh toán" at bounding box center [910, 459] width 127 height 23
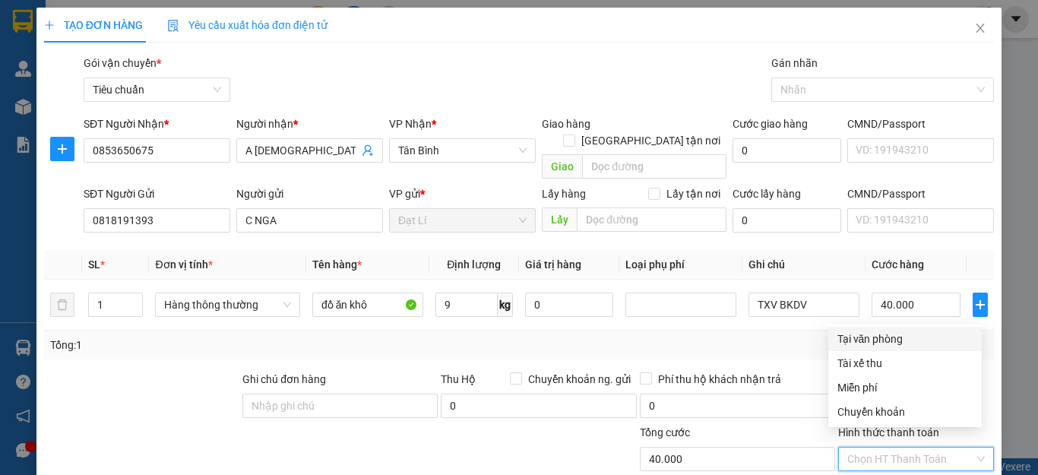
click at [881, 331] on div "Tại văn phòng" at bounding box center [904, 339] width 135 height 17
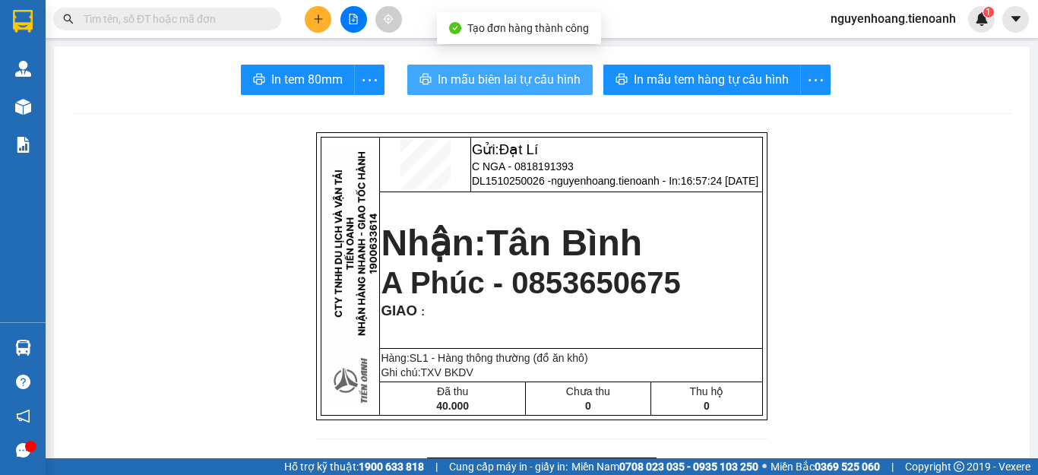
click at [505, 65] on button "In mẫu biên lai tự cấu hình" at bounding box center [499, 80] width 185 height 30
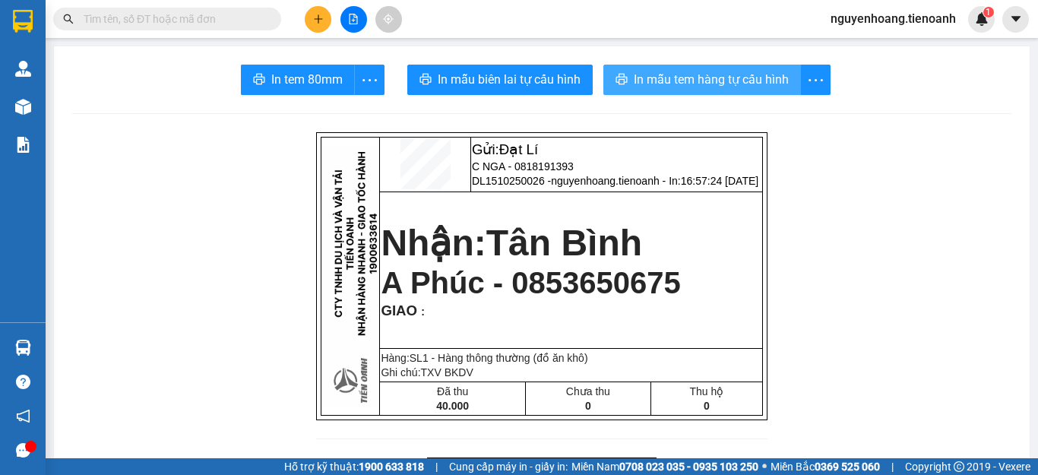
click at [713, 87] on span "In mẫu tem hàng tự cấu hình" at bounding box center [711, 79] width 155 height 19
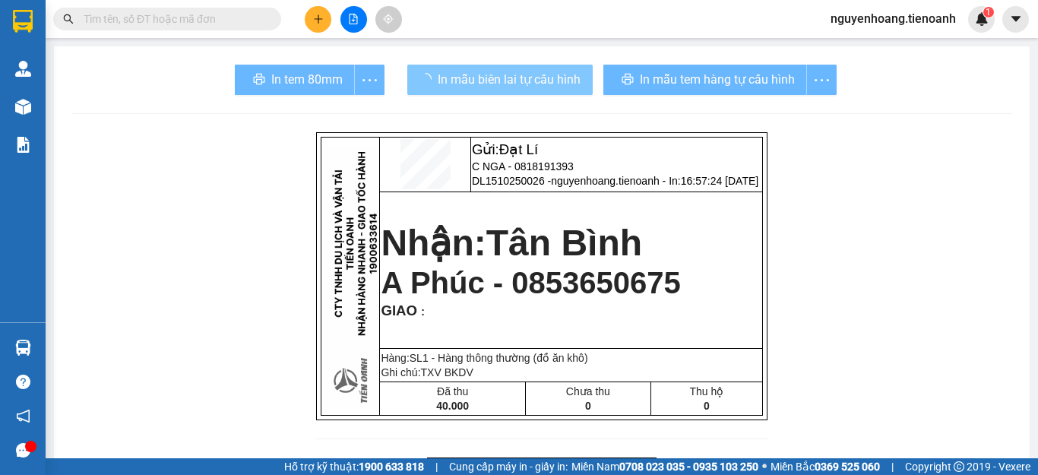
click at [517, 78] on span "In mẫu biên lai tự cấu hình" at bounding box center [509, 79] width 143 height 19
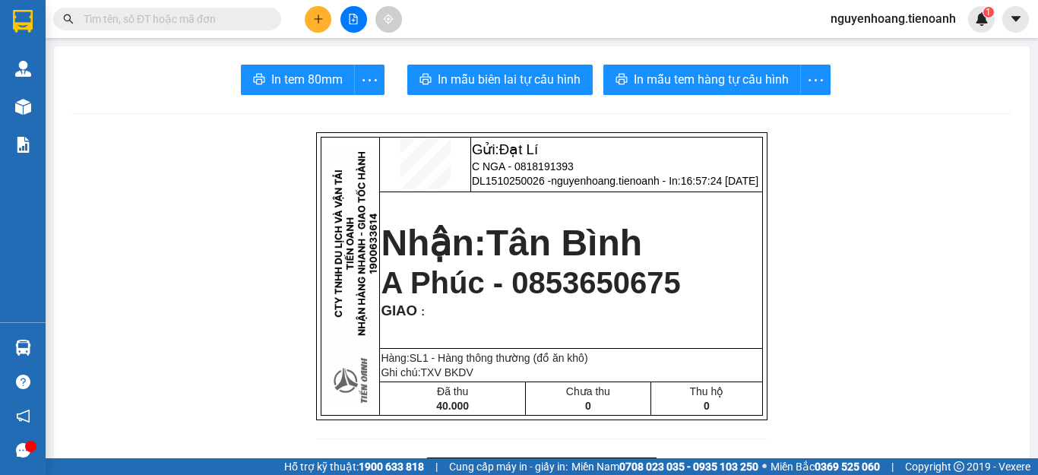
click at [301, 21] on div at bounding box center [353, 19] width 114 height 27
click at [311, 20] on button at bounding box center [318, 19] width 27 height 27
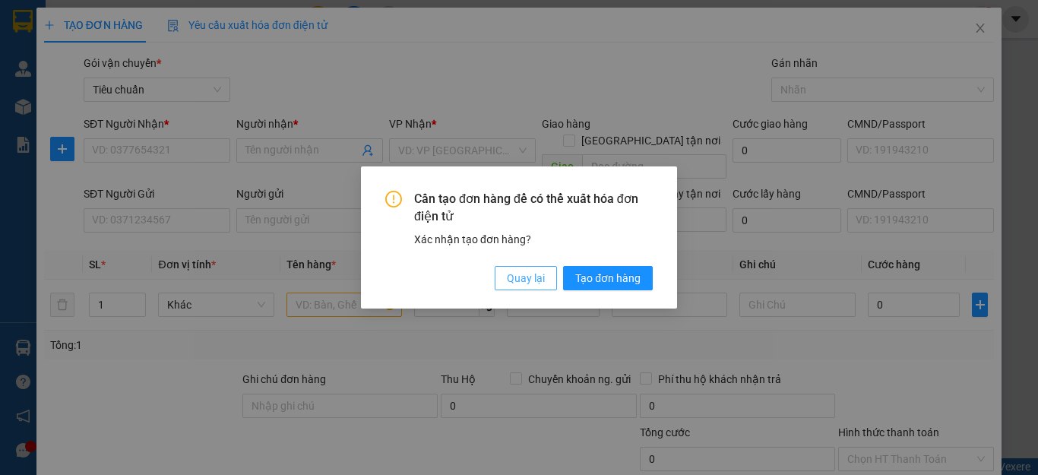
click at [514, 274] on span "Quay lại" at bounding box center [526, 278] width 38 height 17
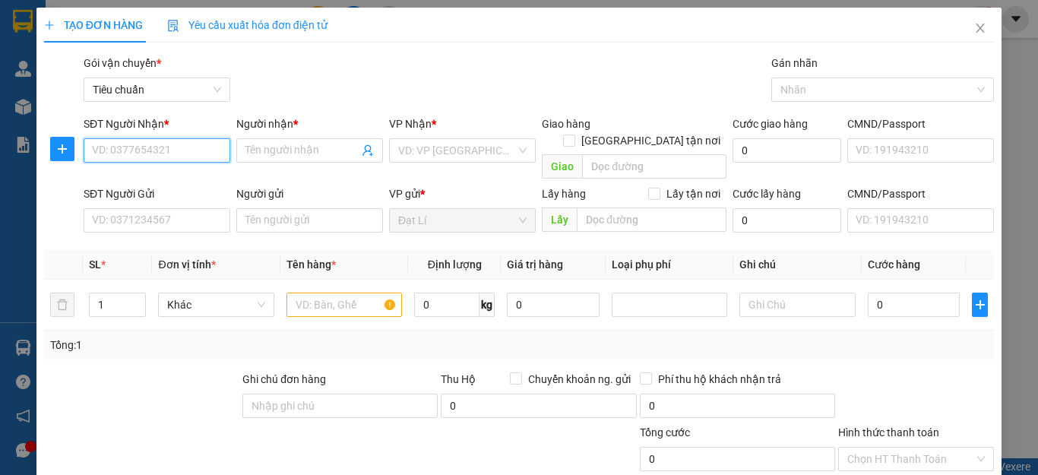
click at [169, 144] on input "SĐT Người Nhận *" at bounding box center [157, 150] width 147 height 24
type input "0886798689"
click at [180, 176] on div "0886798689 - Tuấn anh" at bounding box center [167, 180] width 150 height 17
type input "Tuấn anh"
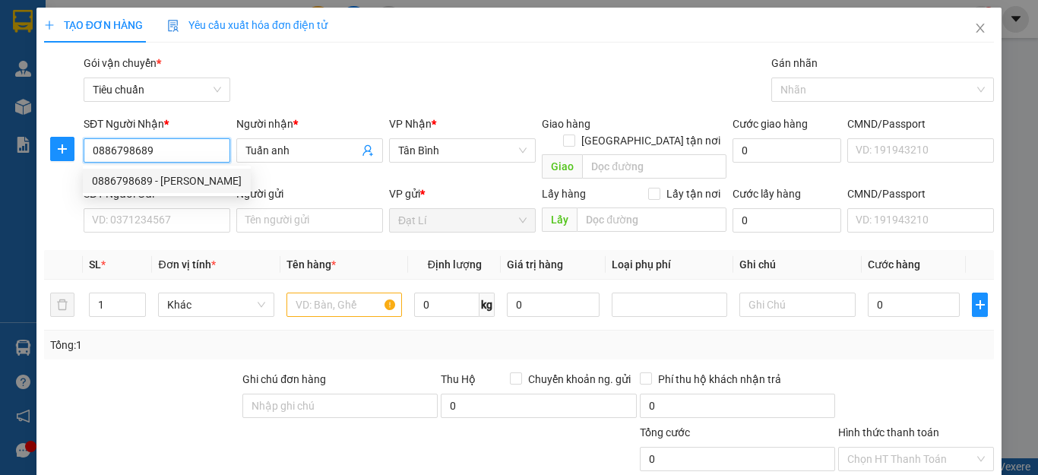
type input "50.000"
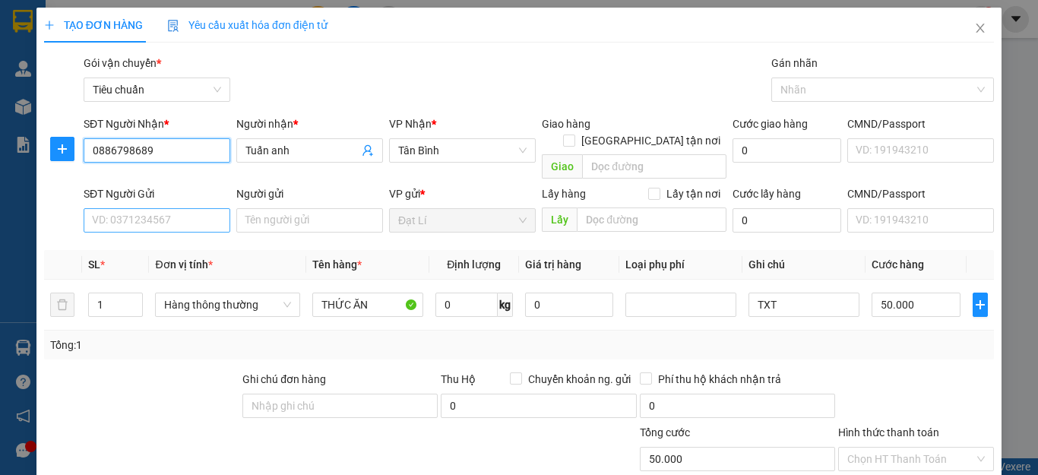
type input "0886798689"
click at [174, 208] on input "SĐT Người Gửi" at bounding box center [157, 220] width 147 height 24
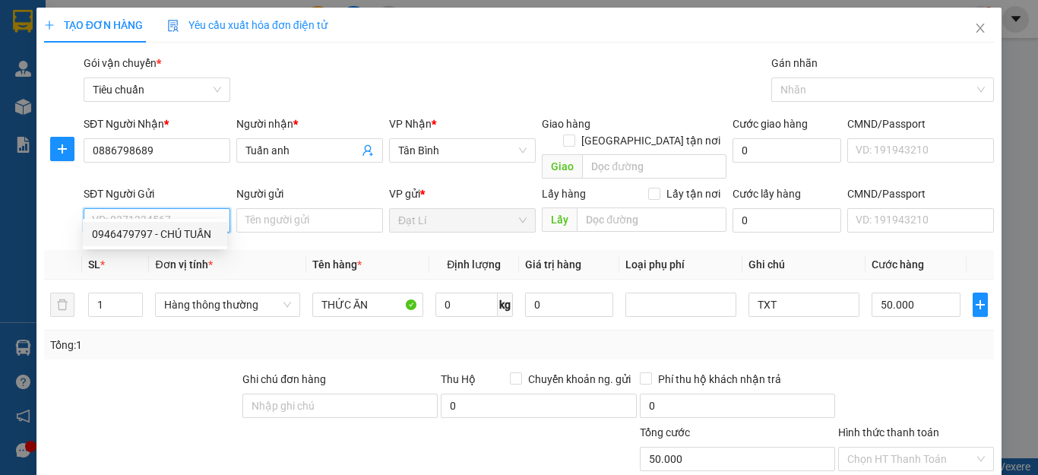
click at [164, 233] on div "0946479797 - CHÚ TUẤN" at bounding box center [155, 234] width 126 height 17
type input "0946479797"
type input "CHÚ TUẤN"
type input "240857290"
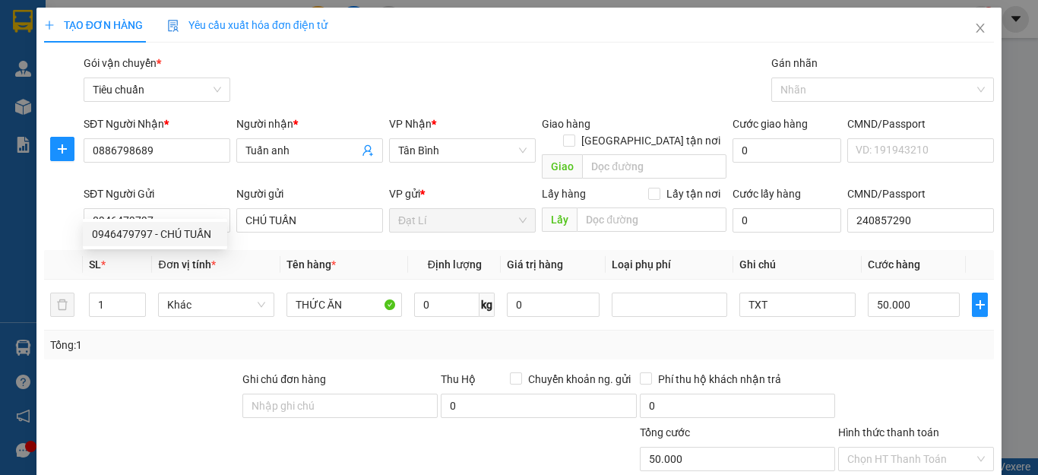
click at [144, 393] on div at bounding box center [142, 397] width 198 height 53
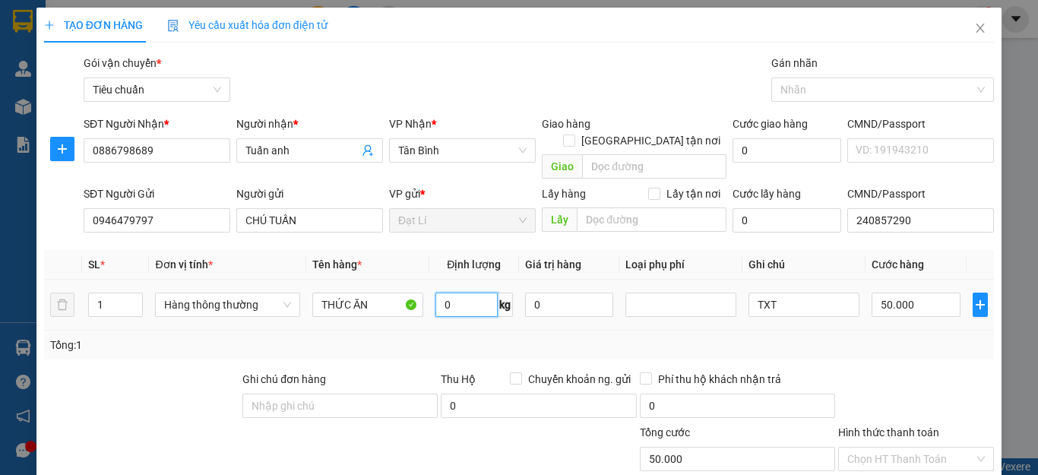
click at [468, 293] on input "0" at bounding box center [466, 305] width 62 height 24
type input "13"
click at [641, 312] on div "SL * Đơn vị tính * Tên hàng * Định lượng Giá trị hàng Loại phụ phí Ghi chú Cước…" at bounding box center [519, 304] width 950 height 109
click at [849, 337] on div "Tổng: 1" at bounding box center [519, 345] width 938 height 17
click at [897, 448] on input "Hình thức thanh toán" at bounding box center [910, 459] width 127 height 23
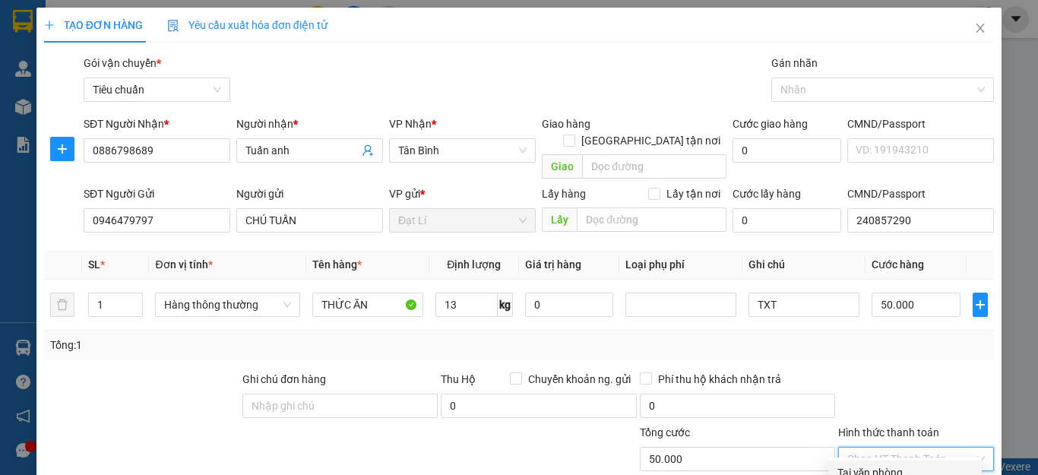
click at [894, 464] on div "Tại văn phòng" at bounding box center [904, 472] width 135 height 17
type input "0"
click at [899, 371] on div at bounding box center [916, 397] width 159 height 53
drag, startPoint x: 913, startPoint y: 423, endPoint x: 917, endPoint y: 435, distance: 13.0
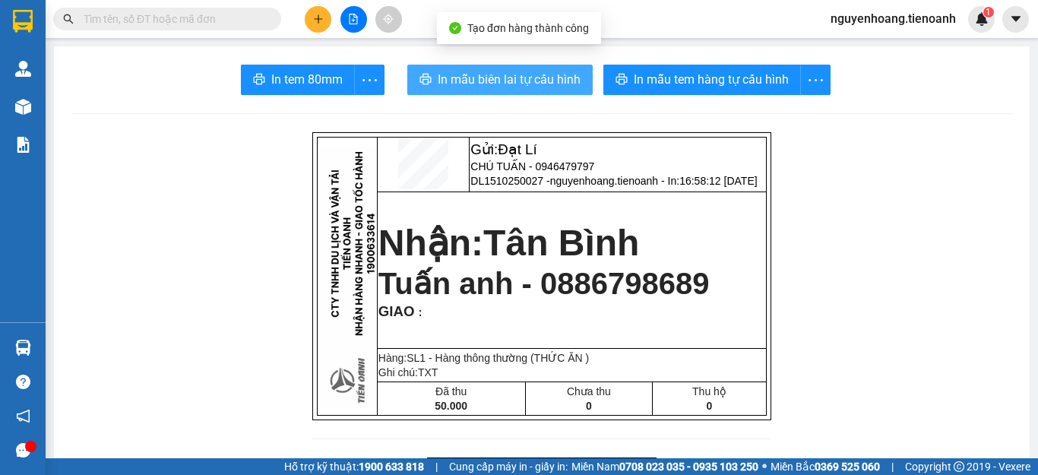
click at [521, 74] on span "In mẫu biên lai tự cấu hình" at bounding box center [509, 79] width 143 height 19
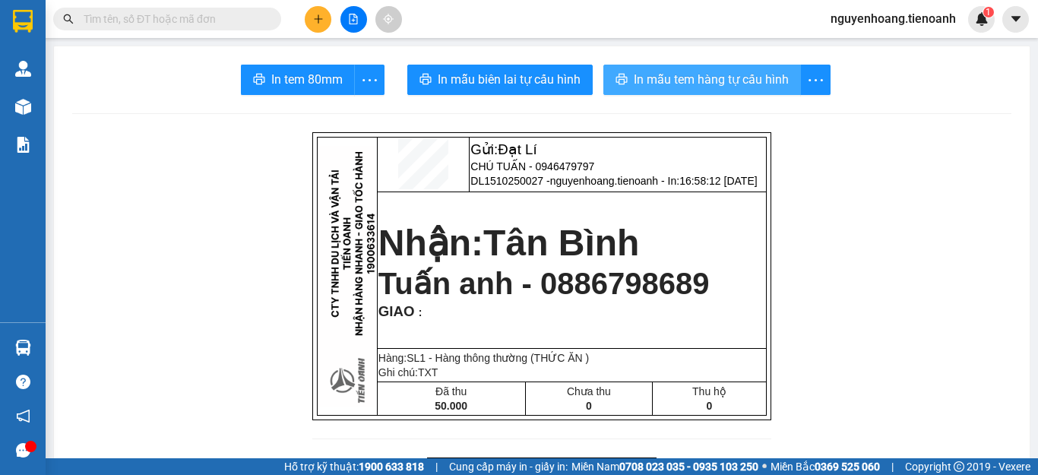
click at [713, 86] on span "In mẫu tem hàng tự cấu hình" at bounding box center [711, 79] width 155 height 19
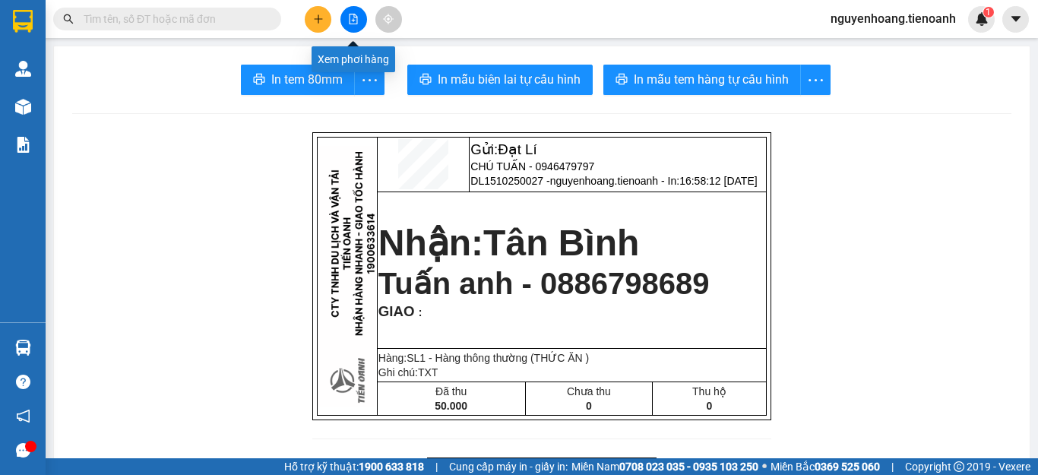
click at [331, 22] on button at bounding box center [318, 19] width 27 height 27
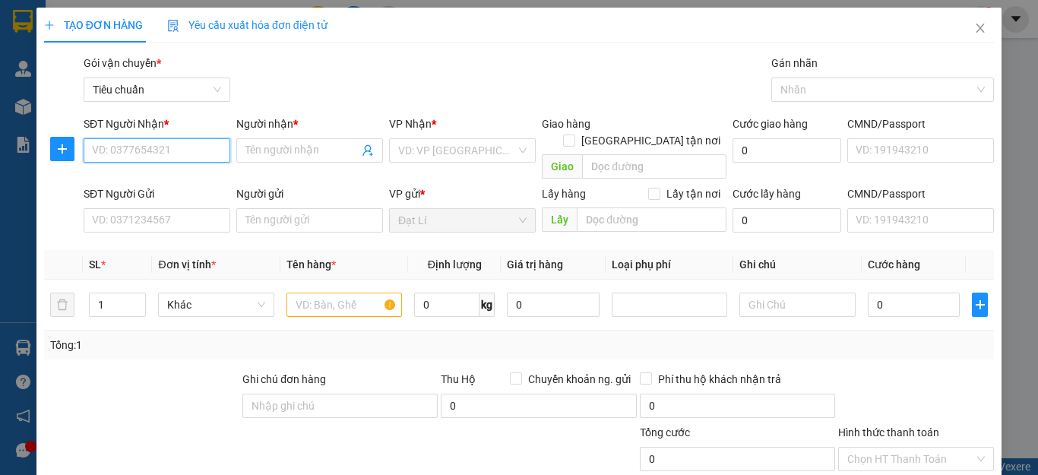
click at [174, 148] on input "SĐT Người Nhận *" at bounding box center [157, 150] width 147 height 24
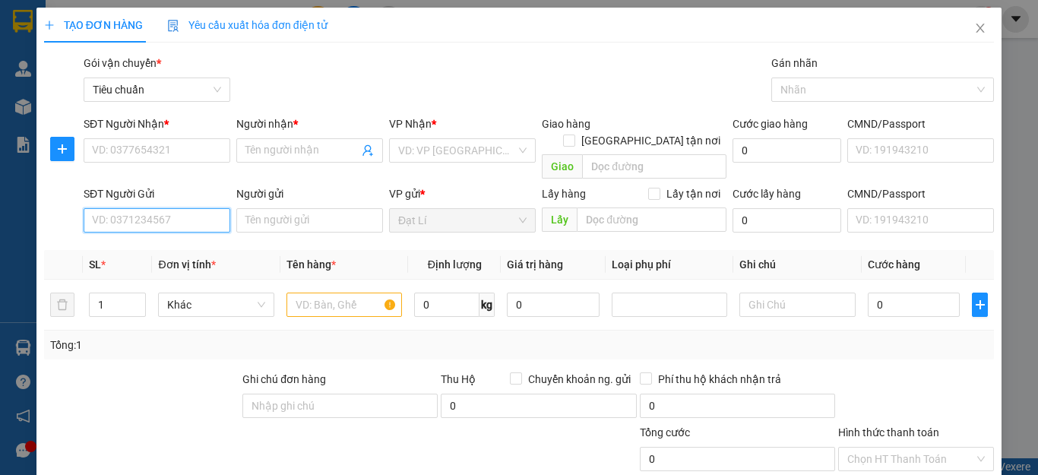
click at [166, 208] on input "SĐT Người Gửi" at bounding box center [157, 220] width 147 height 24
type input "0974142737"
click at [185, 208] on input "0974142737" at bounding box center [157, 220] width 147 height 24
click at [172, 231] on div "0974142737 - Chú Dưỡng" at bounding box center [155, 234] width 126 height 17
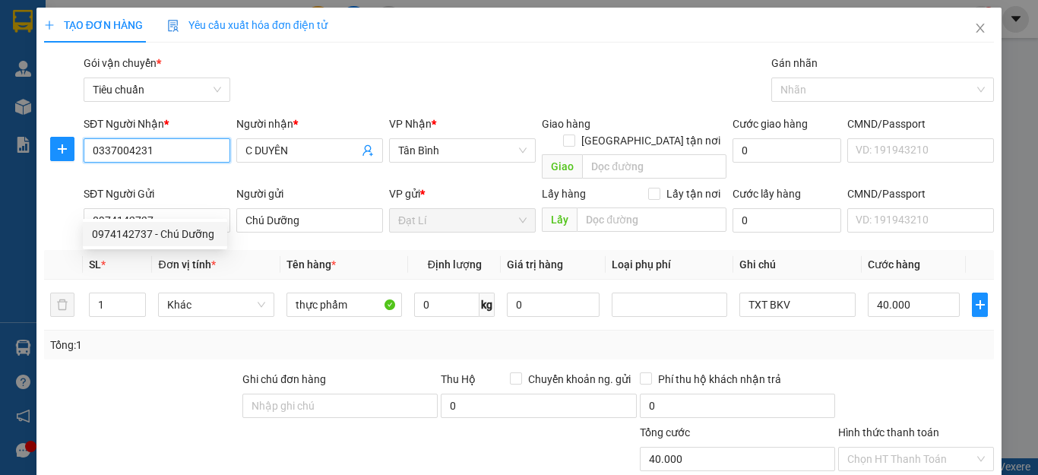
click at [190, 153] on input "0337004231" at bounding box center [157, 150] width 147 height 24
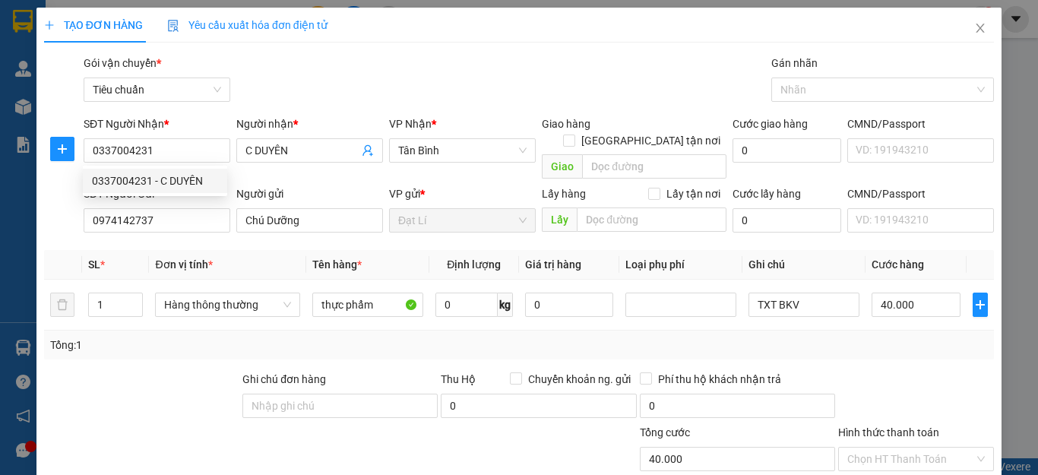
click at [109, 371] on div at bounding box center [142, 397] width 198 height 53
click at [378, 331] on div "Tổng: 1" at bounding box center [519, 345] width 950 height 29
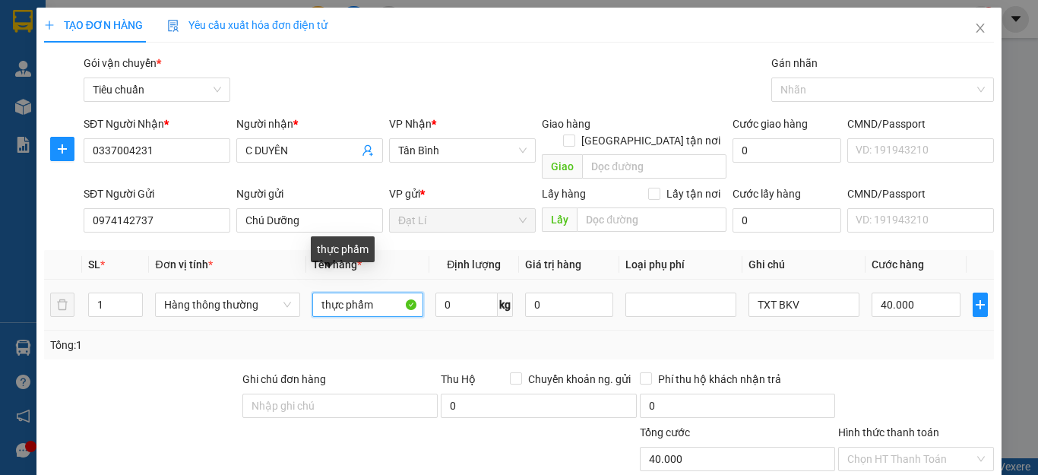
click at [378, 293] on input "thực phẩm" at bounding box center [367, 305] width 111 height 24
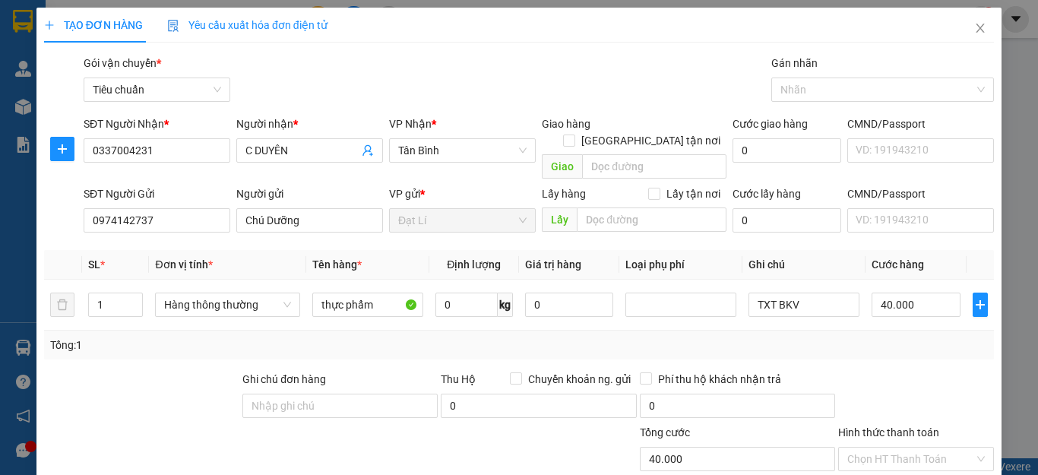
click at [407, 337] on div "Tổng: 1" at bounding box center [519, 345] width 938 height 17
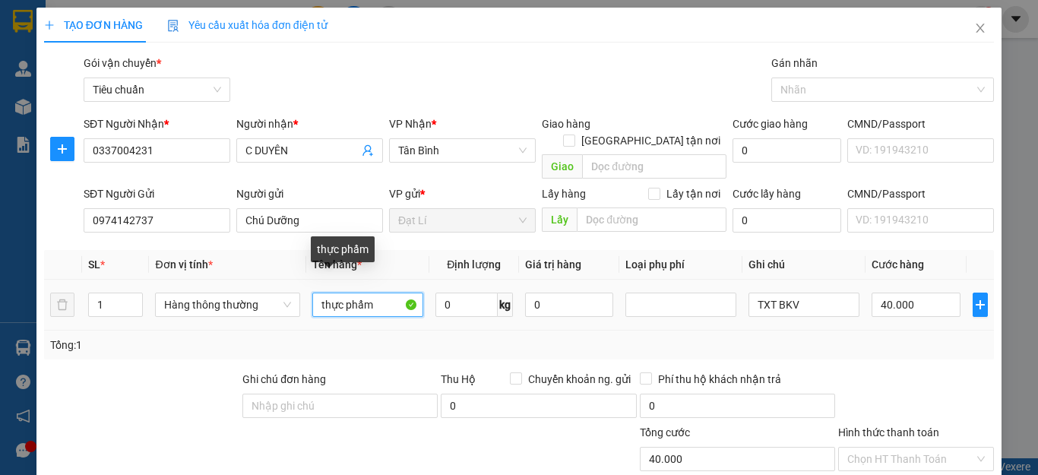
click at [390, 297] on input "thực phẩm" at bounding box center [367, 305] width 111 height 24
click at [426, 337] on div "Tổng: 1" at bounding box center [519, 345] width 950 height 29
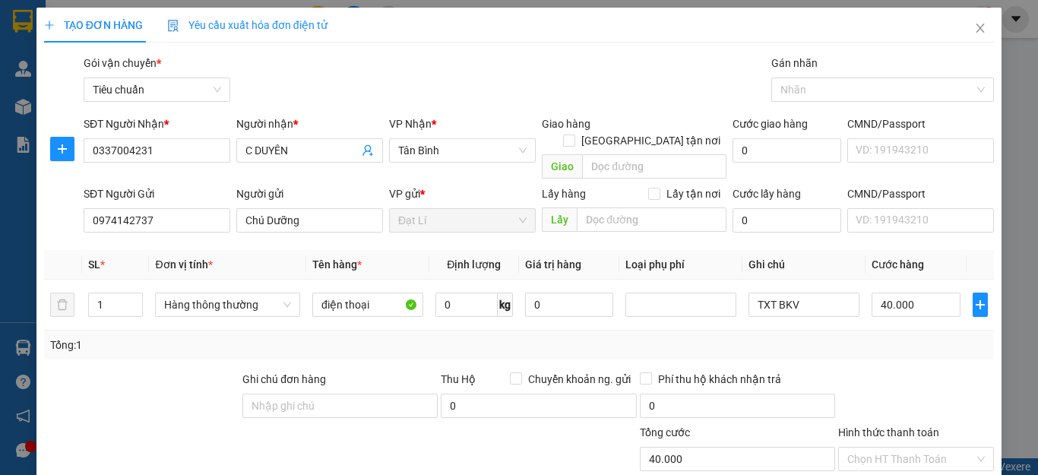
click at [800, 337] on div "Tổng: 1" at bounding box center [519, 345] width 938 height 17
click at [811, 293] on input "TXT BKV" at bounding box center [803, 305] width 111 height 24
click at [873, 337] on div "Tổng: 1" at bounding box center [519, 345] width 938 height 17
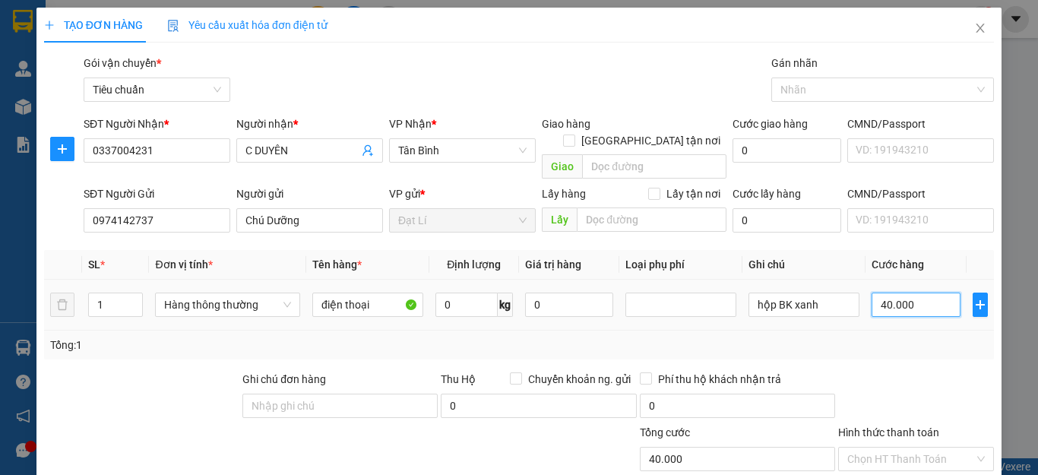
click at [901, 293] on input "40.000" at bounding box center [916, 305] width 89 height 24
click at [907, 337] on div "Tổng: 1" at bounding box center [519, 345] width 950 height 29
click at [915, 448] on input "Hình thức thanh toán" at bounding box center [910, 459] width 127 height 23
click at [906, 464] on div "Tại văn phòng" at bounding box center [904, 472] width 135 height 17
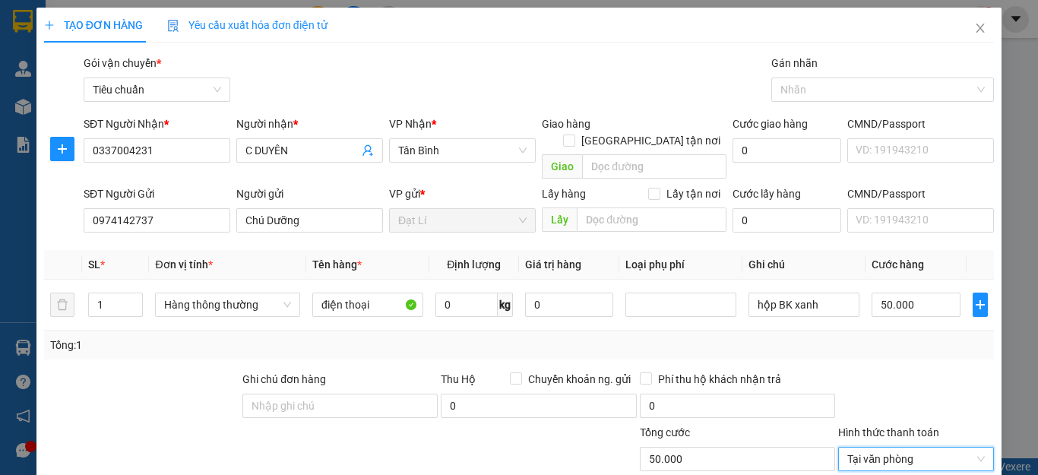
click at [902, 371] on div at bounding box center [916, 397] width 159 height 53
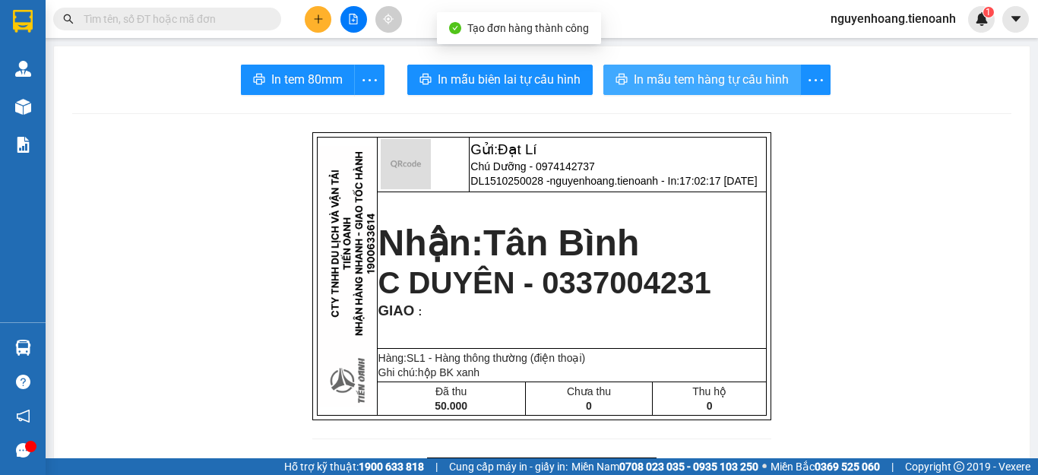
click at [663, 86] on span "In mẫu tem hàng tự cấu hình" at bounding box center [711, 79] width 155 height 19
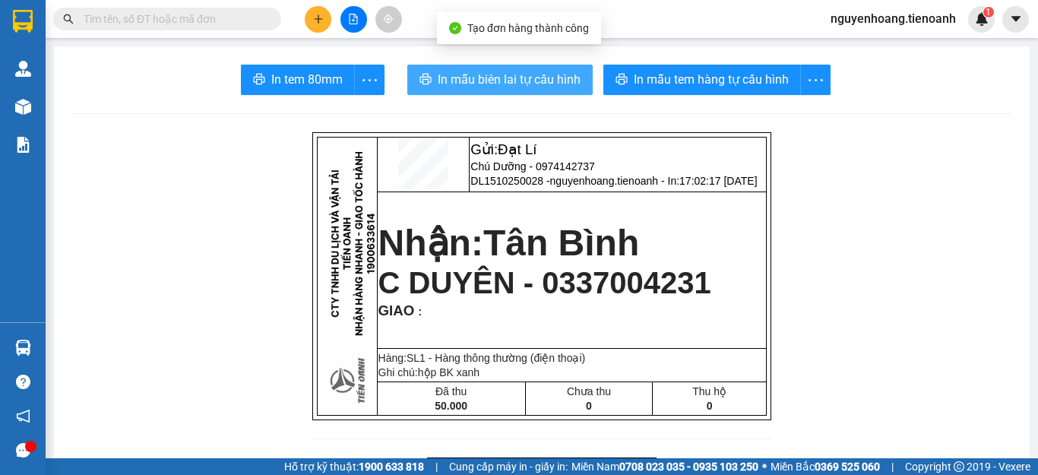
click at [520, 74] on span "In mẫu biên lai tự cấu hình" at bounding box center [509, 79] width 143 height 19
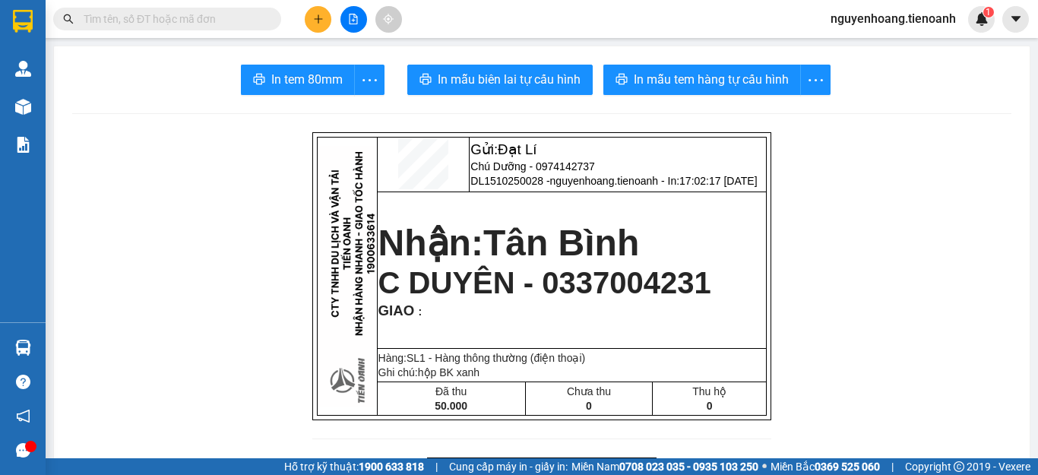
click at [315, 24] on button at bounding box center [318, 19] width 27 height 27
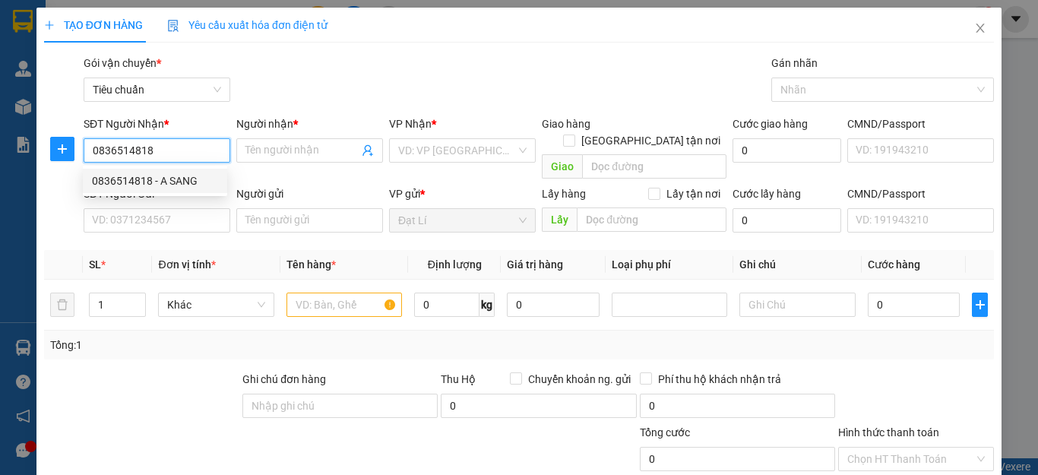
click at [125, 176] on div "0836514818 - A SANG" at bounding box center [155, 180] width 126 height 17
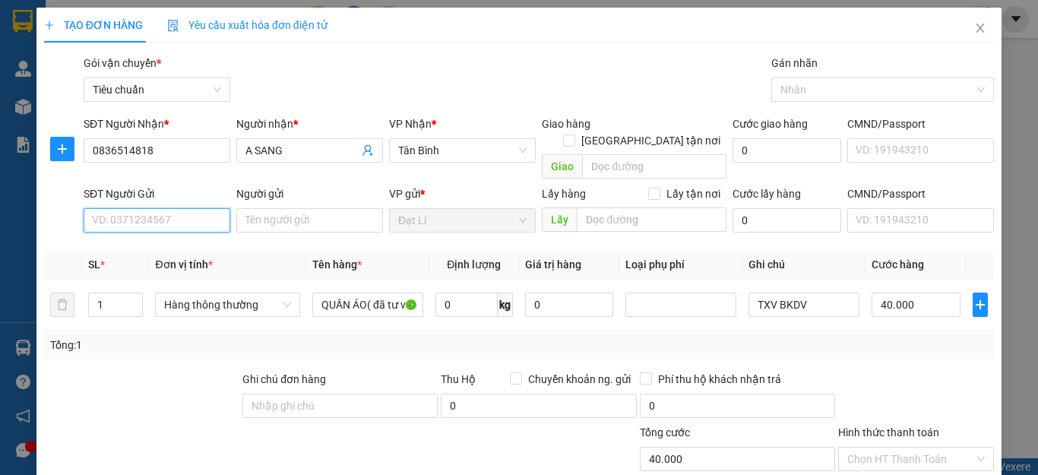
click at [161, 208] on input "SĐT Người Gửi" at bounding box center [157, 220] width 147 height 24
click at [187, 234] on div "0328530069 - Thầy Quảng Thanh" at bounding box center [171, 234] width 159 height 17
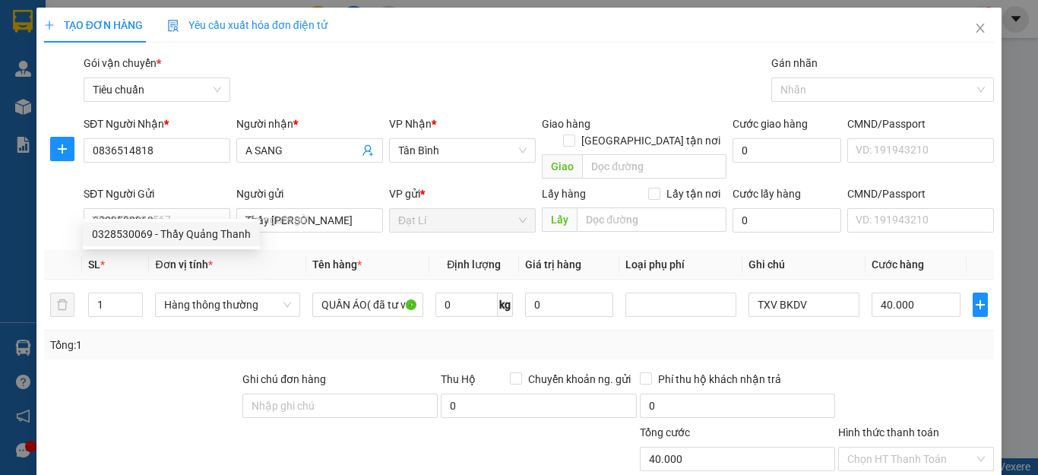
click at [153, 424] on div at bounding box center [182, 450] width 278 height 53
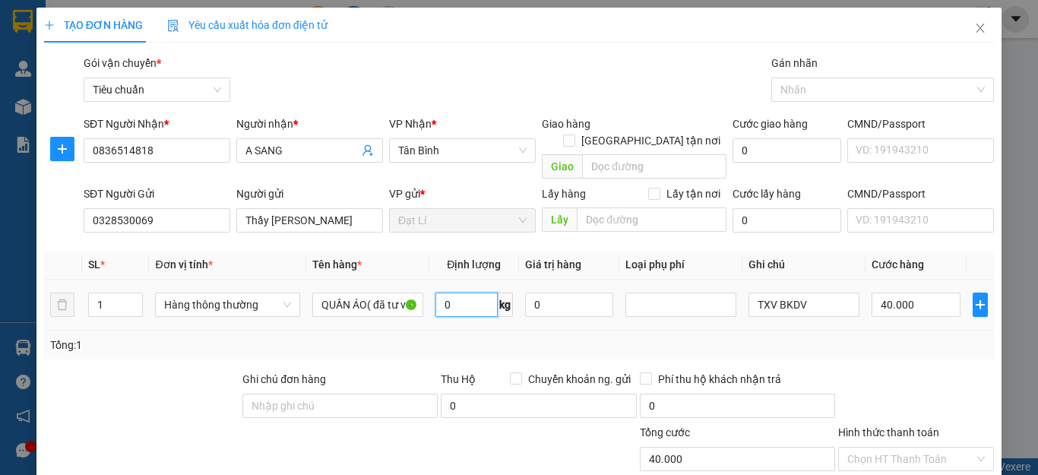
click at [464, 294] on input "0" at bounding box center [466, 305] width 62 height 24
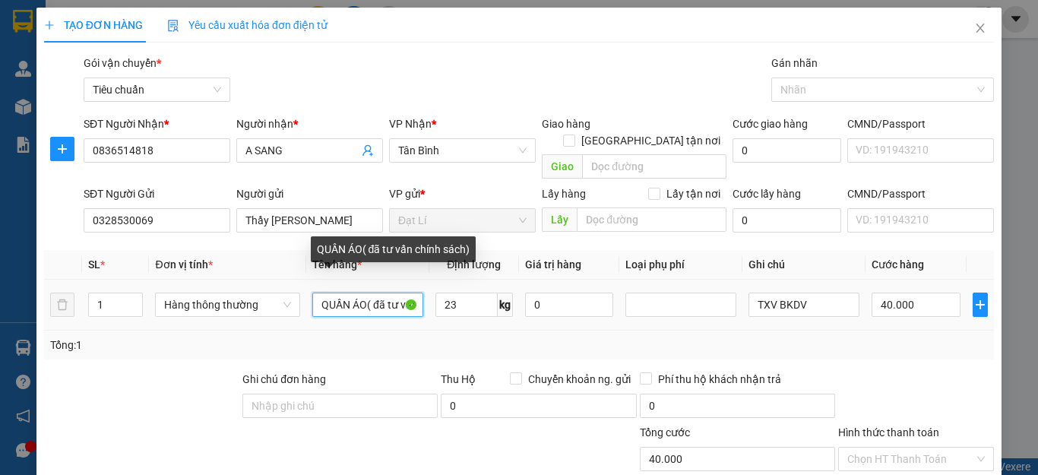
drag, startPoint x: 366, startPoint y: 295, endPoint x: 263, endPoint y: 301, distance: 103.5
click at [261, 301] on tr "1 Hàng thông thường QUẦN ÁO( đã tư vấn chính sách) 23 kg 0 TXV BKDV 40.000" at bounding box center [519, 305] width 950 height 51
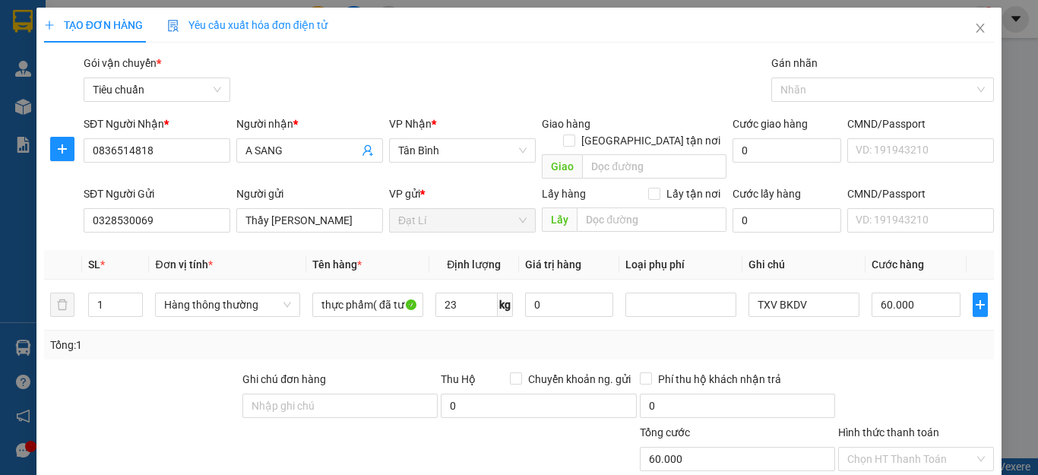
click at [859, 337] on div "Tổng: 1" at bounding box center [519, 345] width 938 height 17
click at [768, 293] on input "TXV BKDV" at bounding box center [803, 305] width 111 height 24
click at [869, 337] on div "Tổng: 1" at bounding box center [519, 345] width 938 height 17
click at [918, 448] on input "Hình thức thanh toán" at bounding box center [910, 459] width 127 height 23
click at [907, 460] on div "Tại văn phòng" at bounding box center [904, 472] width 153 height 24
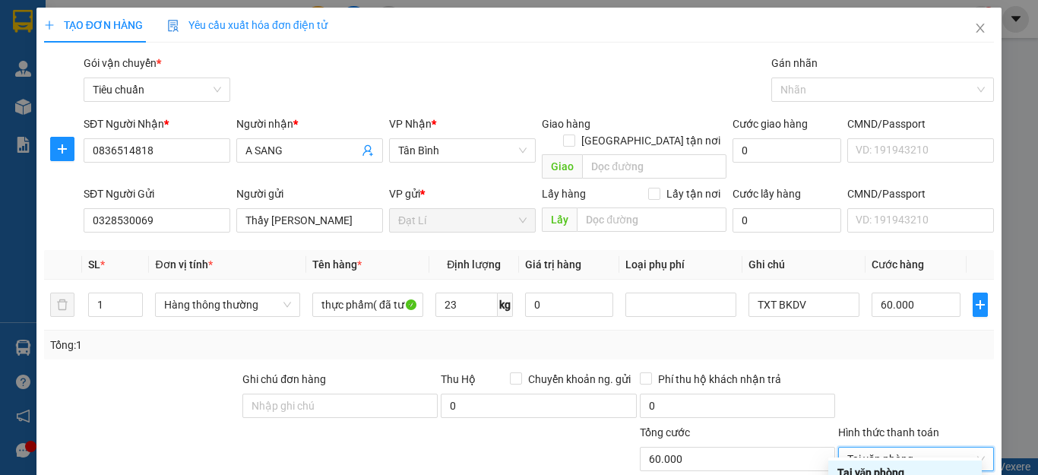
click at [893, 371] on div at bounding box center [916, 397] width 159 height 53
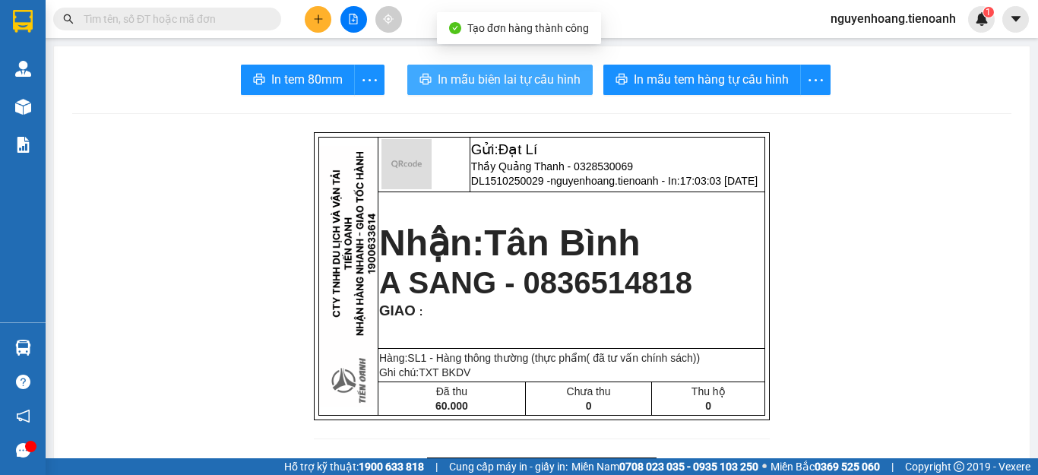
click at [517, 82] on span "In mẫu biên lai tự cấu hình" at bounding box center [509, 79] width 143 height 19
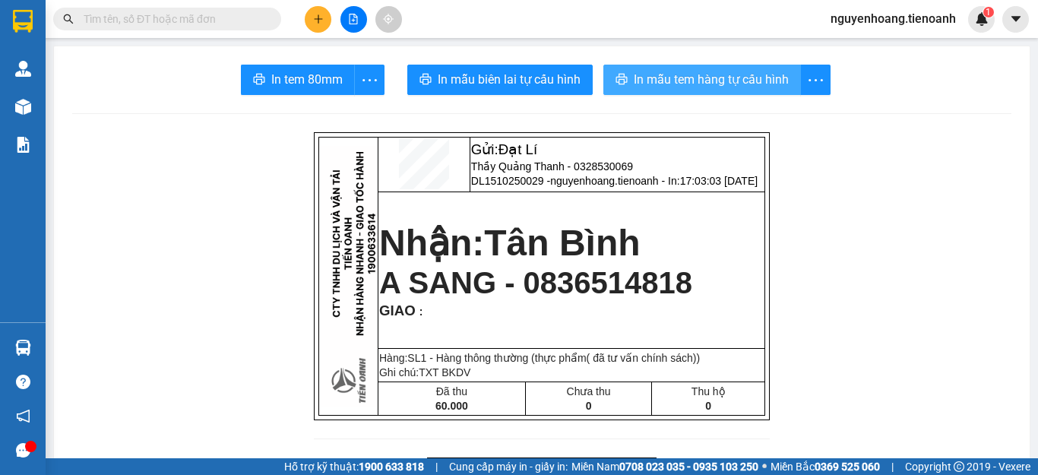
click at [674, 80] on span "In mẫu tem hàng tự cấu hình" at bounding box center [711, 79] width 155 height 19
click at [320, 21] on icon "plus" at bounding box center [318, 19] width 11 height 11
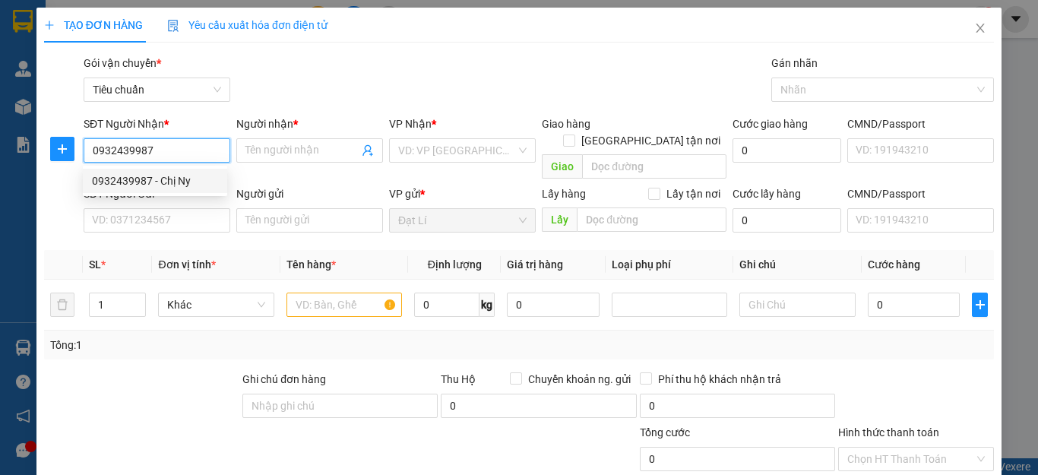
click at [171, 180] on div "0932439987 - Chị Ny" at bounding box center [155, 180] width 126 height 17
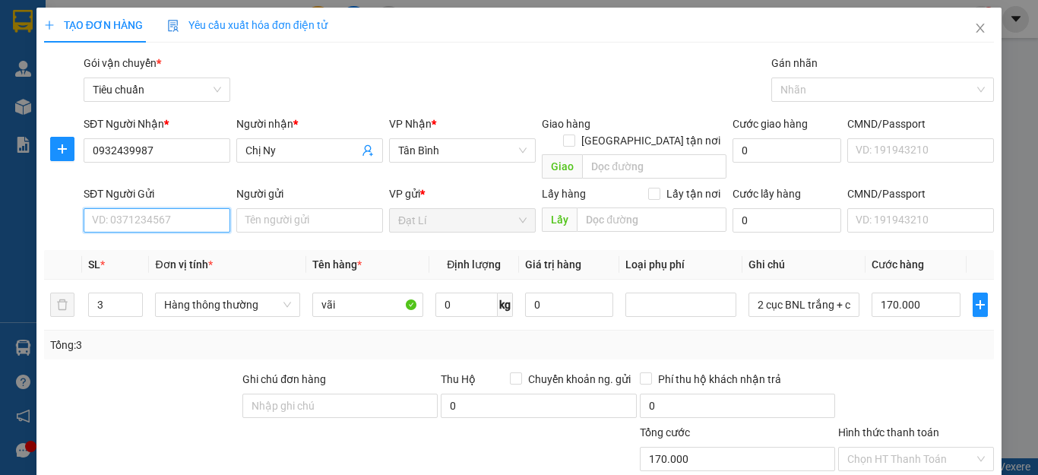
click at [188, 208] on input "SĐT Người Gửi" at bounding box center [157, 220] width 147 height 24
click at [145, 233] on div "0905484480 - A Quang" at bounding box center [155, 234] width 126 height 17
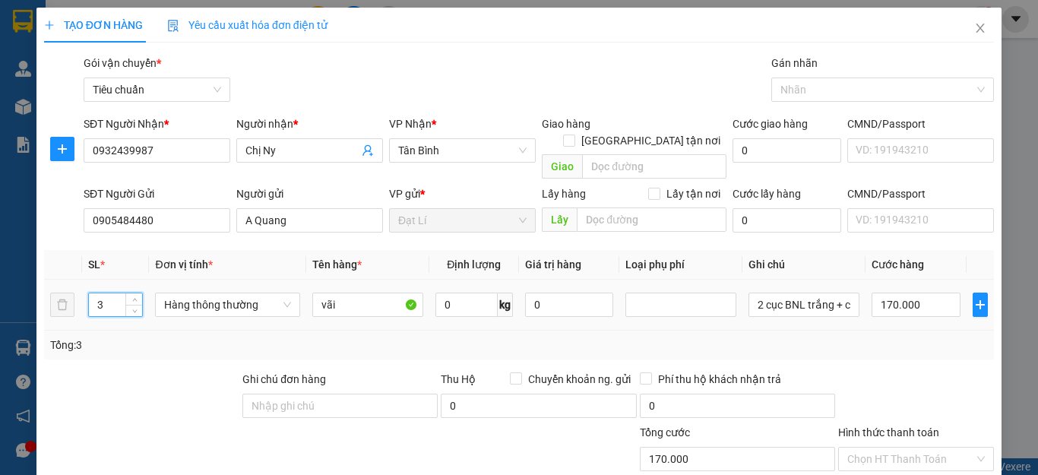
drag, startPoint x: 112, startPoint y: 289, endPoint x: 0, endPoint y: 308, distance: 114.0
click at [0, 308] on div "TẠO ĐƠN HÀNG Yêu cầu xuất hóa đơn điện tử Transit Pickup Surcharge Ids Transit …" at bounding box center [519, 237] width 1038 height 475
click at [144, 371] on div at bounding box center [142, 397] width 198 height 53
click at [367, 293] on input "vãi" at bounding box center [367, 305] width 111 height 24
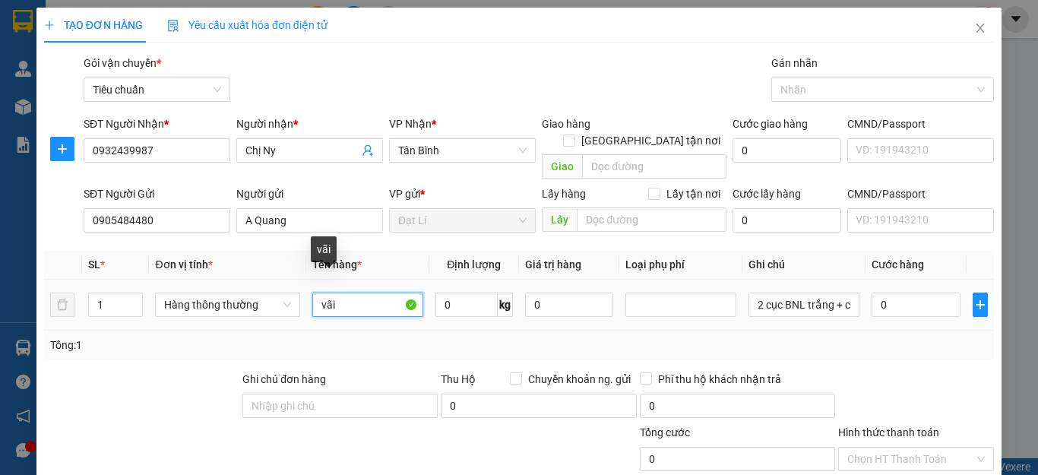
click at [367, 293] on input "vãi" at bounding box center [367, 305] width 111 height 24
drag, startPoint x: 353, startPoint y: 321, endPoint x: 367, endPoint y: 325, distance: 14.4
click at [353, 337] on div "Tổng: 1" at bounding box center [226, 345] width 352 height 17
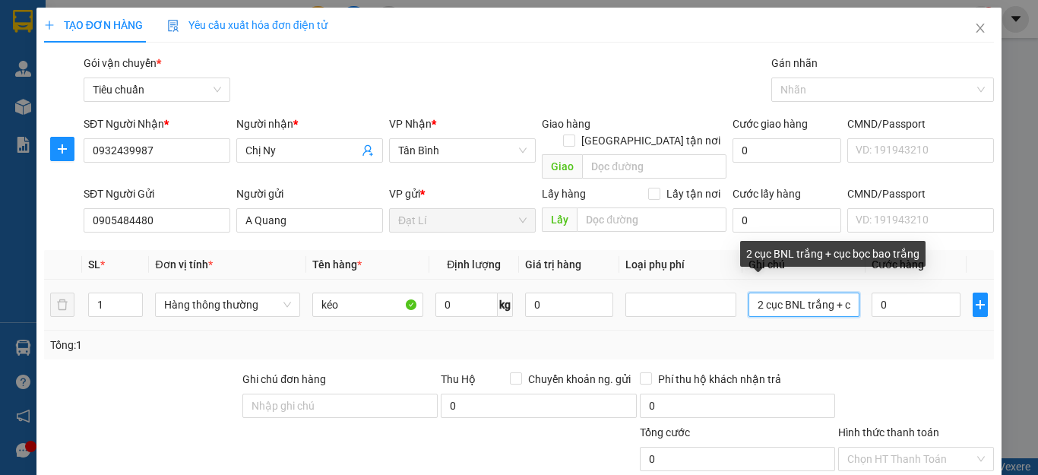
click at [842, 293] on input "2 cục BNL trắng + cục bọc bao trắng" at bounding box center [803, 305] width 111 height 24
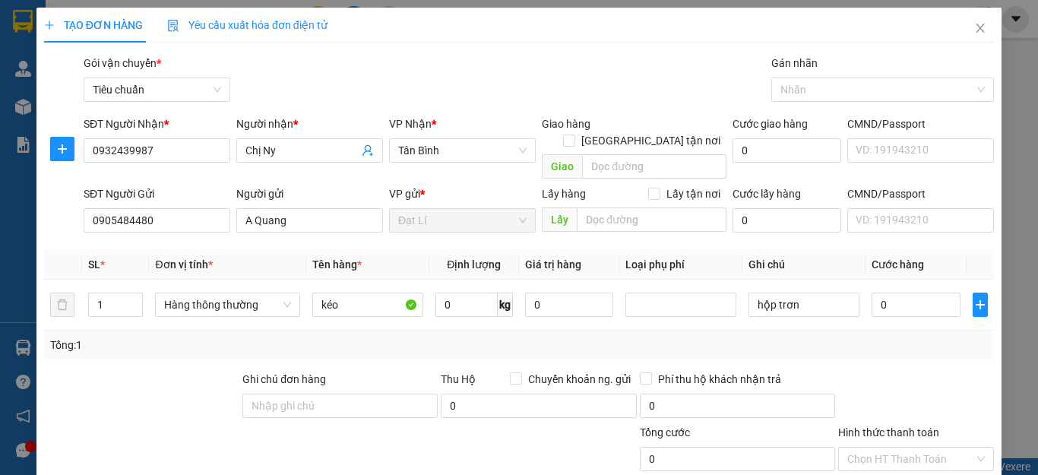
click at [876, 337] on div "Tổng: 1" at bounding box center [519, 345] width 938 height 17
click at [913, 297] on input "0" at bounding box center [916, 305] width 89 height 24
click at [866, 371] on div at bounding box center [916, 397] width 159 height 53
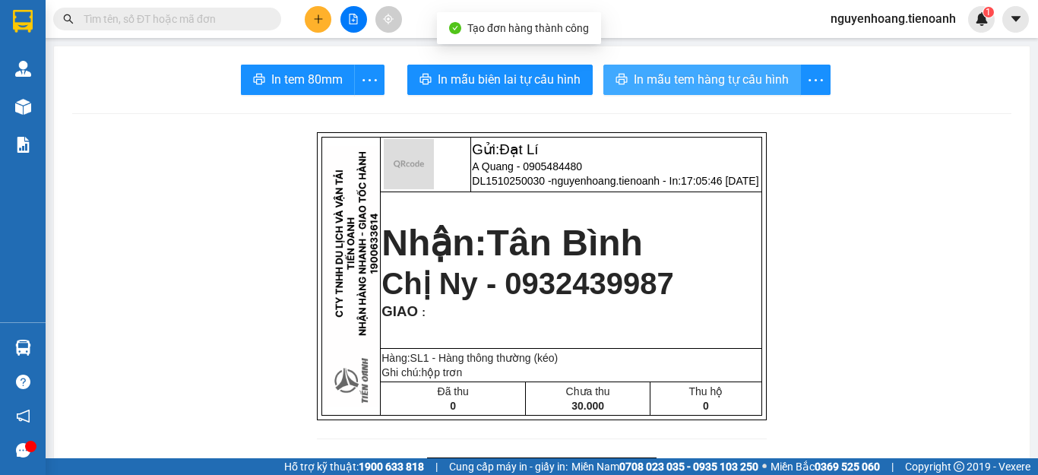
click at [682, 80] on span "In mẫu tem hàng tự cấu hình" at bounding box center [711, 79] width 155 height 19
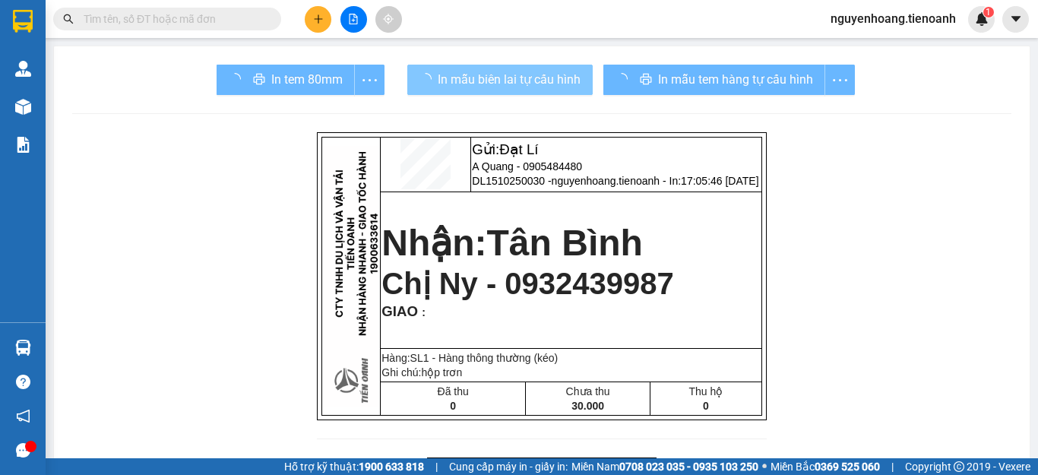
click at [523, 71] on span "In mẫu biên lai tự cấu hình" at bounding box center [509, 79] width 143 height 19
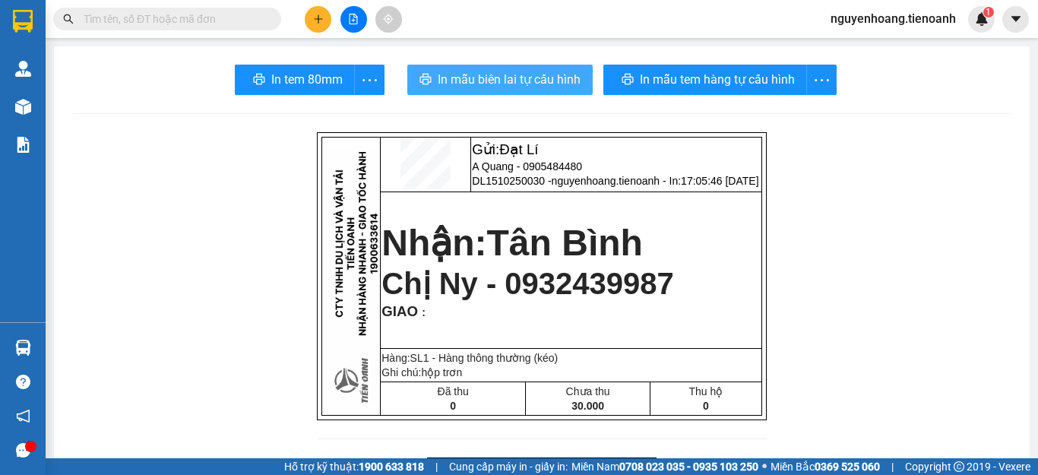
click at [523, 71] on span "In mẫu biên lai tự cấu hình" at bounding box center [509, 79] width 143 height 19
click at [539, 73] on span "In mẫu biên lai tự cấu hình" at bounding box center [509, 79] width 143 height 19
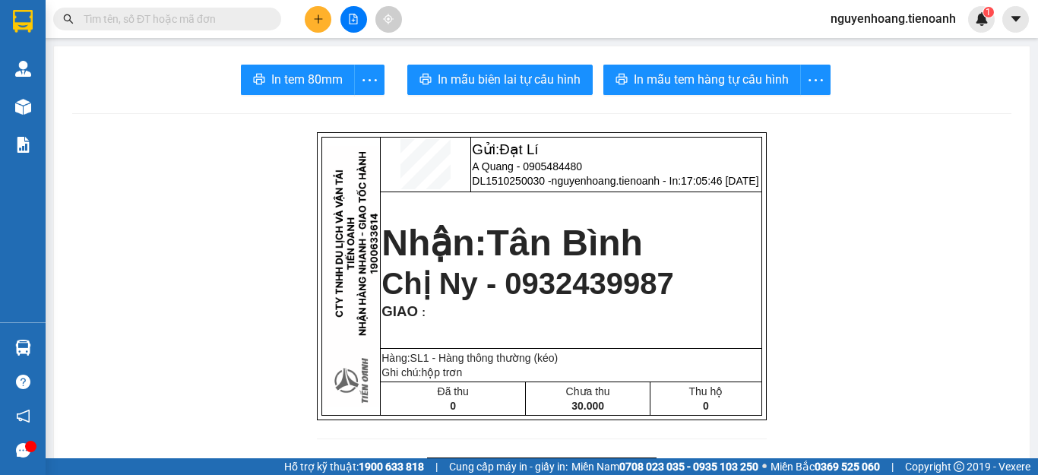
click at [218, 23] on input "text" at bounding box center [173, 19] width 179 height 17
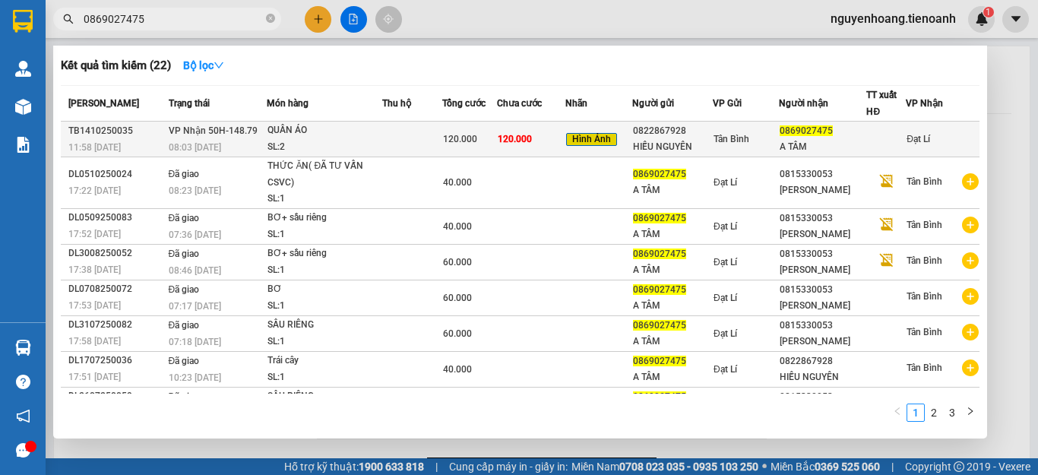
click at [664, 142] on div "HIẾU NGUYÊN" at bounding box center [672, 147] width 79 height 16
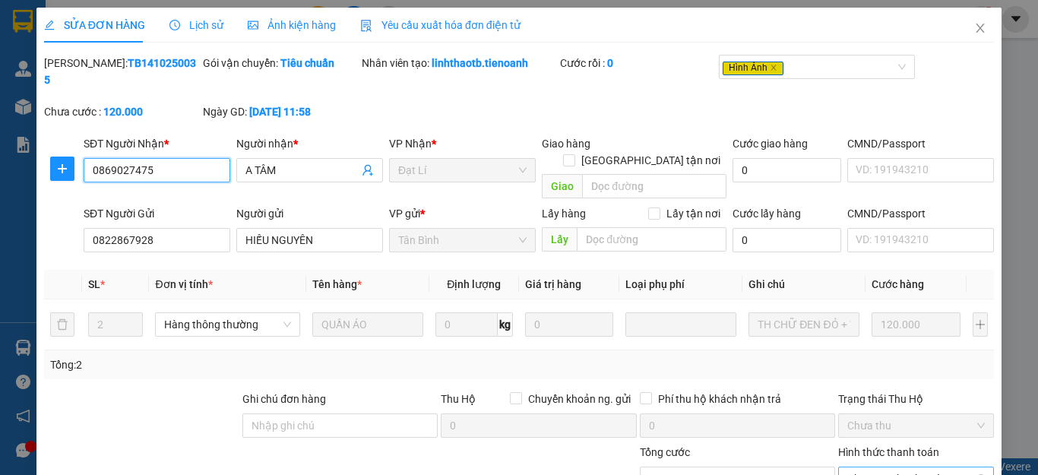
click at [889, 467] on span "Chọn HT Thanh Toán" at bounding box center [916, 478] width 138 height 23
click at [895, 467] on div "Tại văn phòng" at bounding box center [904, 475] width 135 height 17
click at [40, 273] on div "SỬA ĐƠN HÀNG Lịch sử Ảnh kiện hàng Yêu cầu xuất hóa đơn điện tử Total Paid Fee …" at bounding box center [518, 322] width 965 height 628
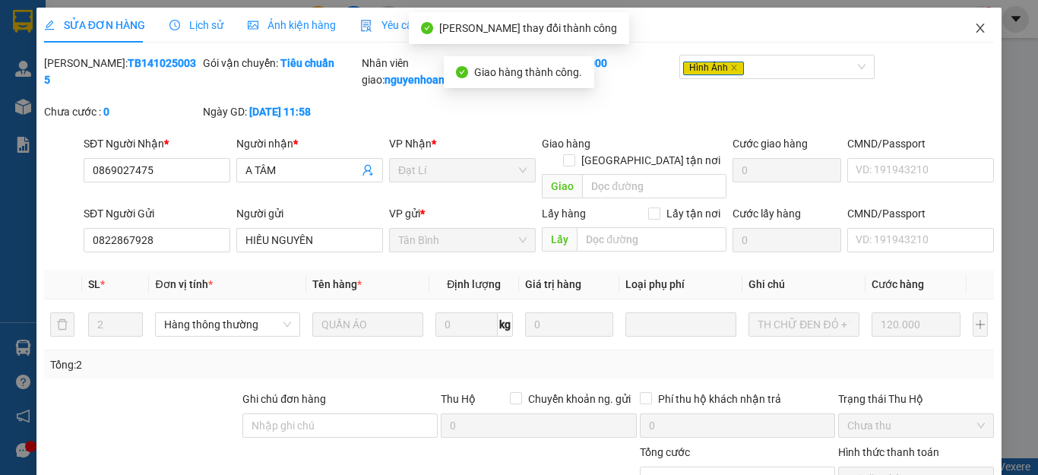
click at [974, 24] on icon "close" at bounding box center [980, 28] width 12 height 12
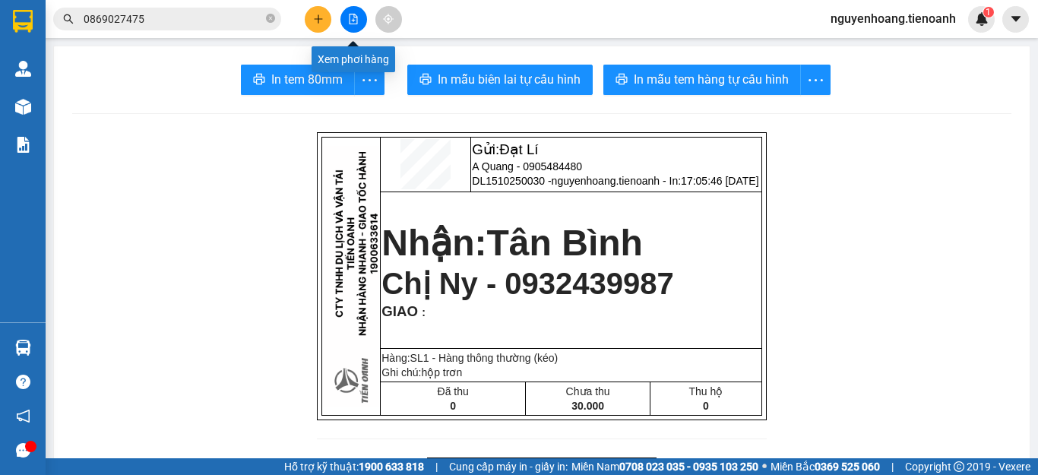
click at [323, 17] on icon "plus" at bounding box center [318, 19] width 11 height 11
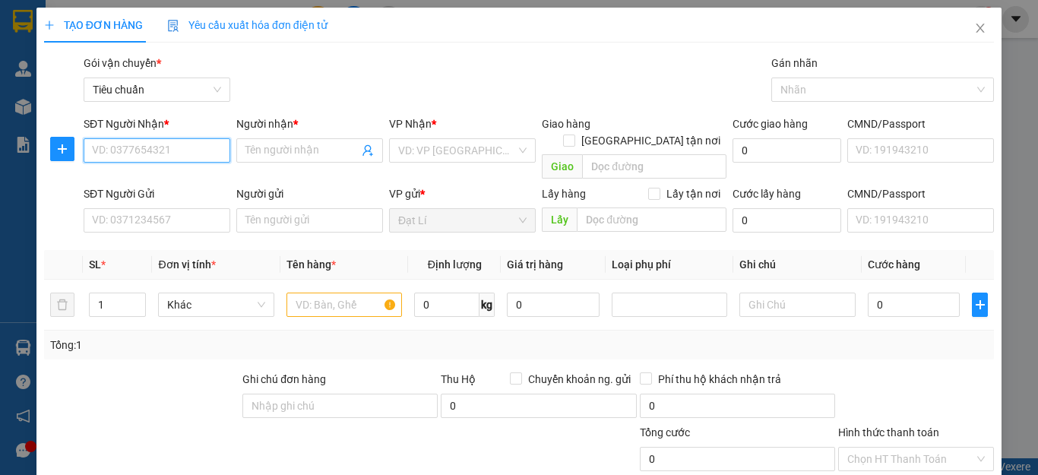
click at [182, 158] on input "SĐT Người Nhận *" at bounding box center [157, 150] width 147 height 24
click at [186, 182] on div "0946119677 - C THƯ" at bounding box center [155, 180] width 126 height 17
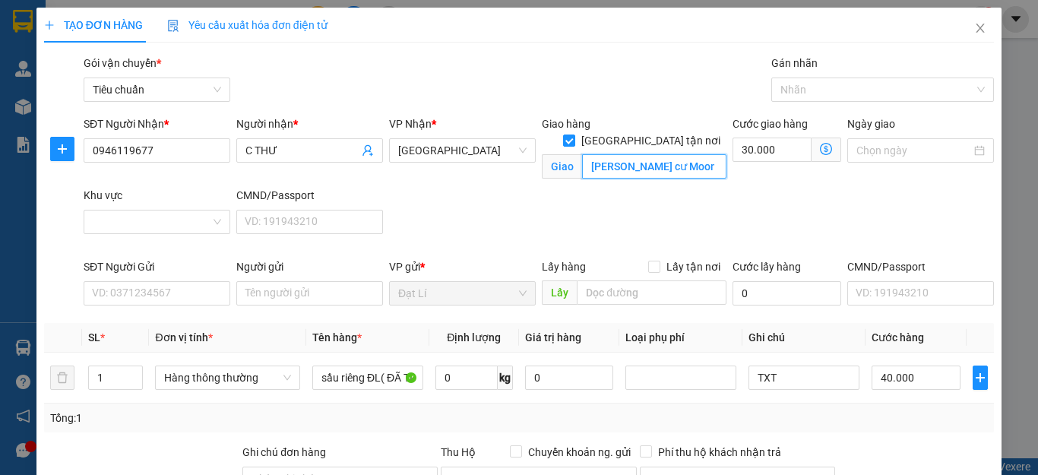
click at [681, 154] on input "Chung cư Moonlight residences, 102 Đặng Văn Bi, Bình Thọ, Thủ Đức, Hồ Chí Minh" at bounding box center [654, 166] width 144 height 24
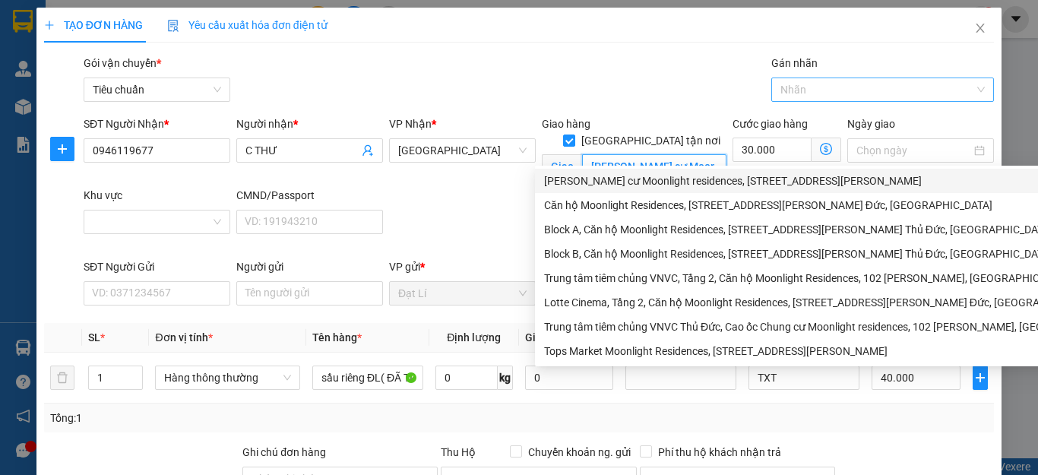
click at [840, 93] on div at bounding box center [875, 90] width 201 height 18
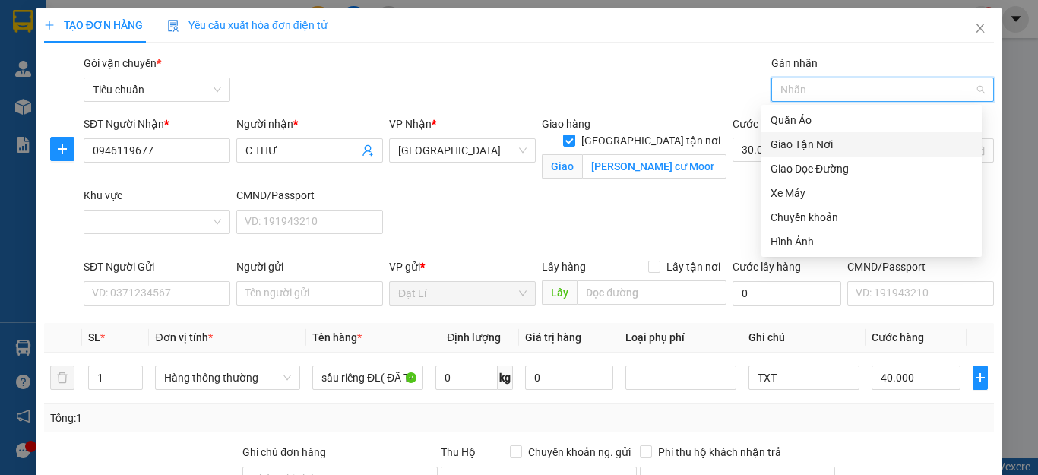
click at [823, 141] on div "Giao Tận Nơi" at bounding box center [871, 144] width 202 height 17
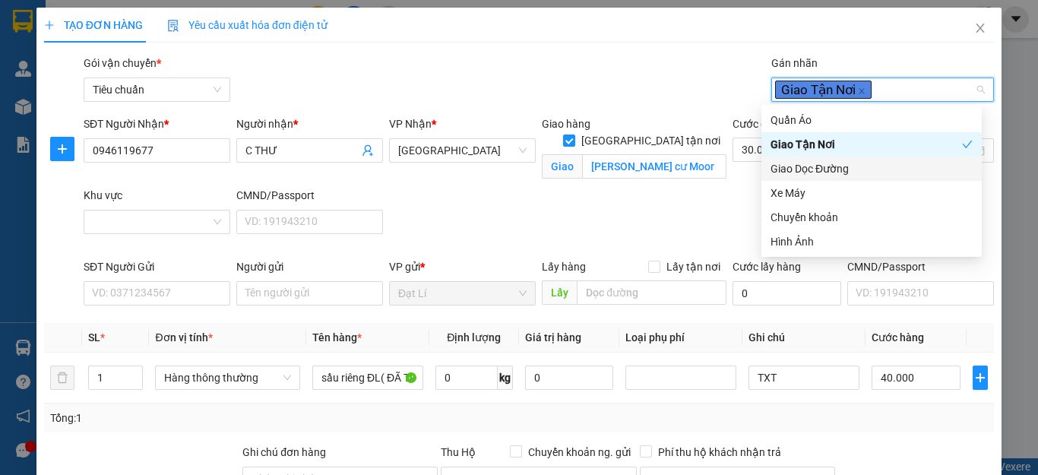
click at [435, 198] on div "SĐT Người Nhận * 0946119677 Người nhận * C THƯ VP Nhận * Thủ Đức Giao hàng Giao…" at bounding box center [539, 186] width 916 height 143
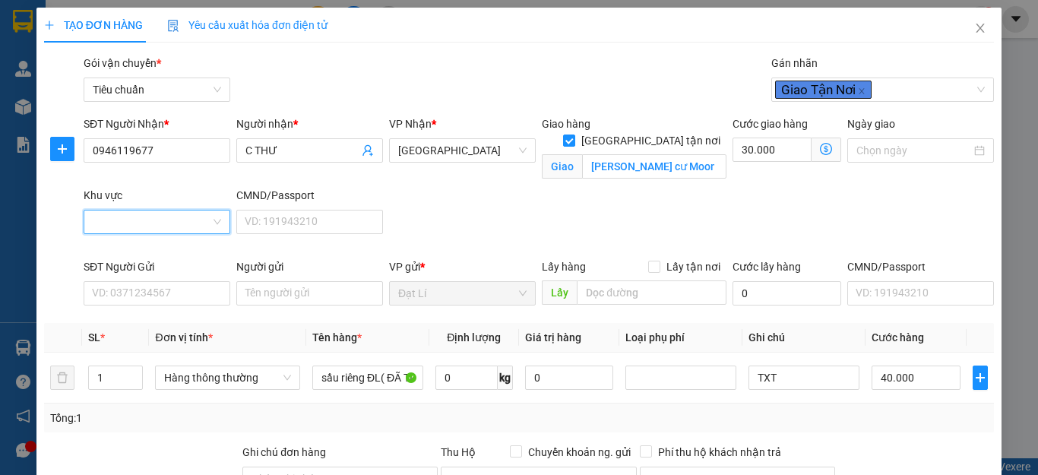
click at [186, 215] on input "Khu vực" at bounding box center [152, 221] width 118 height 23
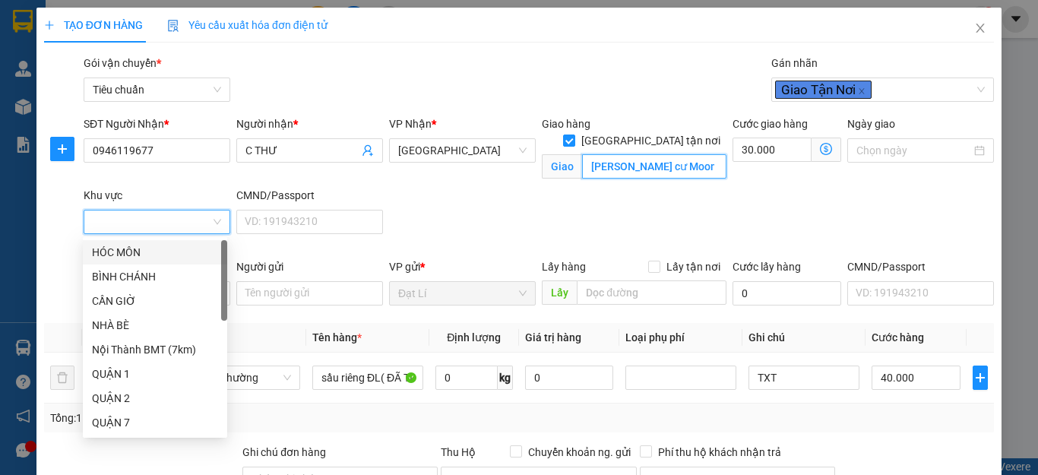
click at [686, 157] on input "Chung cư Moonlight residences, 102 Đặng Văn Bi, Bình Thọ, Thủ Đức, Hồ Chí Minh" at bounding box center [654, 166] width 144 height 24
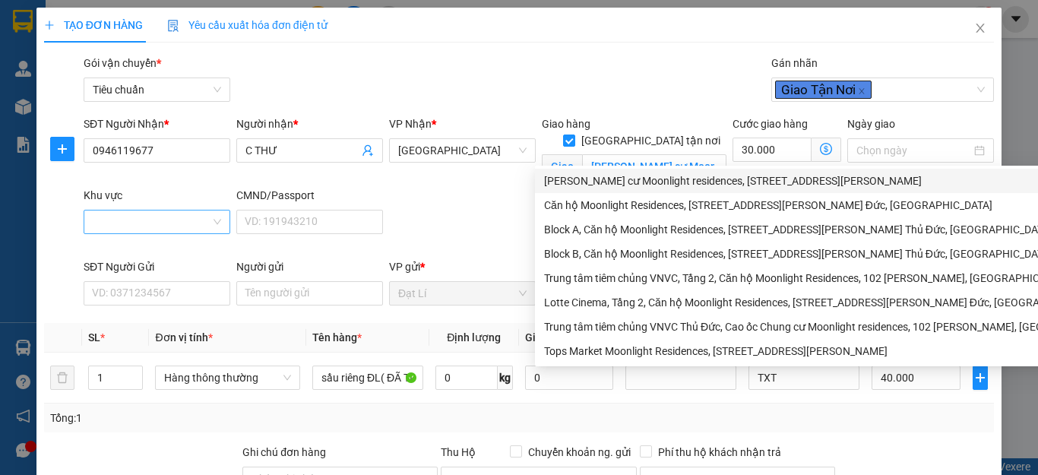
click at [179, 226] on input "Khu vực" at bounding box center [152, 221] width 118 height 23
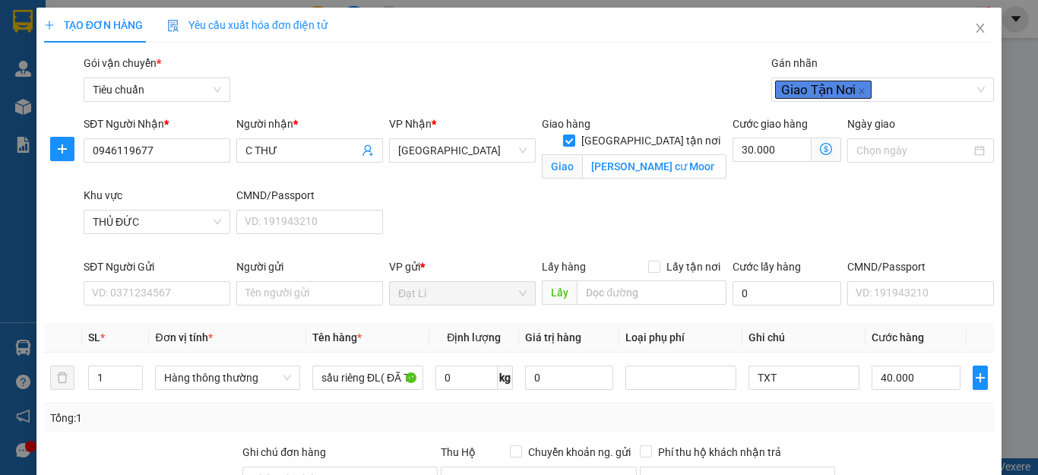
click at [474, 216] on div "SĐT Người Nhận * 0946119677 Người nhận * C THƯ VP Nhận * Thủ Đức Giao hàng Giao…" at bounding box center [539, 186] width 916 height 143
click at [195, 282] on input "SĐT Người Gửi" at bounding box center [157, 293] width 147 height 24
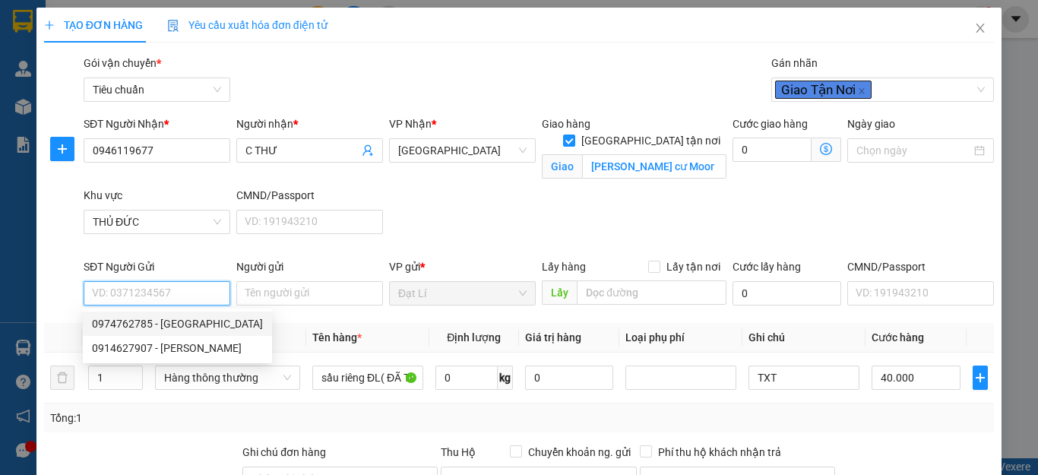
click at [186, 318] on div "0974762785 - Cô XUÂN" at bounding box center [177, 323] width 171 height 17
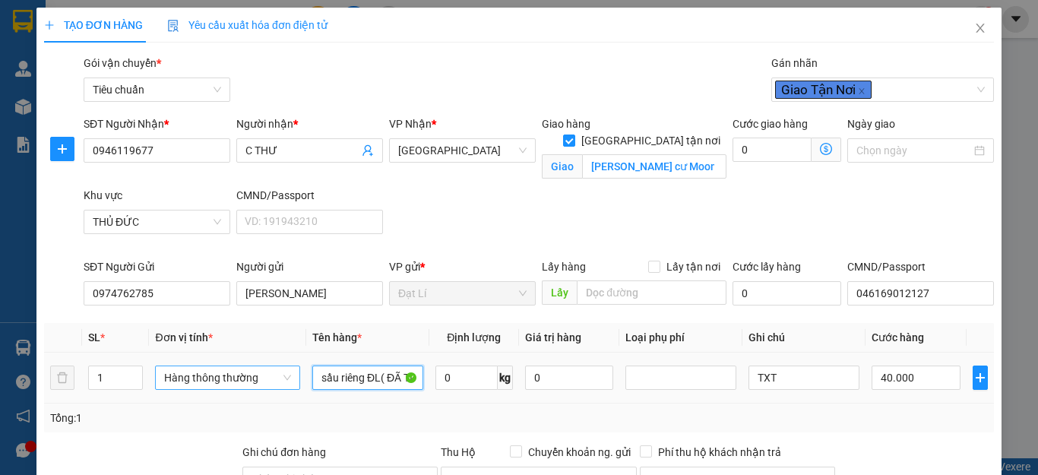
drag, startPoint x: 377, startPoint y: 97, endPoint x: 279, endPoint y: 103, distance: 98.2
click at [281, 353] on tr "1 Hàng thông thường sầu riêng ĐL( ĐÃ TƯ VẤN CSVC) 0 kg 0 TXT 40.000" at bounding box center [519, 378] width 950 height 51
click at [464, 365] on input "0" at bounding box center [466, 377] width 62 height 24
click at [590, 353] on td "0" at bounding box center [569, 378] width 101 height 51
click at [804, 365] on input "TXT" at bounding box center [803, 377] width 111 height 24
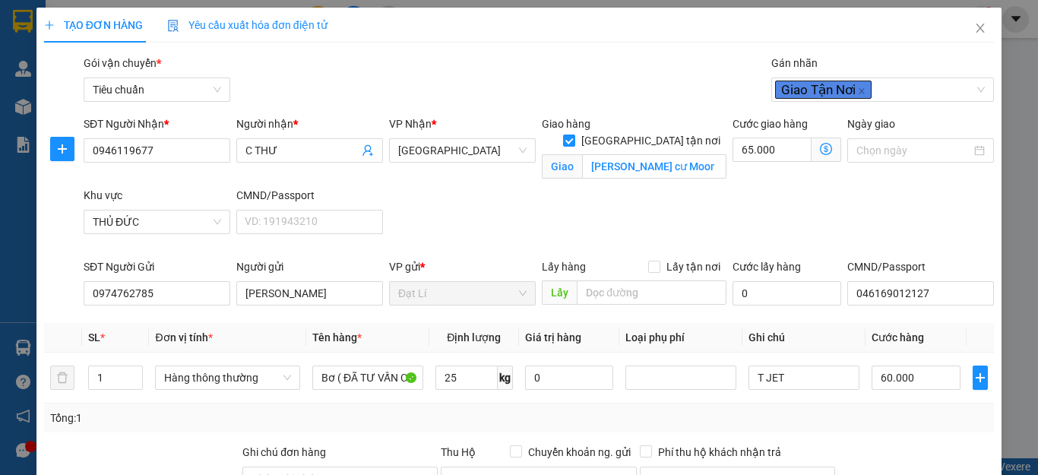
click at [884, 410] on div "Tổng: 1" at bounding box center [519, 418] width 938 height 17
click at [822, 154] on span at bounding box center [827, 150] width 30 height 24
click at [820, 152] on icon "dollar-circle" at bounding box center [826, 149] width 12 height 12
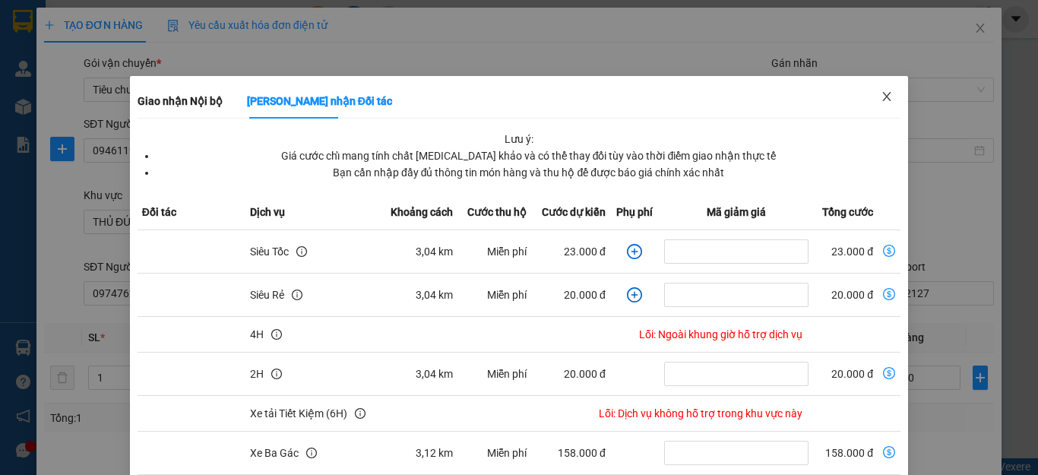
click at [881, 92] on icon "close" at bounding box center [887, 96] width 12 height 12
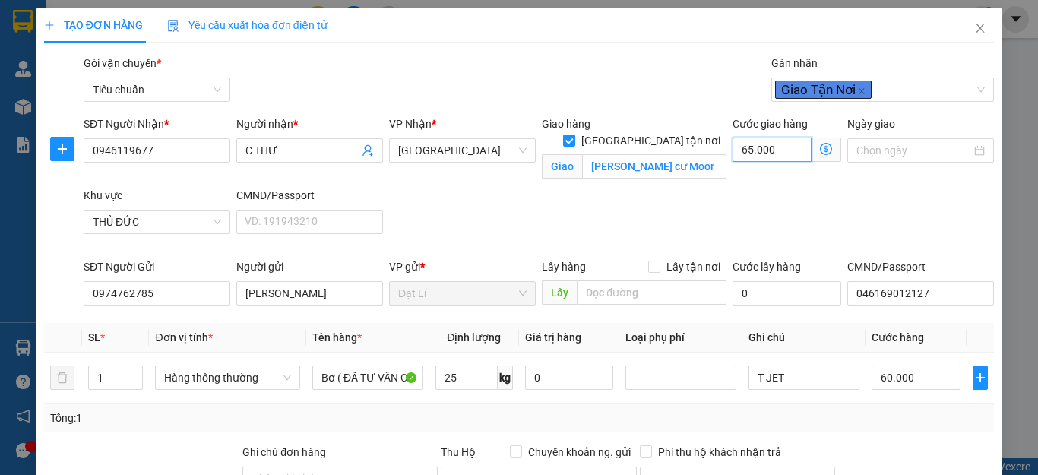
click at [761, 148] on input "65.000" at bounding box center [771, 150] width 79 height 24
click at [893, 176] on div "Ngày giao" at bounding box center [920, 150] width 153 height 71
click at [866, 444] on div at bounding box center [916, 470] width 159 height 53
click at [913, 444] on div at bounding box center [916, 470] width 159 height 53
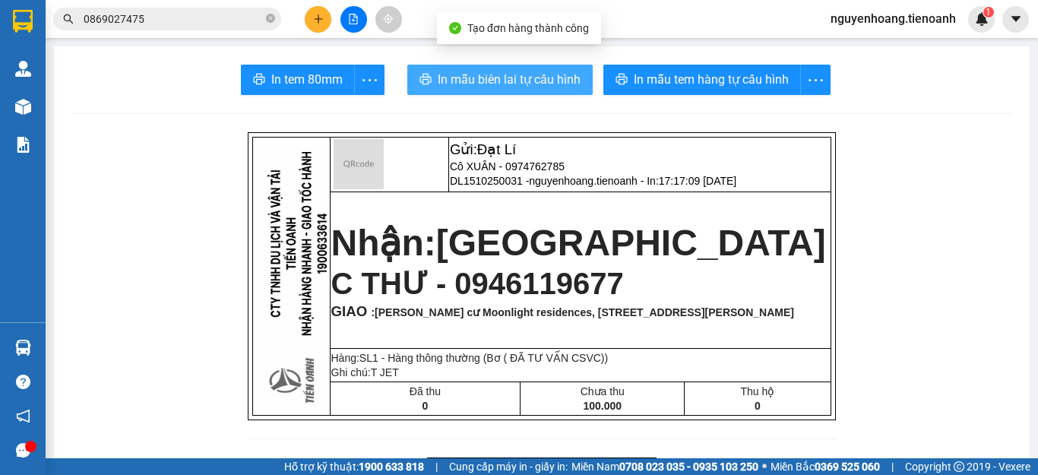
click at [525, 91] on button "In mẫu biên lai tự cấu hình" at bounding box center [499, 80] width 185 height 30
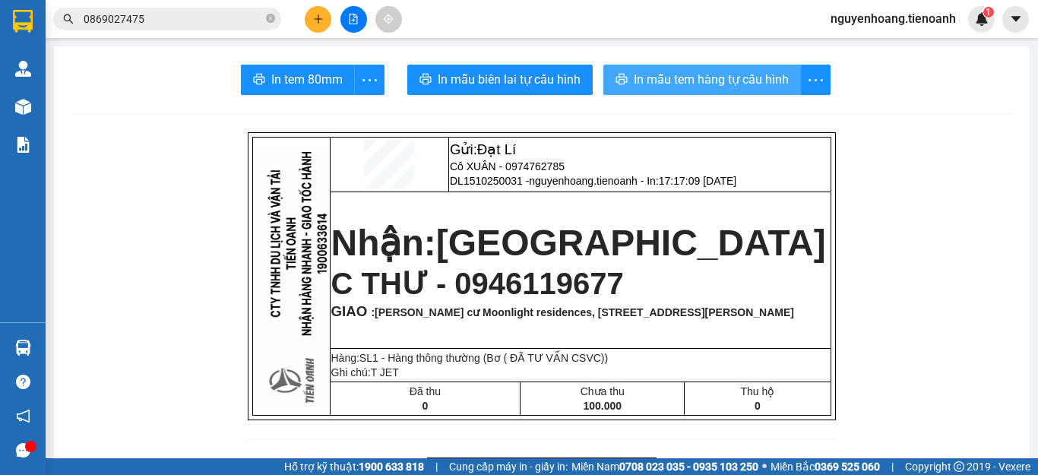
click at [711, 80] on span "In mẫu tem hàng tự cấu hình" at bounding box center [711, 79] width 155 height 19
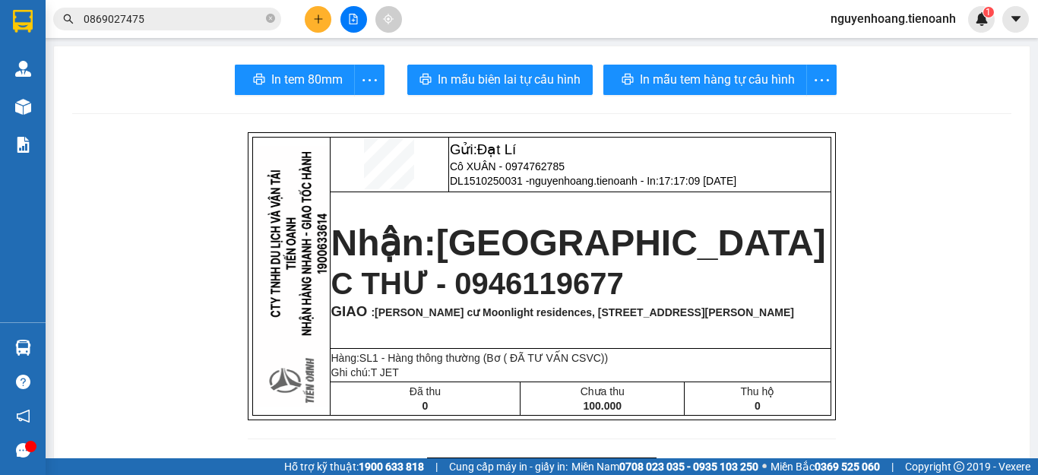
click at [315, 19] on icon "plus" at bounding box center [318, 18] width 8 height 1
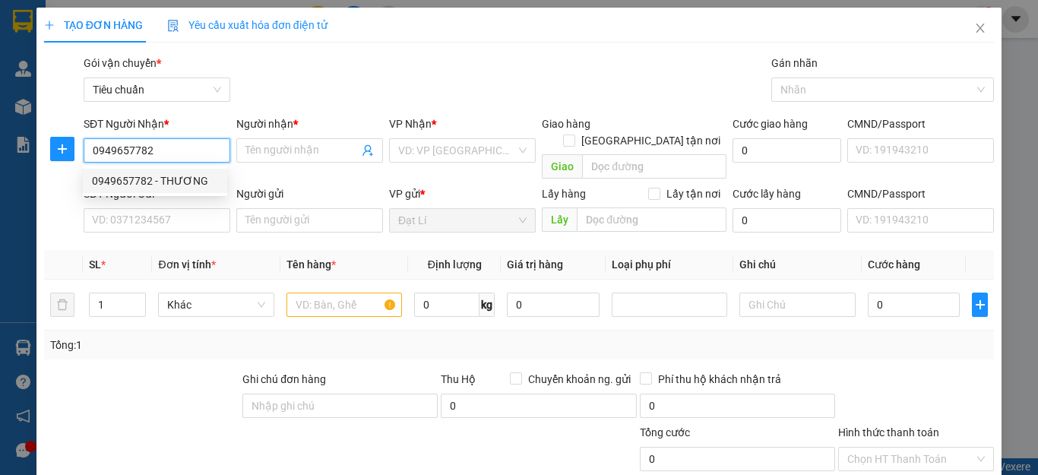
click at [178, 149] on input "0949657782" at bounding box center [157, 150] width 147 height 24
click at [178, 170] on div "0949657782 - THƯƠNG" at bounding box center [155, 181] width 144 height 24
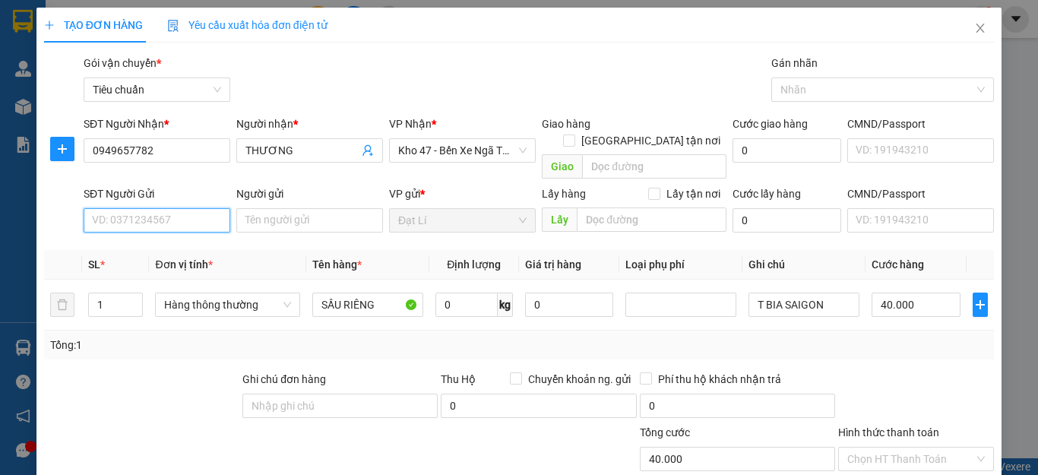
click at [139, 208] on input "SĐT Người Gửi" at bounding box center [157, 220] width 147 height 24
click at [172, 236] on div "0942983180 - A HƯNG" at bounding box center [155, 234] width 126 height 17
click at [140, 337] on div "Tổng: 1" at bounding box center [226, 345] width 352 height 17
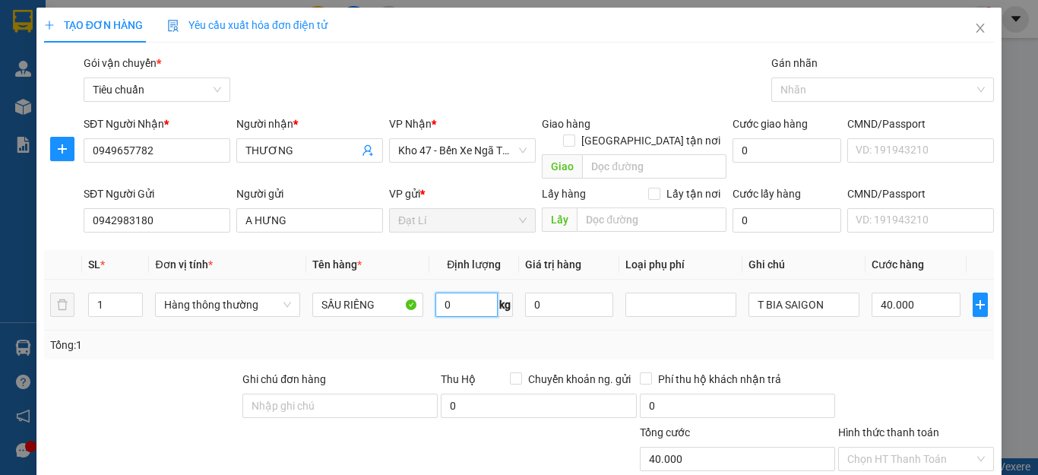
click at [445, 293] on input "0" at bounding box center [466, 305] width 62 height 24
click at [750, 309] on td "T BIA SAIGON" at bounding box center [803, 305] width 123 height 51
click at [819, 294] on input "T BIA SAIGON" at bounding box center [803, 305] width 111 height 24
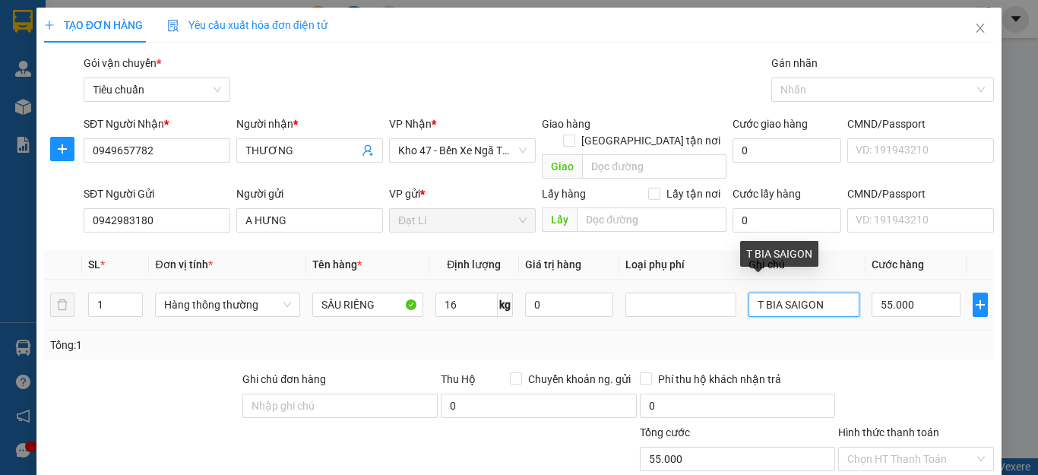
click at [819, 294] on input "T BIA SAIGON" at bounding box center [803, 305] width 111 height 24
click at [896, 343] on div "Transit Pickup Surcharge Ids Transit Deliver Surcharge Ids Transit Deliver Surc…" at bounding box center [519, 353] width 950 height 596
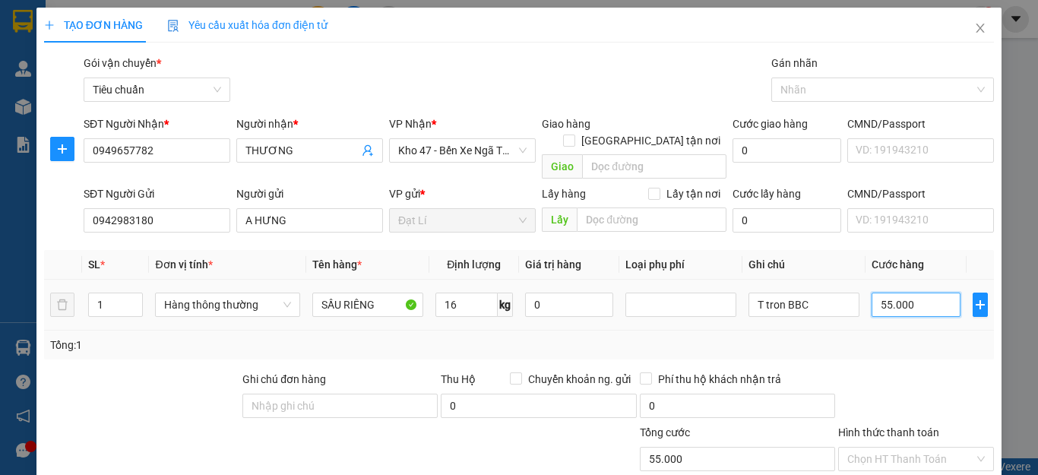
click at [906, 293] on input "55.000" at bounding box center [916, 305] width 89 height 24
click at [910, 331] on div "Tổng: 1" at bounding box center [519, 345] width 950 height 29
click at [931, 448] on input "Hình thức thanh toán" at bounding box center [910, 459] width 127 height 23
click at [916, 464] on div "Tại văn phòng" at bounding box center [904, 472] width 135 height 17
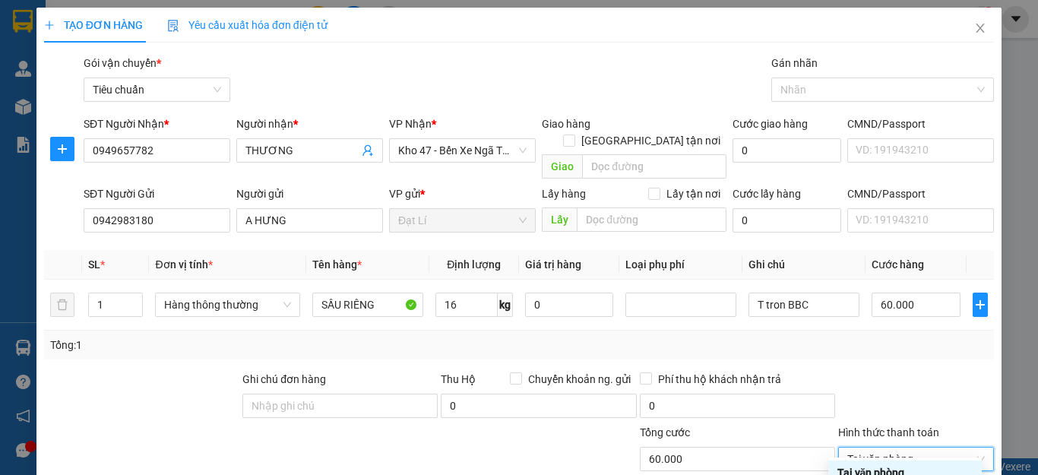
click at [884, 163] on div "Transit Pickup Surcharge Ids Transit Deliver Surcharge Ids Transit Deliver Surc…" at bounding box center [519, 353] width 950 height 596
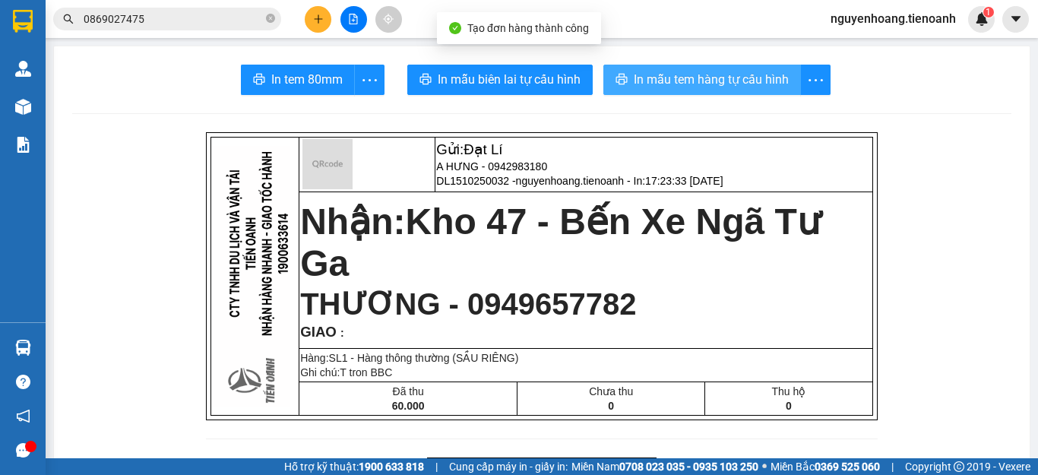
click at [697, 77] on span "In mẫu tem hàng tự cấu hình" at bounding box center [711, 79] width 155 height 19
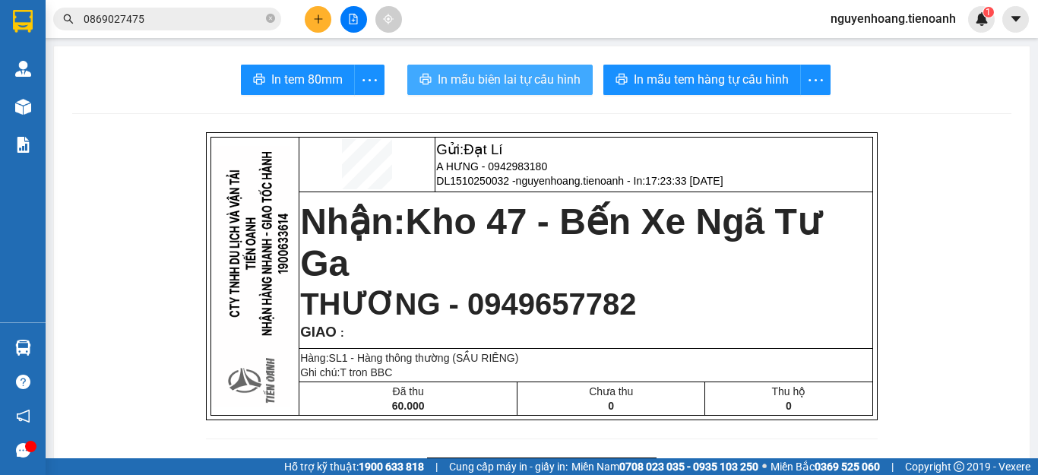
drag, startPoint x: 697, startPoint y: 77, endPoint x: 519, endPoint y: 78, distance: 177.8
click at [512, 74] on span "In mẫu biên lai tự cấu hình" at bounding box center [509, 79] width 143 height 19
click at [515, 88] on span "In mẫu biên lai tự cấu hình" at bounding box center [509, 79] width 143 height 19
click at [269, 21] on icon "close-circle" at bounding box center [270, 18] width 9 height 9
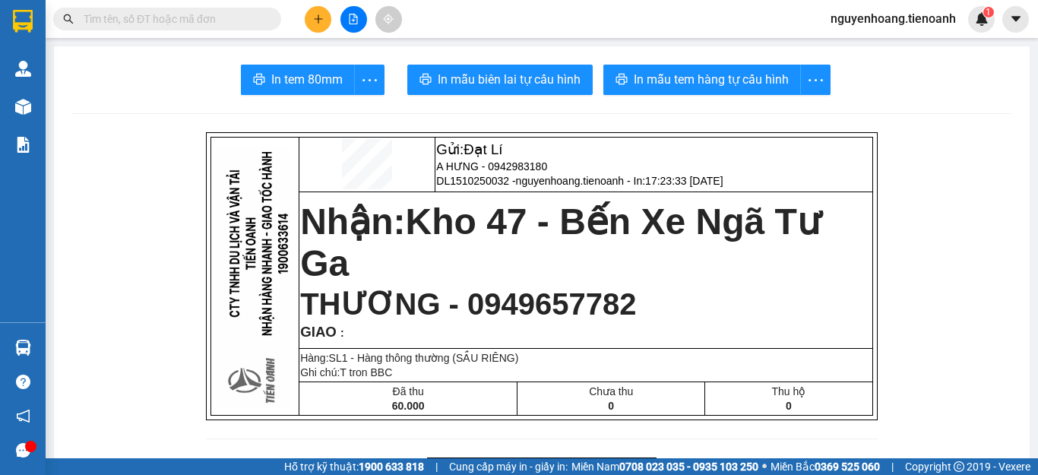
click at [200, 22] on input "text" at bounding box center [173, 19] width 179 height 17
click at [318, 18] on icon "plus" at bounding box center [318, 19] width 11 height 11
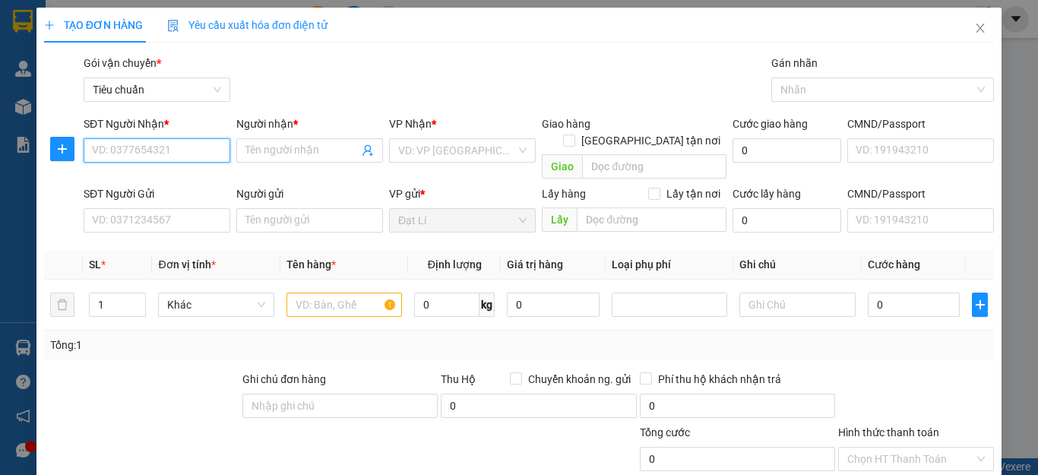
click at [176, 144] on input "SĐT Người Nhận *" at bounding box center [157, 150] width 147 height 24
click at [190, 148] on input "0866000937" at bounding box center [157, 150] width 147 height 24
click at [286, 146] on input "Người nhận *" at bounding box center [301, 150] width 113 height 17
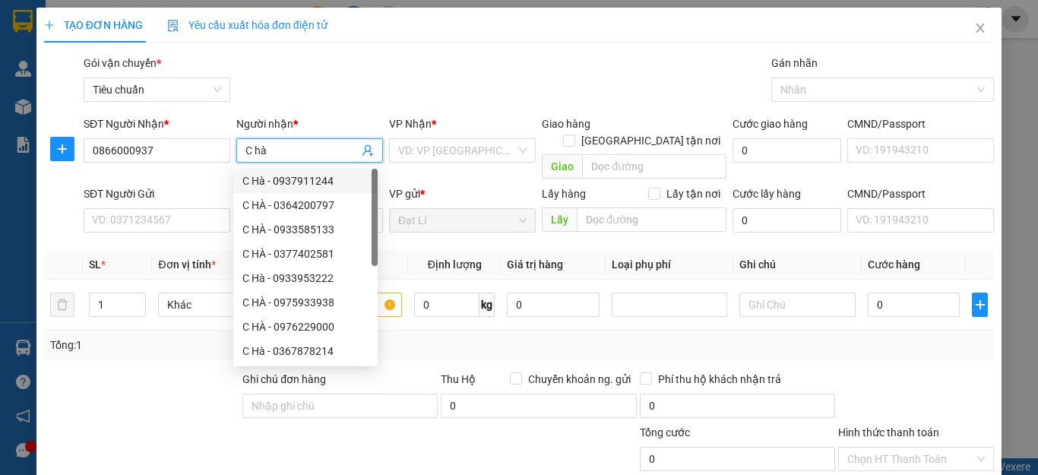
click at [262, 154] on input "C hà" at bounding box center [301, 150] width 113 height 17
click at [258, 152] on input "C hà" at bounding box center [301, 150] width 113 height 17
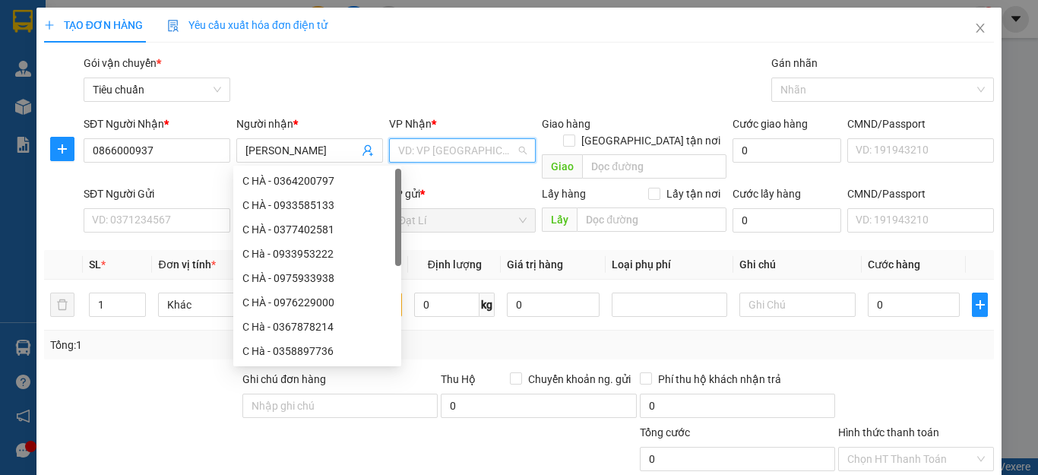
click at [455, 150] on input "search" at bounding box center [457, 150] width 118 height 23
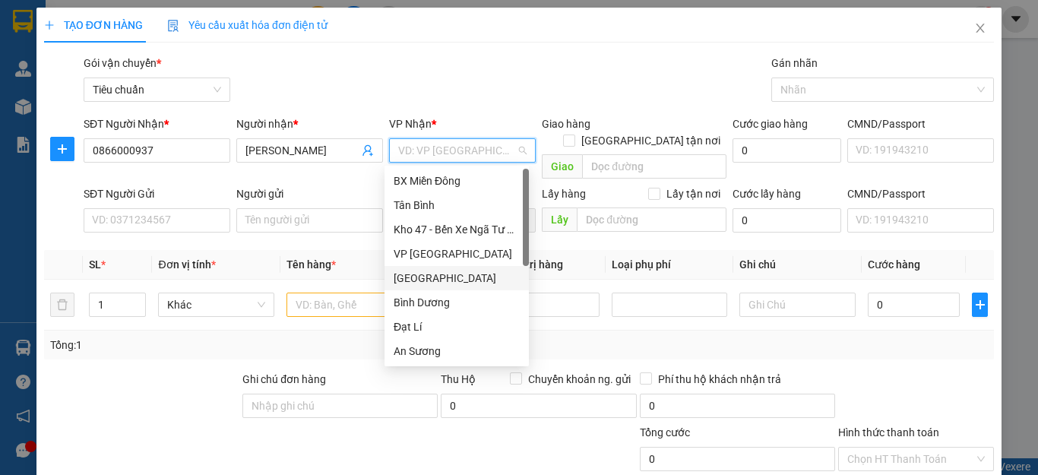
click at [425, 280] on div "[GEOGRAPHIC_DATA]" at bounding box center [457, 278] width 126 height 17
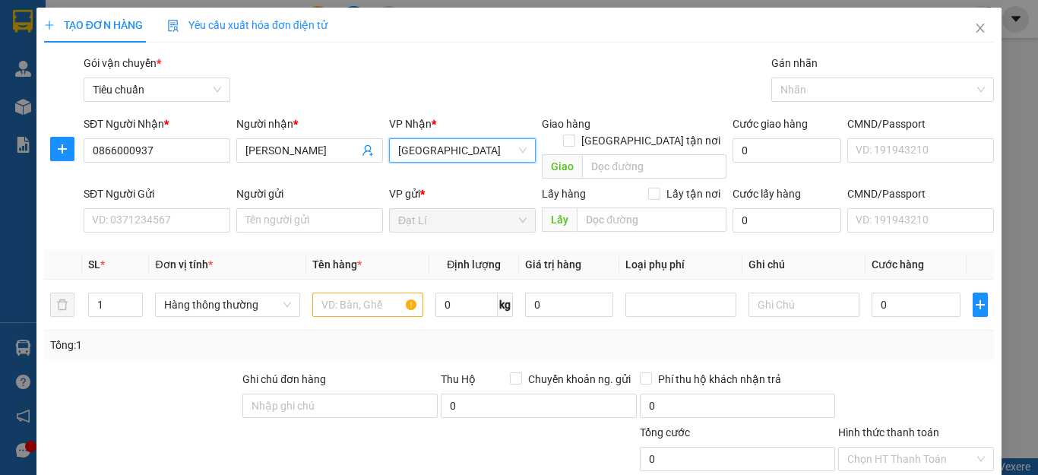
drag, startPoint x: 448, startPoint y: 34, endPoint x: 426, endPoint y: 36, distance: 22.9
click at [443, 36] on div "TẠO ĐƠN HÀNG Yêu cầu xuất hóa đơn điện tử" at bounding box center [519, 25] width 950 height 35
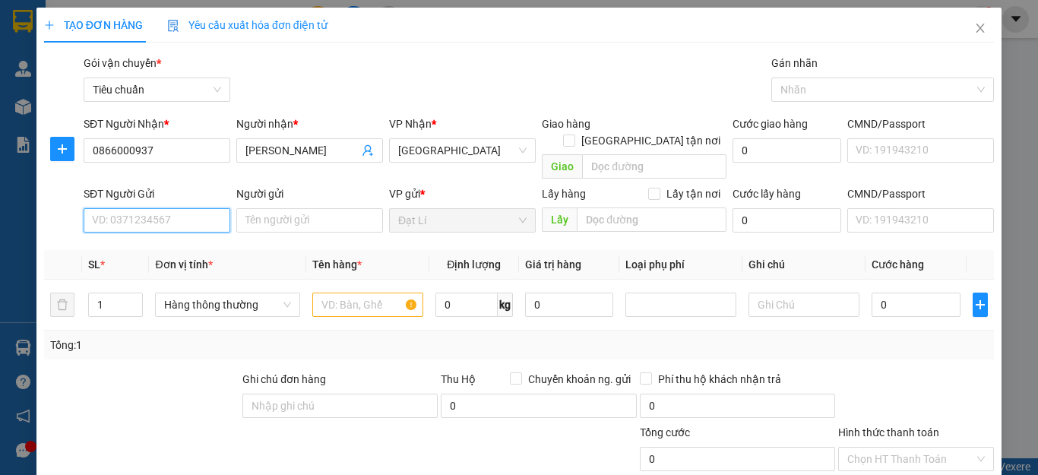
click at [155, 208] on input "SĐT Người Gửi" at bounding box center [157, 220] width 147 height 24
click at [173, 230] on div "0913117647 - C Thanh" at bounding box center [167, 234] width 150 height 17
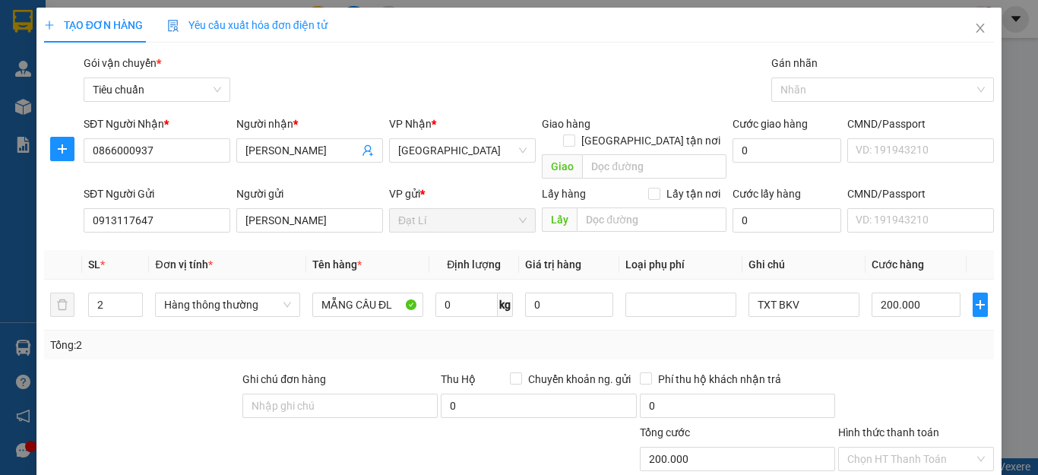
drag, startPoint x: 150, startPoint y: 377, endPoint x: 162, endPoint y: 358, distance: 22.2
click at [153, 375] on div at bounding box center [142, 397] width 198 height 53
click at [454, 293] on input "0" at bounding box center [466, 305] width 62 height 24
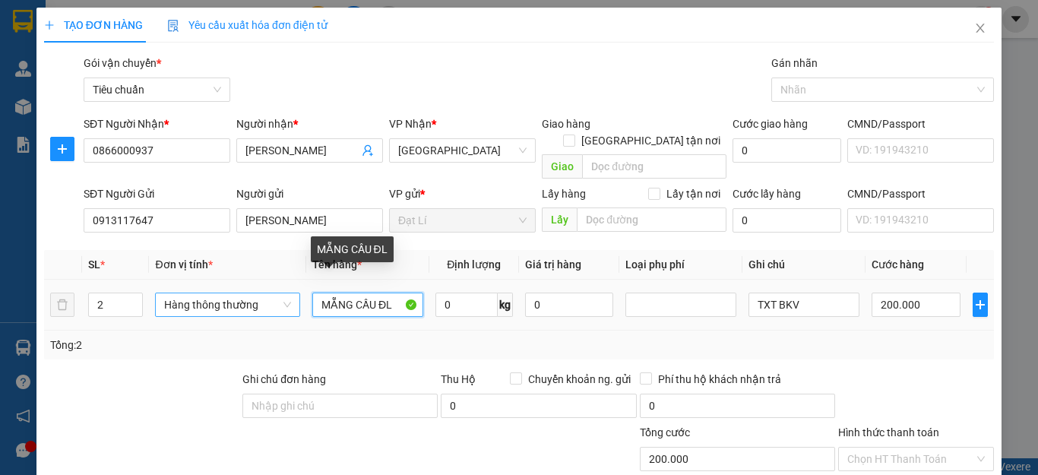
drag, startPoint x: 373, startPoint y: 286, endPoint x: 210, endPoint y: 296, distance: 163.6
click at [211, 296] on tr "2 Hàng thông thường MẴNG CẦU ĐL 0 kg 0 TXT BKV 200.000" at bounding box center [519, 305] width 950 height 51
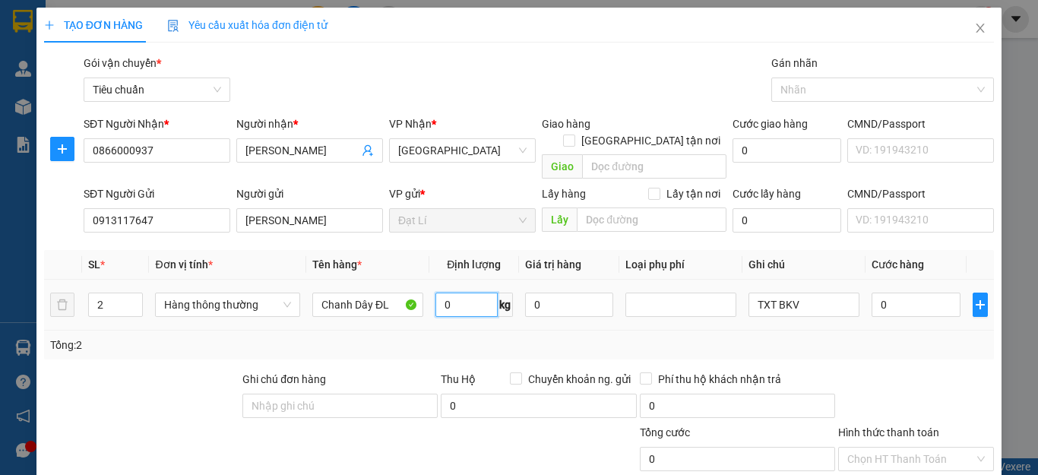
click at [458, 293] on input "0" at bounding box center [466, 305] width 62 height 24
click at [767, 337] on div "Tổng: 2" at bounding box center [519, 345] width 938 height 17
click at [747, 331] on div "Tổng: 2" at bounding box center [519, 345] width 950 height 29
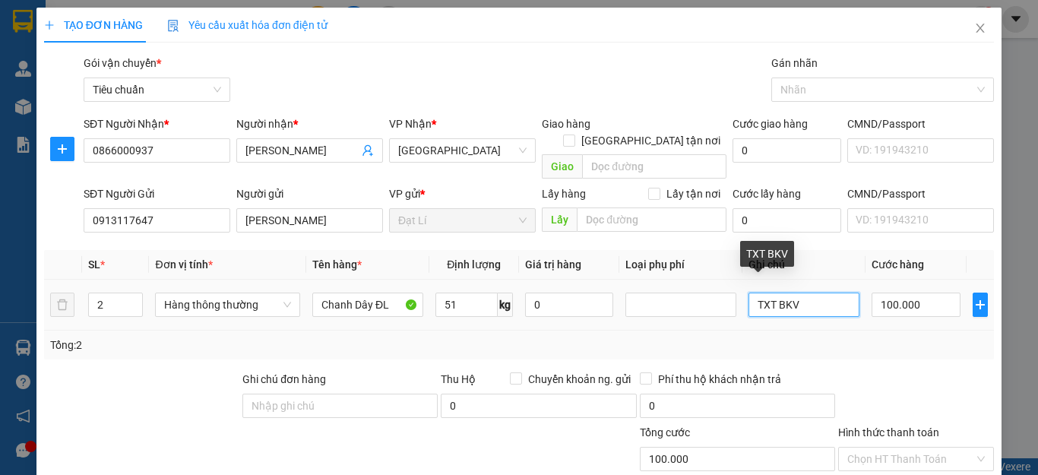
click at [796, 293] on input "TXT BKV" at bounding box center [803, 305] width 111 height 24
drag, startPoint x: 850, startPoint y: 331, endPoint x: 869, endPoint y: 321, distance: 22.1
click at [860, 337] on div "Tổng: 2" at bounding box center [519, 345] width 938 height 17
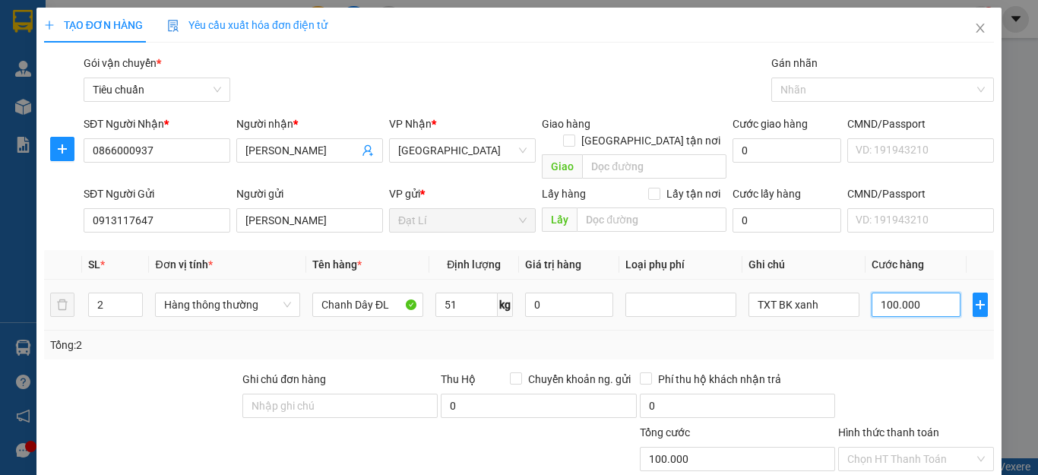
click at [878, 293] on input "100.000" at bounding box center [916, 305] width 89 height 24
click at [897, 341] on div "Tổng: 2" at bounding box center [519, 345] width 950 height 29
click at [937, 420] on div "Transit Pickup Surcharge Ids Transit Deliver Surcharge Ids Transit Deliver Surc…" at bounding box center [519, 353] width 950 height 596
drag, startPoint x: 937, startPoint y: 425, endPoint x: 943, endPoint y: 430, distance: 8.1
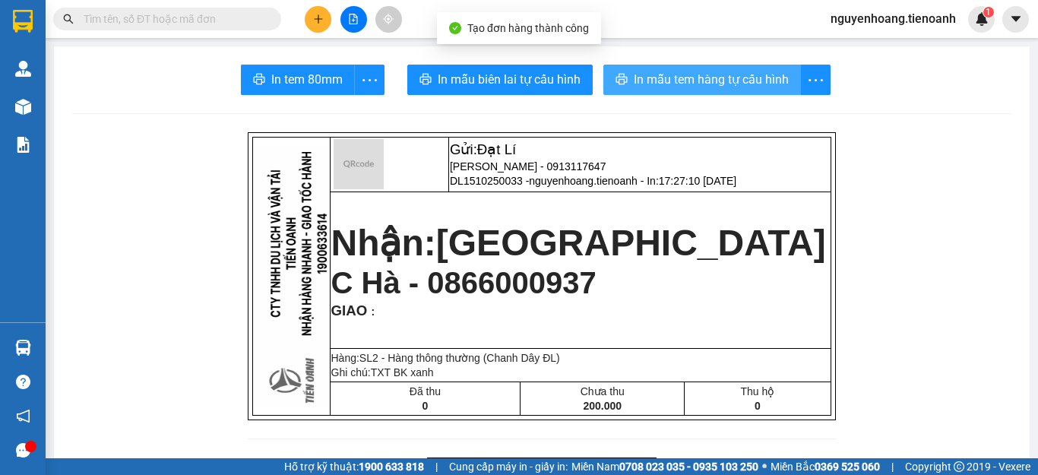
click at [682, 69] on button "In mẫu tem hàng tự cấu hình" at bounding box center [702, 80] width 198 height 30
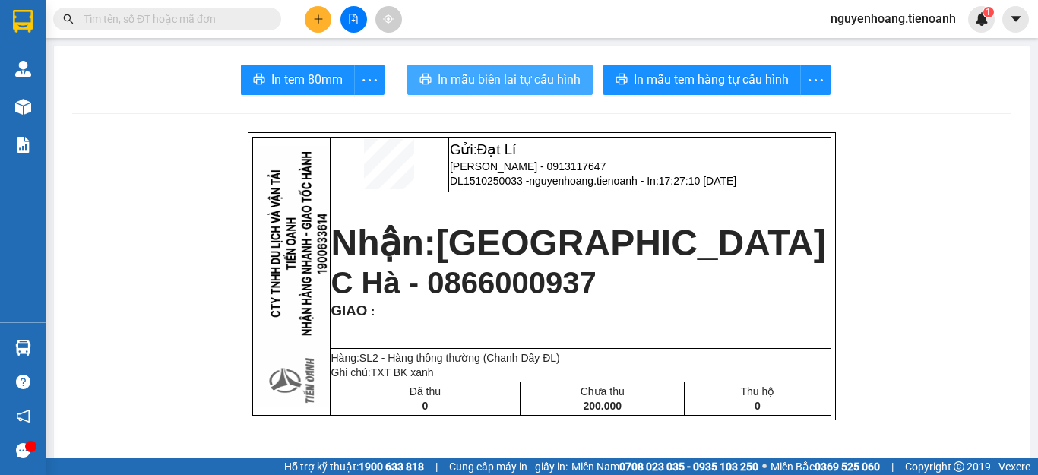
click at [477, 88] on span "In mẫu biên lai tự cấu hình" at bounding box center [509, 79] width 143 height 19
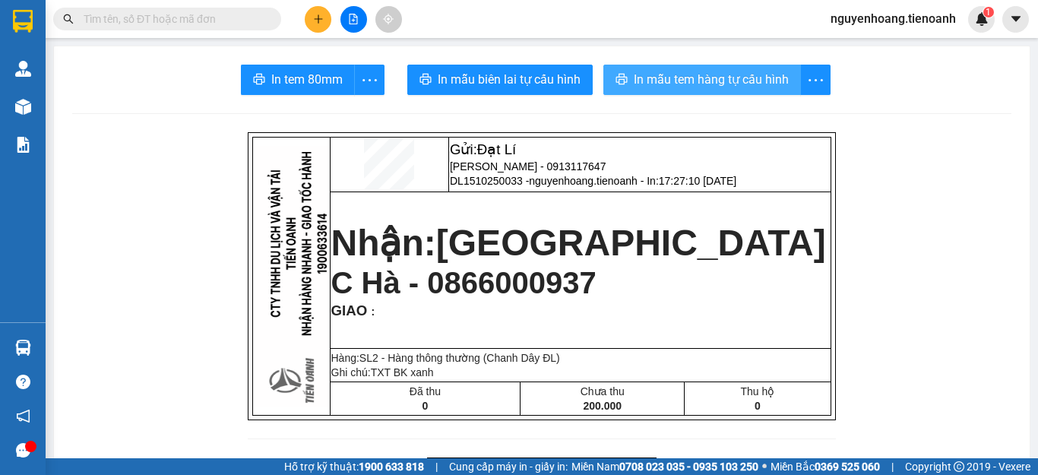
click at [714, 80] on span "In mẫu tem hàng tự cấu hình" at bounding box center [711, 79] width 155 height 19
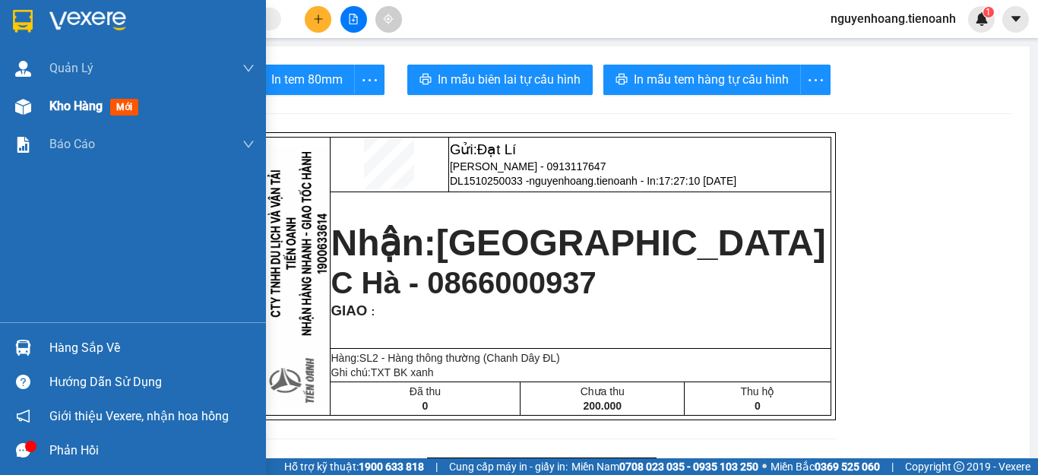
click at [65, 104] on span "Kho hàng" at bounding box center [75, 106] width 53 height 14
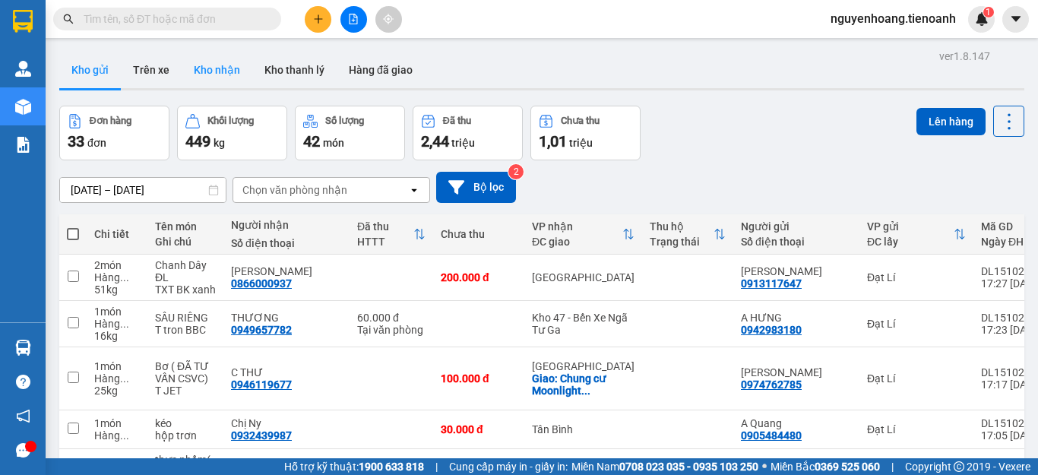
click at [228, 74] on button "Kho nhận" at bounding box center [217, 70] width 71 height 36
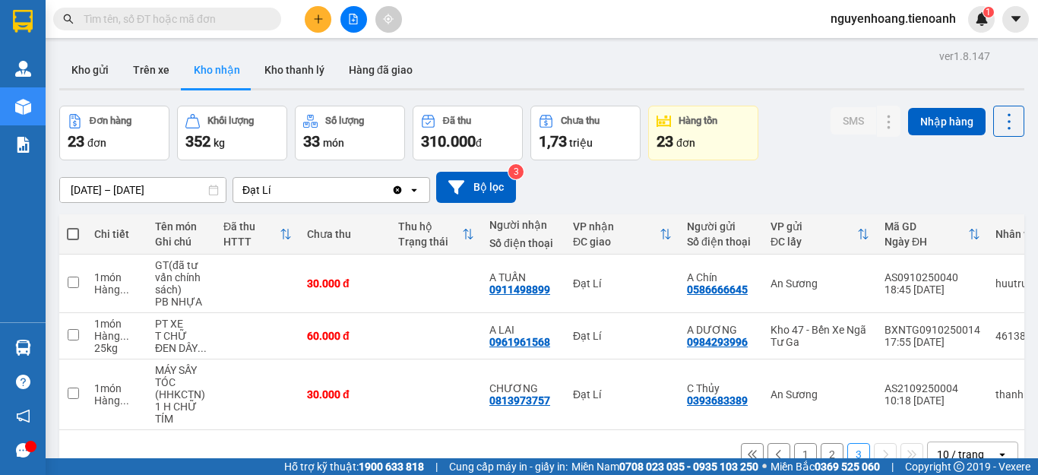
click at [821, 443] on button "2" at bounding box center [832, 454] width 23 height 23
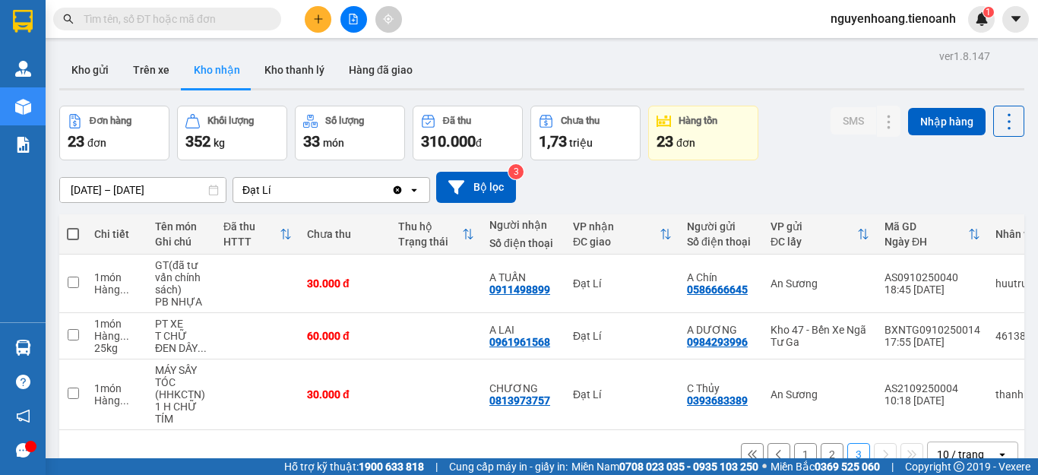
click at [821, 443] on button "2" at bounding box center [832, 454] width 23 height 23
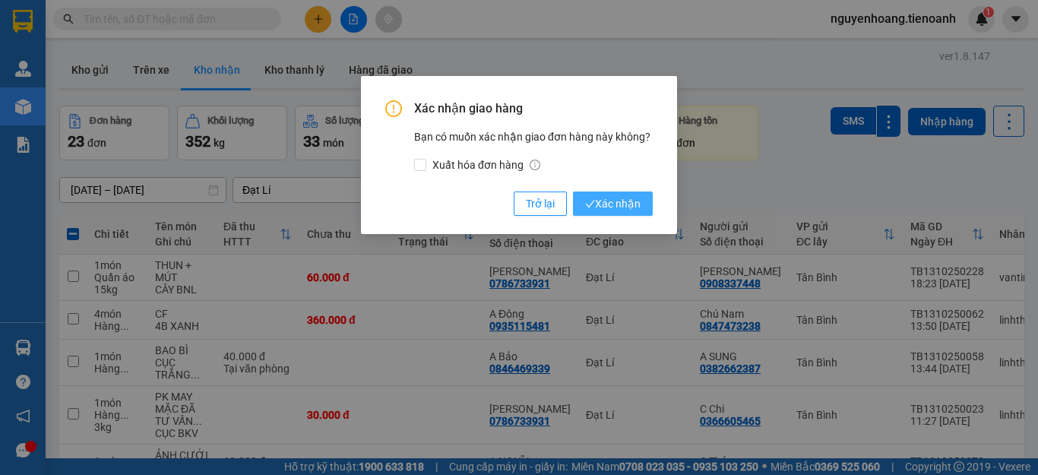
click at [623, 197] on span "Xác nhận" at bounding box center [612, 203] width 55 height 17
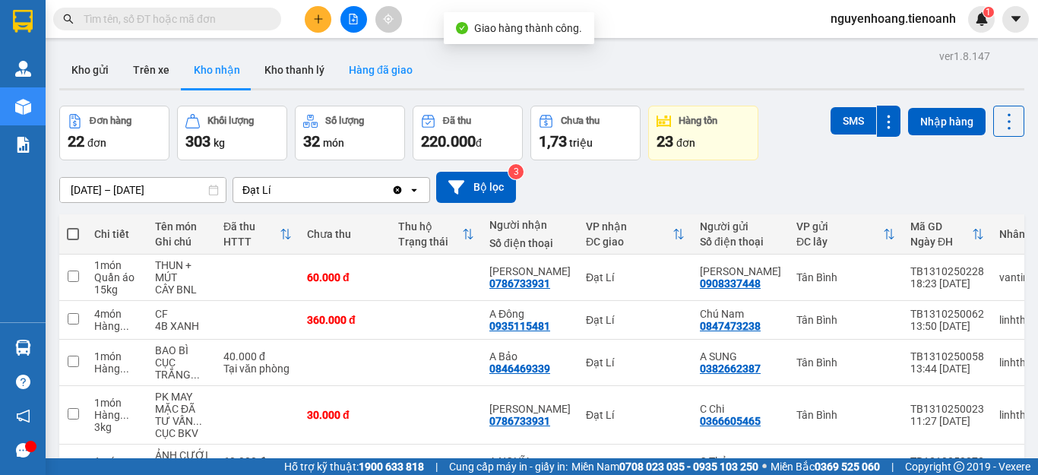
click at [372, 78] on button "Hàng đã giao" at bounding box center [381, 70] width 88 height 36
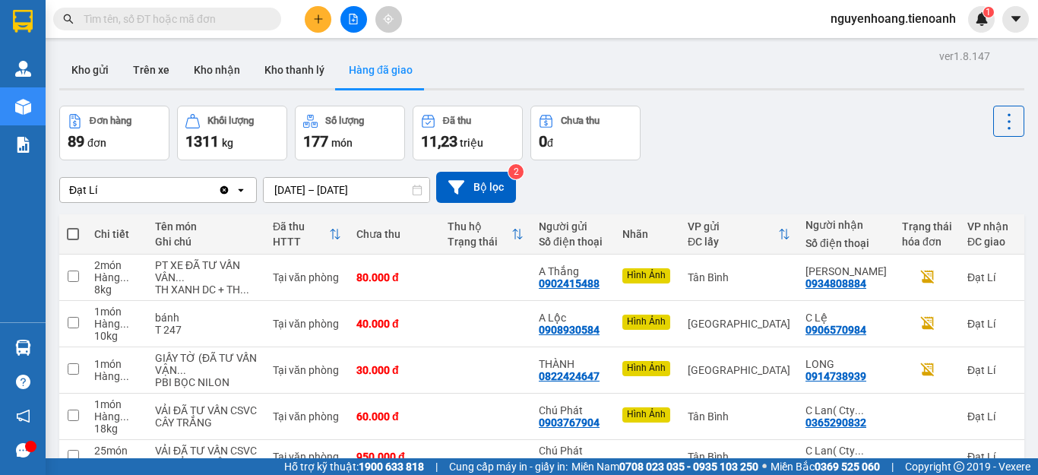
drag, startPoint x: 673, startPoint y: 419, endPoint x: 682, endPoint y: 419, distance: 8.4
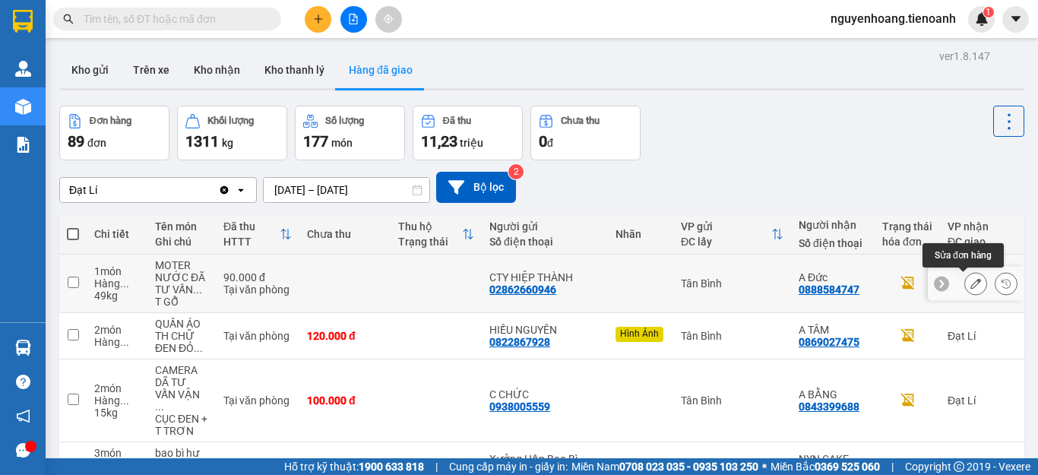
click at [965, 271] on button at bounding box center [975, 284] width 21 height 27
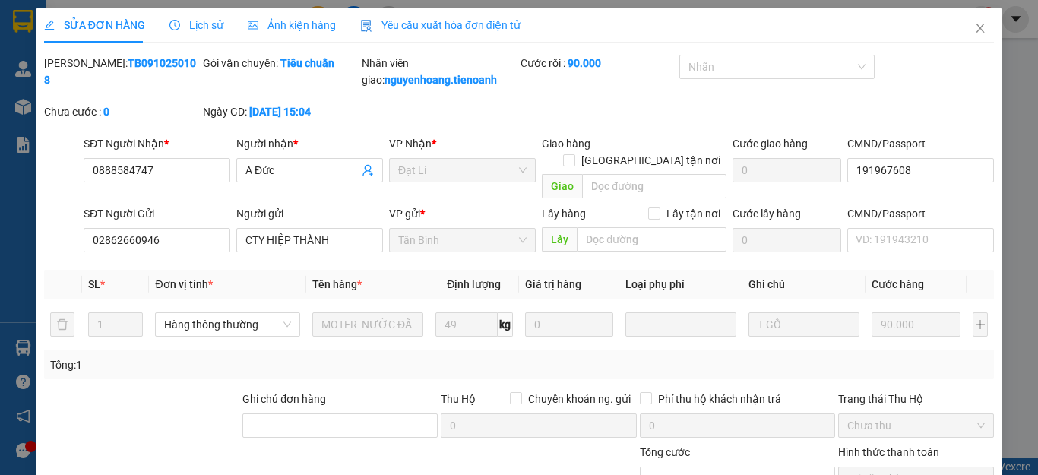
click at [203, 27] on span "Lịch sử" at bounding box center [196, 25] width 54 height 12
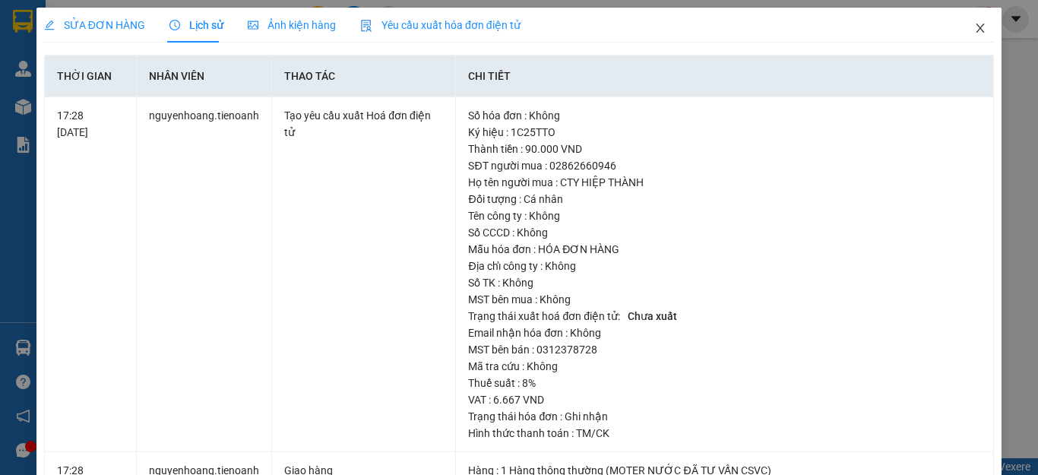
click at [974, 30] on icon "close" at bounding box center [980, 28] width 12 height 12
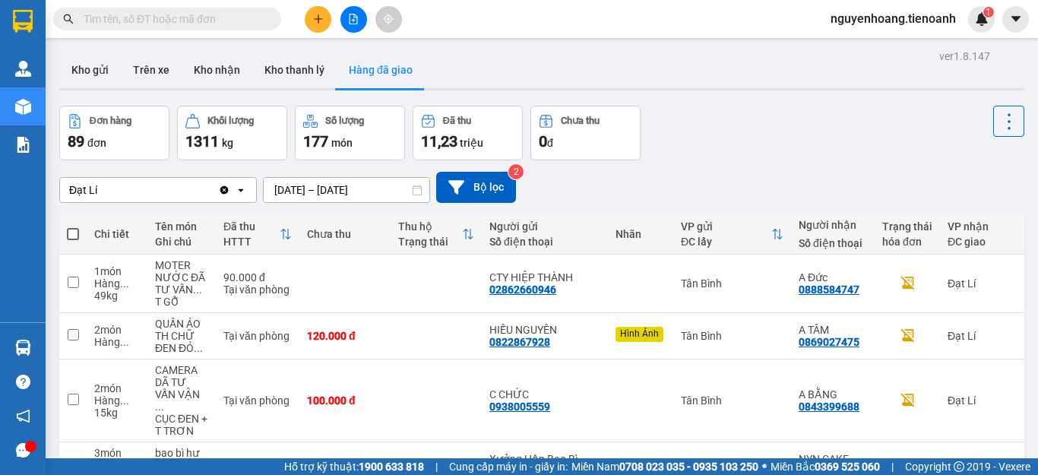
click at [839, 134] on div "Đơn hàng 89 đơn Khối lượng 1311 kg Số lượng 177 món Đã thu 11,23 triệu Chưa thu…" at bounding box center [541, 133] width 965 height 55
click at [242, 65] on button "Kho nhận" at bounding box center [217, 70] width 71 height 36
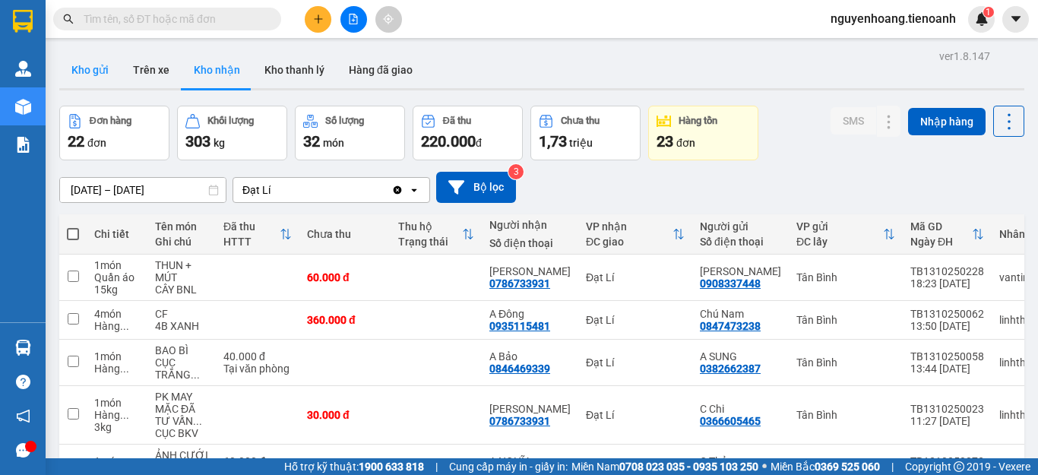
click at [78, 70] on button "Kho gửi" at bounding box center [90, 70] width 62 height 36
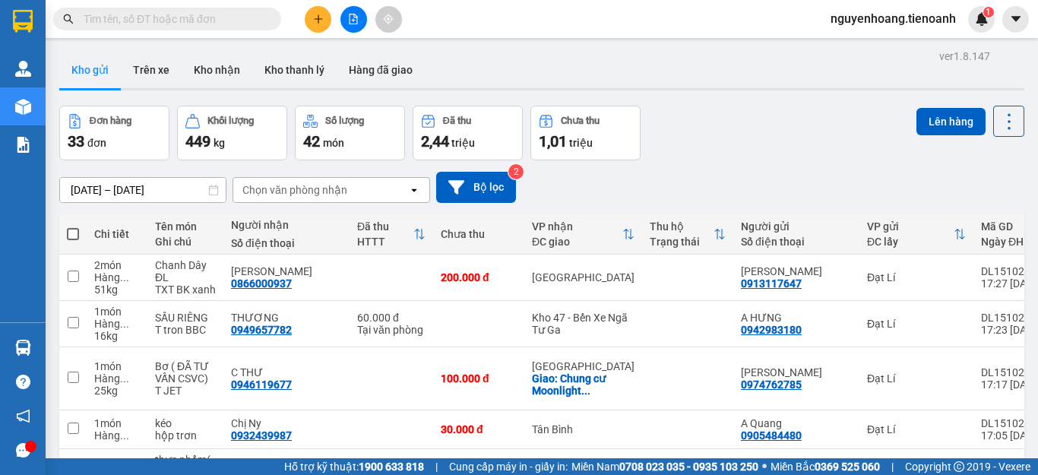
click at [323, 11] on button at bounding box center [318, 19] width 27 height 27
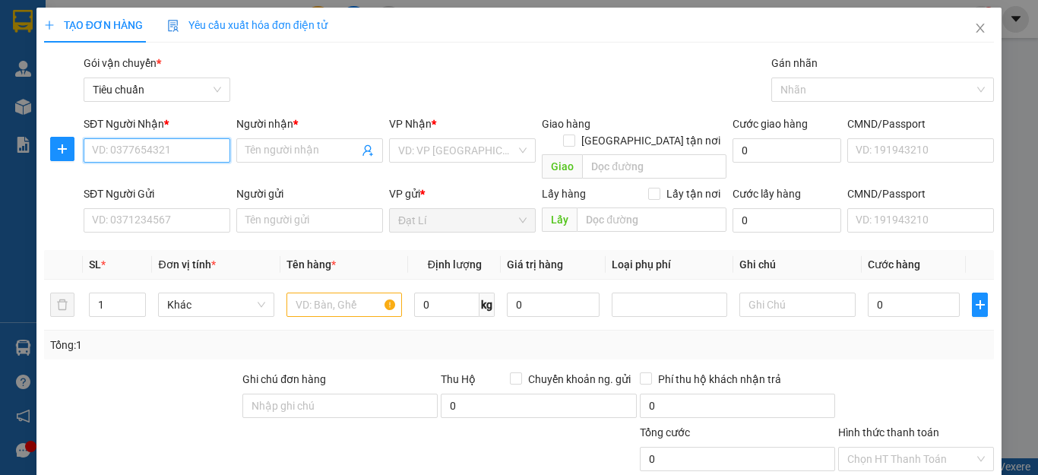
click at [193, 147] on input "SĐT Người Nhận *" at bounding box center [157, 150] width 147 height 24
click at [147, 178] on div "0398341329 - C Na" at bounding box center [155, 180] width 126 height 17
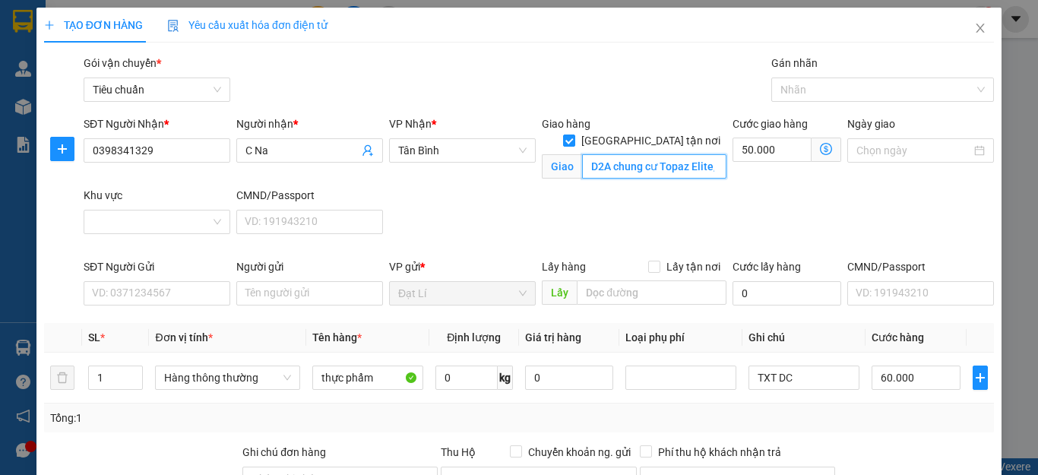
click at [694, 154] on input "D2A chung cư Topaz Elite, tạ quang bữu phường 4 quận 8" at bounding box center [654, 166] width 144 height 24
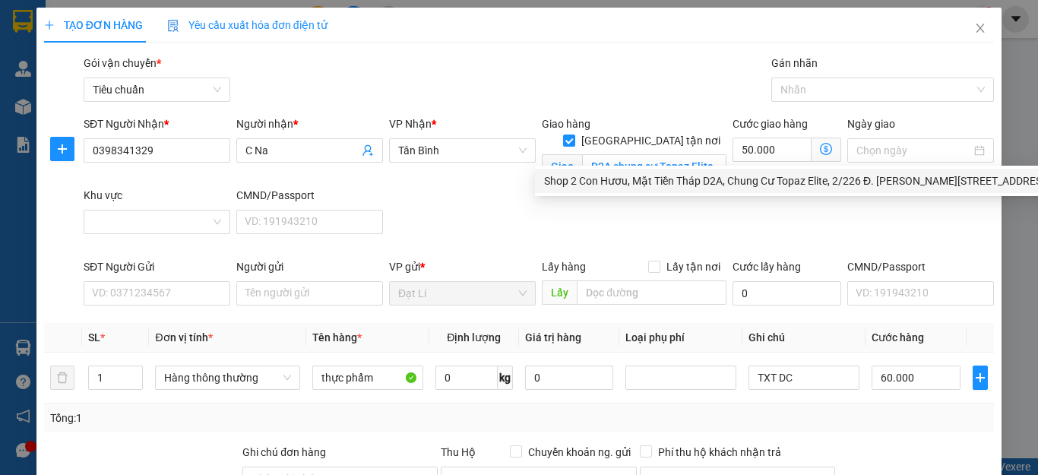
click at [491, 217] on div "SĐT Người Nhận * 0398341329 Người nhận * C Na VP Nhận * Tân Bình Giao hàng Giao…" at bounding box center [539, 186] width 916 height 143
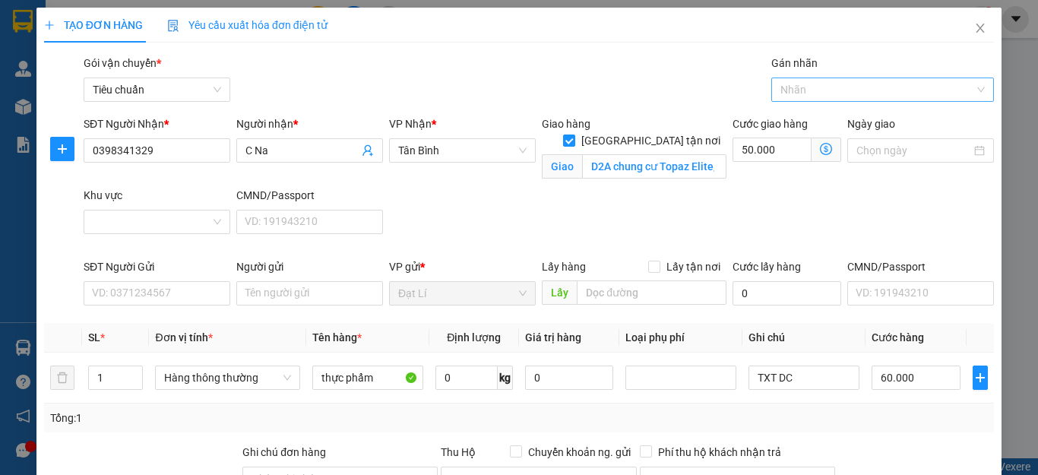
click at [884, 82] on div at bounding box center [875, 90] width 201 height 18
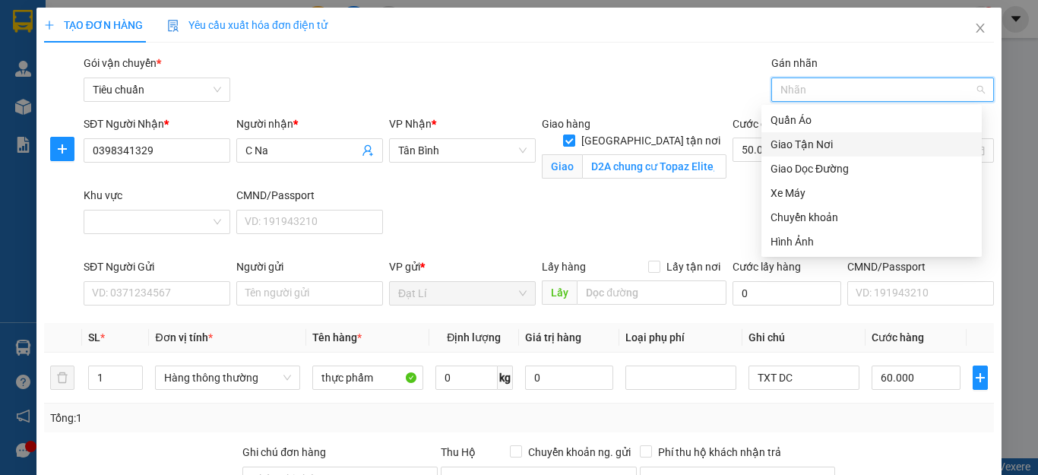
click at [827, 144] on div "Giao Tận Nơi" at bounding box center [871, 144] width 202 height 17
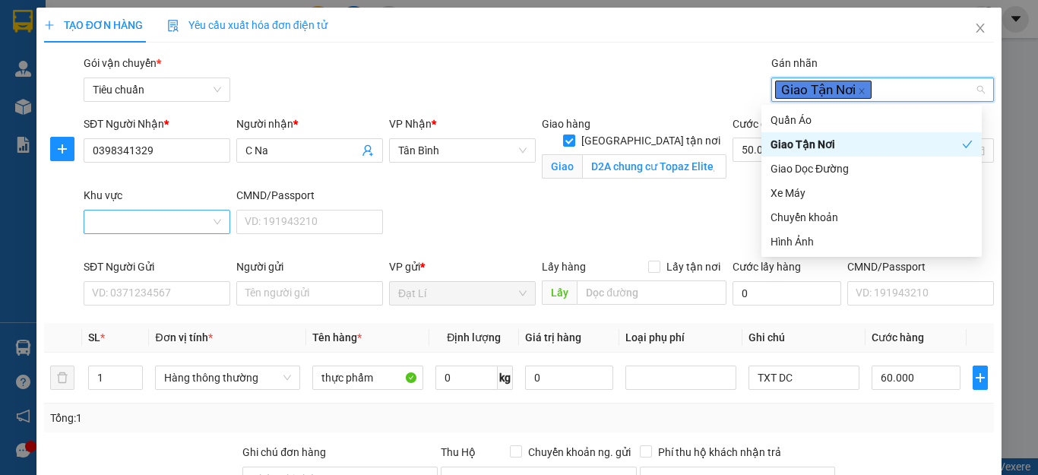
click at [179, 224] on input "Khu vực" at bounding box center [152, 221] width 118 height 23
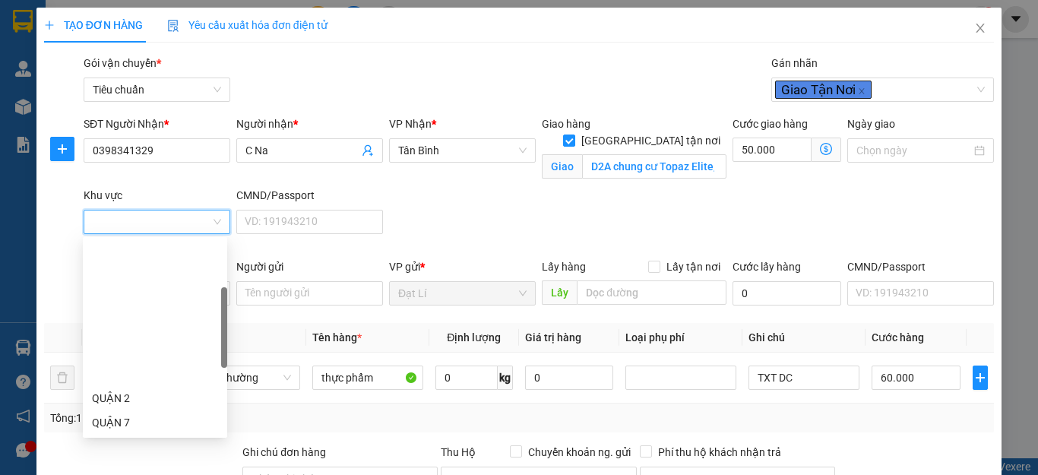
click at [137, 438] on div "QUẬN 8" at bounding box center [155, 446] width 126 height 17
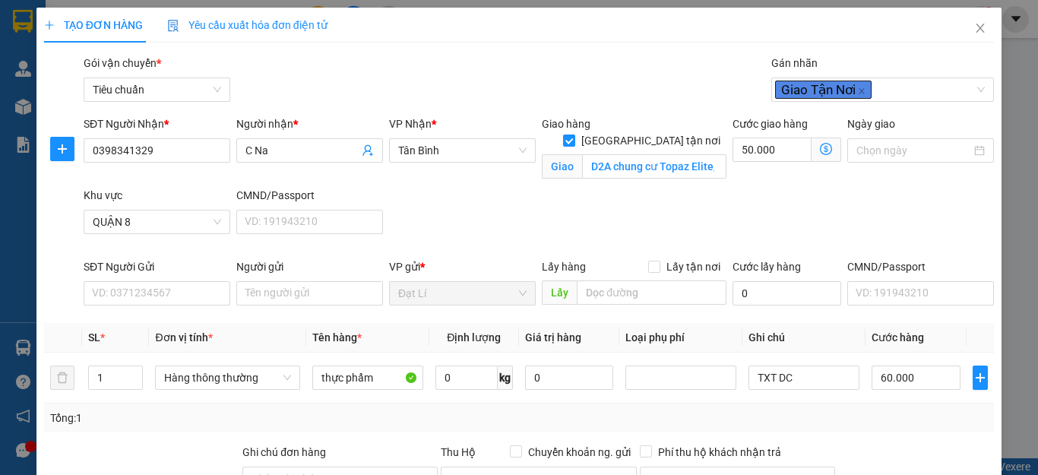
click at [619, 204] on div "SĐT Người Nhận * 0398341329 Người nhận * C Na VP Nhận * Tân Bình Giao hàng Giao…" at bounding box center [539, 186] width 916 height 143
click at [680, 154] on input "D2A chung cư Topaz Elite, tạ quang bữu phường 4 quận 8" at bounding box center [654, 166] width 144 height 24
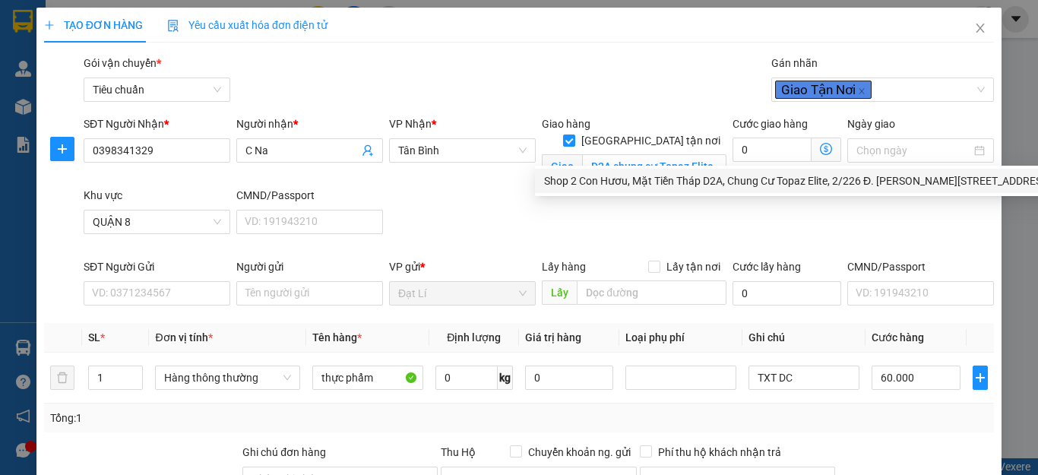
click at [524, 219] on div "SĐT Người Nhận * 0398341329 Người nhận * C Na VP Nhận * Tân Bình Giao hàng Giao…" at bounding box center [539, 186] width 916 height 143
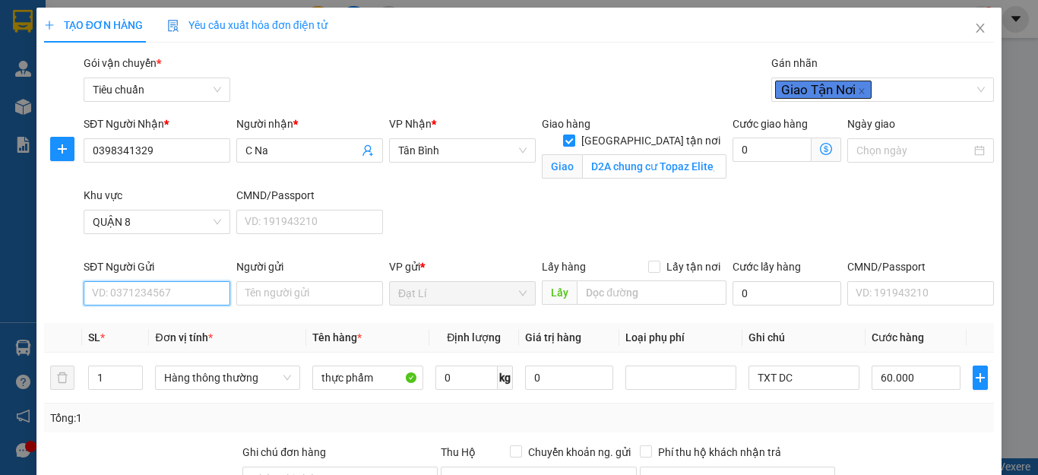
click at [166, 302] on input "SĐT Người Gửi" at bounding box center [157, 293] width 147 height 24
click at [144, 326] on div "0362117844 - CÔ DUNG" at bounding box center [155, 323] width 126 height 17
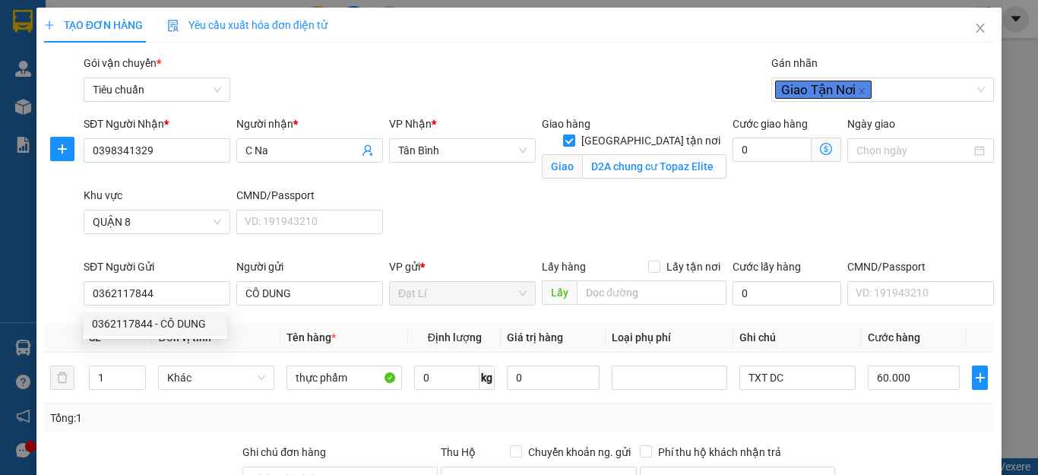
click at [126, 422] on div "Tổng: 1" at bounding box center [226, 418] width 352 height 17
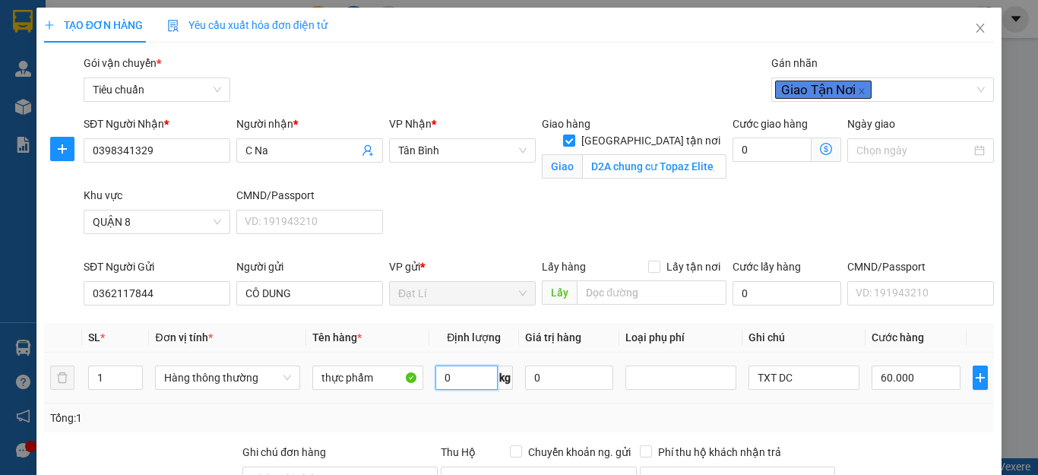
click at [464, 365] on input "0" at bounding box center [466, 377] width 62 height 24
click at [853, 410] on div "Tổng: 1" at bounding box center [519, 418] width 938 height 17
click at [887, 444] on div at bounding box center [916, 470] width 159 height 53
click at [906, 365] on input "65.000" at bounding box center [916, 377] width 89 height 24
click at [901, 288] on div "Transit Pickup Surcharge Ids Transit Deliver Surcharge Ids Transit Deliver Surc…" at bounding box center [519, 389] width 950 height 669
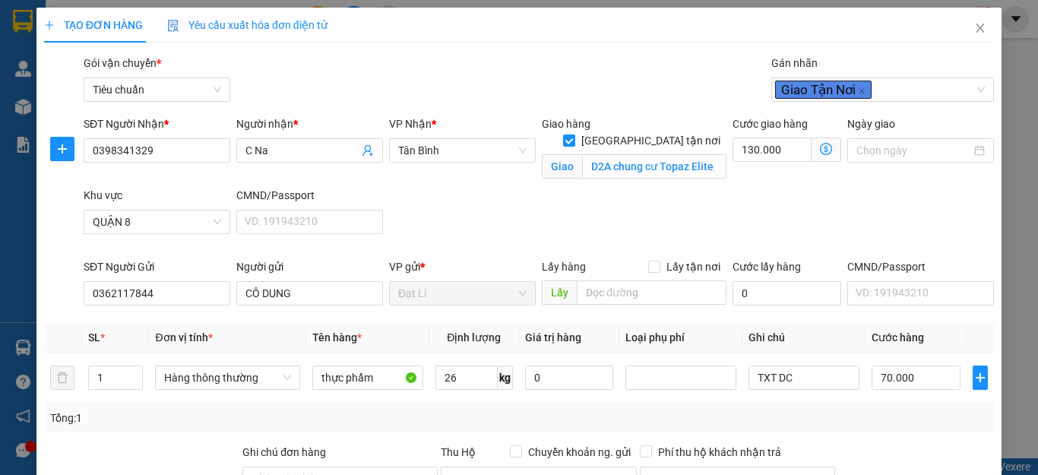
click at [820, 153] on icon "dollar-circle" at bounding box center [826, 149] width 12 height 12
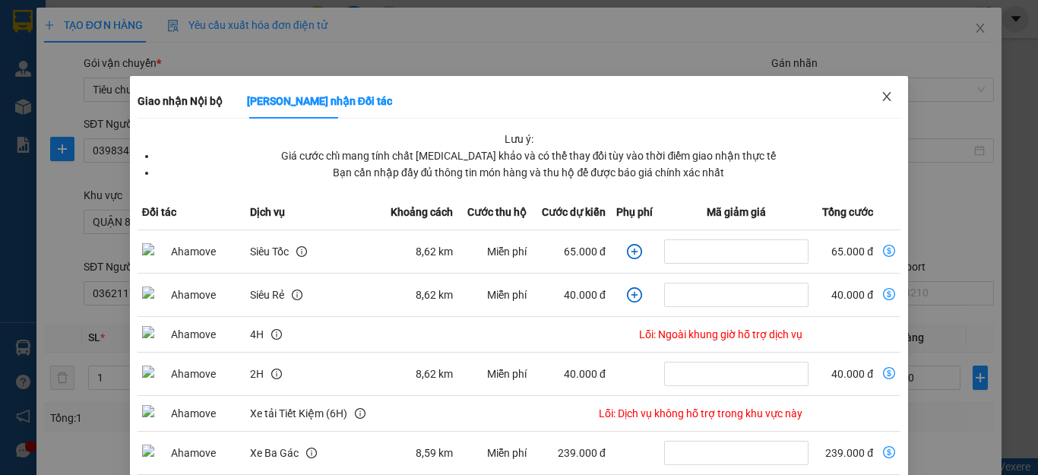
click at [881, 100] on icon "close" at bounding box center [887, 96] width 12 height 12
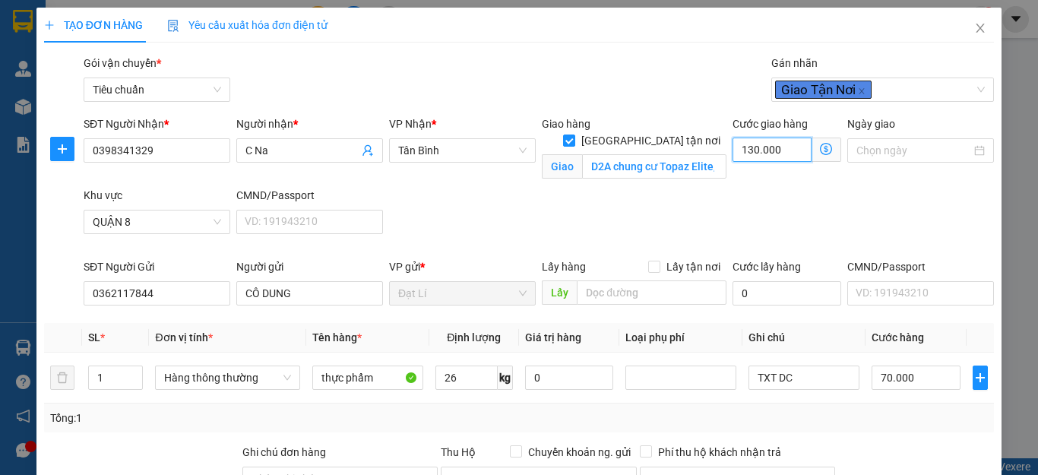
click at [773, 157] on input "130.000" at bounding box center [771, 150] width 79 height 24
click at [916, 203] on div "SĐT Người Nhận * 0398341329 Người nhận * C Na VP Nhận * Tân Bình Giao hàng Giao…" at bounding box center [539, 186] width 916 height 143
click at [910, 444] on div at bounding box center [916, 470] width 159 height 53
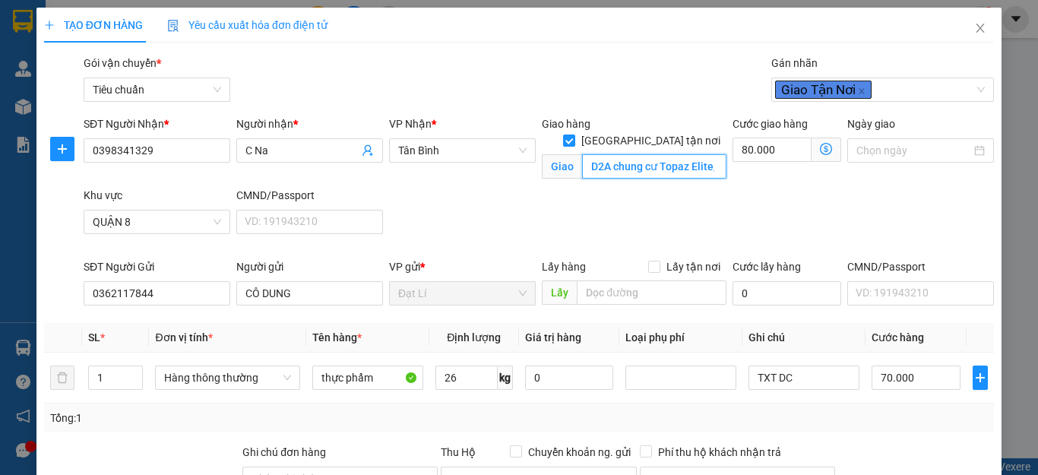
click at [669, 154] on input "D2A chung cư Topaz Elite, tạ quang bữu phường 4 quận 8" at bounding box center [654, 166] width 144 height 24
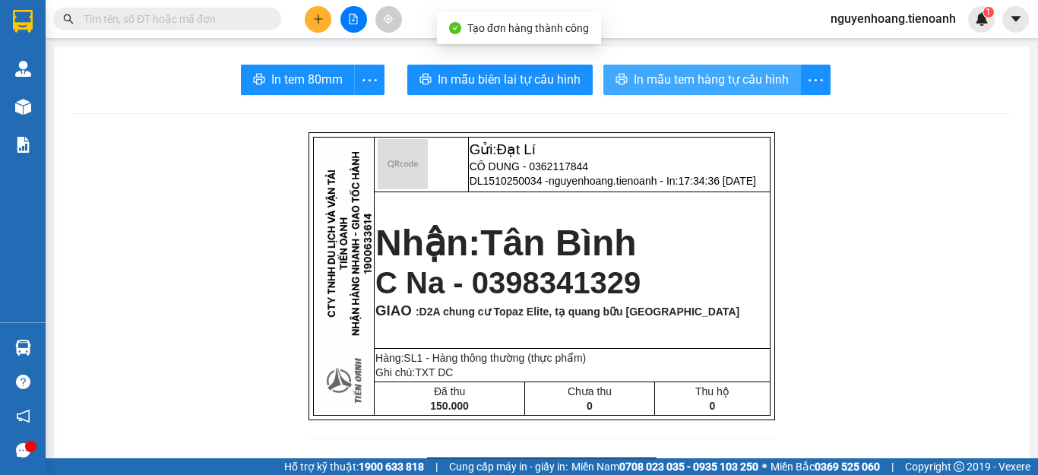
click at [647, 74] on span "In mẫu tem hàng tự cấu hình" at bounding box center [711, 79] width 155 height 19
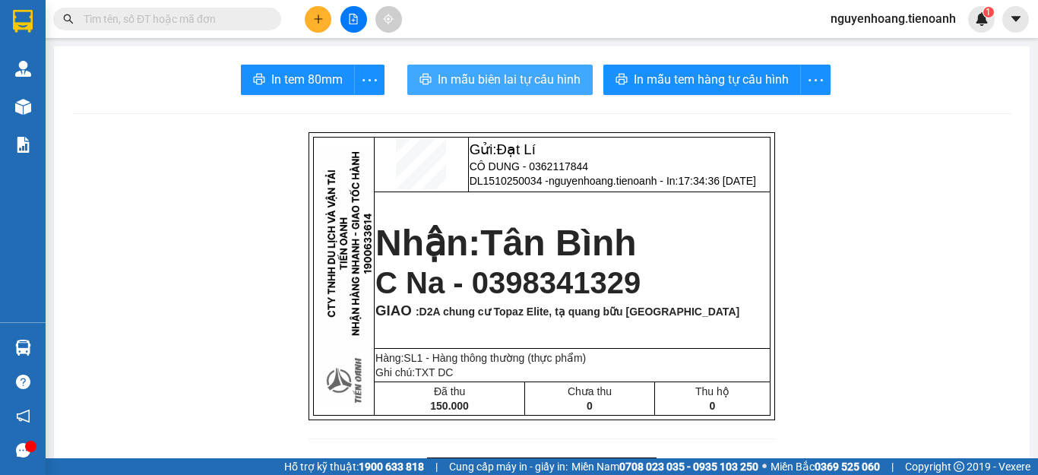
drag, startPoint x: 647, startPoint y: 74, endPoint x: 525, endPoint y: 76, distance: 122.3
click at [525, 76] on span "In mẫu biên lai tự cấu hình" at bounding box center [509, 79] width 143 height 19
click at [546, 68] on button "In mẫu biên lai tự cấu hình" at bounding box center [499, 80] width 185 height 30
click at [542, 71] on span "In mẫu biên lai tự cấu hình" at bounding box center [509, 79] width 143 height 19
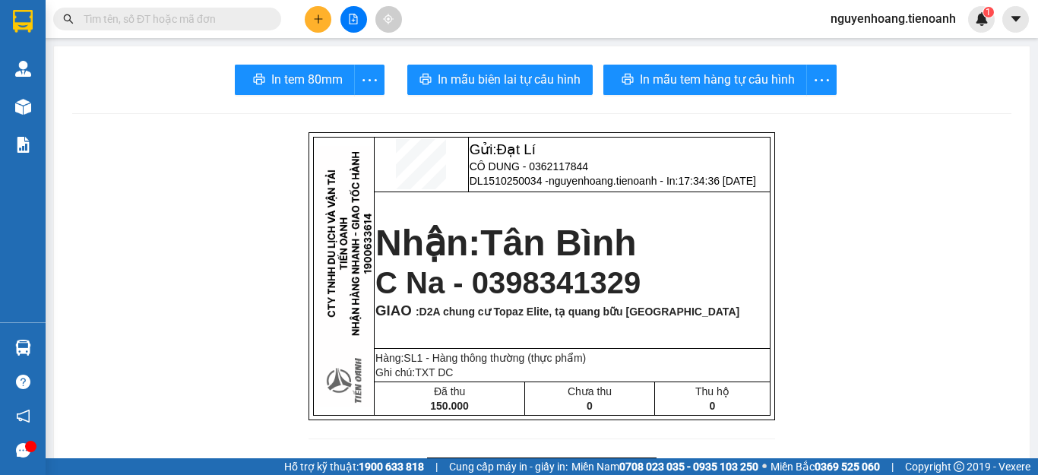
click at [322, 22] on icon "plus" at bounding box center [318, 19] width 11 height 11
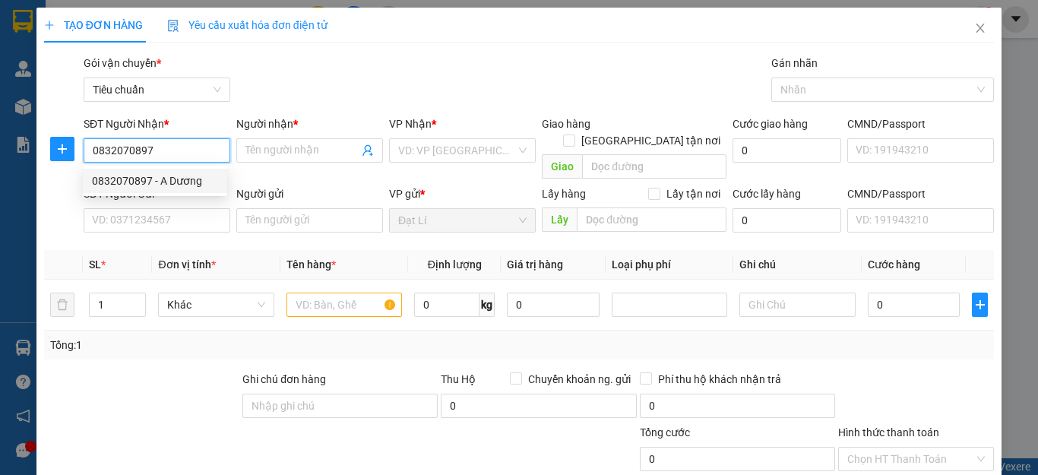
click at [138, 170] on div "0832070897 - A Dương" at bounding box center [155, 181] width 144 height 24
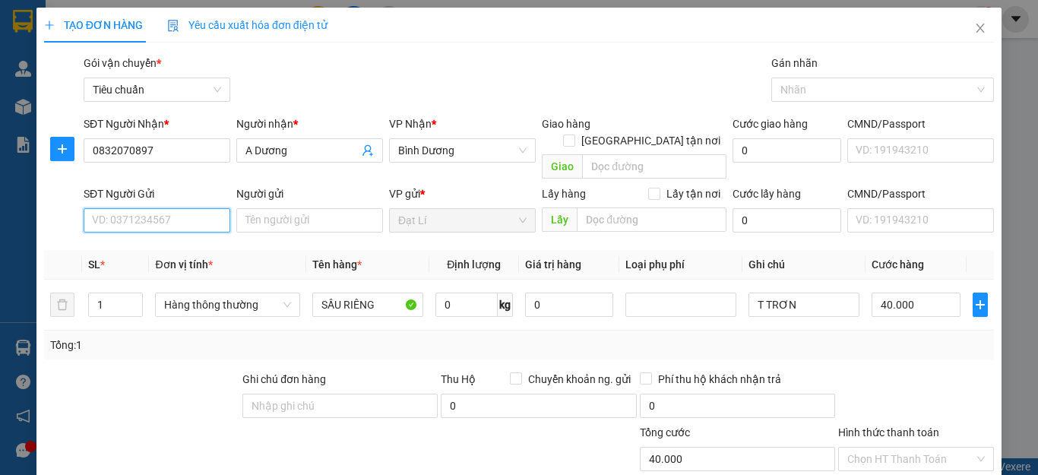
click at [170, 209] on input "SĐT Người Gửi" at bounding box center [157, 220] width 147 height 24
click at [195, 239] on div "0901935769 - CHỊ GẤM" at bounding box center [155, 234] width 126 height 17
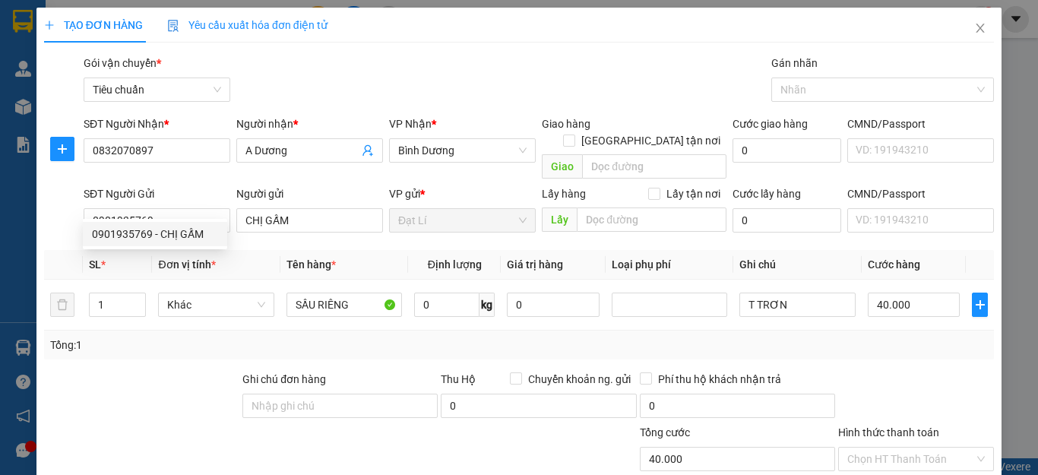
drag, startPoint x: 183, startPoint y: 369, endPoint x: 282, endPoint y: 330, distance: 106.4
click at [183, 371] on div at bounding box center [142, 397] width 198 height 53
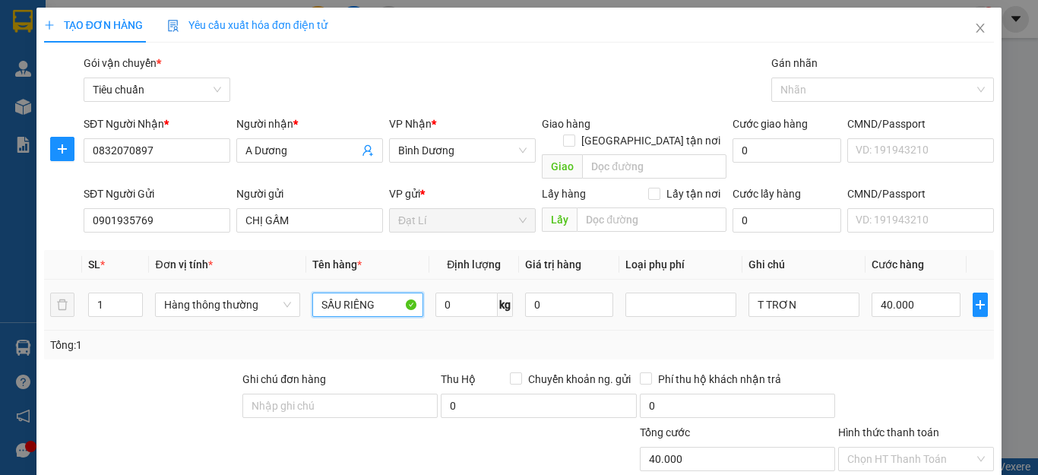
click at [369, 293] on input "SẦU RIÊNG" at bounding box center [367, 305] width 111 height 24
click at [376, 293] on input "SẦU RIÊNG" at bounding box center [367, 305] width 111 height 24
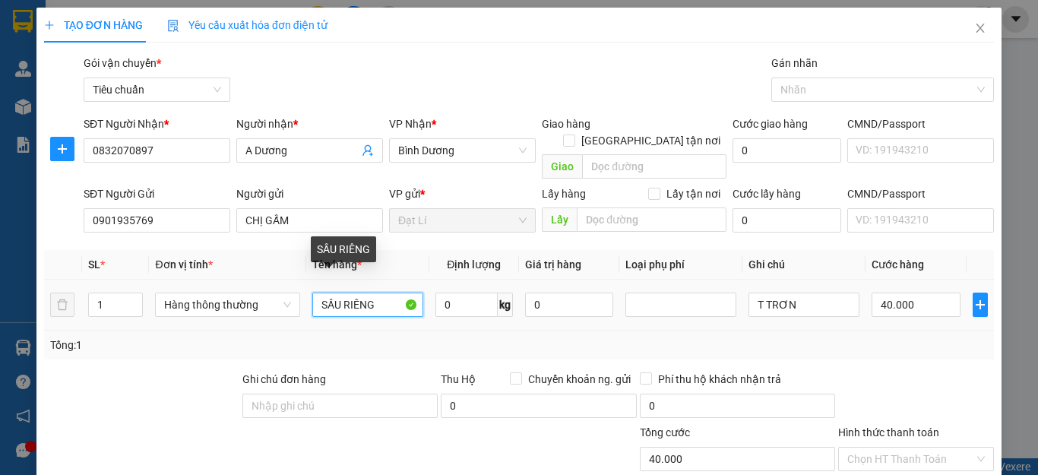
click at [376, 293] on input "SẦU RIÊNG" at bounding box center [367, 305] width 111 height 24
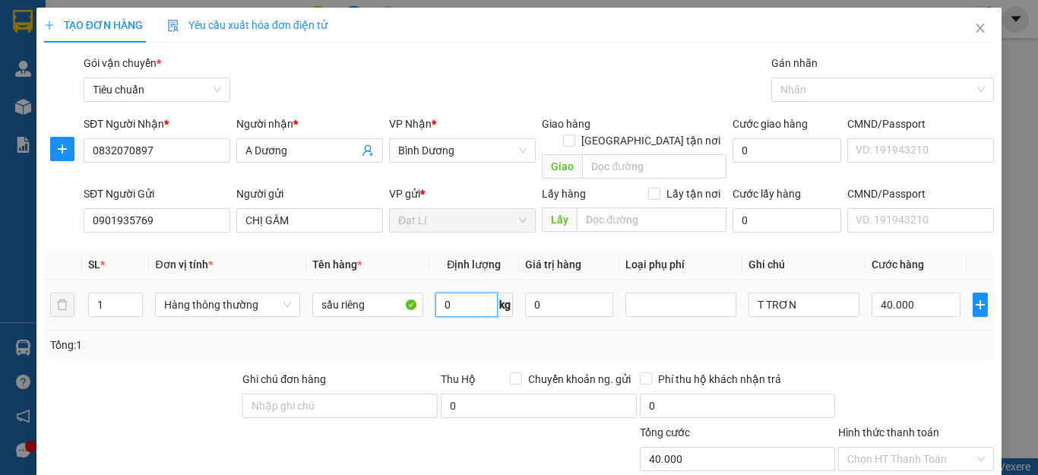
click at [468, 293] on input "0" at bounding box center [466, 305] width 62 height 24
click at [810, 331] on div "Tổng: 1" at bounding box center [519, 345] width 950 height 29
click at [803, 293] on input "T TRƠN" at bounding box center [803, 305] width 111 height 24
click at [802, 293] on input "T TRƠN" at bounding box center [803, 305] width 111 height 24
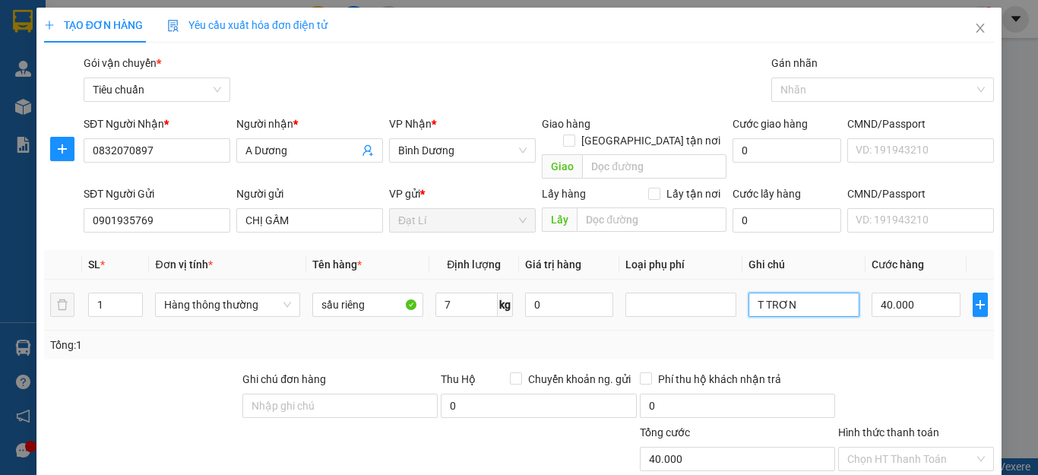
click at [802, 293] on input "T TRƠN" at bounding box center [803, 305] width 111 height 24
click at [891, 340] on div "Tổng: 1" at bounding box center [519, 345] width 950 height 29
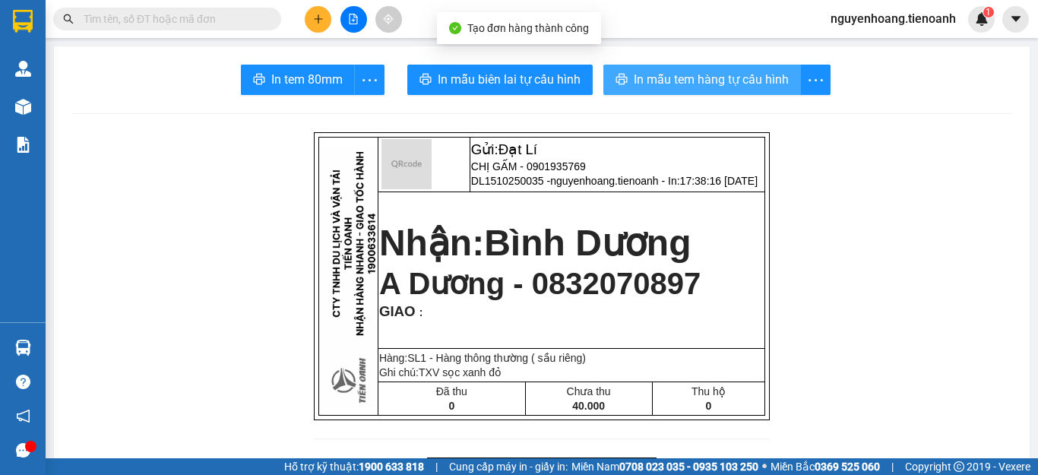
click at [710, 83] on span "In mẫu tem hàng tự cấu hình" at bounding box center [711, 79] width 155 height 19
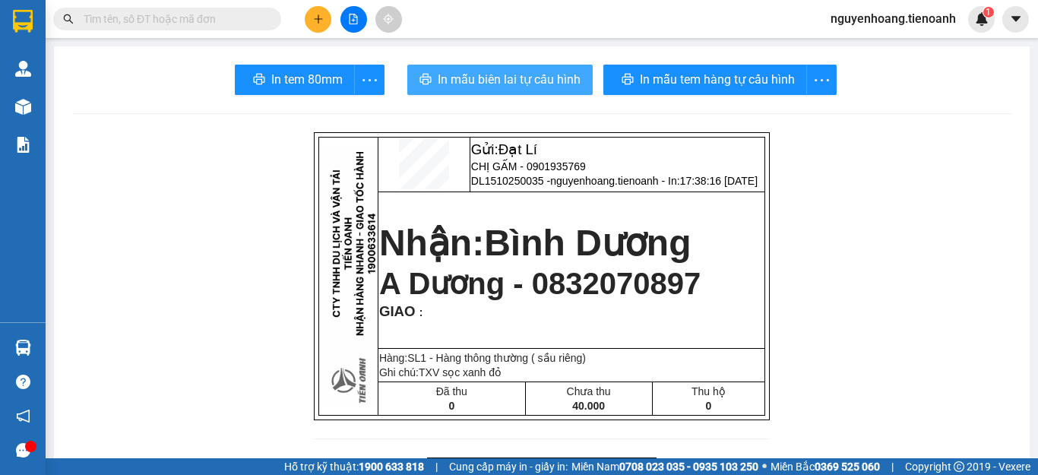
click at [517, 80] on span "In mẫu biên lai tự cấu hình" at bounding box center [509, 79] width 143 height 19
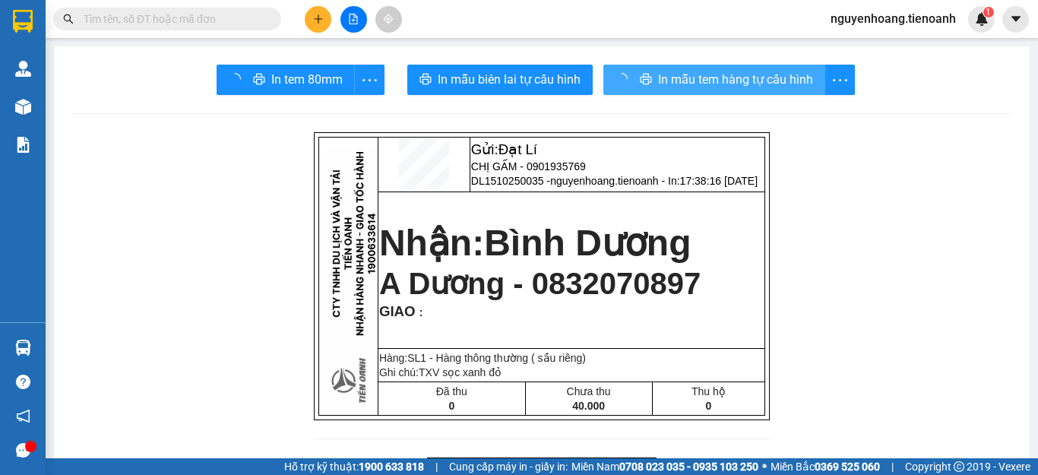
drag, startPoint x: 838, startPoint y: 194, endPoint x: 737, endPoint y: 74, distance: 156.9
click at [737, 74] on span "In mẫu tem hàng tự cấu hình" at bounding box center [735, 79] width 155 height 19
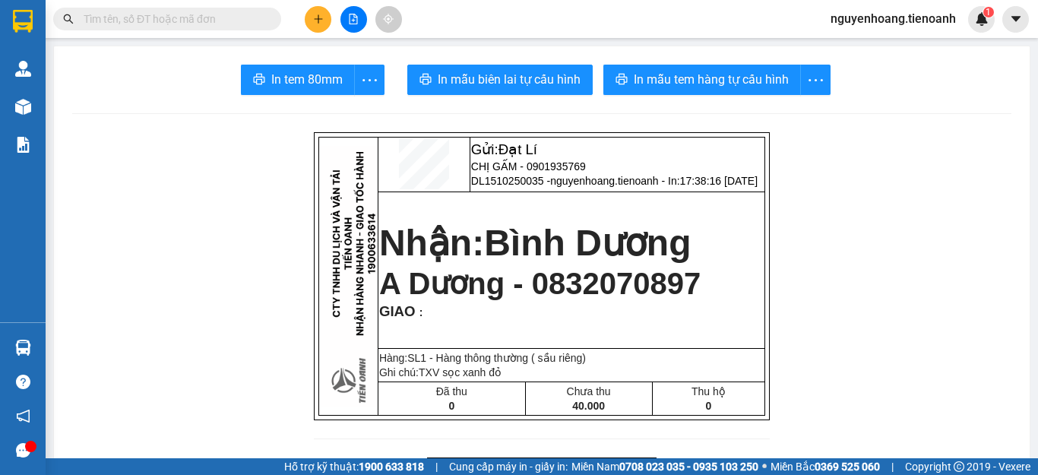
click at [305, 19] on button at bounding box center [318, 19] width 27 height 27
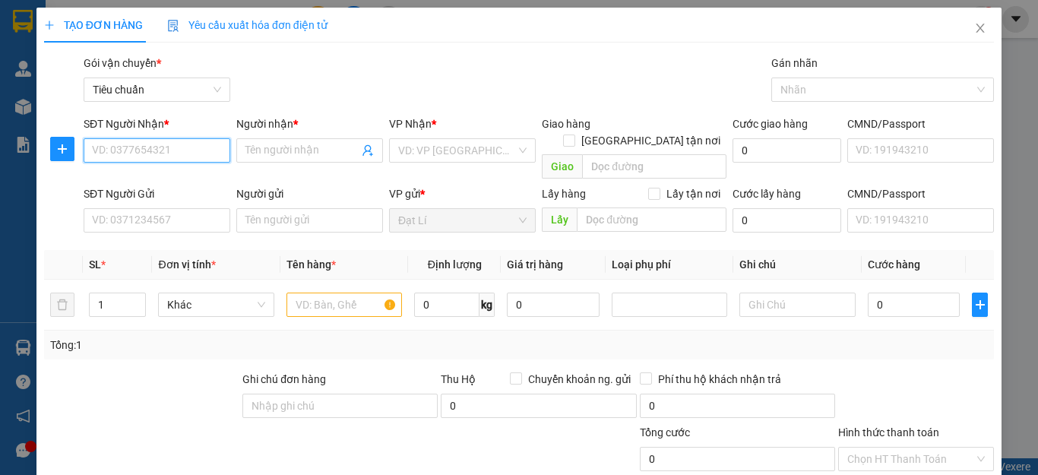
click at [204, 150] on input "SĐT Người Nhận *" at bounding box center [157, 150] width 147 height 24
click at [204, 150] on input "0376802385" at bounding box center [157, 150] width 147 height 24
click at [293, 152] on input "Người nhận *" at bounding box center [301, 150] width 113 height 17
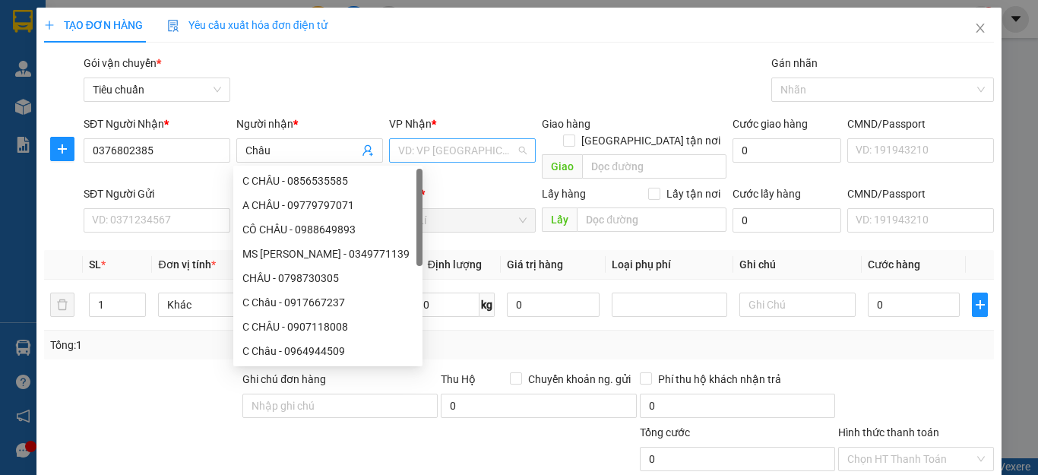
click at [454, 150] on input "search" at bounding box center [457, 150] width 118 height 23
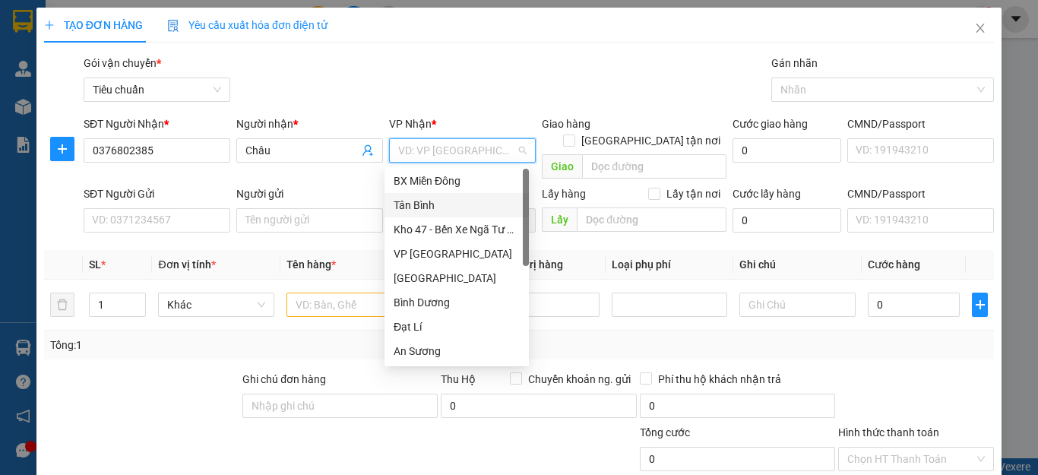
click at [452, 208] on div "Tân Bình" at bounding box center [457, 205] width 126 height 17
click at [445, 59] on div "Gói vận chuyển * Tiêu chuẩn Gán nhãn Nhãn" at bounding box center [539, 81] width 916 height 53
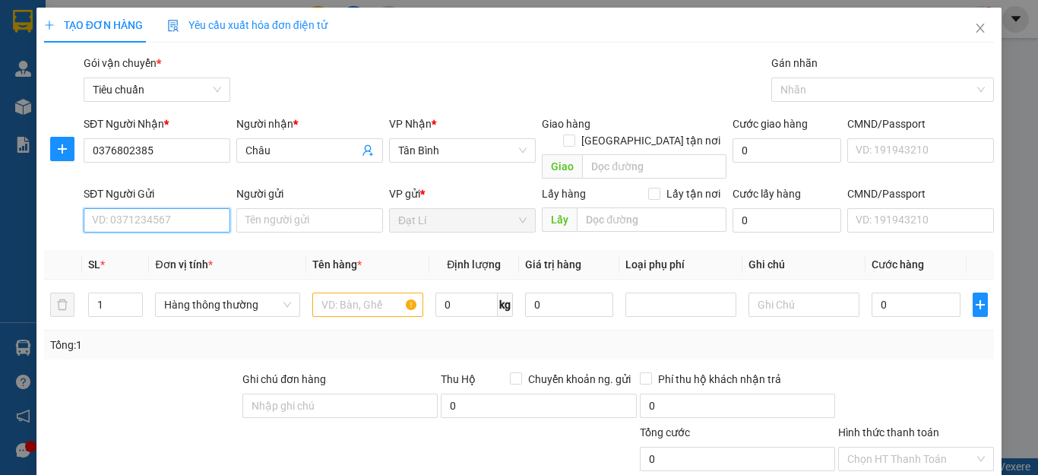
click at [152, 211] on input "SĐT Người Gửi" at bounding box center [157, 220] width 147 height 24
click at [185, 208] on input "0845504747" at bounding box center [157, 220] width 147 height 24
click at [182, 233] on div "0905015530 - HẰNG" at bounding box center [155, 234] width 126 height 17
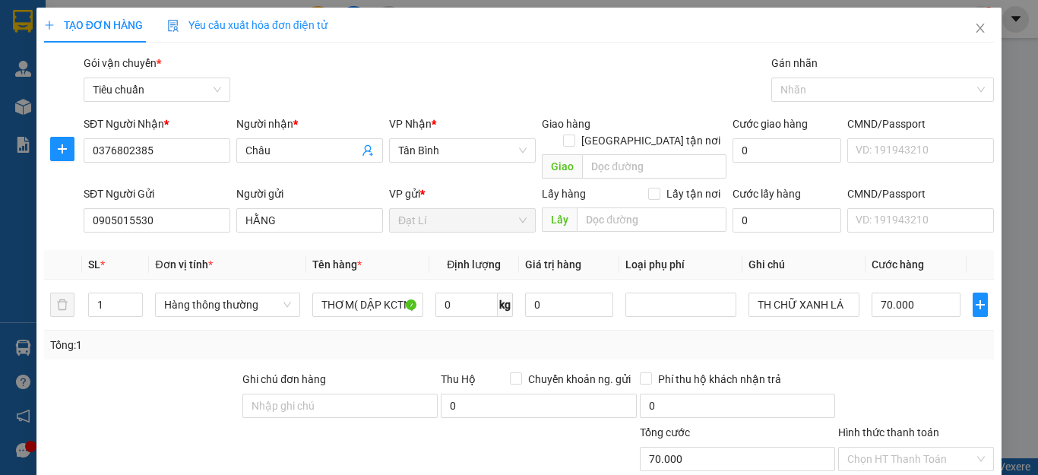
click at [204, 346] on div "Transit Pickup Surcharge Ids Transit Deliver Surcharge Ids Transit Deliver Surc…" at bounding box center [519, 353] width 950 height 596
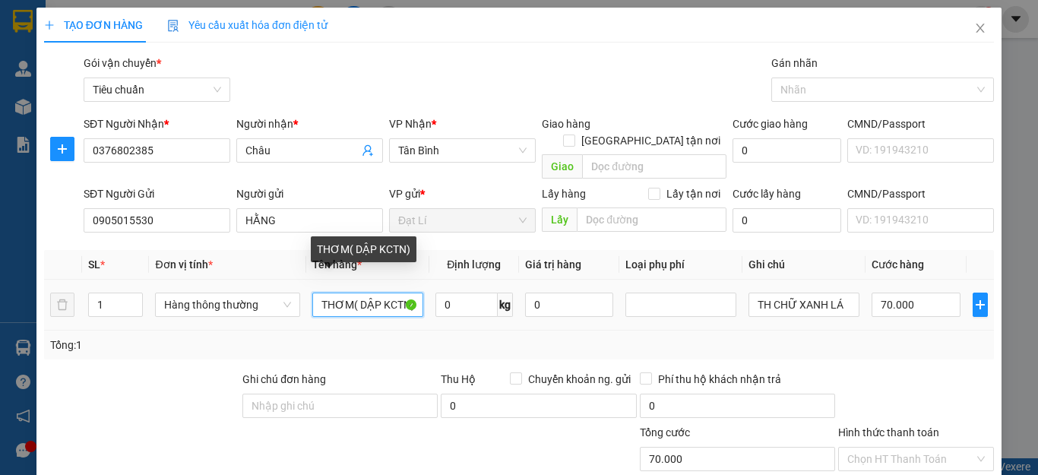
click at [350, 293] on input "THƠM( DẬP KCTN)" at bounding box center [367, 305] width 111 height 24
drag, startPoint x: 350, startPoint y: 289, endPoint x: 427, endPoint y: 289, distance: 76.7
click at [427, 289] on tr "1 Hàng thông thường THƠM( DẬP KCTN) 0 kg 0 TH CHỮ XANH LÁ 70.000" at bounding box center [519, 305] width 950 height 51
click at [365, 293] on input "TH" at bounding box center [367, 305] width 111 height 24
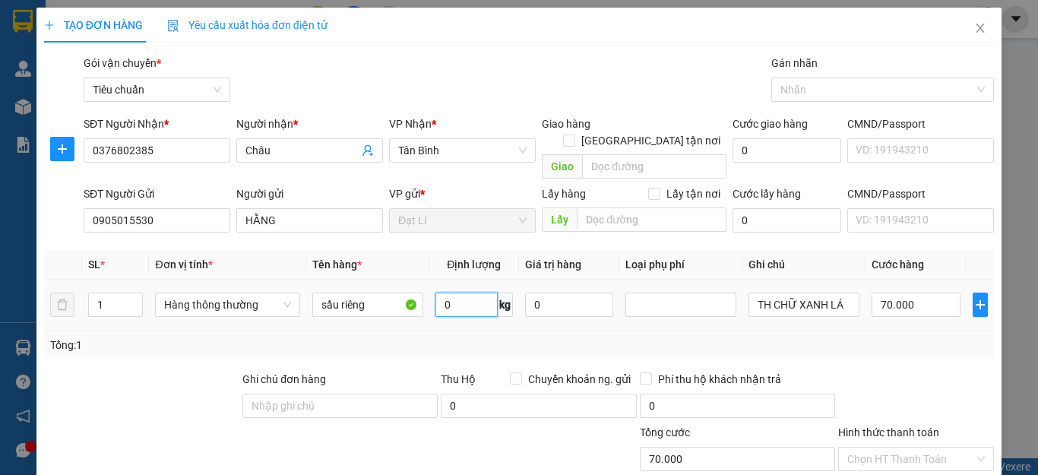
click at [457, 293] on input "0" at bounding box center [466, 305] width 62 height 24
click at [678, 337] on div "Tổng: 1" at bounding box center [519, 345] width 938 height 17
click at [816, 295] on input "TH CHỮ XANH LÁ" at bounding box center [803, 305] width 111 height 24
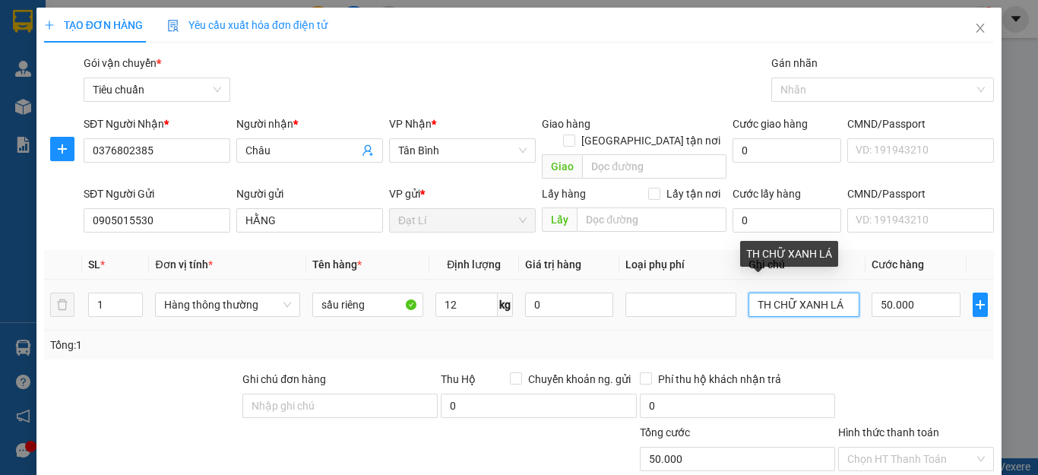
click at [816, 295] on input "TH CHỮ XANH LÁ" at bounding box center [803, 305] width 111 height 24
click at [906, 371] on div at bounding box center [916, 397] width 159 height 53
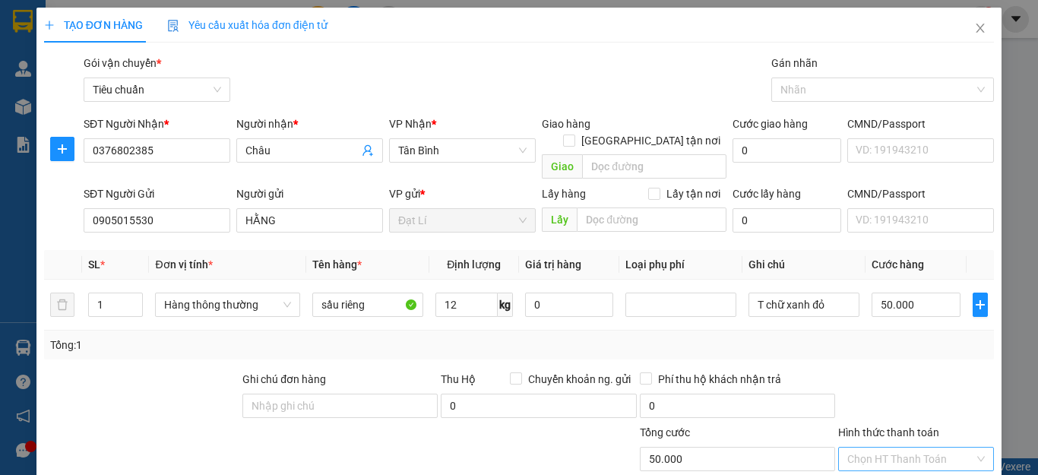
click at [880, 448] on input "Hình thức thanh toán" at bounding box center [910, 459] width 127 height 23
click at [890, 464] on div "Tại văn phòng" at bounding box center [904, 472] width 135 height 17
click at [916, 371] on div at bounding box center [916, 397] width 159 height 53
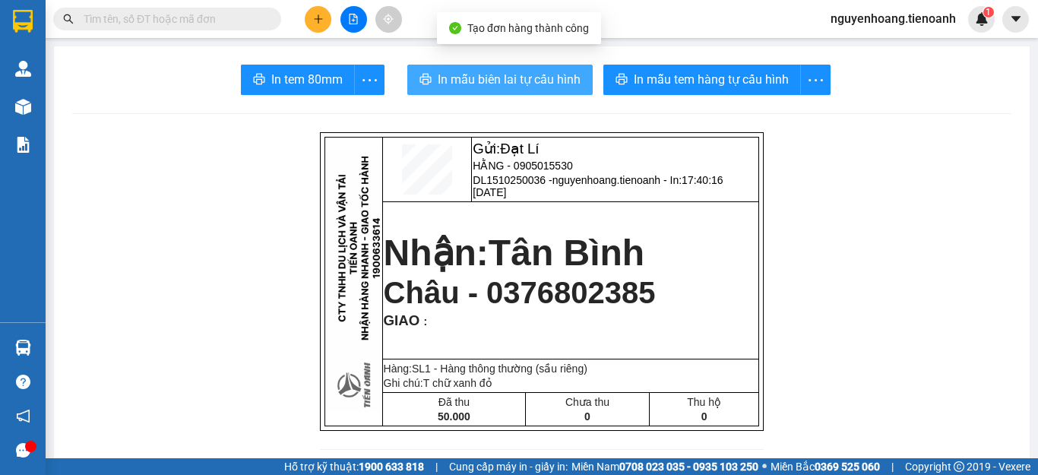
click at [539, 78] on span "In mẫu biên lai tự cấu hình" at bounding box center [509, 79] width 143 height 19
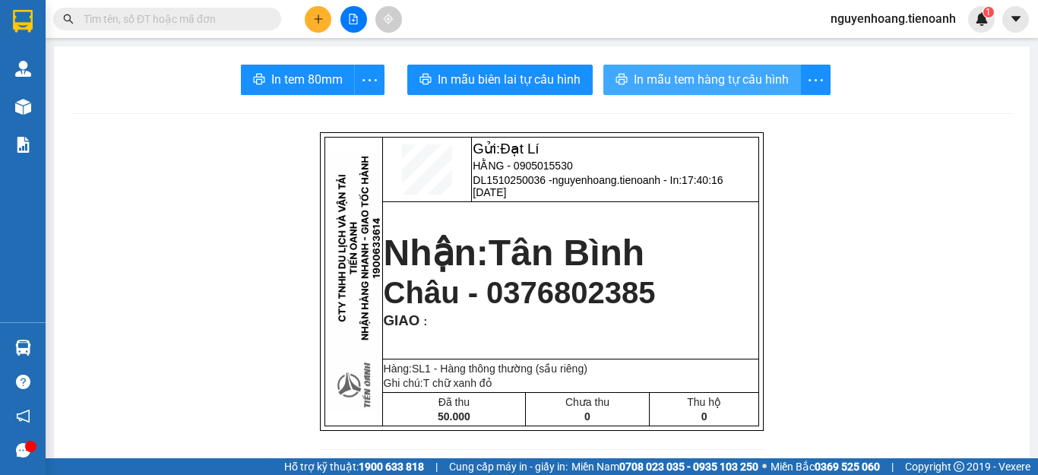
click at [698, 78] on span "In mẫu tem hàng tự cấu hình" at bounding box center [711, 79] width 155 height 19
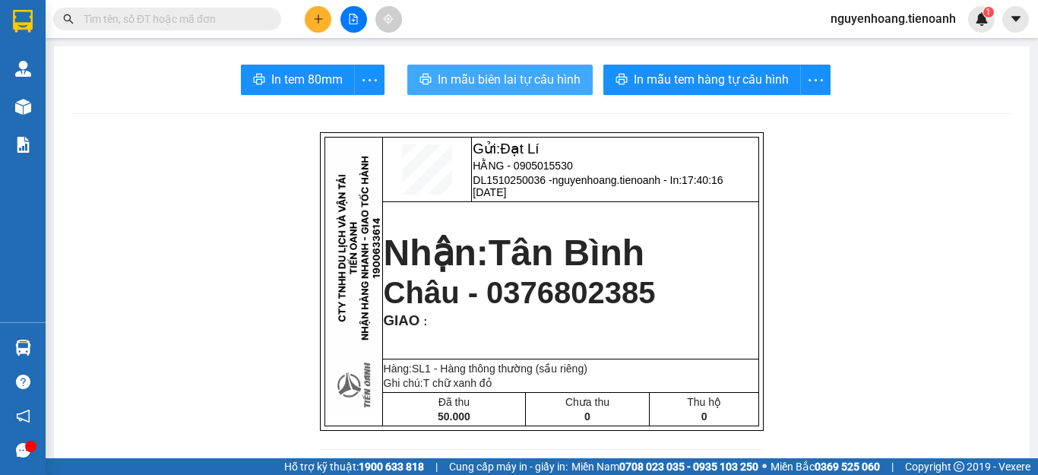
click at [511, 76] on span "In mẫu biên lai tự cấu hình" at bounding box center [509, 79] width 143 height 19
click at [316, 15] on icon "plus" at bounding box center [318, 19] width 11 height 11
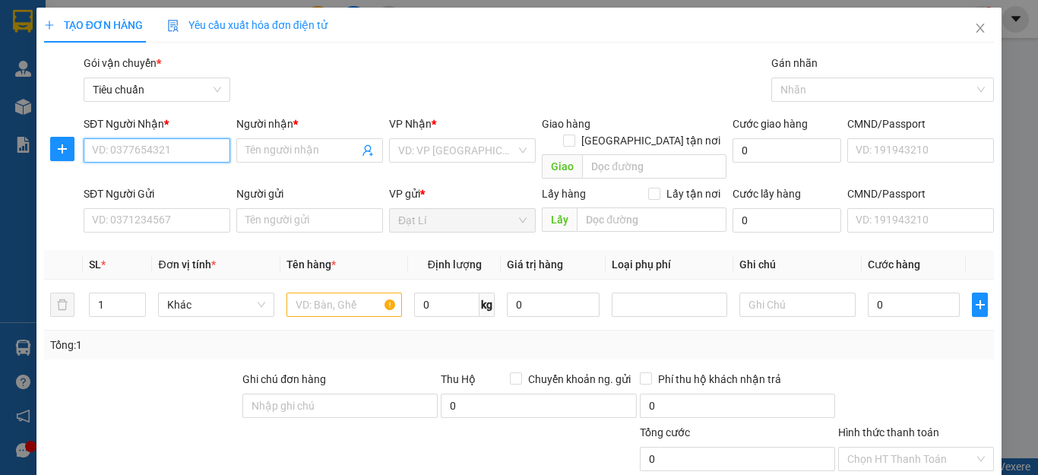
click at [188, 151] on input "SĐT Người Nhận *" at bounding box center [157, 150] width 147 height 24
click at [159, 147] on input "0949204649" at bounding box center [157, 150] width 147 height 24
click at [255, 147] on input "Người nhận *" at bounding box center [301, 150] width 113 height 17
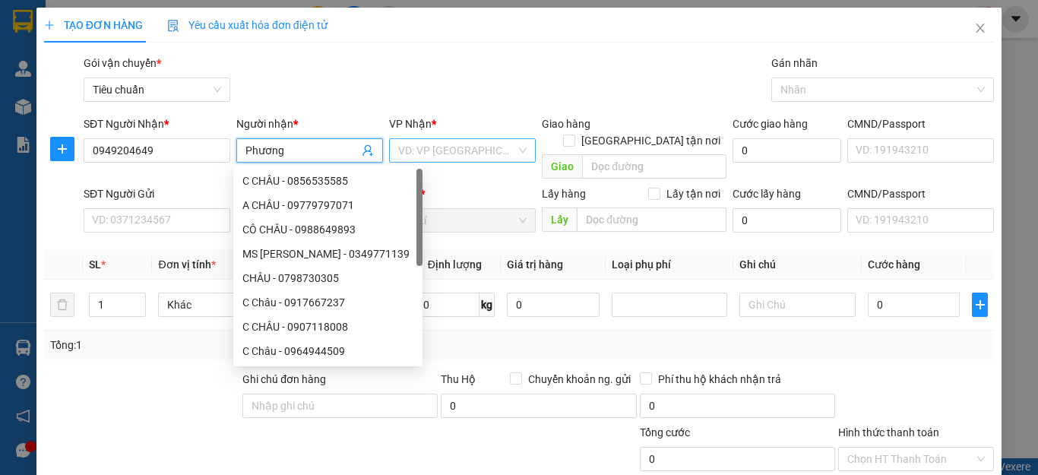
click at [435, 150] on input "search" at bounding box center [457, 150] width 118 height 23
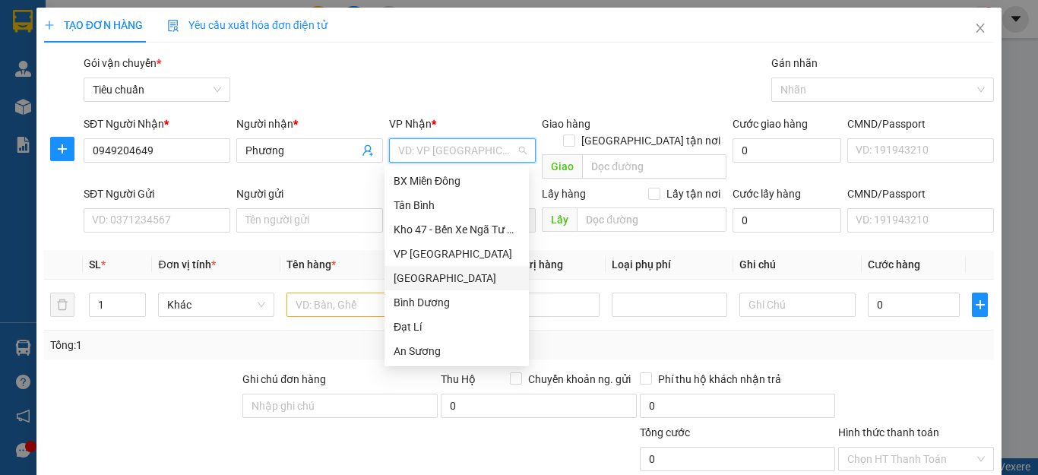
click at [426, 278] on div "[GEOGRAPHIC_DATA]" at bounding box center [457, 278] width 126 height 17
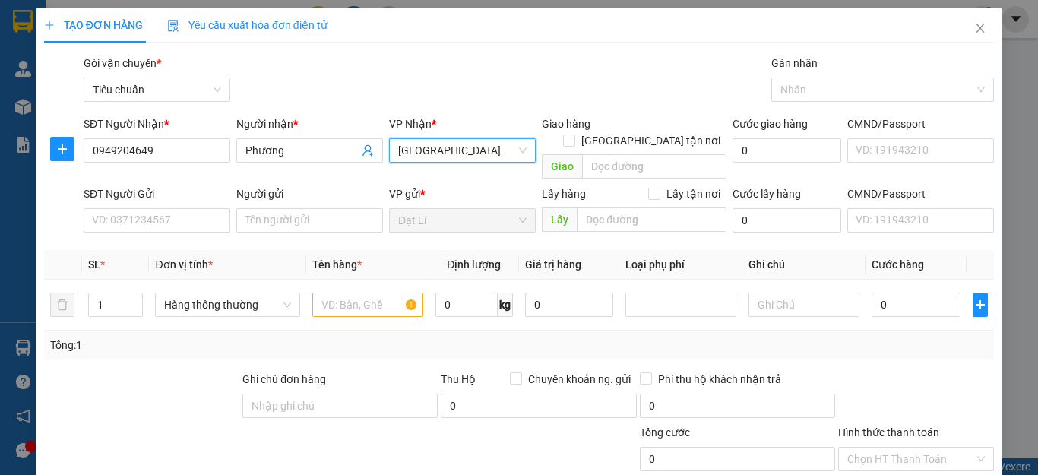
click at [467, 73] on div "Gói vận chuyển * Tiêu chuẩn Gán nhãn Nhãn" at bounding box center [539, 81] width 916 height 53
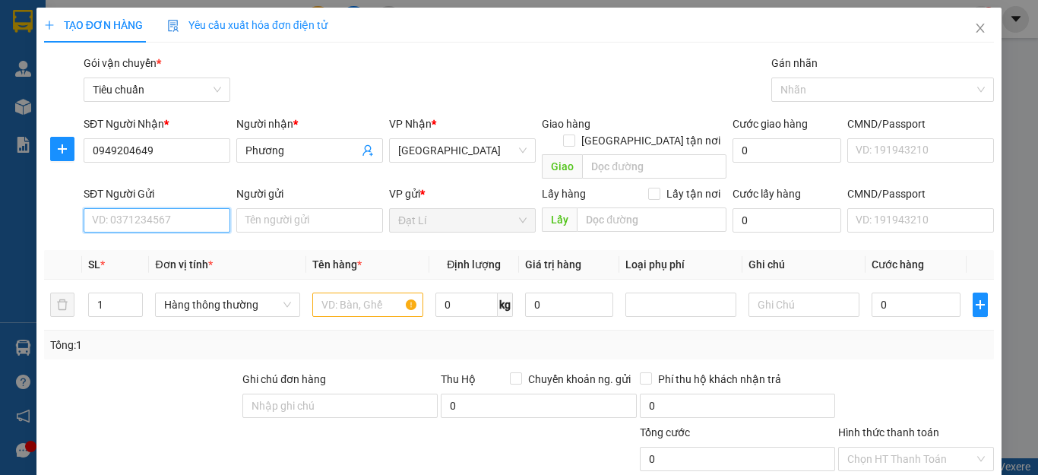
click at [153, 208] on input "SĐT Người Gửi" at bounding box center [157, 220] width 147 height 24
click at [163, 233] on div "0988492809 - A KIỂM" at bounding box center [155, 234] width 126 height 17
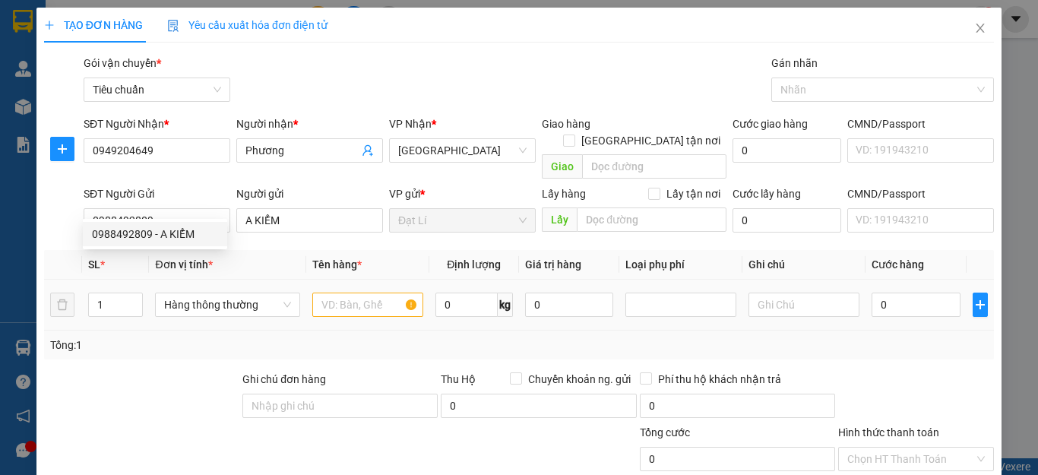
click at [164, 351] on div "Transit Pickup Surcharge Ids Transit Deliver Surcharge Ids Transit Deliver Surc…" at bounding box center [519, 353] width 950 height 596
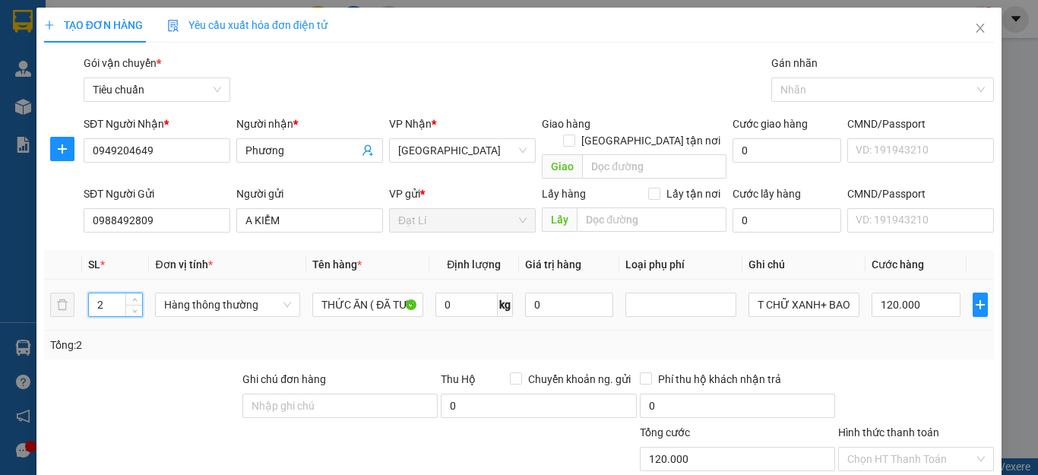
drag, startPoint x: 111, startPoint y: 289, endPoint x: 0, endPoint y: 302, distance: 111.7
click at [0, 297] on div "TẠO ĐƠN HÀNG Yêu cầu xuất hóa đơn điện tử Transit Pickup Surcharge Ids Transit …" at bounding box center [519, 237] width 1038 height 475
drag, startPoint x: 187, startPoint y: 346, endPoint x: 384, endPoint y: 315, distance: 199.2
click at [191, 346] on div "Transit Pickup Surcharge Ids Transit Deliver Surcharge Ids Transit Deliver Surc…" at bounding box center [519, 353] width 950 height 596
click at [384, 331] on div "Tổng: 1" at bounding box center [519, 345] width 950 height 29
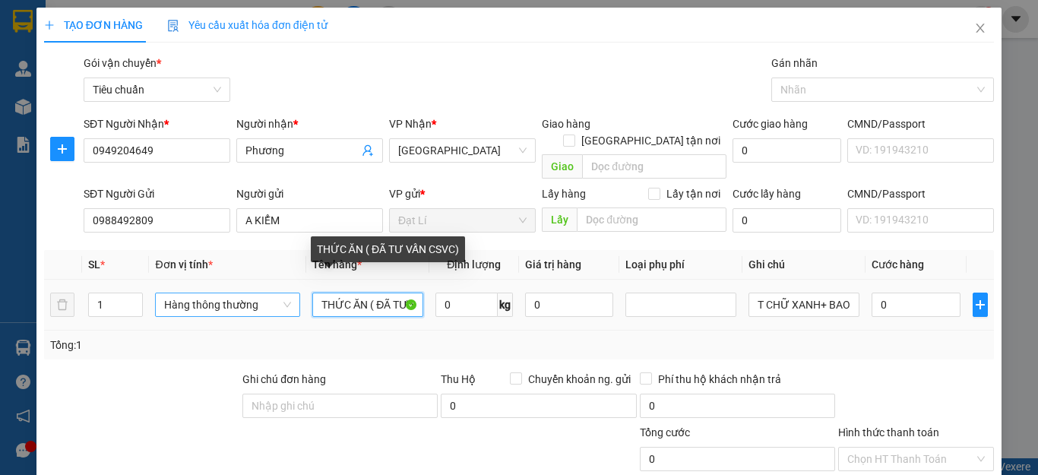
drag, startPoint x: 363, startPoint y: 286, endPoint x: 190, endPoint y: 293, distance: 173.4
click at [197, 291] on tr "1 Hàng thông thường THỨC ĂN ( ĐÃ TƯ VẤN CSVC) 0 kg 0 T CHỮ XANH+ BAO TRẮNG CHỮ …" at bounding box center [519, 305] width 950 height 51
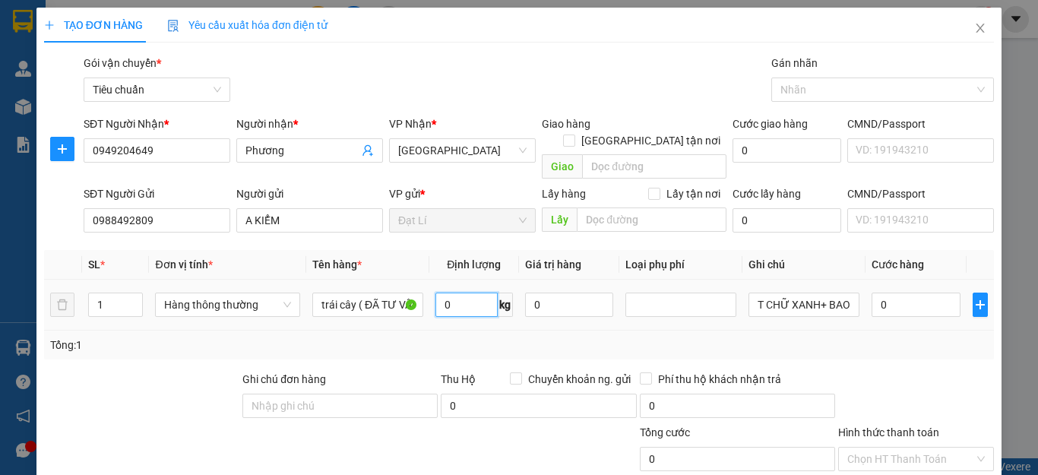
click at [448, 293] on input "0" at bounding box center [466, 305] width 62 height 24
click at [812, 293] on input "T CHỮ XANH+ BAO TRẮNG CHỮ ĐỎ" at bounding box center [803, 305] width 111 height 24
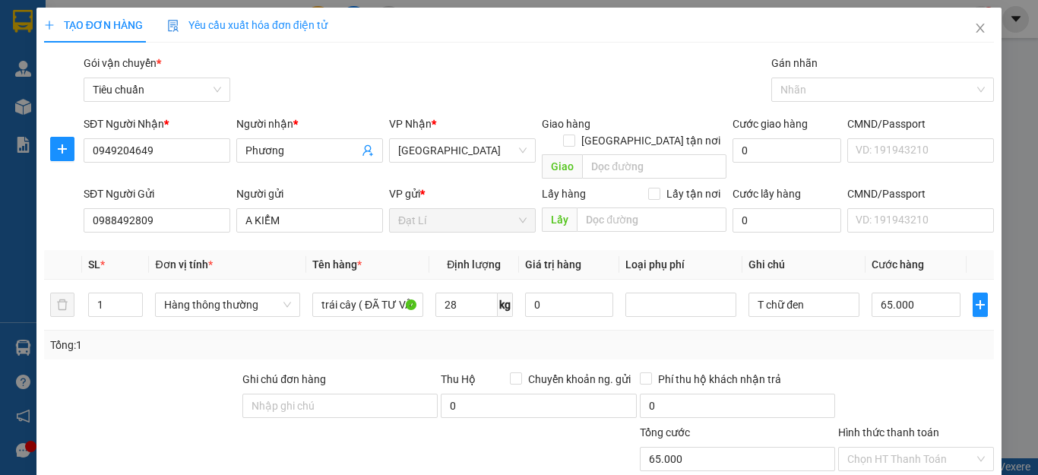
click at [883, 343] on div "Transit Pickup Surcharge Ids Transit Deliver Surcharge Ids Transit Deliver Surc…" at bounding box center [519, 353] width 950 height 596
click at [894, 293] on input "65.000" at bounding box center [916, 305] width 89 height 24
click at [881, 371] on div at bounding box center [916, 397] width 159 height 53
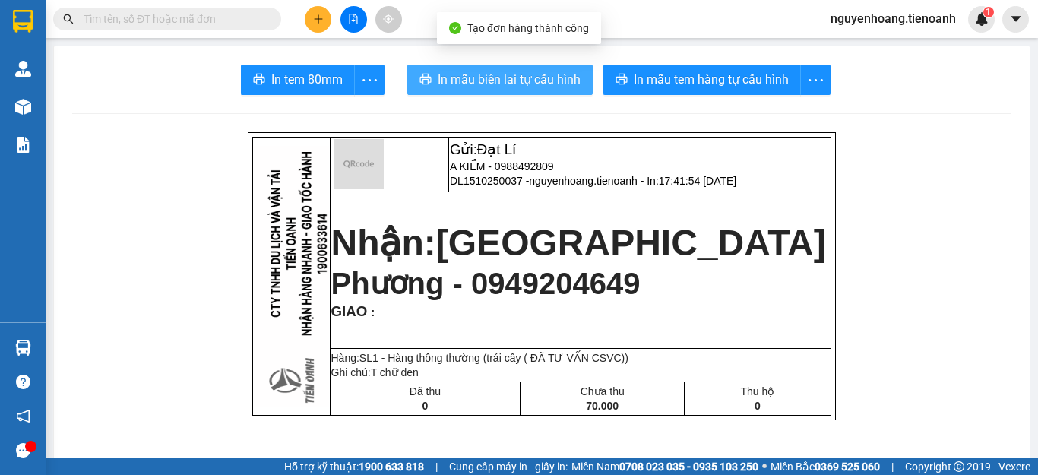
click at [502, 81] on span "In mẫu biên lai tự cấu hình" at bounding box center [509, 79] width 143 height 19
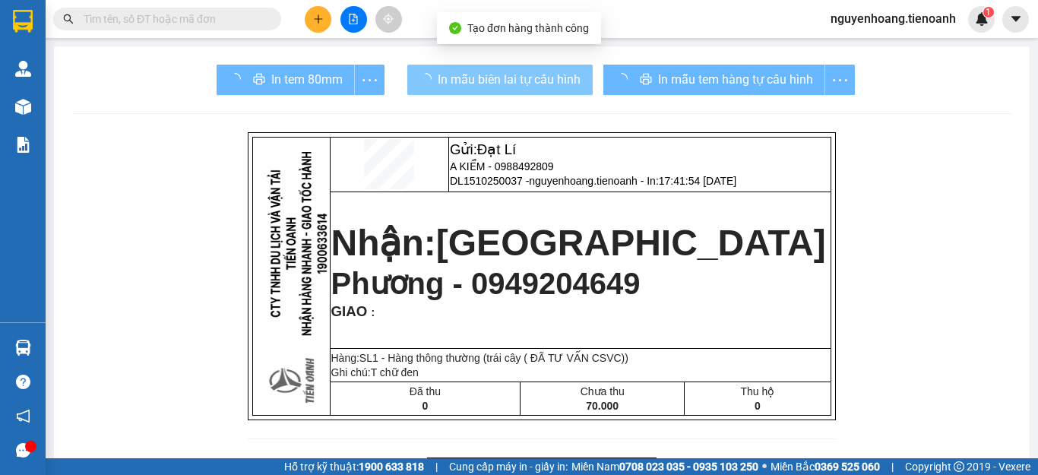
click at [695, 77] on span "In mẫu tem hàng tự cấu hình" at bounding box center [735, 79] width 155 height 19
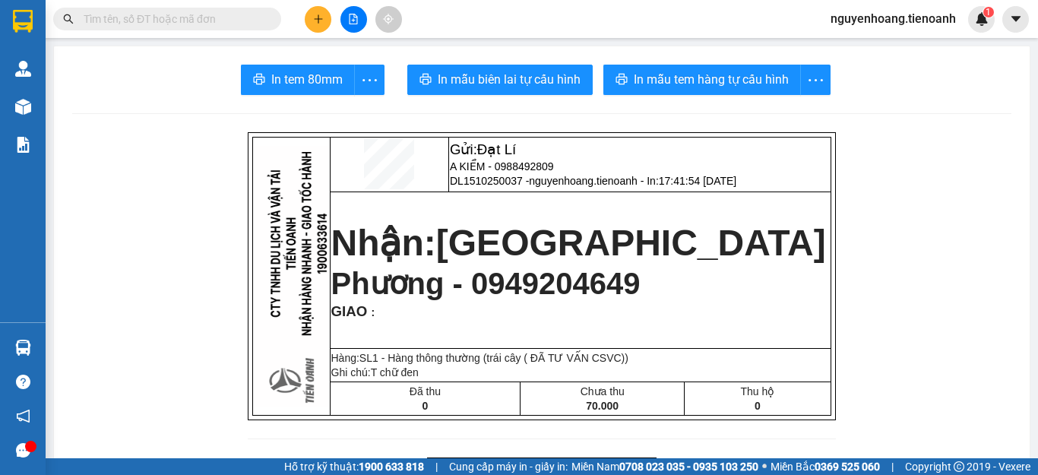
click at [240, 17] on input "text" at bounding box center [173, 19] width 179 height 17
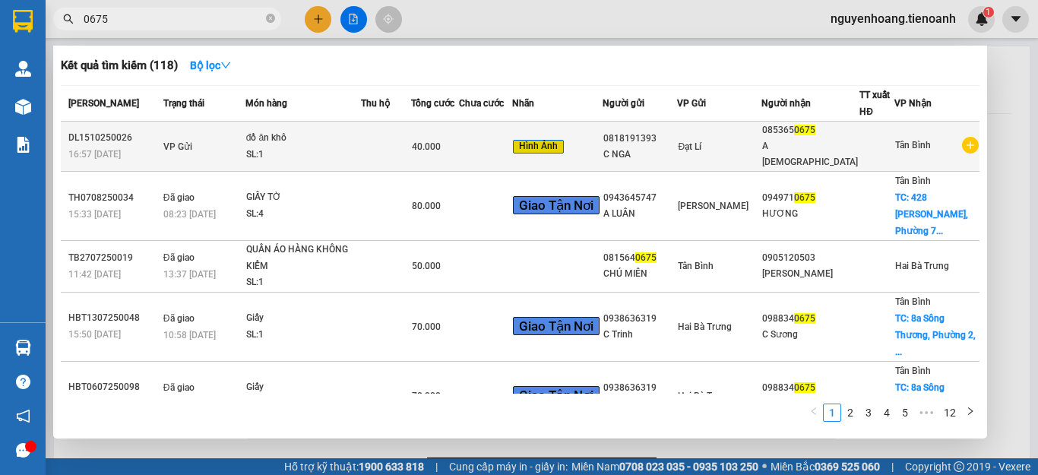
click at [402, 136] on td at bounding box center [386, 147] width 50 height 50
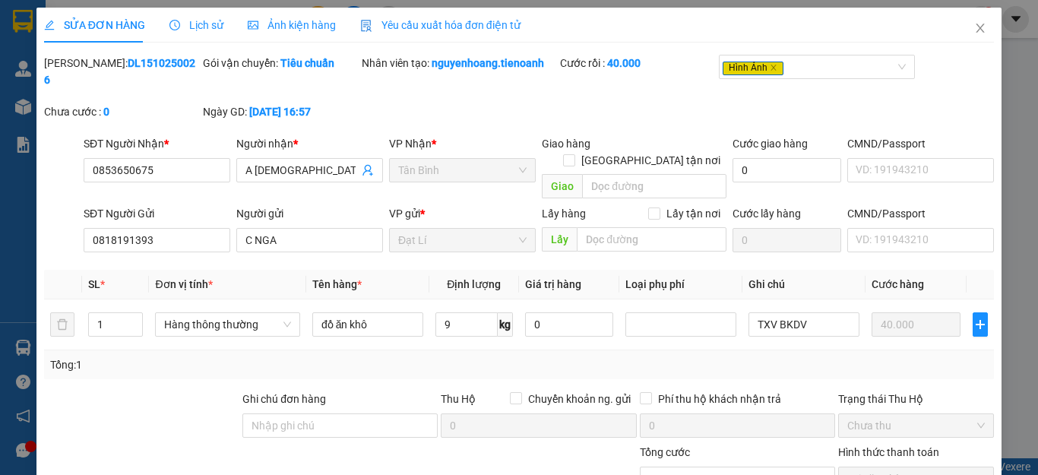
click at [359, 356] on div "Tổng: 1" at bounding box center [226, 364] width 352 height 17
click at [157, 158] on input "0853650675" at bounding box center [157, 170] width 147 height 24
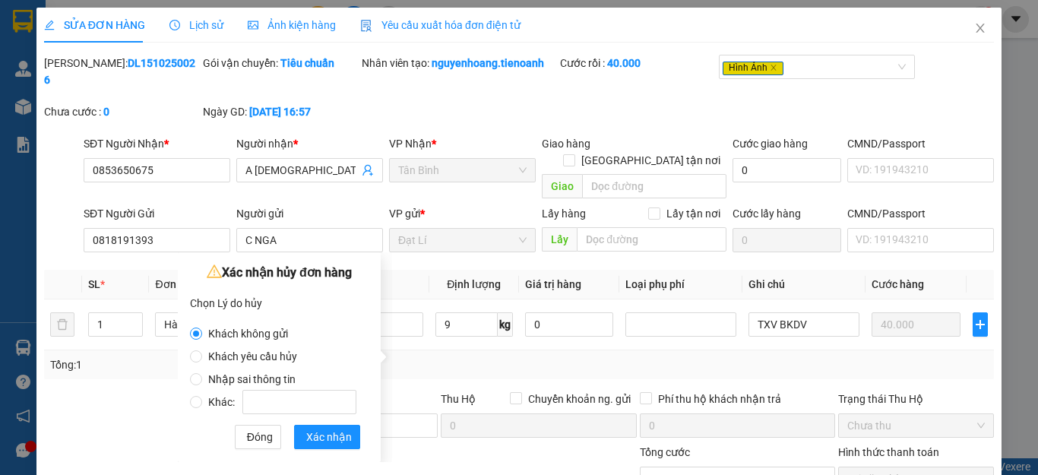
click at [272, 356] on span "Khách yêu cầu hủy" at bounding box center [252, 356] width 101 height 12
click at [202, 356] on input "Khách yêu cầu hủy" at bounding box center [196, 356] width 12 height 12
click at [327, 435] on span "Xác nhận" at bounding box center [329, 437] width 46 height 17
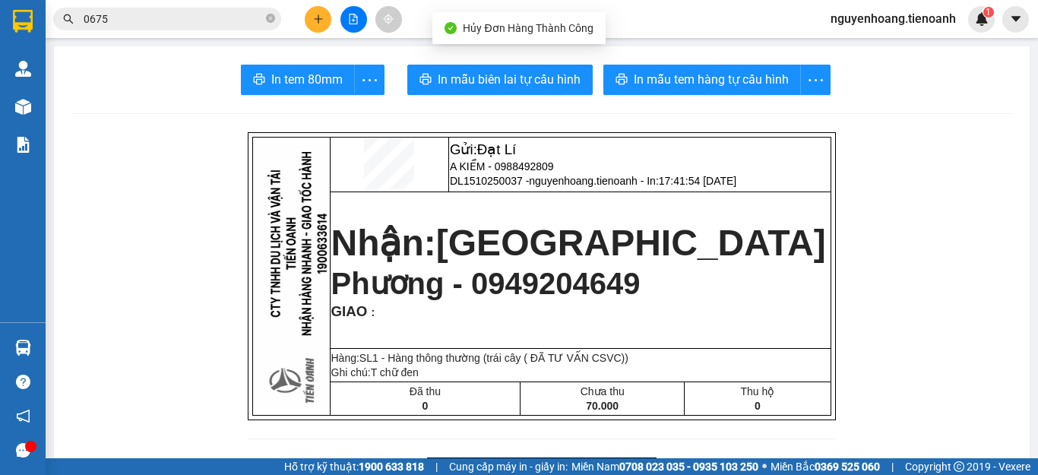
click at [208, 17] on input "0675" at bounding box center [173, 19] width 179 height 17
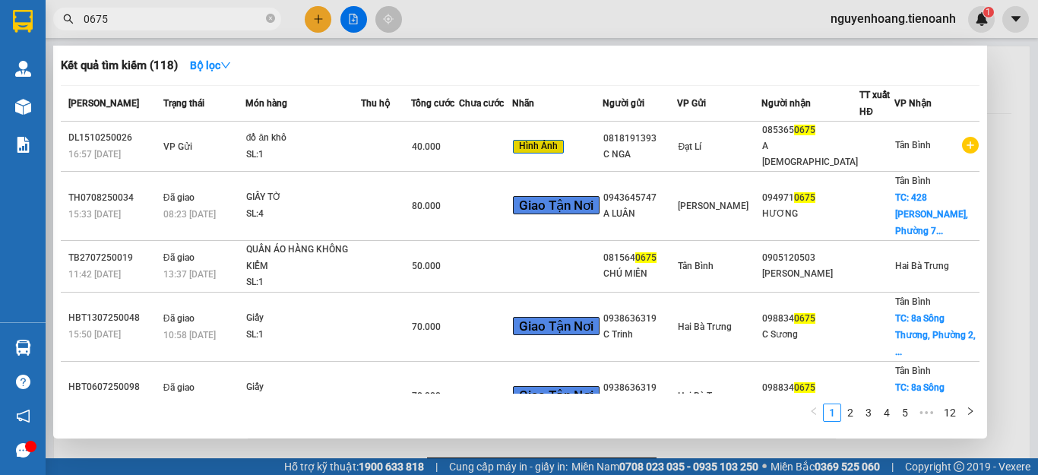
click at [208, 17] on input "0675" at bounding box center [173, 19] width 179 height 17
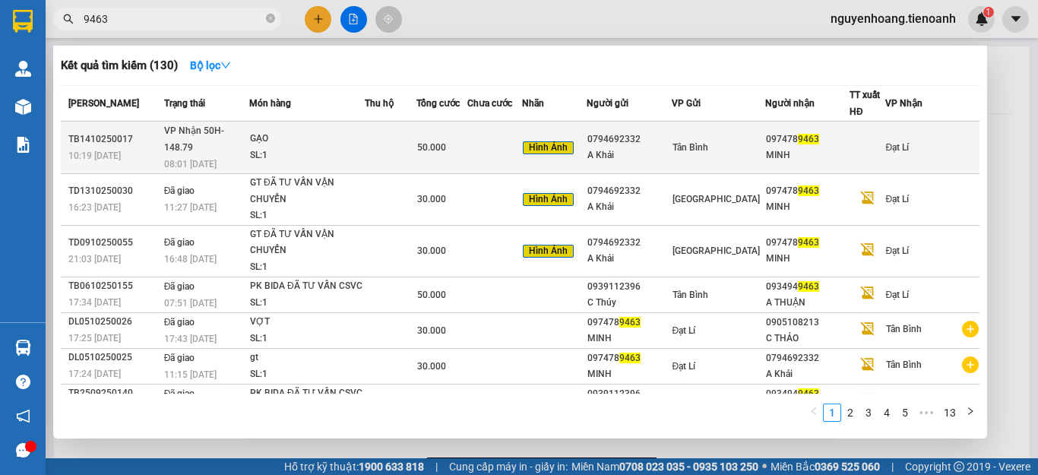
click at [358, 133] on div "GẠO" at bounding box center [307, 139] width 114 height 17
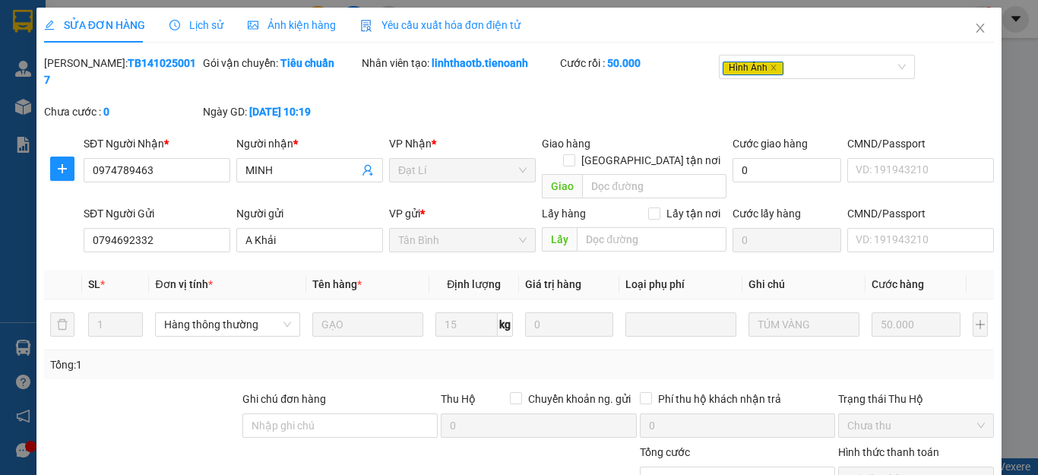
click at [563, 425] on div "Total Paid Fee 50.000 Total UnPaid Fee 0 Cash Collection Total Fee Mã ĐH: TB141…" at bounding box center [519, 339] width 950 height 569
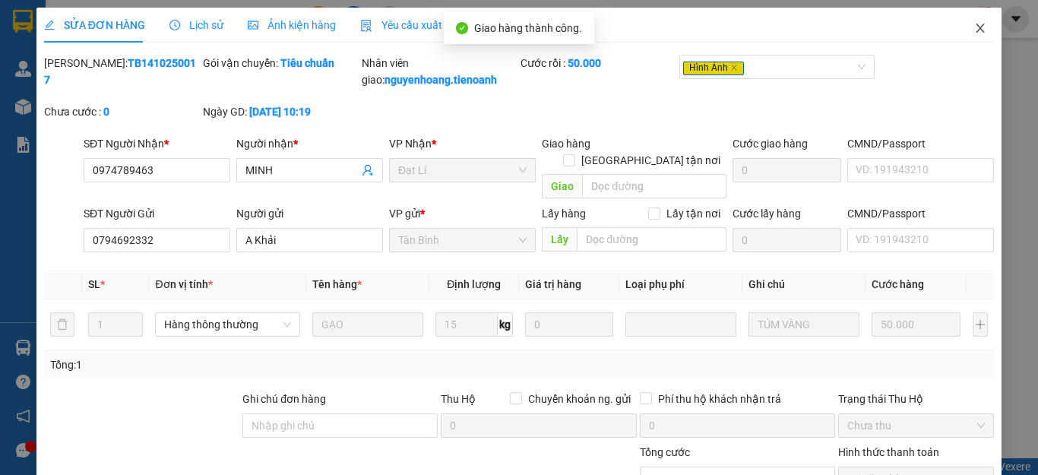
click at [981, 33] on span "Close" at bounding box center [980, 29] width 43 height 43
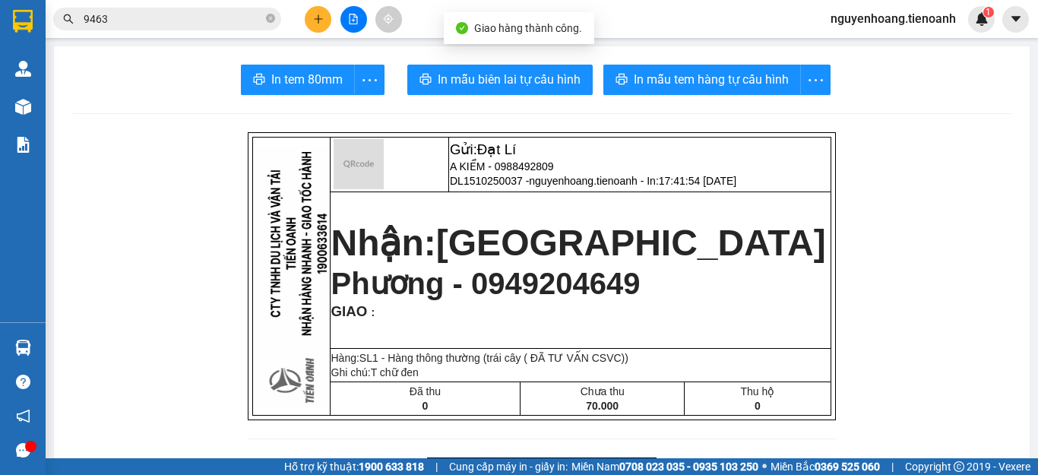
click at [322, 14] on icon "plus" at bounding box center [318, 19] width 11 height 11
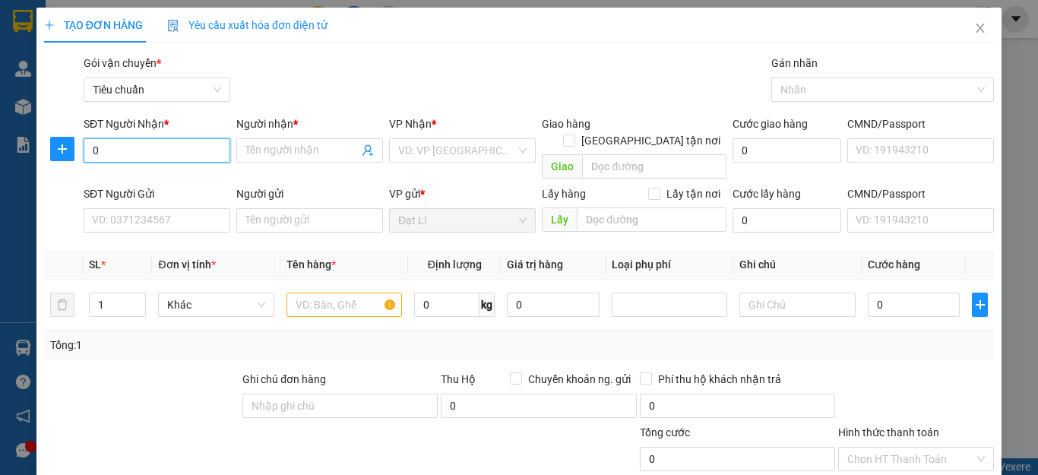
click at [174, 149] on input "0" at bounding box center [157, 150] width 147 height 24
drag, startPoint x: 194, startPoint y: 153, endPoint x: 194, endPoint y: 165, distance: 11.4
click at [195, 153] on input "0927646595" at bounding box center [157, 150] width 147 height 24
click at [185, 177] on div "0927646595 - Trang" at bounding box center [155, 180] width 126 height 17
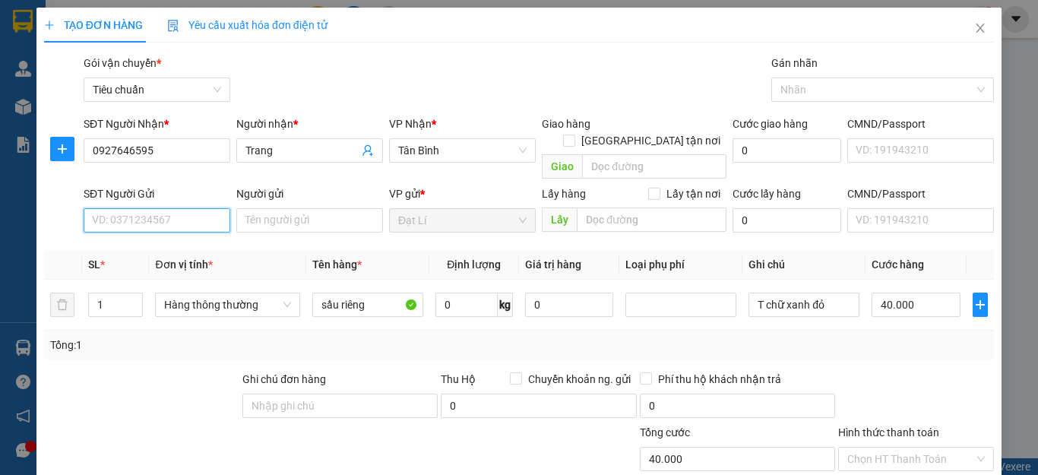
click at [173, 209] on input "SĐT Người Gửi" at bounding box center [157, 220] width 147 height 24
click at [156, 241] on div "0902672919 - C NHUNG" at bounding box center [167, 234] width 150 height 17
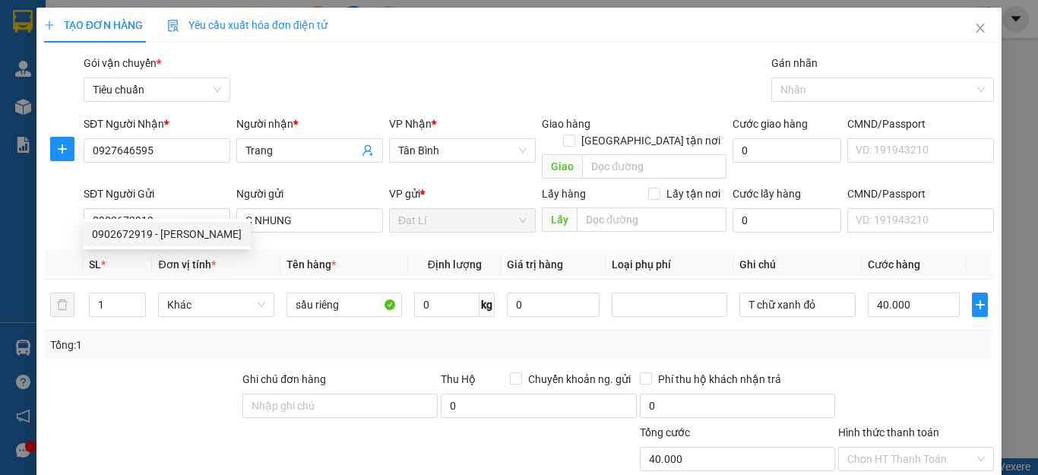
click at [169, 376] on div at bounding box center [142, 397] width 198 height 53
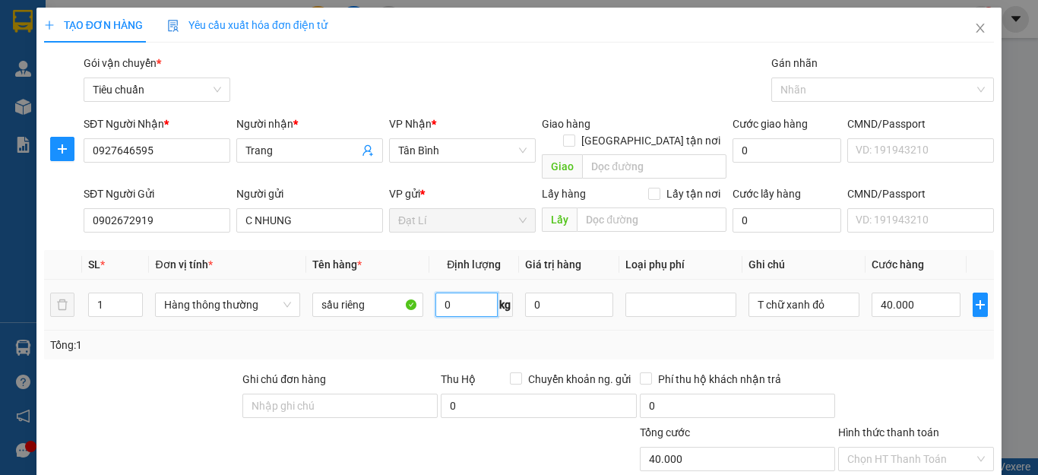
click at [473, 294] on input "0" at bounding box center [466, 305] width 62 height 24
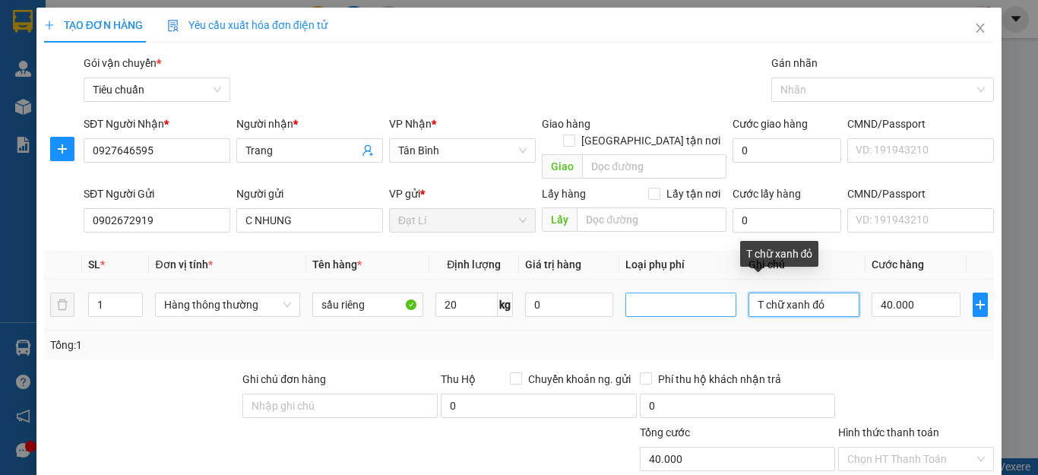
drag, startPoint x: 823, startPoint y: 285, endPoint x: 680, endPoint y: 292, distance: 143.0
click at [680, 292] on tr "1 Hàng thông thường sầu riêng 20 kg 0 T chữ xanh đỏ 40.000" at bounding box center [519, 305] width 950 height 51
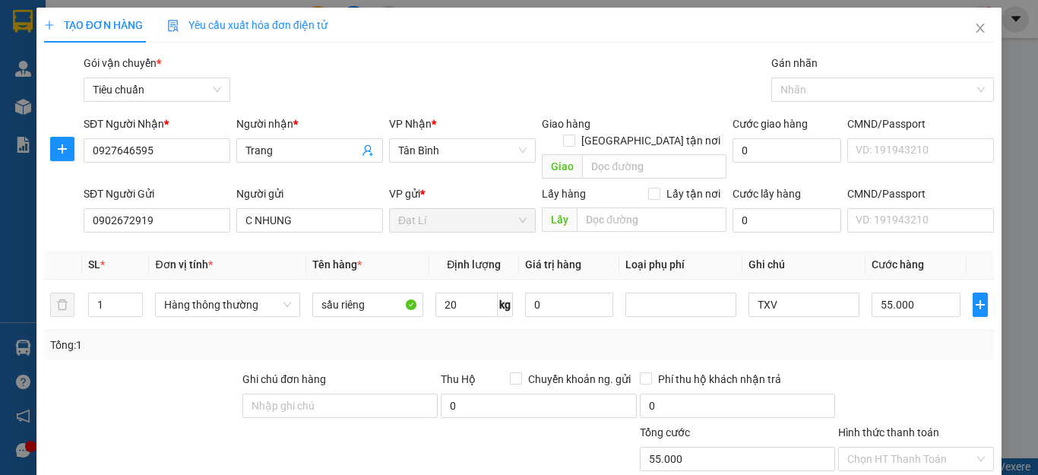
drag, startPoint x: 900, startPoint y: 330, endPoint x: 905, endPoint y: 320, distance: 11.2
click at [902, 337] on div "Tổng: 1" at bounding box center [519, 345] width 938 height 17
click at [906, 293] on input "55.000" at bounding box center [916, 305] width 89 height 24
click at [903, 337] on div "Tổng: 1" at bounding box center [519, 345] width 938 height 17
click at [906, 448] on input "Hình thức thanh toán" at bounding box center [910, 459] width 127 height 23
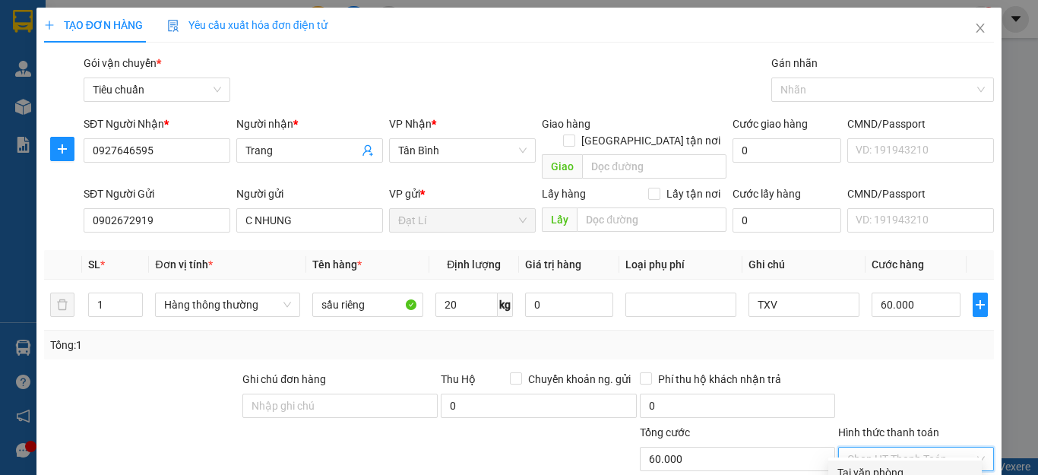
click at [903, 464] on div "Tại văn phòng" at bounding box center [904, 472] width 135 height 17
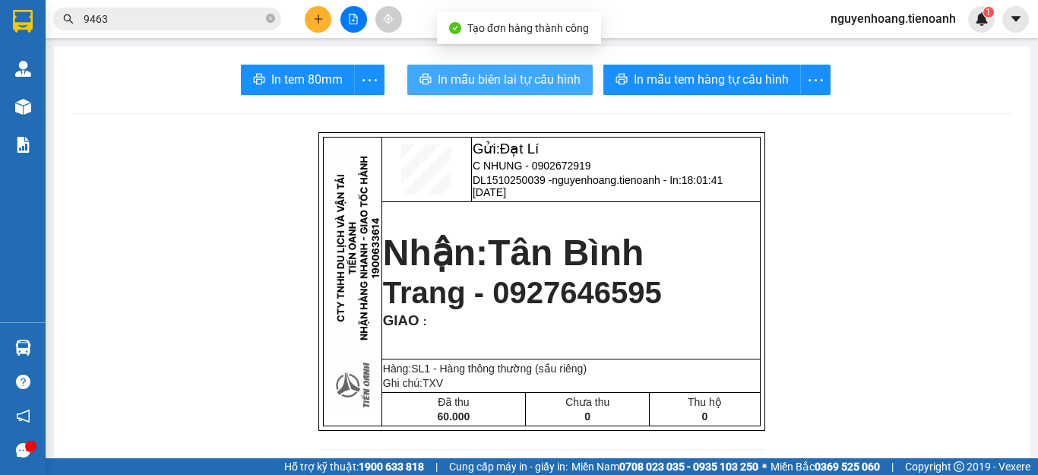
click at [546, 88] on span "In mẫu biên lai tự cấu hình" at bounding box center [509, 79] width 143 height 19
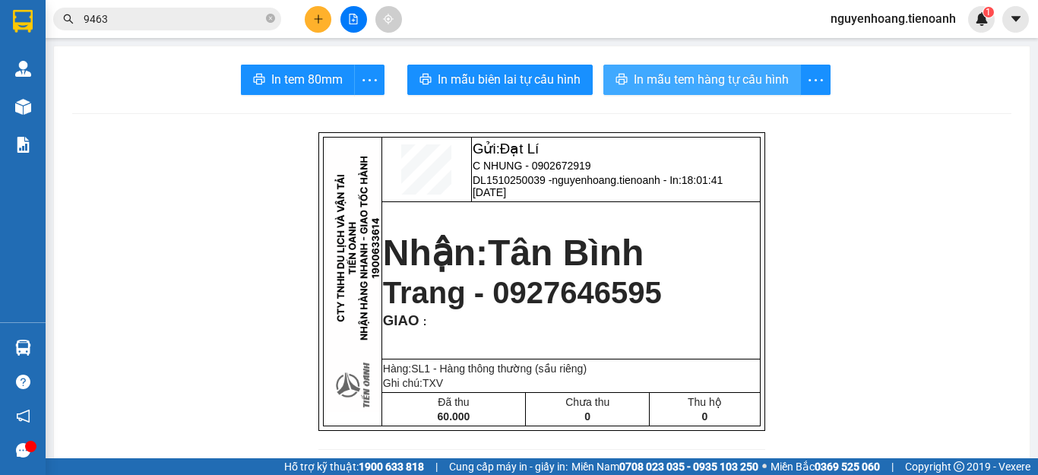
click at [695, 73] on span "In mẫu tem hàng tự cấu hình" at bounding box center [711, 79] width 155 height 19
drag, startPoint x: 583, startPoint y: 157, endPoint x: 521, endPoint y: 164, distance: 61.9
click at [521, 164] on td "Gửi: Đạt Lí C NHUNG - 0902672919 DL1510250039 - nguyenhoang.tienoanh - In: 18:0…" at bounding box center [615, 170] width 289 height 65
drag, startPoint x: 476, startPoint y: 304, endPoint x: 644, endPoint y: 315, distance: 167.5
click at [644, 310] on p "Trang - 0927646595" at bounding box center [571, 293] width 376 height 34
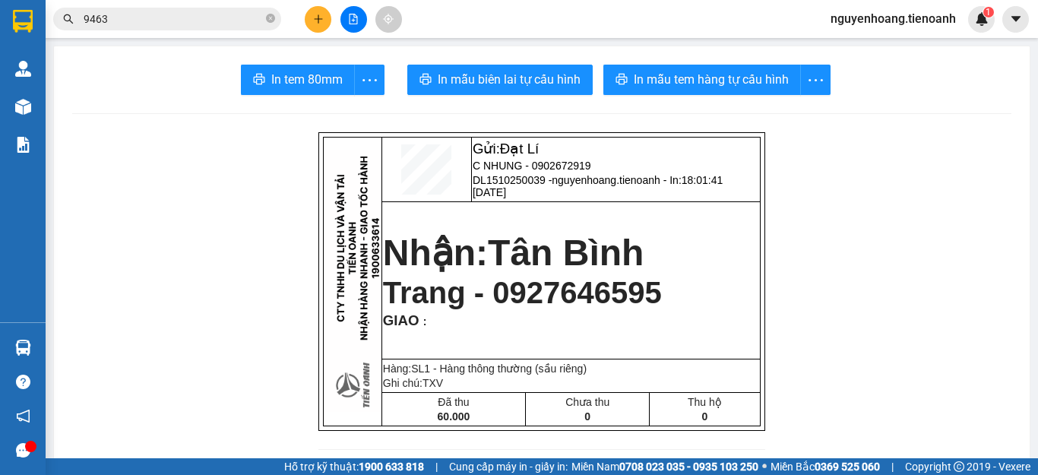
click at [314, 16] on icon "plus" at bounding box center [318, 19] width 11 height 11
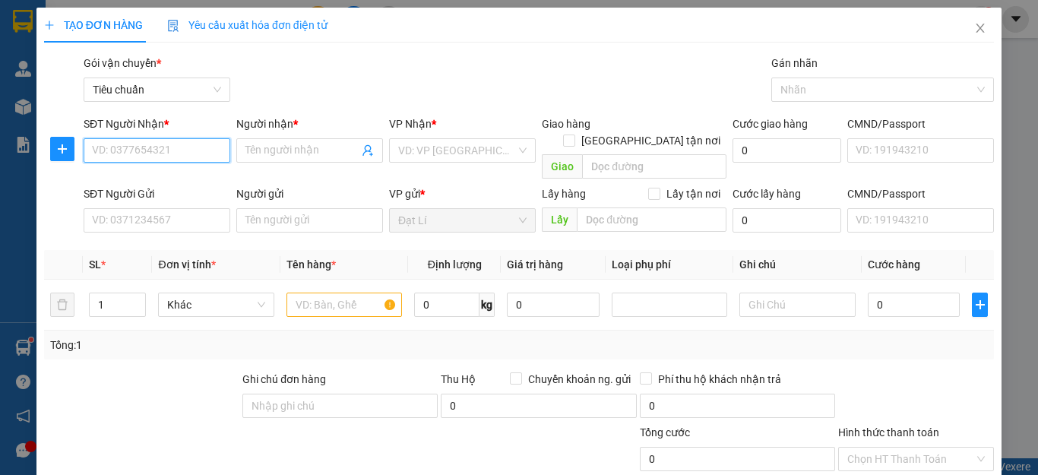
click at [186, 149] on input "SĐT Người Nhận *" at bounding box center [157, 150] width 147 height 24
click at [180, 174] on div "0376143567 - DUY TÂN" at bounding box center [167, 180] width 150 height 17
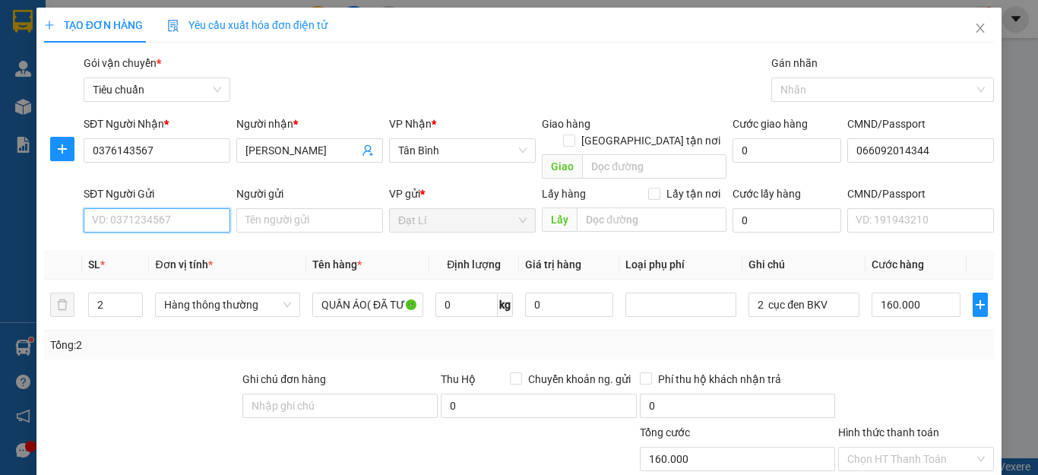
click at [162, 208] on input "SĐT Người Gửi" at bounding box center [157, 220] width 147 height 24
click at [182, 230] on div "0869979247 - A KIỆT" at bounding box center [155, 234] width 126 height 17
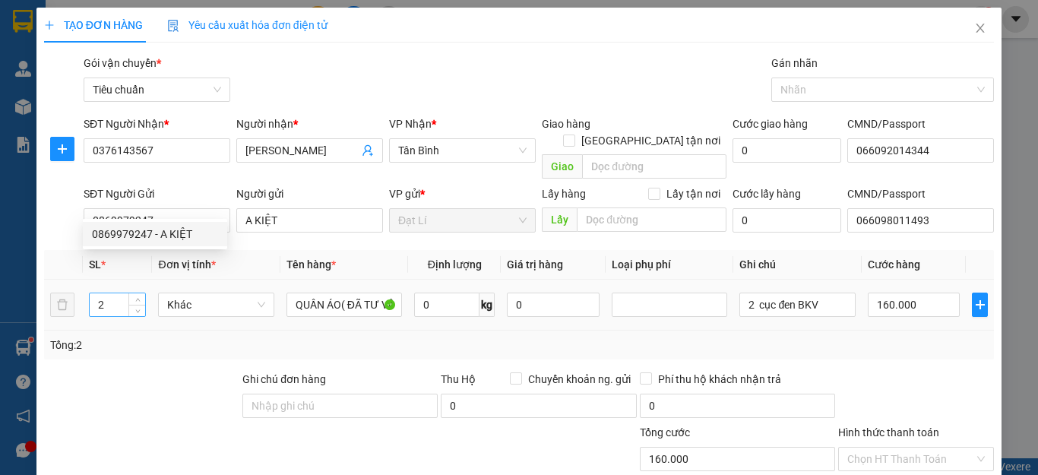
drag, startPoint x: 153, startPoint y: 359, endPoint x: 112, endPoint y: 287, distance: 82.8
click at [153, 371] on div at bounding box center [142, 397] width 198 height 53
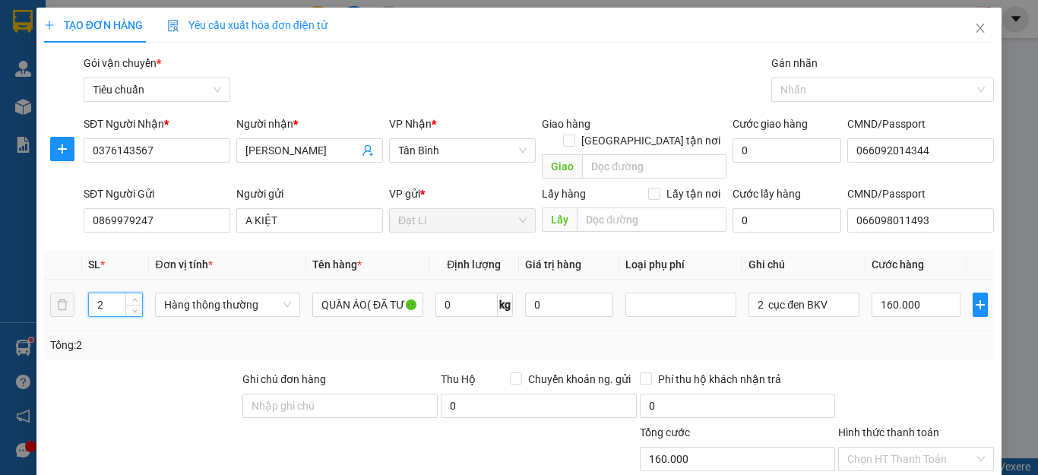
drag, startPoint x: 111, startPoint y: 286, endPoint x: 0, endPoint y: 299, distance: 111.7
click at [0, 299] on div "TẠO ĐƠN HÀNG Yêu cầu xuất hóa đơn điện tử Transit Pickup Surcharge Ids Transit …" at bounding box center [519, 237] width 1038 height 475
click at [122, 371] on div at bounding box center [142, 397] width 198 height 53
click at [239, 293] on span "Hàng thông thường" at bounding box center [227, 304] width 126 height 23
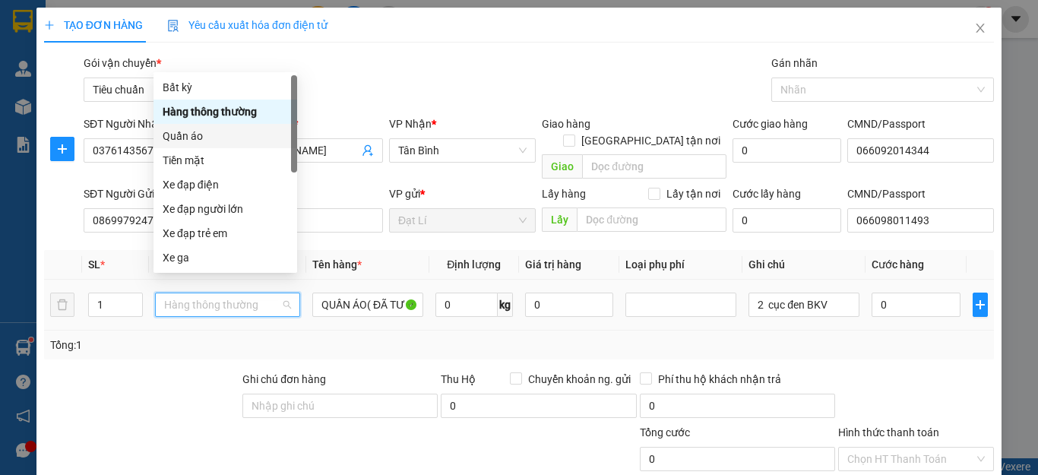
click at [207, 145] on div "Quần áo" at bounding box center [225, 136] width 144 height 24
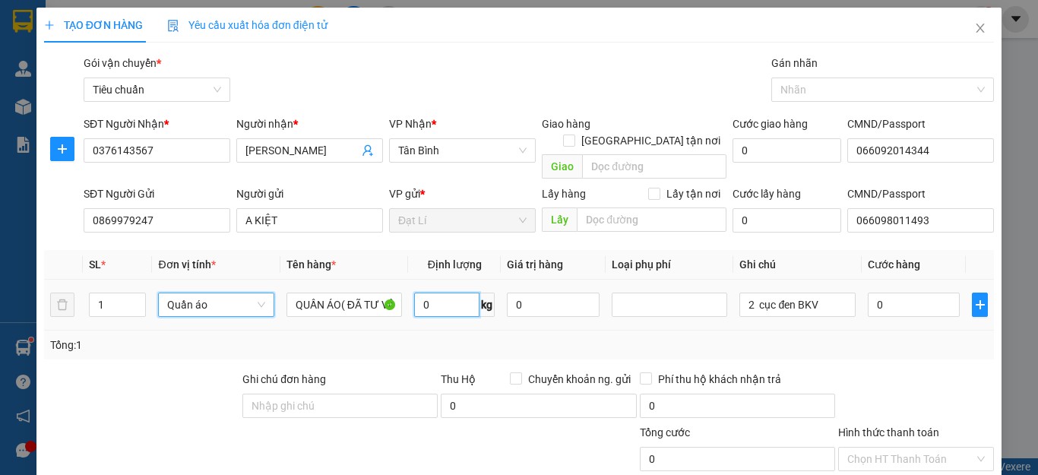
click at [448, 293] on input "0" at bounding box center [446, 305] width 65 height 24
click at [793, 337] on div "Tổng: 1" at bounding box center [519, 345] width 938 height 17
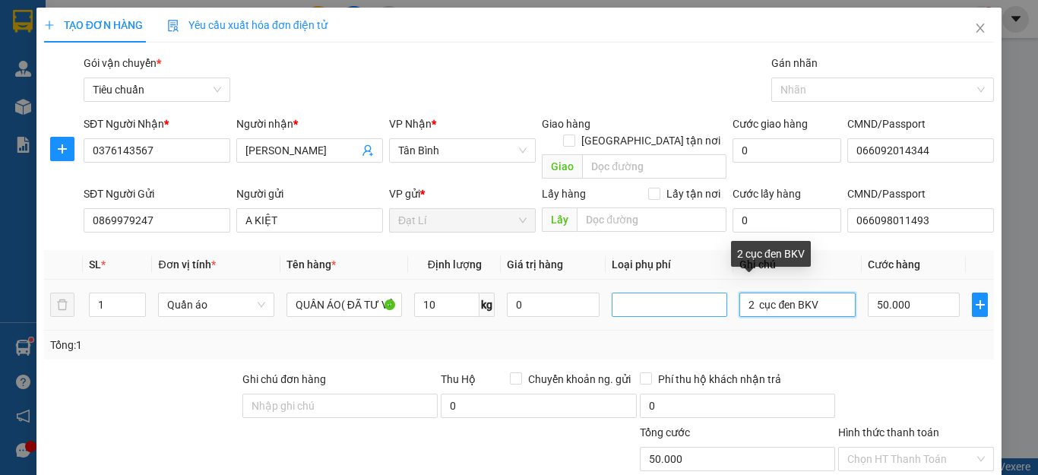
drag, startPoint x: 745, startPoint y: 283, endPoint x: 652, endPoint y: 292, distance: 93.8
click at [660, 289] on tr "1 Quần áo QUẦN ÁO( ĐÃ TƯ VẤN CSVC) 10 kg 0 2 cục đen BKV 50.000" at bounding box center [519, 305] width 950 height 51
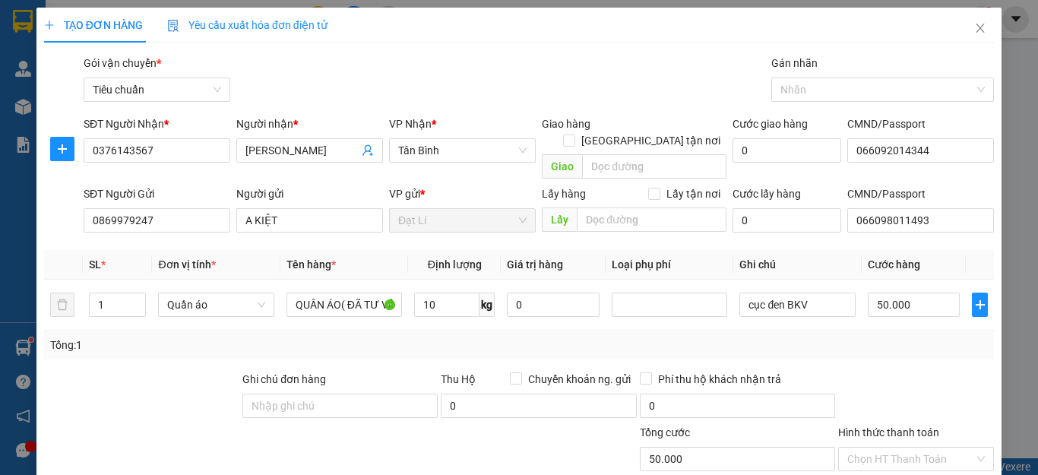
click at [867, 371] on div at bounding box center [916, 397] width 159 height 53
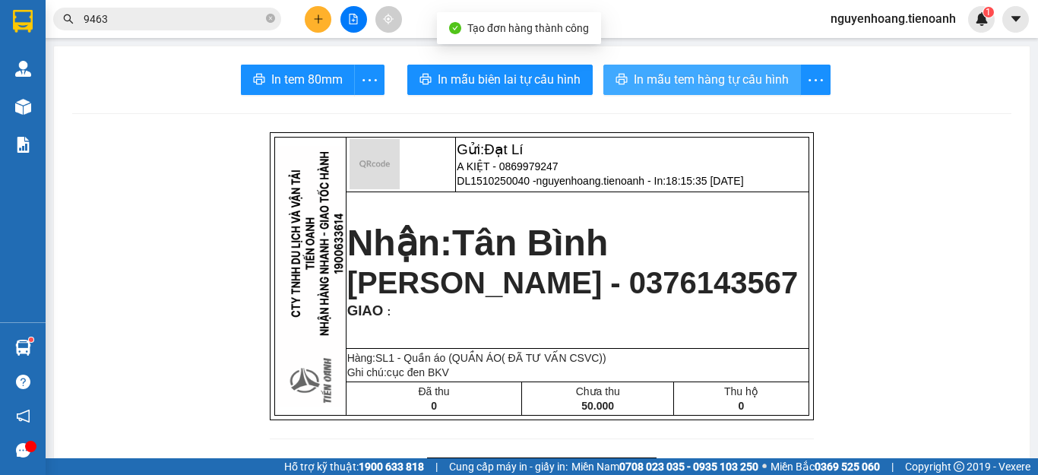
click at [682, 68] on button "In mẫu tem hàng tự cấu hình" at bounding box center [702, 80] width 198 height 30
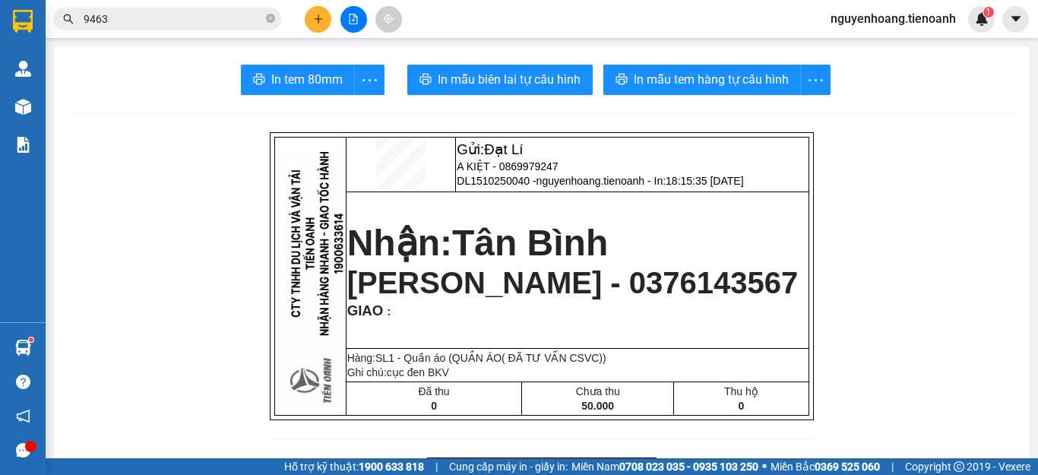
click at [470, 72] on span "In mẫu biên lai tự cấu hình" at bounding box center [509, 79] width 143 height 19
click at [318, 25] on button at bounding box center [318, 19] width 27 height 27
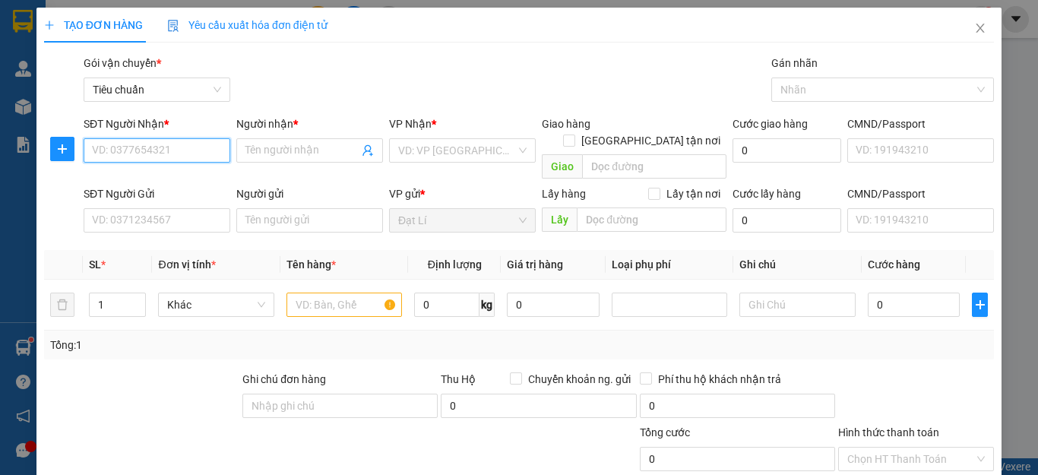
click at [161, 144] on input "SĐT Người Nhận *" at bounding box center [157, 150] width 147 height 24
click at [180, 160] on input "SĐT Người Nhận *" at bounding box center [157, 150] width 147 height 24
click at [185, 151] on input "1942" at bounding box center [157, 150] width 147 height 24
click at [175, 169] on div "0373281942 - C Hoài" at bounding box center [155, 181] width 144 height 24
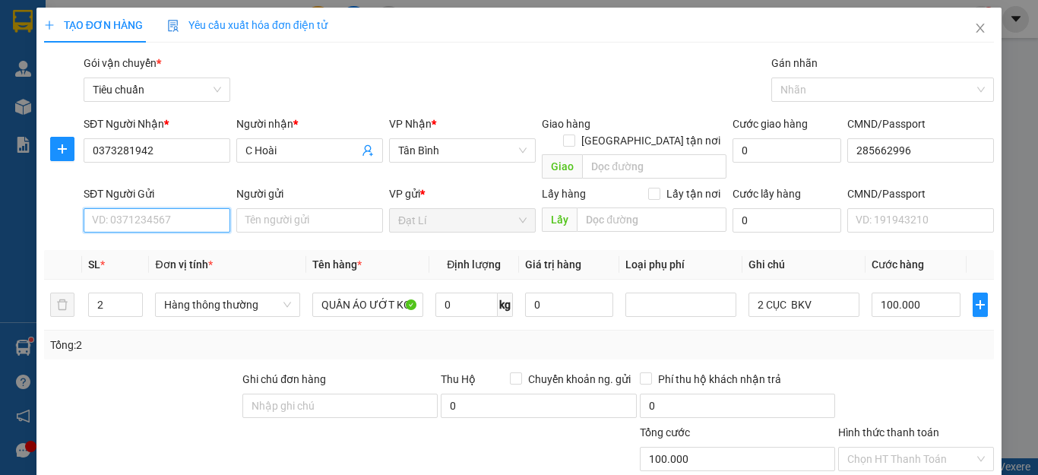
click at [166, 208] on input "SĐT Người Gửi" at bounding box center [157, 220] width 147 height 24
click at [164, 233] on div "0869979247 - A KIỆT" at bounding box center [155, 234] width 126 height 17
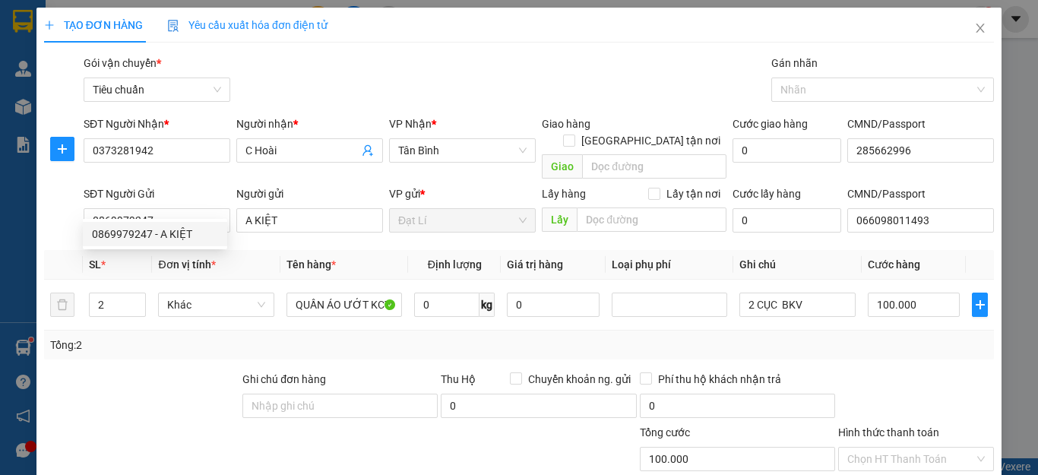
click at [151, 350] on div "Transit Pickup Surcharge Ids Transit Deliver Surcharge Ids Transit Deliver Surc…" at bounding box center [519, 353] width 950 height 596
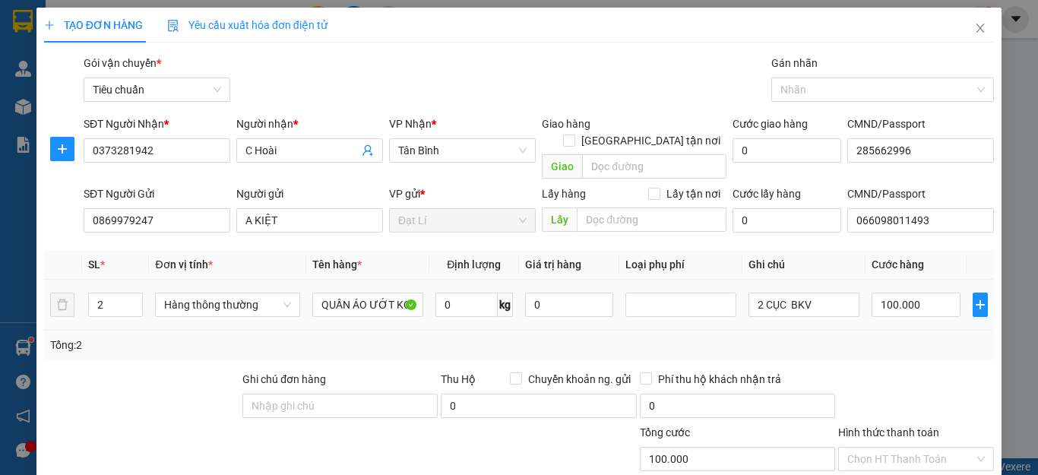
drag, startPoint x: 109, startPoint y: 288, endPoint x: 5, endPoint y: 288, distance: 104.1
click at [5, 288] on div "TẠO ĐƠN HÀNG Yêu cầu xuất hóa đơn điện tử Transit Pickup Surcharge Ids Transit …" at bounding box center [519, 237] width 1038 height 475
click at [161, 383] on div at bounding box center [142, 397] width 198 height 53
click at [235, 293] on span "Hàng thông thường" at bounding box center [227, 304] width 126 height 23
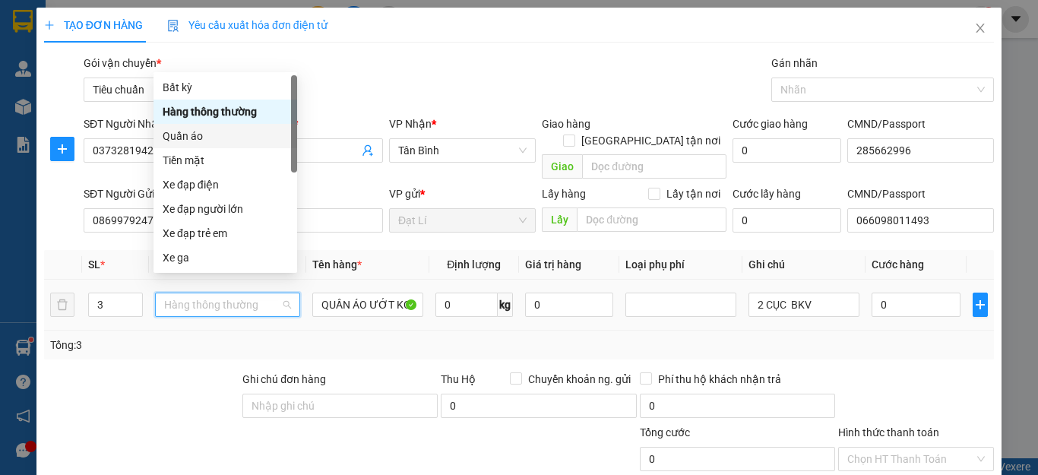
click at [204, 139] on div "Quần áo" at bounding box center [225, 136] width 125 height 17
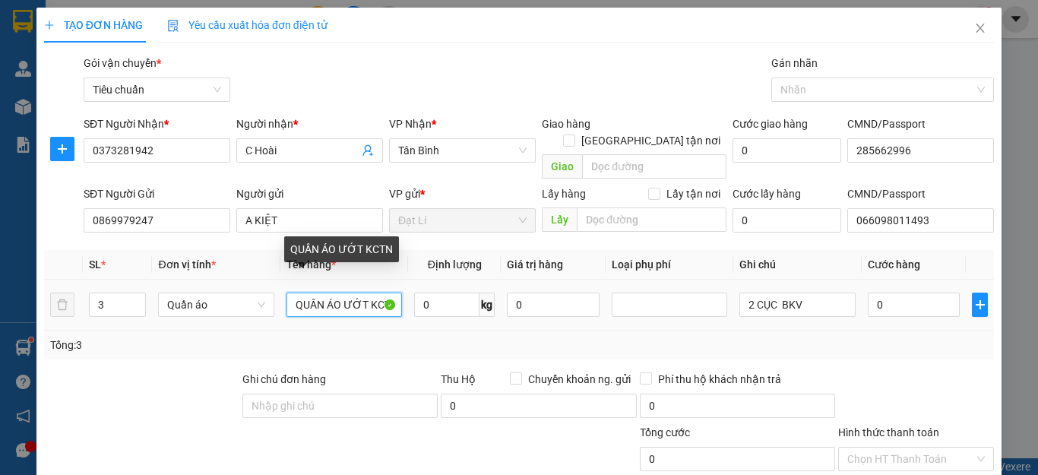
click at [363, 293] on input "QUẦN ÁO ƯỚT KCTN" at bounding box center [343, 305] width 115 height 24
drag, startPoint x: 343, startPoint y: 287, endPoint x: 425, endPoint y: 300, distance: 82.3
click at [425, 300] on tr "3 Quần áo QUẦN ÁO ƯỚT KCTN 0 kg 0 2 CỤC BKV 0" at bounding box center [519, 305] width 950 height 51
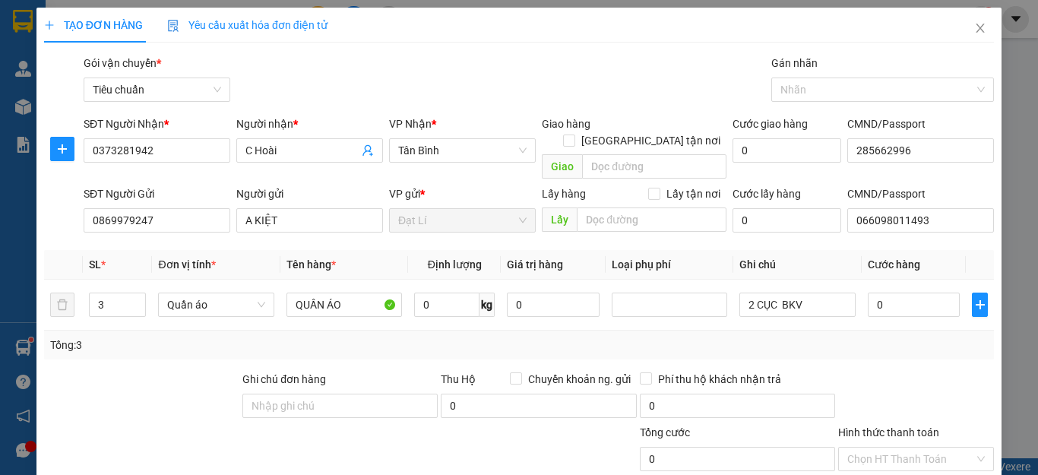
click at [386, 337] on div "Tổng: 3" at bounding box center [226, 345] width 352 height 17
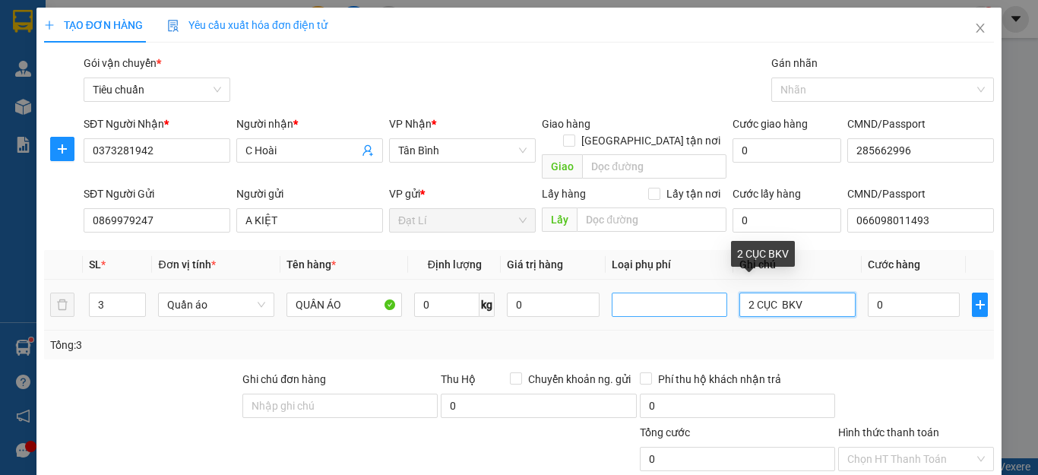
drag, startPoint x: 745, startPoint y: 287, endPoint x: 703, endPoint y: 297, distance: 42.9
click at [715, 294] on tr "3 Quần áo QUẦN ÁO 0 kg 0 2 CỤC BKV 0" at bounding box center [519, 305] width 950 height 51
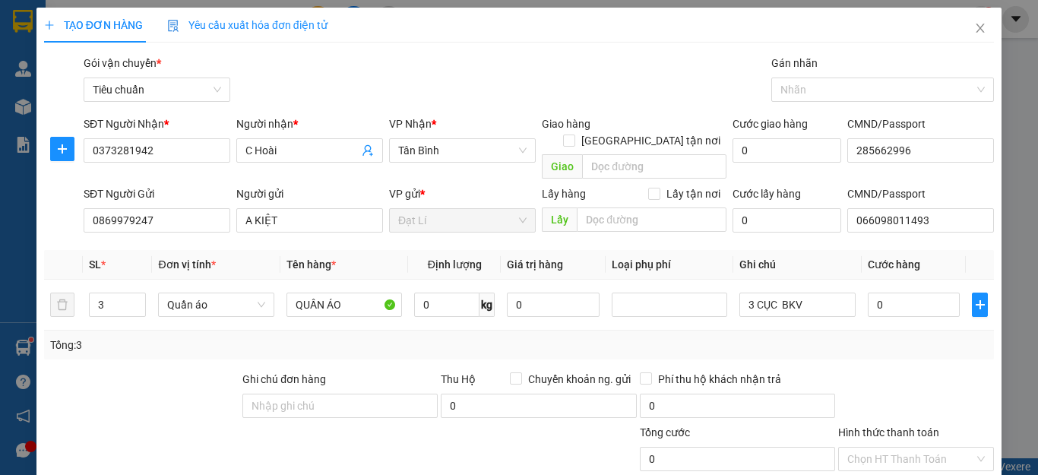
click at [878, 337] on div "Tổng: 3" at bounding box center [519, 345] width 938 height 17
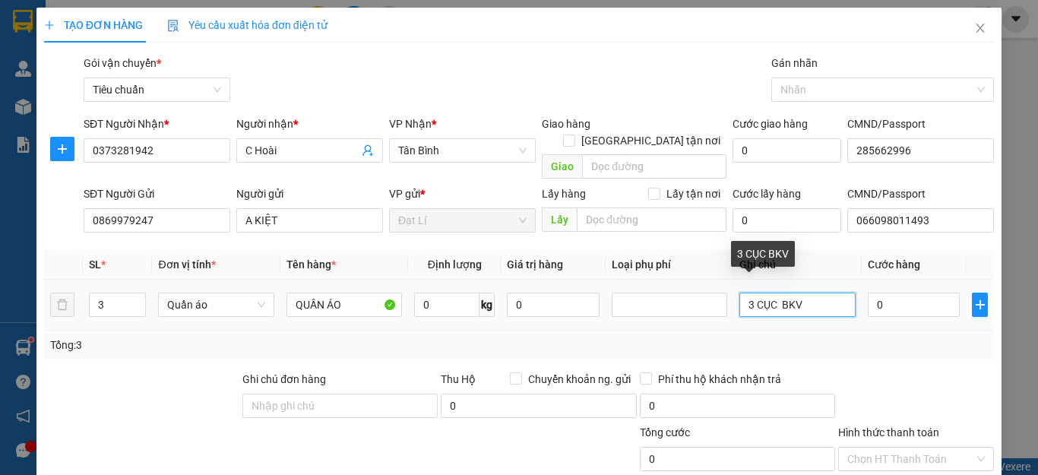
click at [770, 293] on input "3 CỤC BKV" at bounding box center [796, 305] width 115 height 24
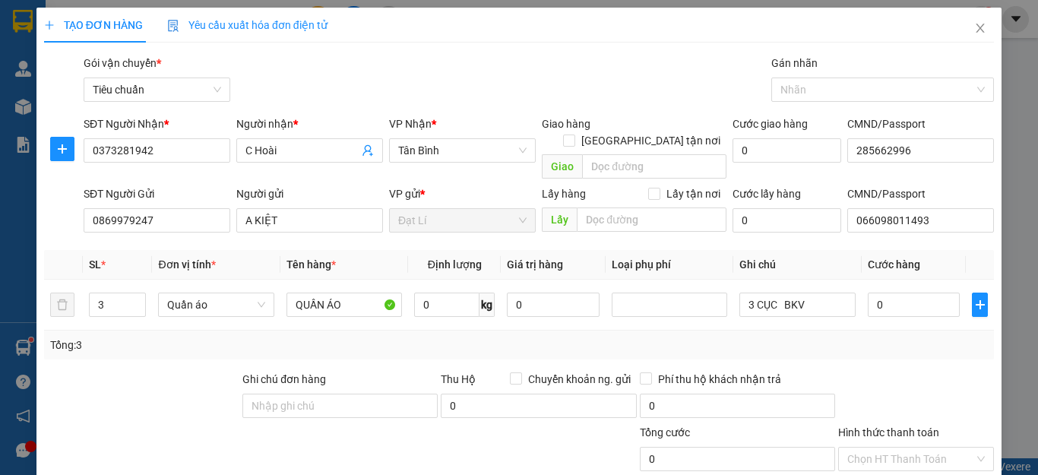
click at [879, 337] on div "Tổng: 3" at bounding box center [519, 345] width 938 height 17
click at [875, 293] on input "0" at bounding box center [914, 305] width 93 height 24
click at [419, 293] on input "0" at bounding box center [446, 305] width 65 height 24
drag, startPoint x: 541, startPoint y: 321, endPoint x: 563, endPoint y: 319, distance: 22.2
click at [546, 337] on div "Tổng: 3" at bounding box center [519, 345] width 938 height 17
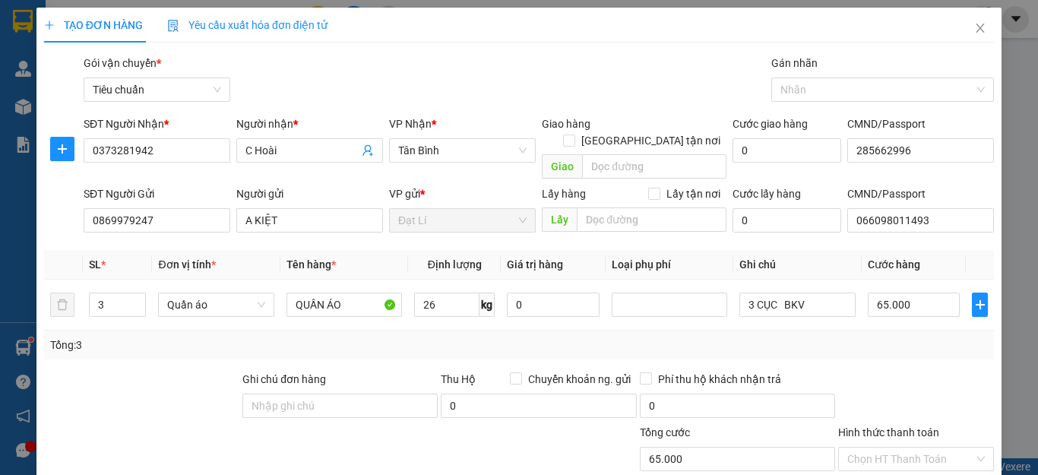
click at [563, 337] on div "Tổng: 3" at bounding box center [519, 345] width 938 height 17
click at [912, 293] on input "65.000" at bounding box center [914, 305] width 93 height 24
click at [921, 293] on input "65.000" at bounding box center [914, 305] width 93 height 24
click at [891, 337] on div "Tổng: 3" at bounding box center [519, 345] width 938 height 17
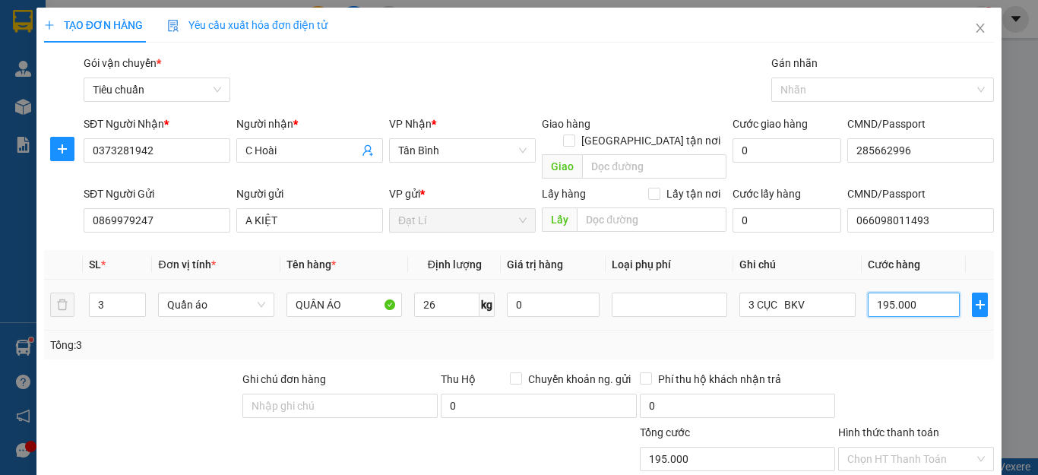
click at [885, 293] on input "195.000" at bounding box center [914, 305] width 93 height 24
click at [883, 339] on div "Tổng: 3" at bounding box center [519, 345] width 950 height 29
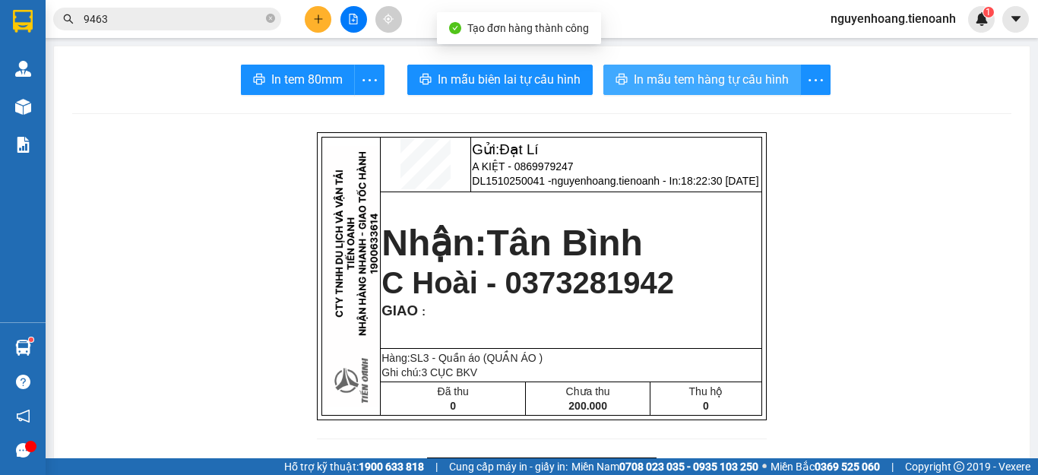
click at [690, 84] on span "In mẫu tem hàng tự cấu hình" at bounding box center [711, 79] width 155 height 19
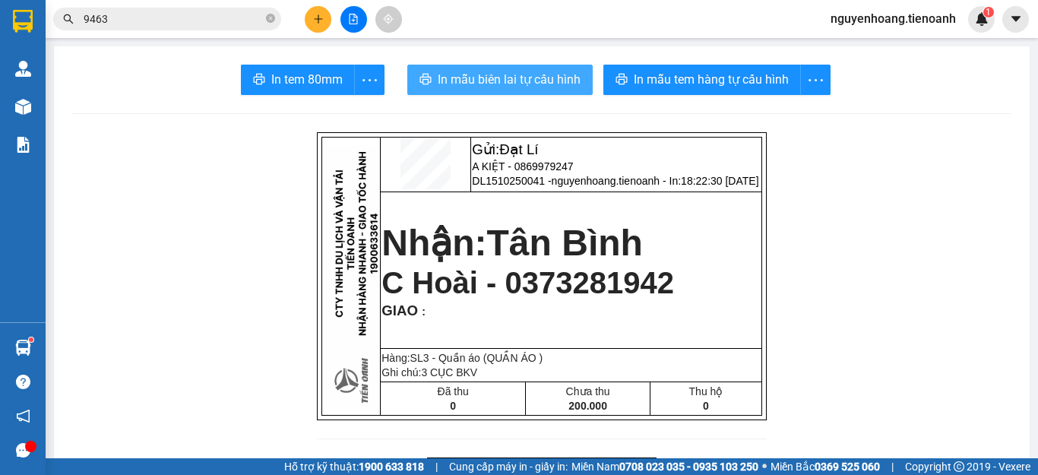
click at [518, 84] on span "In mẫu biên lai tự cấu hình" at bounding box center [509, 79] width 143 height 19
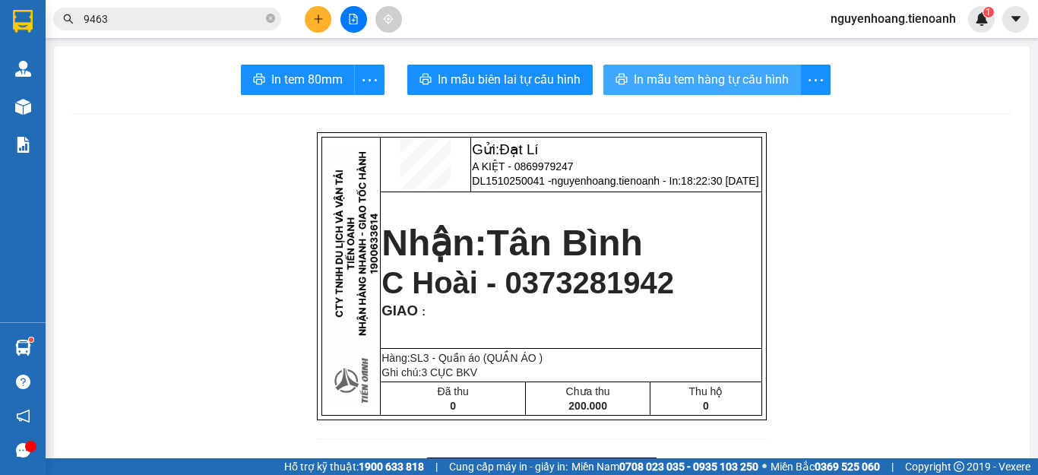
click at [682, 78] on span "In mẫu tem hàng tự cấu hình" at bounding box center [711, 79] width 155 height 19
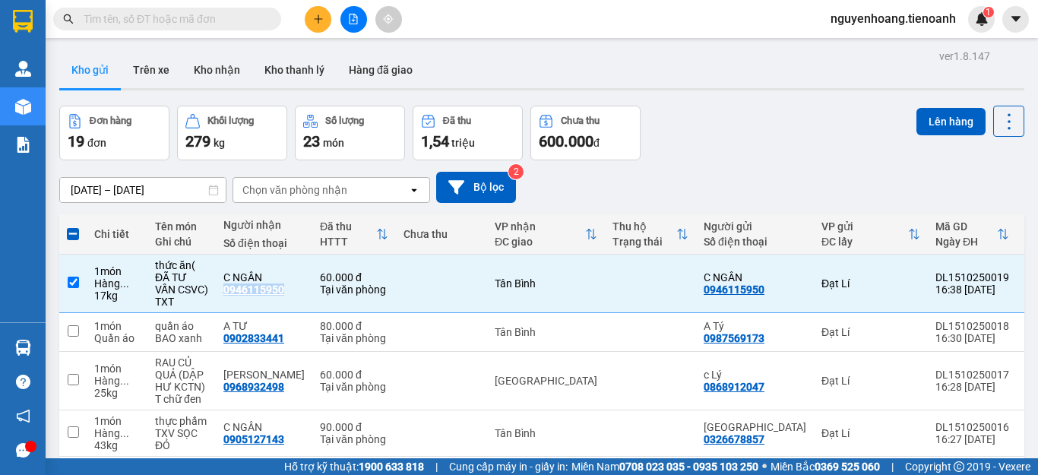
click at [314, 21] on icon "plus" at bounding box center [318, 19] width 11 height 11
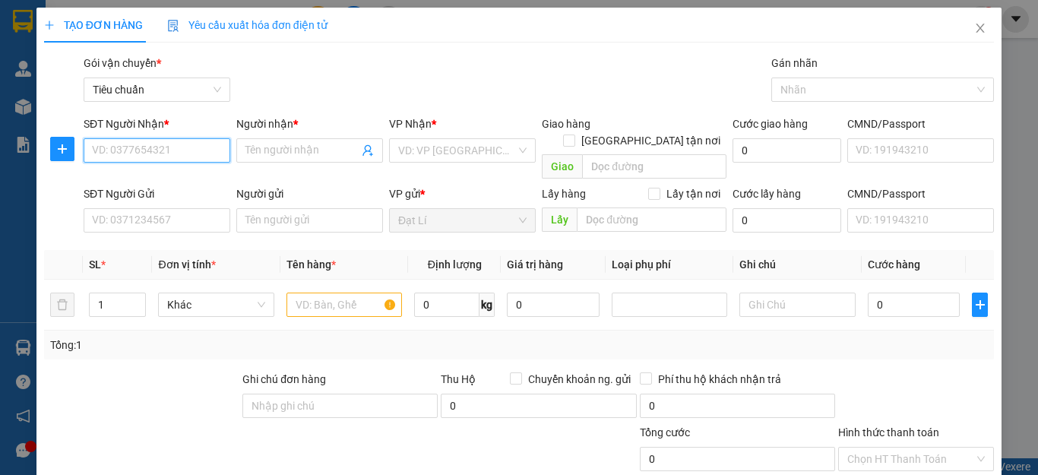
paste input "0853650675"
type input "0853650675"
click at [207, 147] on input "0853650675" at bounding box center [157, 150] width 147 height 24
click at [198, 179] on div "0853650675 - A Phúc" at bounding box center [155, 180] width 126 height 17
type input "A [DEMOGRAPHIC_DATA]"
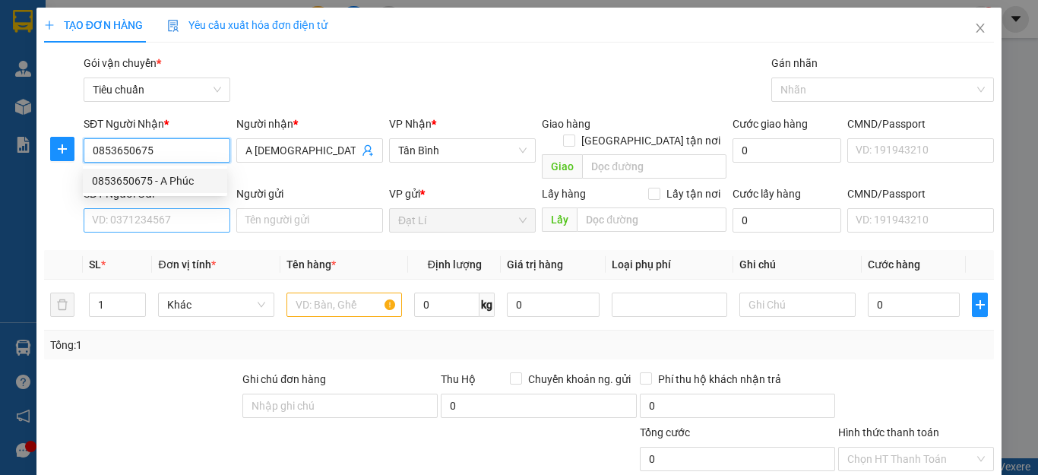
type input "0853650675"
type input "40.000"
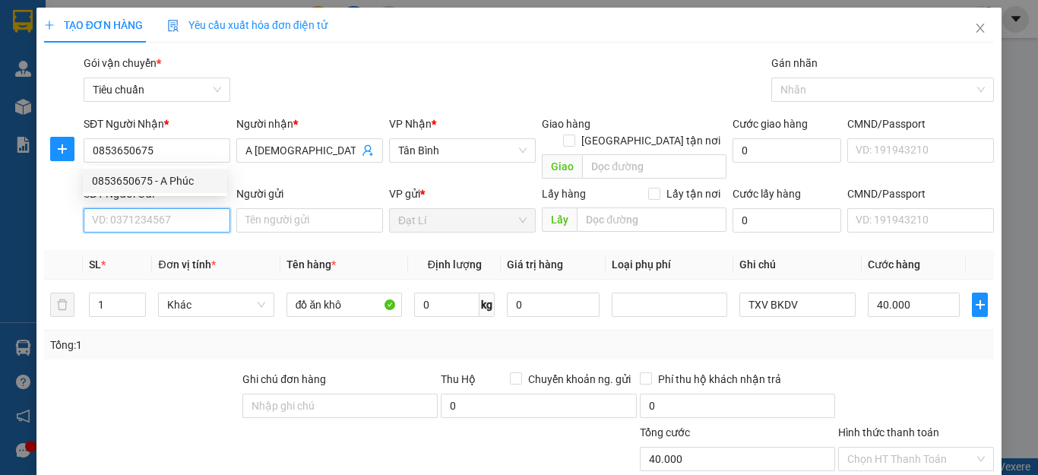
click at [188, 208] on input "SĐT Người Gửi" at bounding box center [157, 220] width 147 height 24
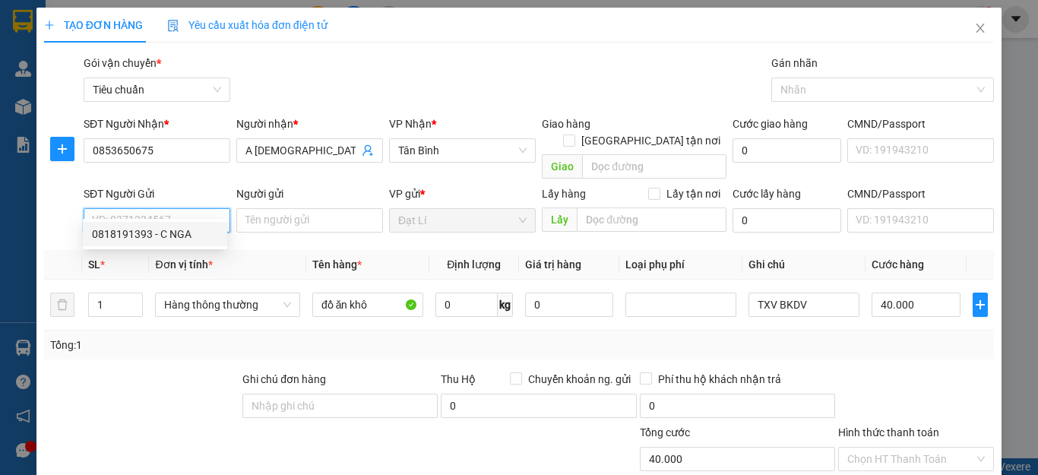
click at [191, 233] on div "0818191393 - C NGA" at bounding box center [155, 234] width 126 height 17
type input "0818191393"
type input "C NGA"
click at [163, 345] on div "Transit Pickup Surcharge Ids Transit Deliver Surcharge Ids Transit Deliver Surc…" at bounding box center [519, 353] width 950 height 596
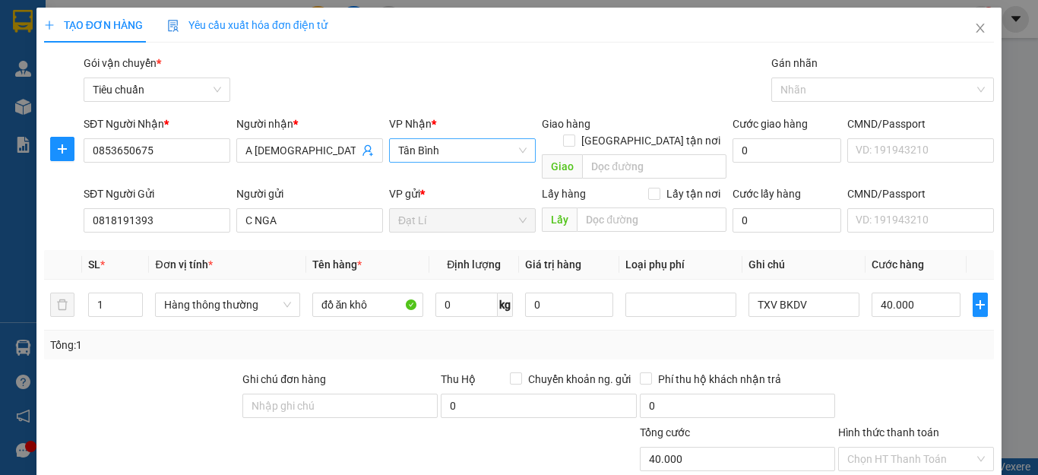
click at [473, 143] on span "Tân Bình" at bounding box center [462, 150] width 128 height 23
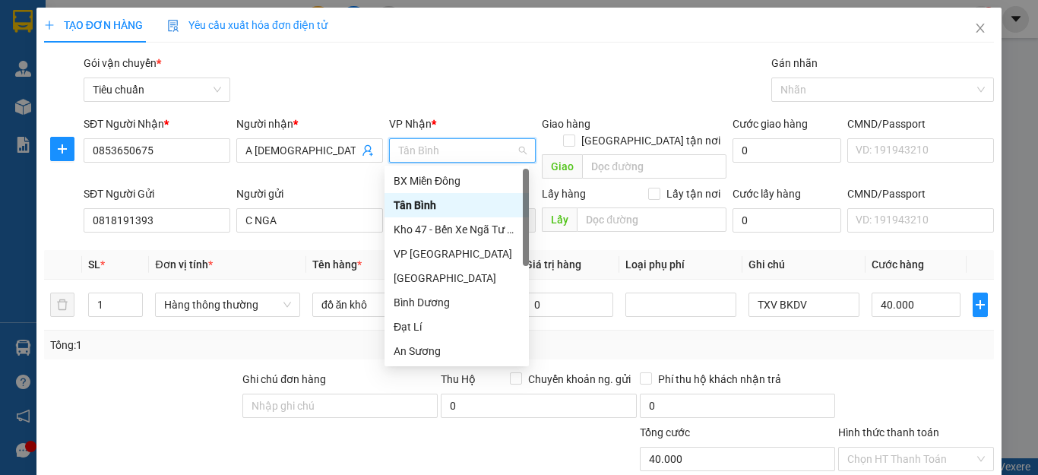
click at [473, 143] on span "Tân Bình" at bounding box center [462, 150] width 128 height 23
click at [417, 354] on div "An Sương" at bounding box center [457, 351] width 126 height 17
click at [200, 340] on div "Tổng: 1" at bounding box center [519, 345] width 950 height 29
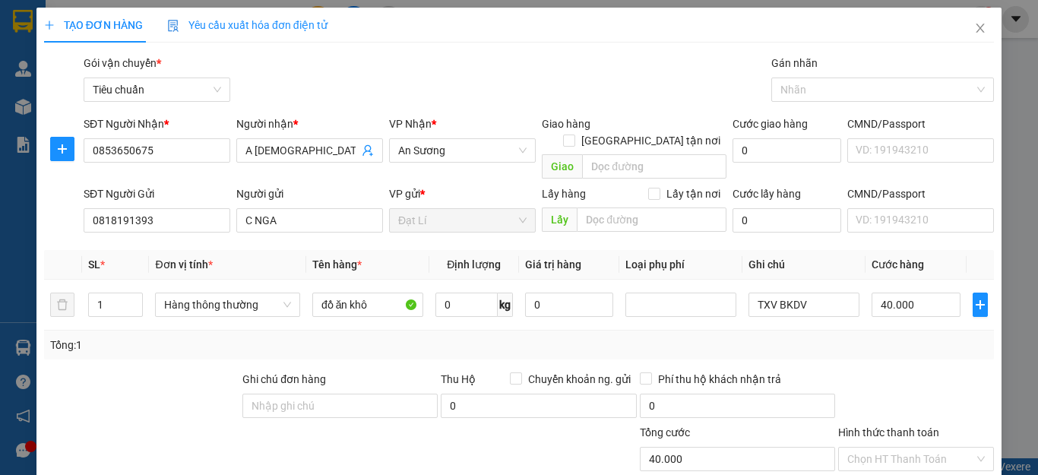
click at [196, 346] on div "Transit Pickup Surcharge Ids Transit Deliver Surcharge Ids Transit Deliver Surc…" at bounding box center [519, 353] width 950 height 596
click at [885, 337] on div "Tổng: 1" at bounding box center [519, 345] width 950 height 29
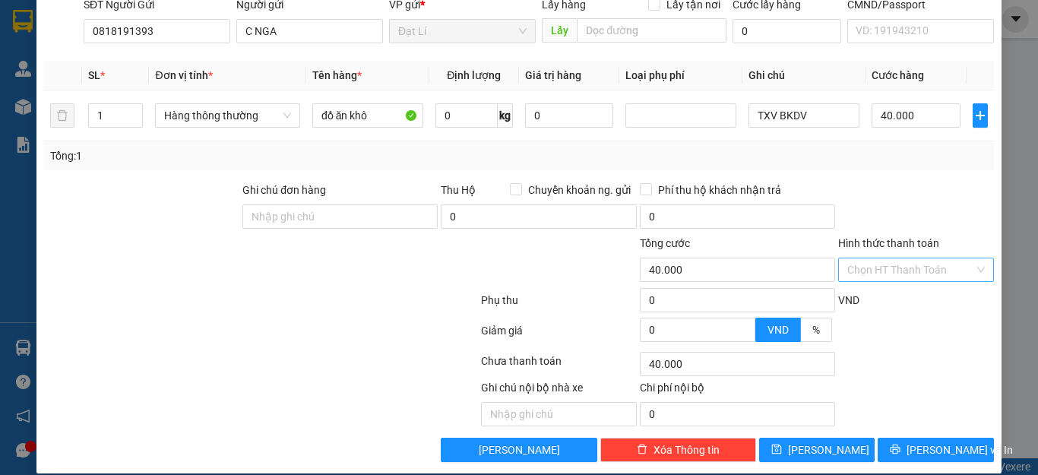
click at [890, 258] on input "Hình thức thanh toán" at bounding box center [910, 269] width 127 height 23
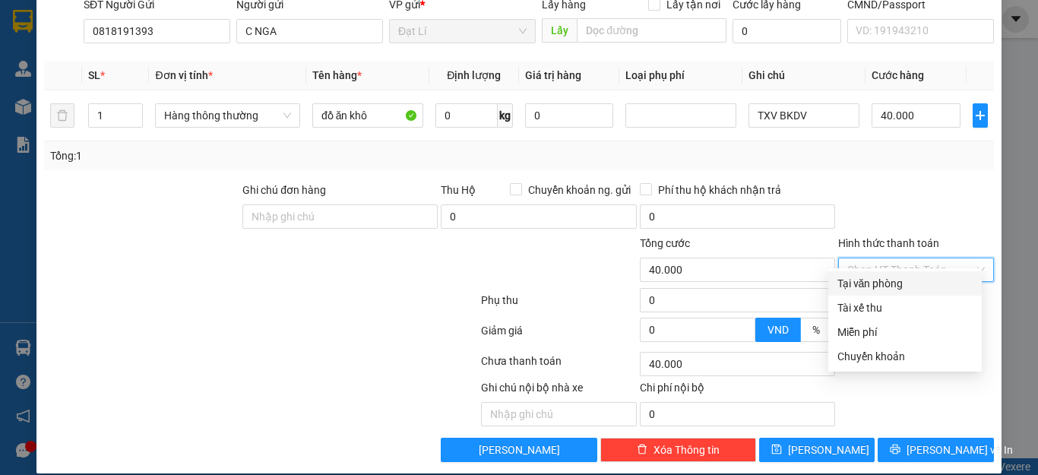
click at [894, 281] on div "Tại văn phòng" at bounding box center [904, 283] width 135 height 17
type input "0"
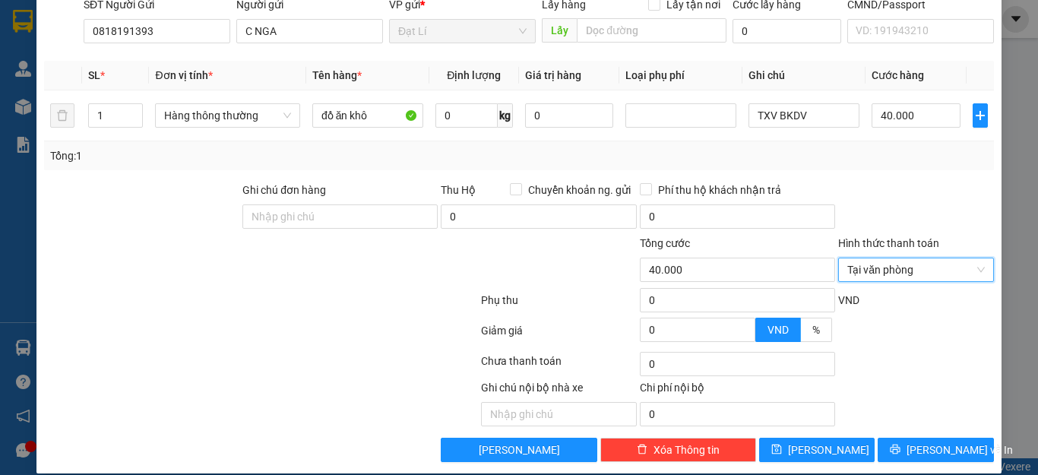
click at [902, 182] on div at bounding box center [916, 208] width 159 height 53
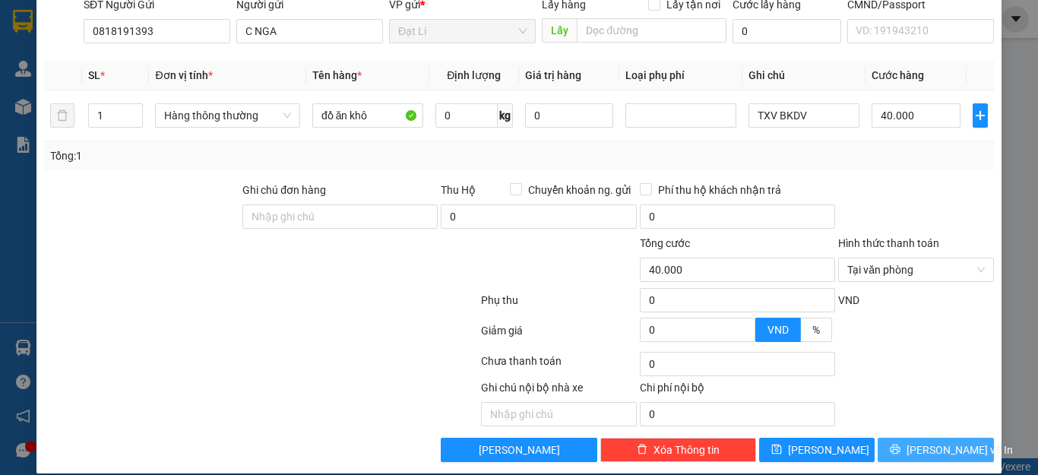
click at [929, 441] on span "[PERSON_NAME] và In" at bounding box center [959, 449] width 106 height 17
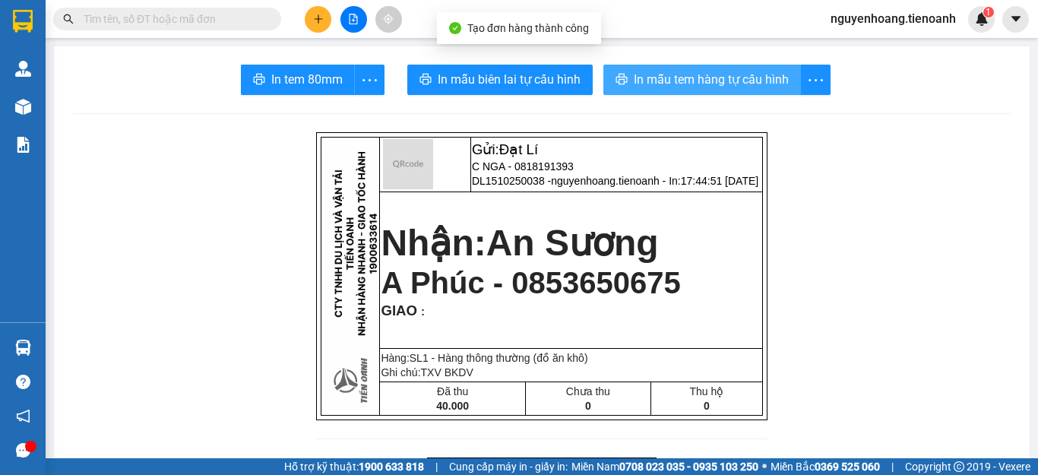
click at [701, 88] on span "In mẫu tem hàng tự cấu hình" at bounding box center [711, 79] width 155 height 19
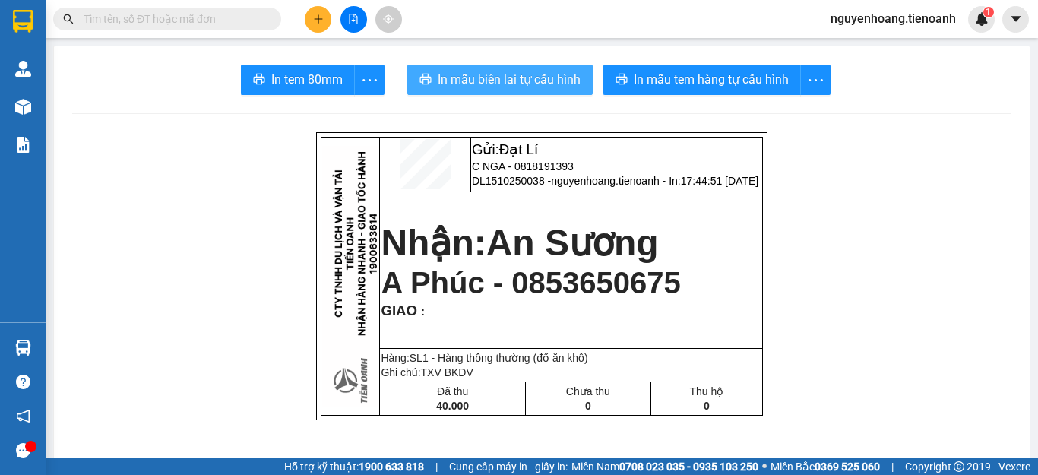
click at [489, 78] on span "In mẫu biên lai tự cấu hình" at bounding box center [509, 79] width 143 height 19
click at [515, 90] on button "In mẫu biên lai tự cấu hình" at bounding box center [499, 80] width 185 height 30
click at [479, 82] on span "In mẫu biên lai tự cấu hình" at bounding box center [509, 79] width 143 height 19
